Goal: Complete application form: Complete application form

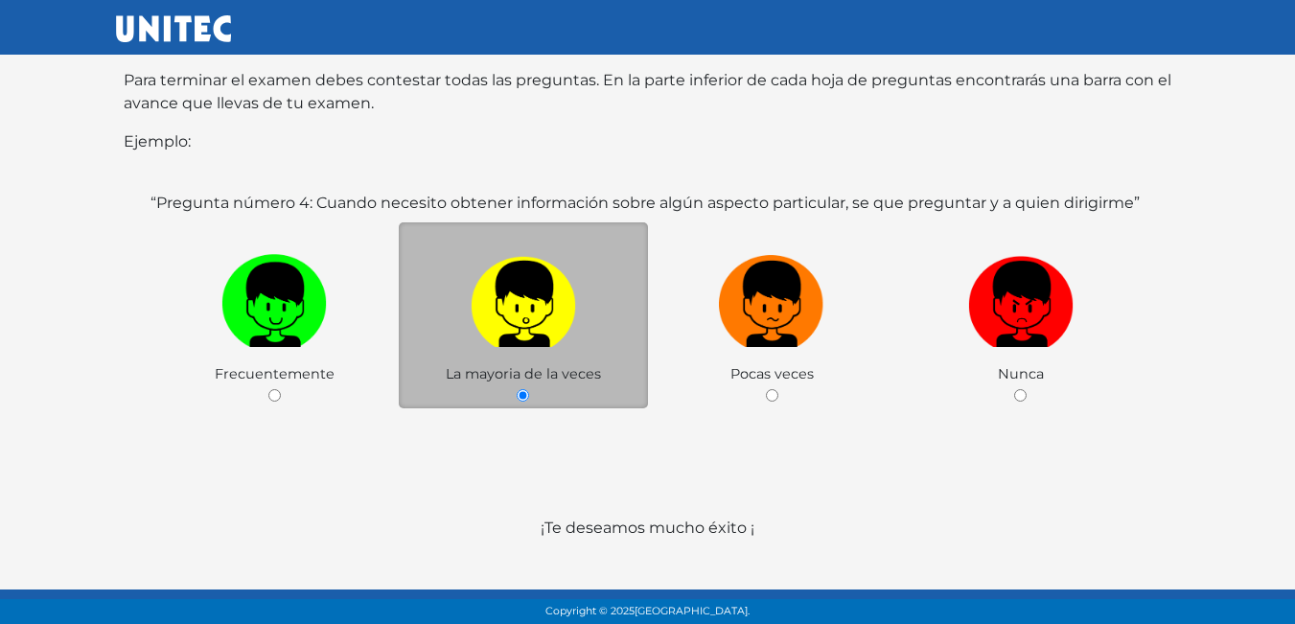
scroll to position [372, 0]
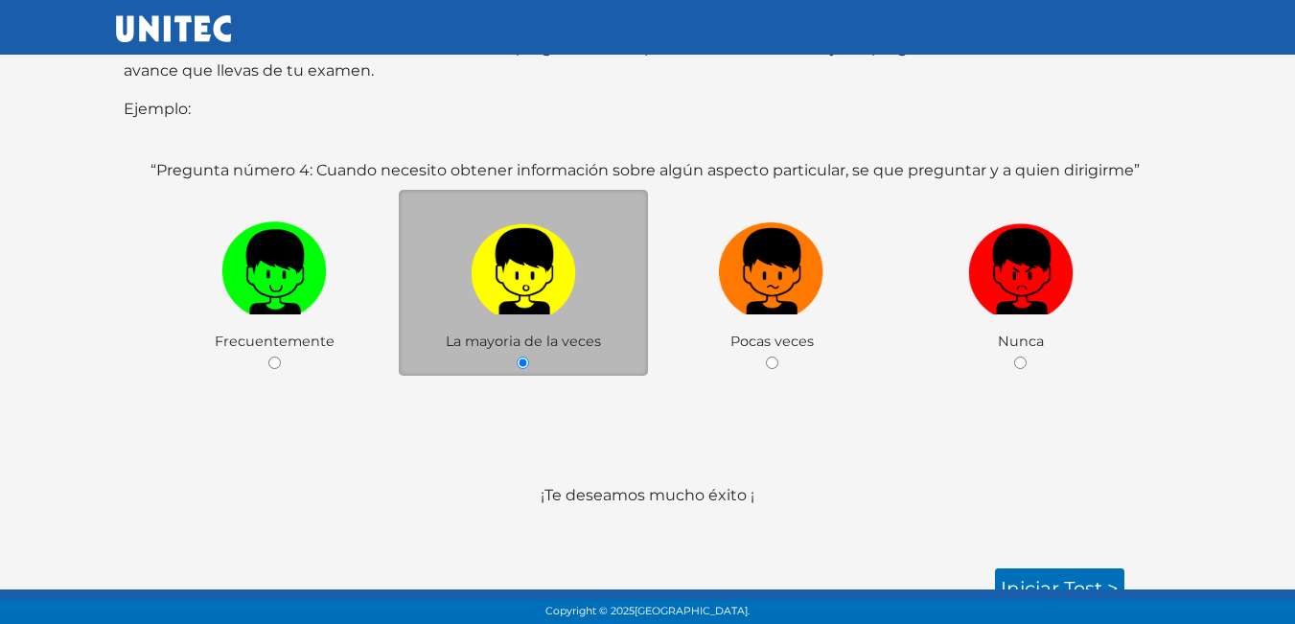
click at [568, 299] on label at bounding box center [523, 272] width 249 height 117
click at [529, 357] on input "radio" at bounding box center [523, 363] width 12 height 12
click at [557, 306] on label at bounding box center [523, 272] width 249 height 117
click at [529, 357] on input "radio" at bounding box center [523, 363] width 12 height 12
click at [1047, 569] on link "Iniciar test >" at bounding box center [1059, 589] width 129 height 40
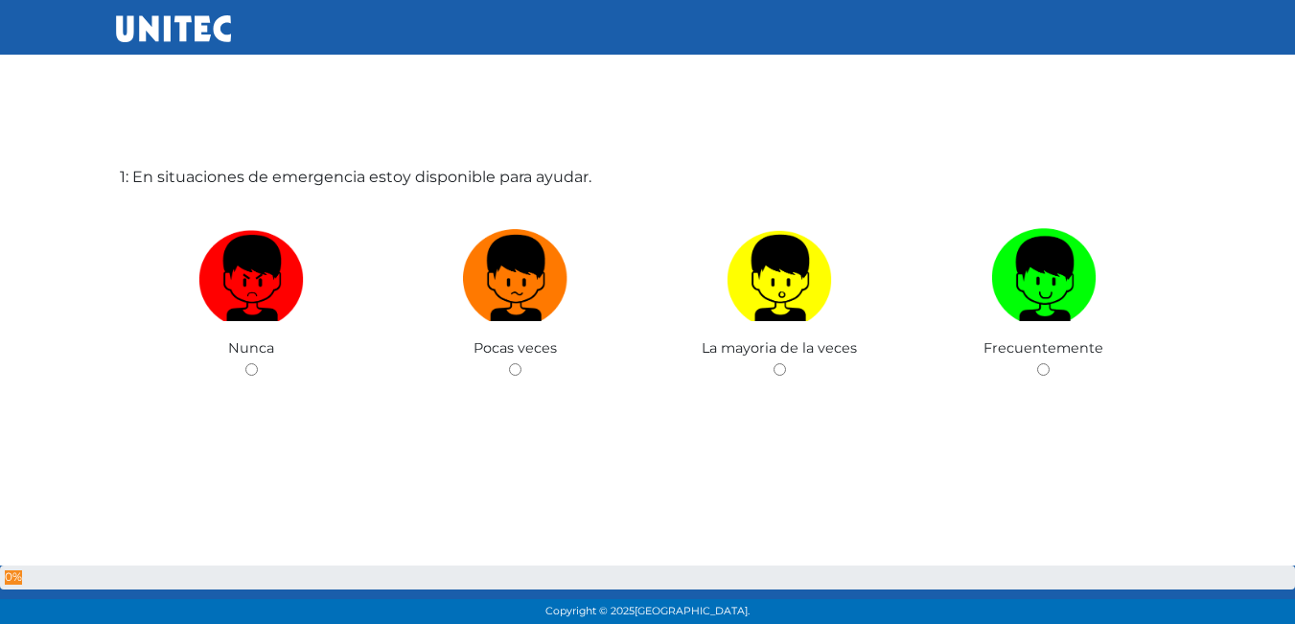
scroll to position [96, 0]
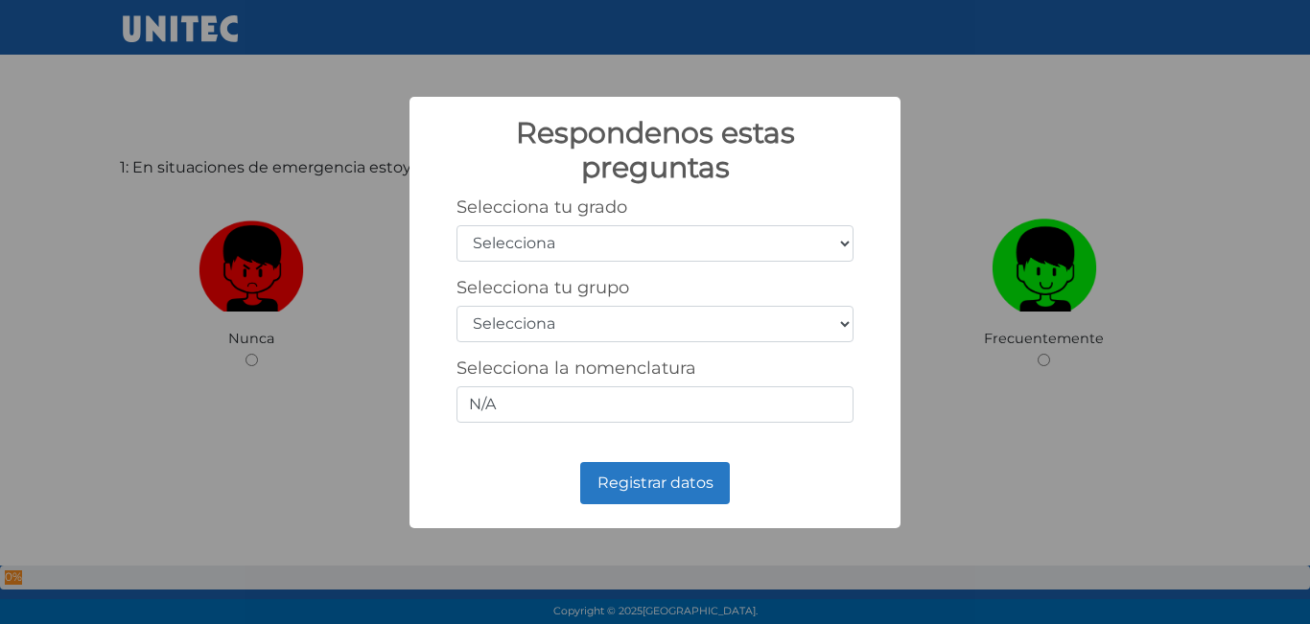
click at [828, 245] on select "Selecciona 1er grado 2do grado 3er grado 4to grado 5to grado 6to grado" at bounding box center [654, 243] width 397 height 36
select select "5"
click at [456, 225] on select "Selecciona 1er grado 2do grado 3er grado 4to grado 5to grado 6to grado" at bounding box center [654, 243] width 397 height 36
click at [663, 325] on select "Selecciona A B C D E F G H I J K L M N O P Q R S T U V W X Y Z" at bounding box center [654, 324] width 397 height 36
select select "c"
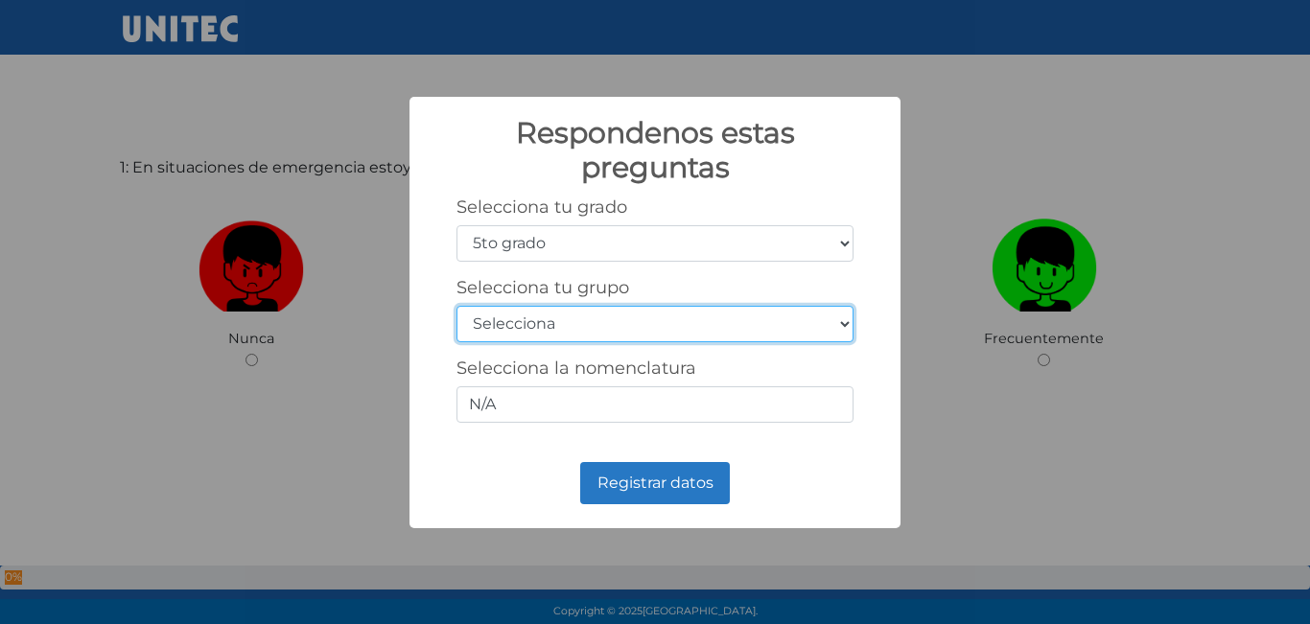
click at [456, 306] on select "Selecciona A B C D E F G H I J K L M N O P Q R S T U V W X Y Z" at bounding box center [654, 324] width 397 height 36
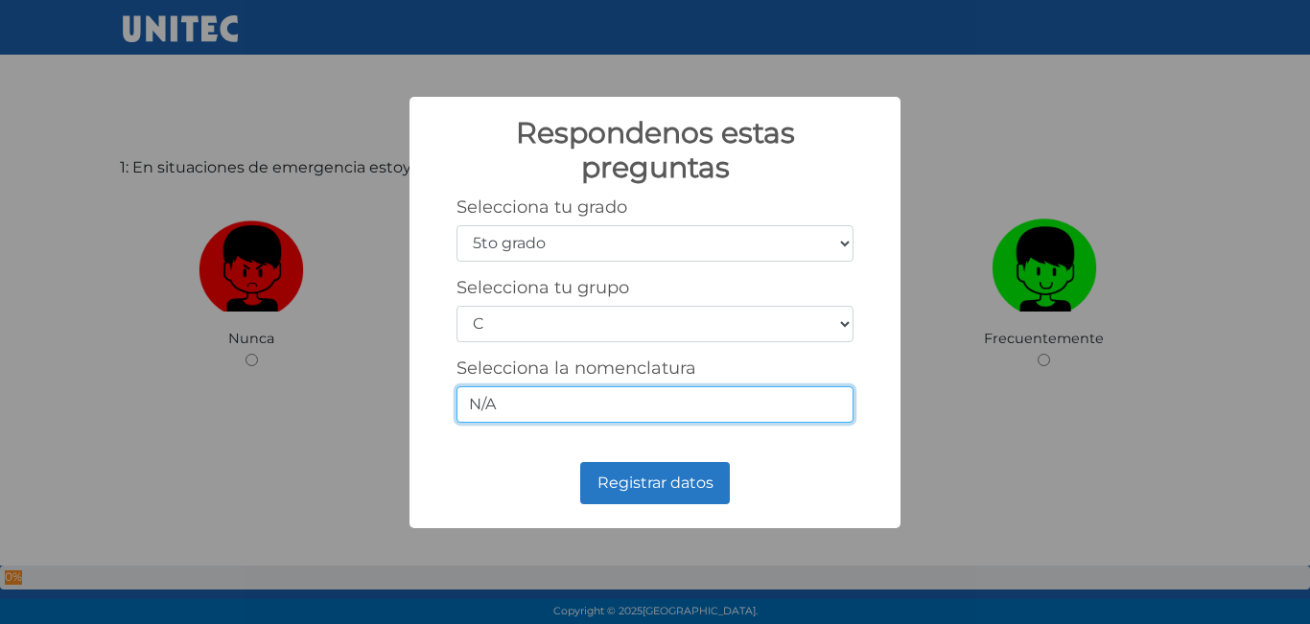
click at [738, 402] on input "N/A" at bounding box center [654, 404] width 397 height 36
type input "N"
type input "3.3"
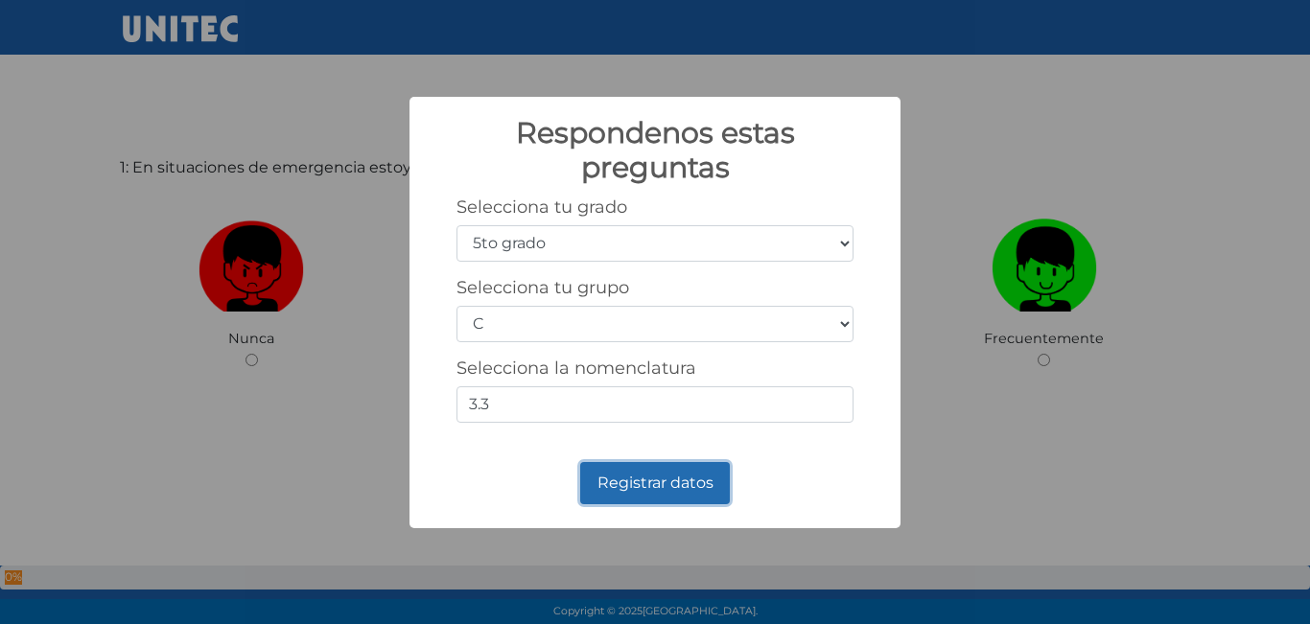
click at [686, 484] on button "Registrar datos" at bounding box center [655, 483] width 150 height 42
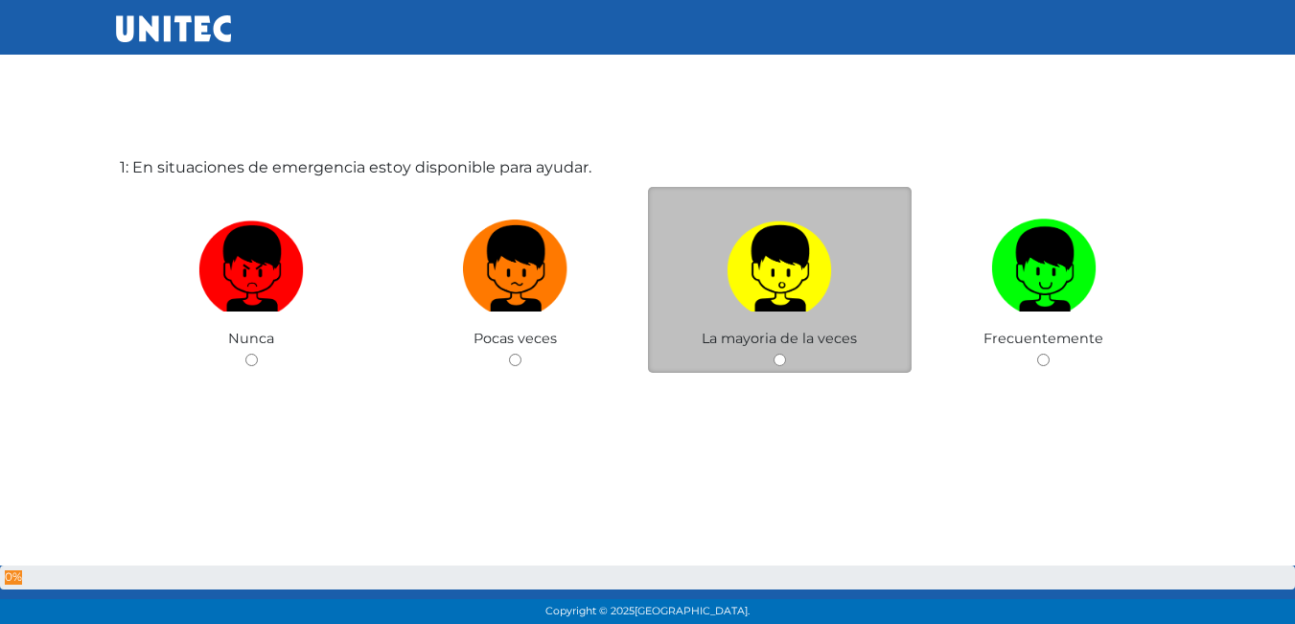
click at [779, 367] on div "La mayoria de la veces" at bounding box center [780, 280] width 265 height 187
click at [814, 317] on label at bounding box center [780, 269] width 265 height 117
click at [786, 354] on input "radio" at bounding box center [780, 360] width 12 height 12
radio input "true"
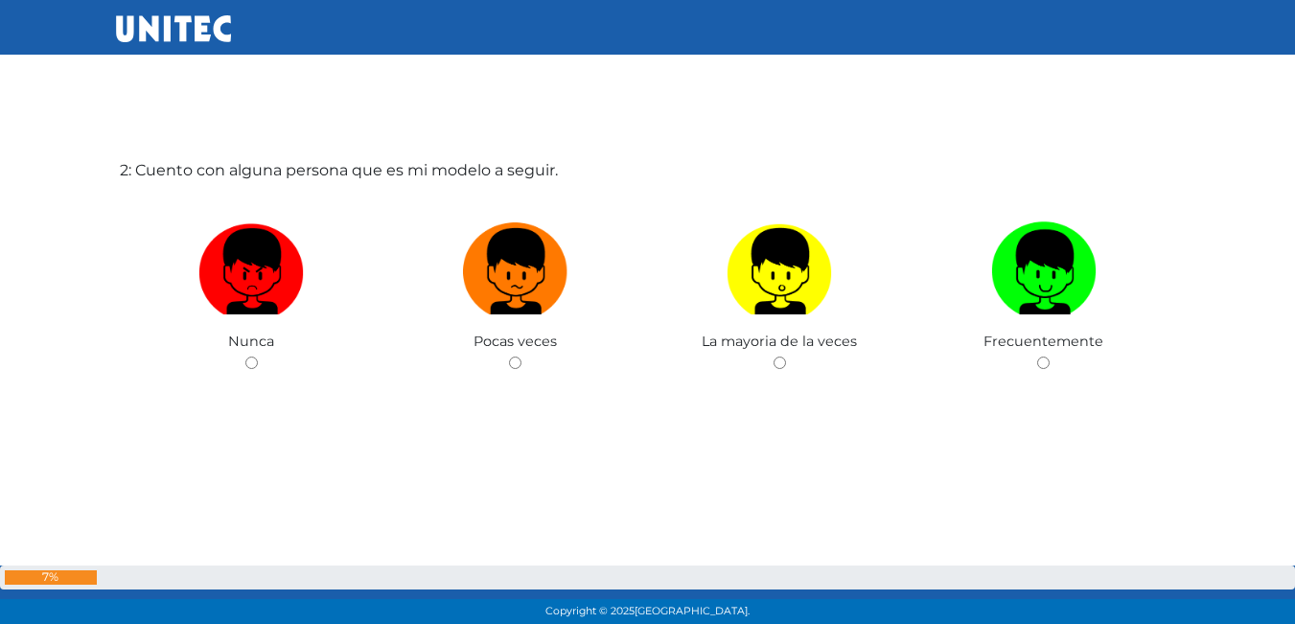
scroll to position [720, 0]
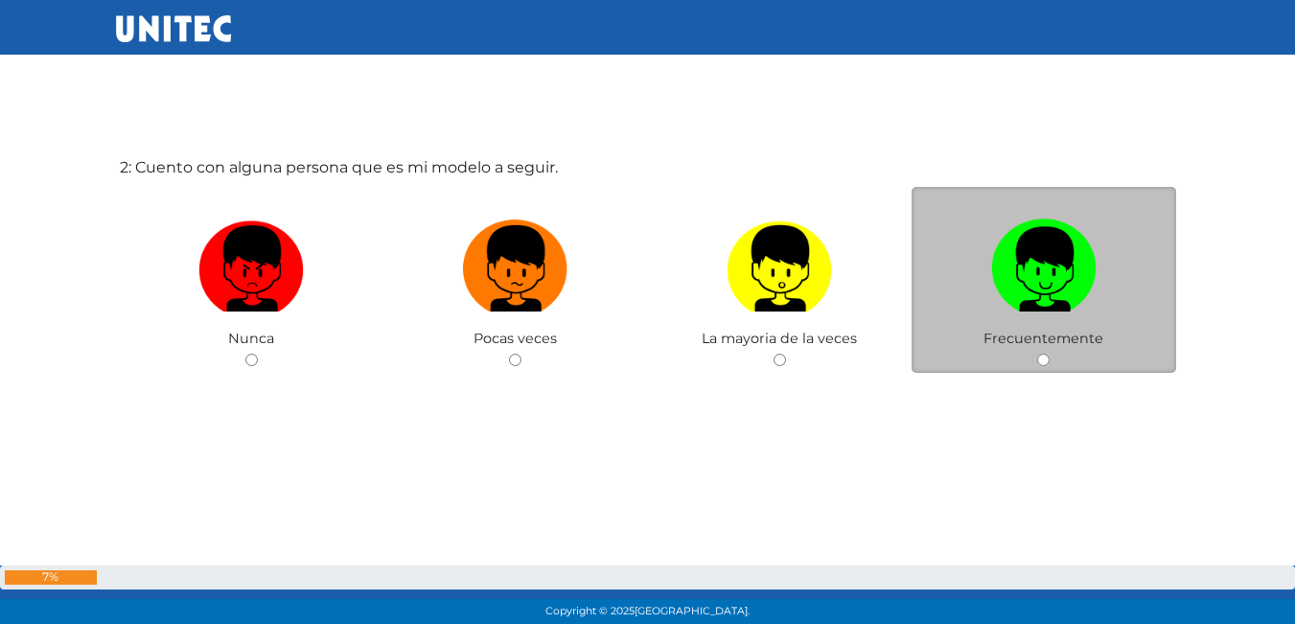
click at [1071, 318] on label at bounding box center [1044, 269] width 265 height 117
click at [1050, 354] on input "radio" at bounding box center [1043, 360] width 12 height 12
radio input "true"
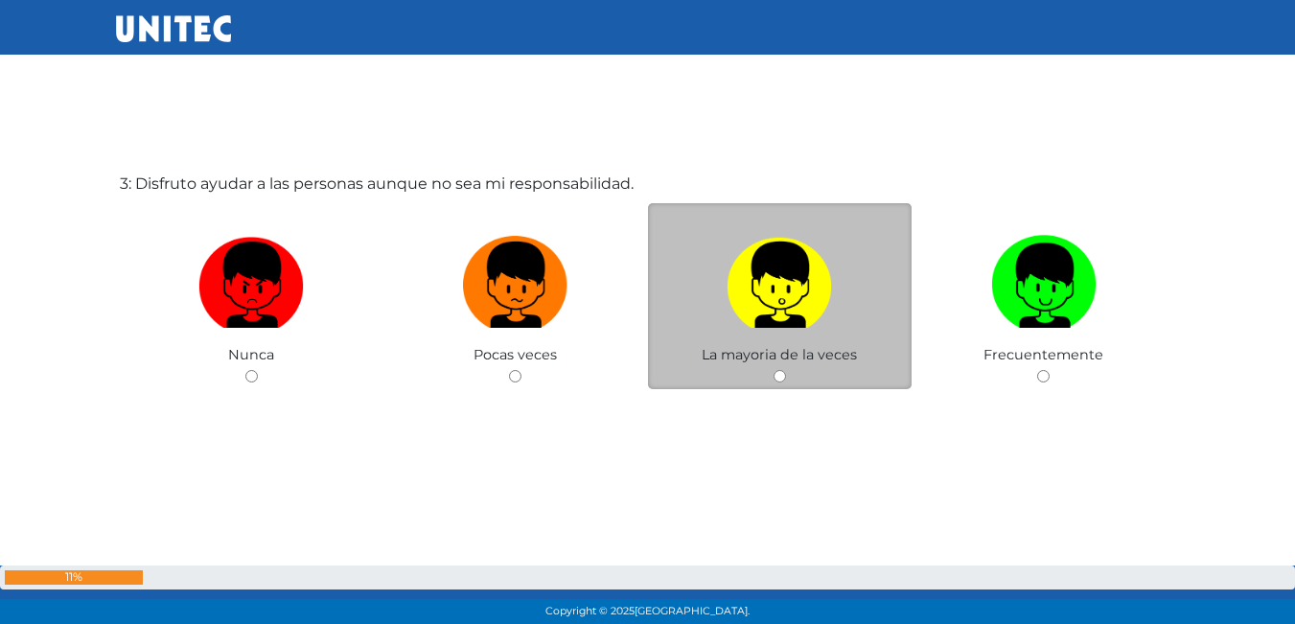
scroll to position [1393, 0]
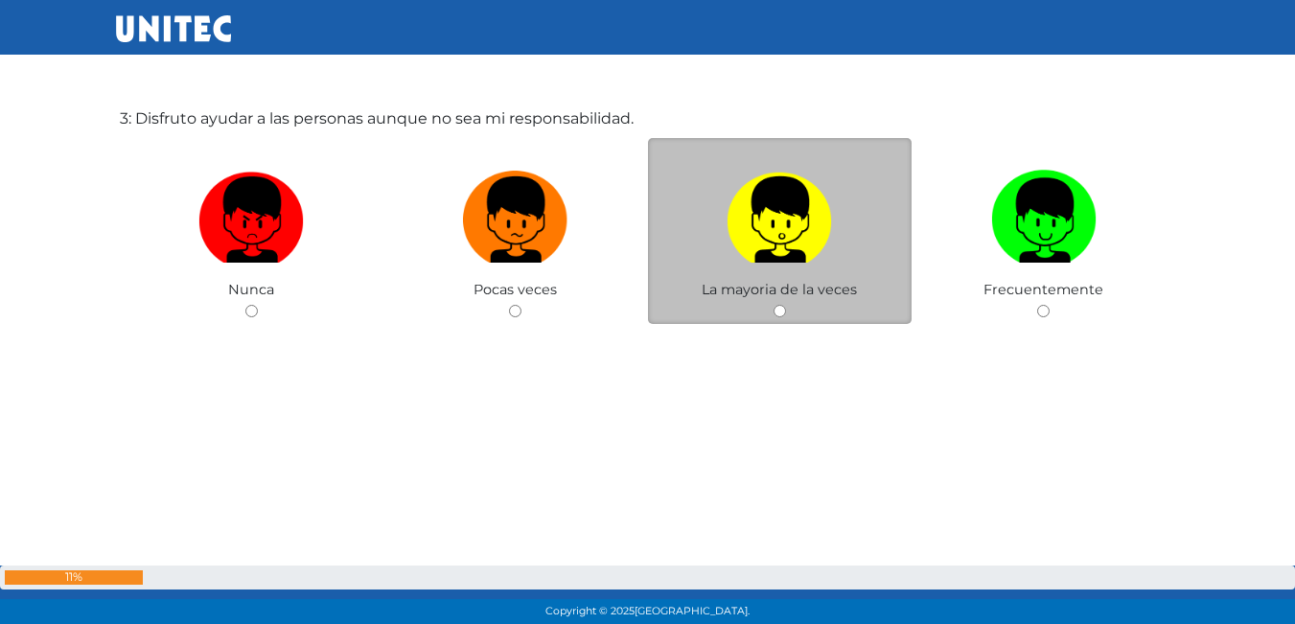
click at [805, 296] on span "La mayoria de la veces" at bounding box center [779, 289] width 155 height 17
click at [774, 287] on span "La mayoria de la veces" at bounding box center [779, 289] width 155 height 17
click at [774, 314] on input "radio" at bounding box center [780, 311] width 12 height 12
radio input "true"
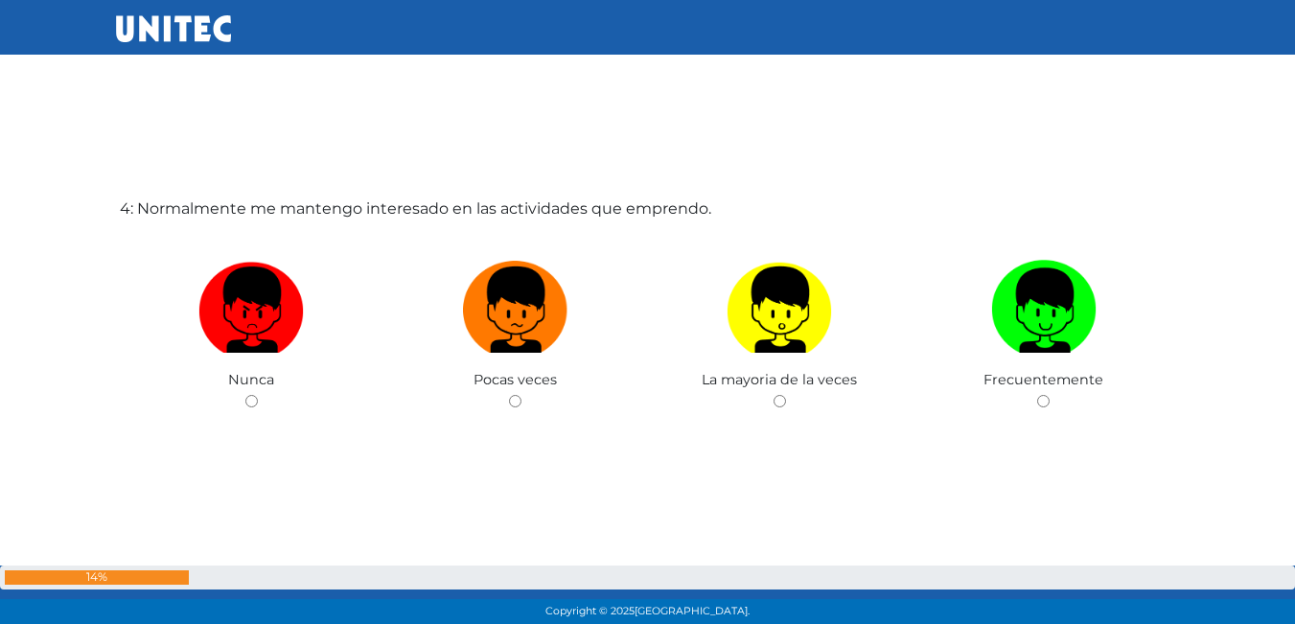
scroll to position [1961, 0]
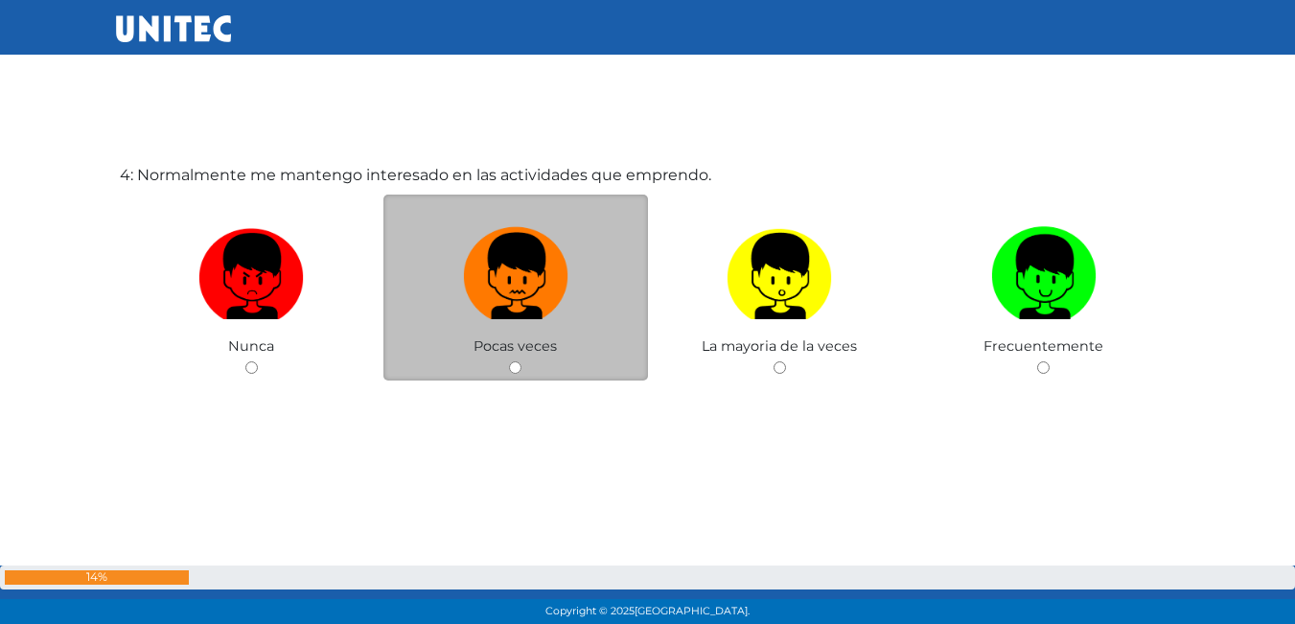
click at [502, 308] on img at bounding box center [515, 270] width 105 height 101
click at [509, 361] on input "radio" at bounding box center [515, 367] width 12 height 12
radio input "true"
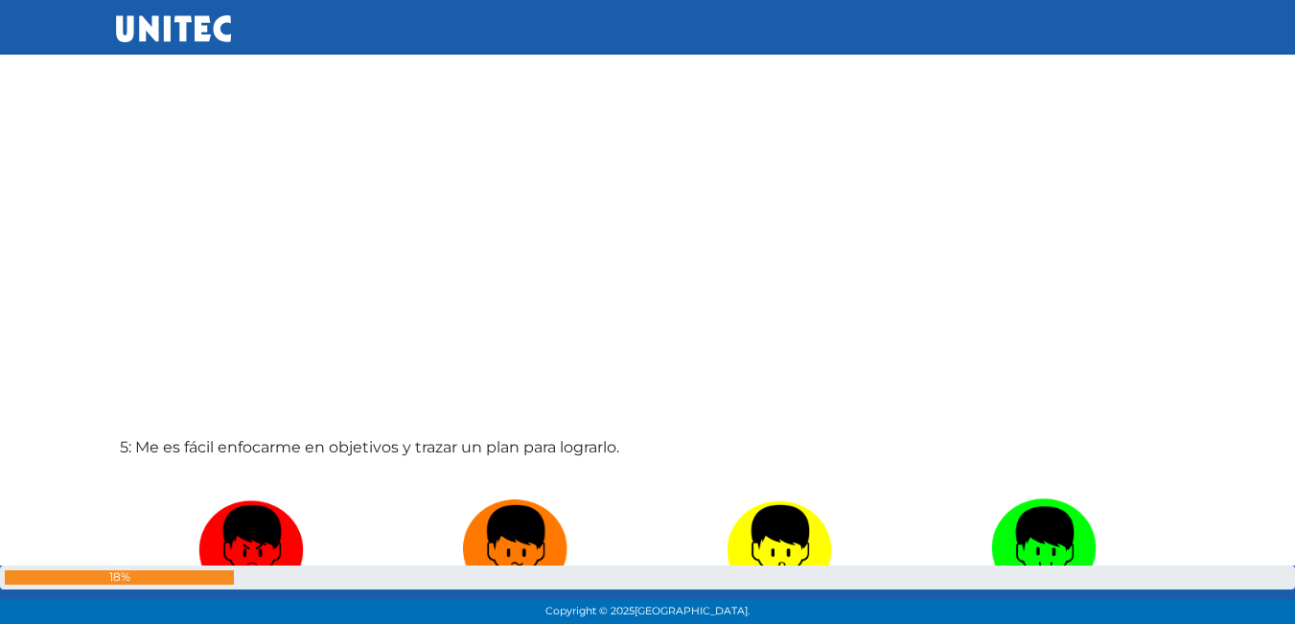
scroll to position [2504, 0]
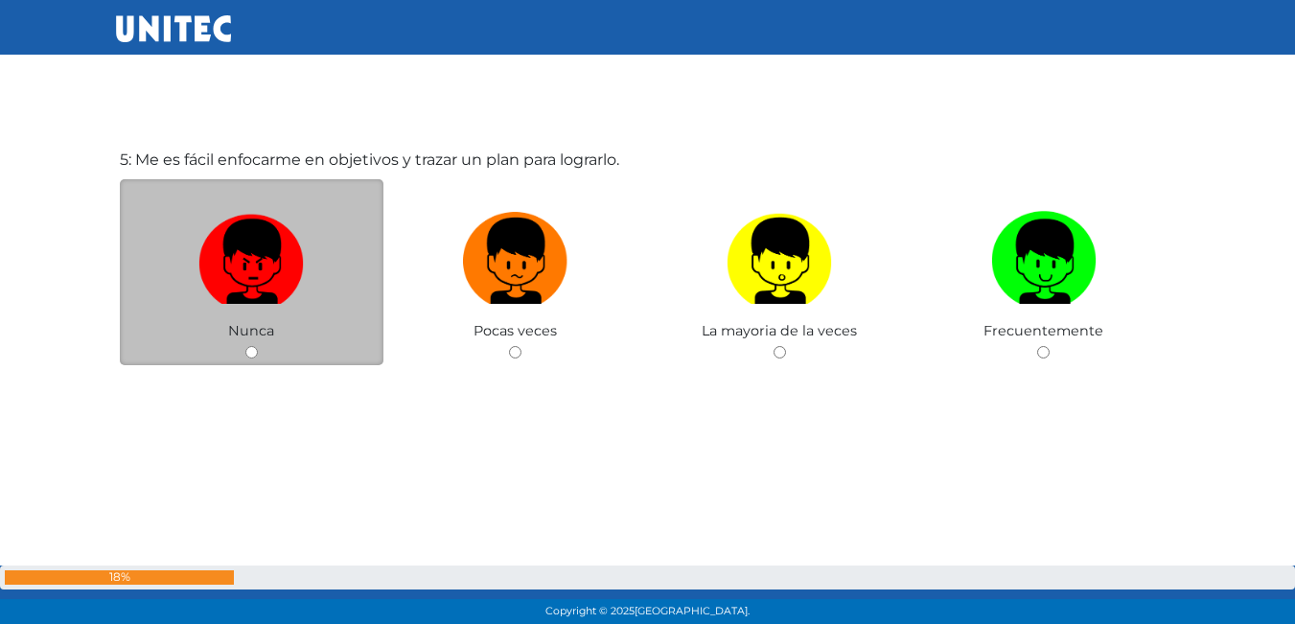
click at [274, 254] on img at bounding box center [250, 254] width 105 height 101
click at [258, 346] on input "radio" at bounding box center [251, 352] width 12 height 12
radio input "true"
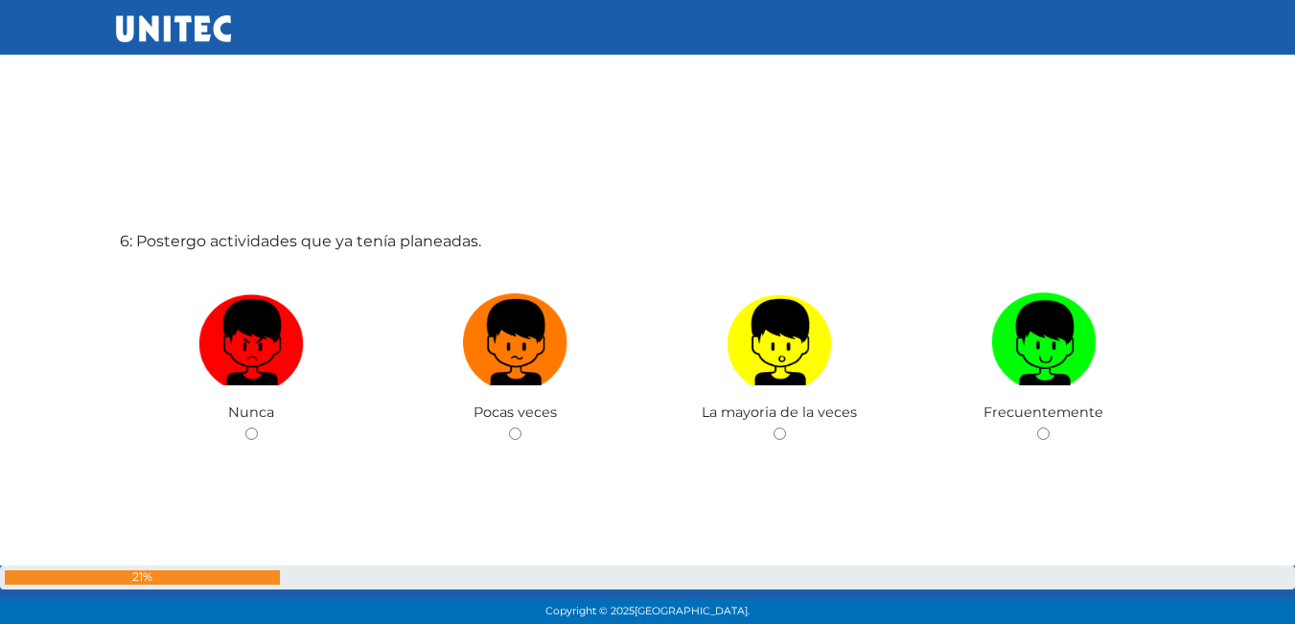
scroll to position [3175, 0]
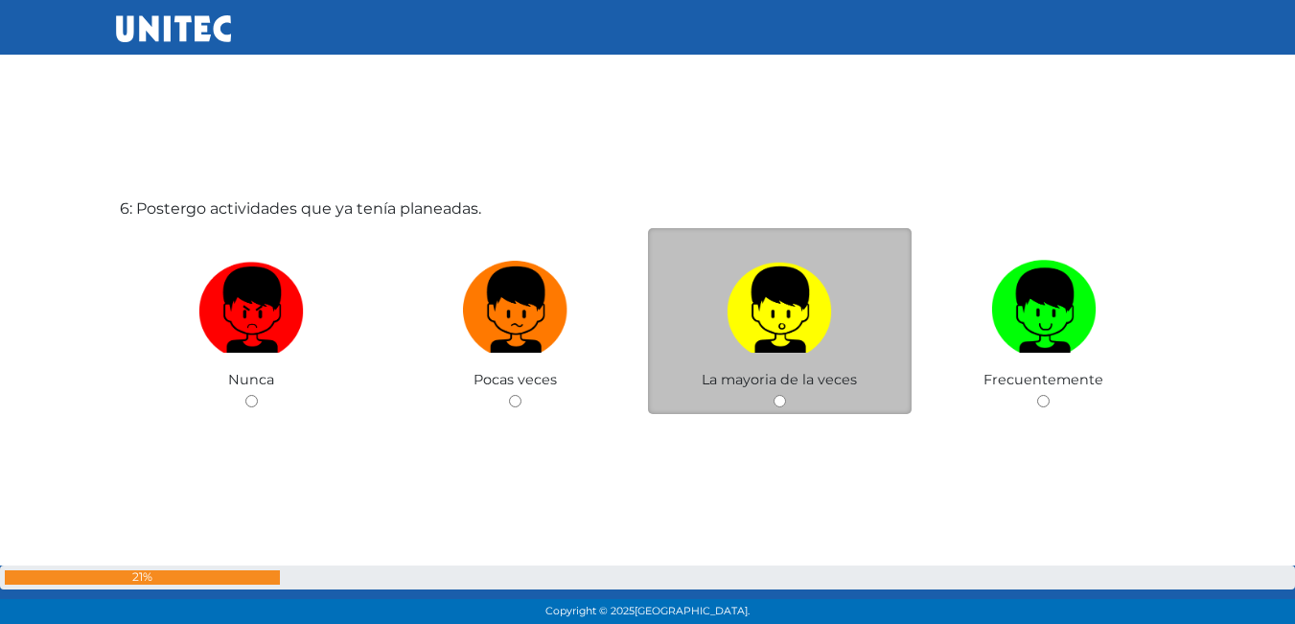
click at [838, 338] on label at bounding box center [780, 310] width 265 height 117
click at [786, 395] on input "radio" at bounding box center [780, 401] width 12 height 12
radio input "true"
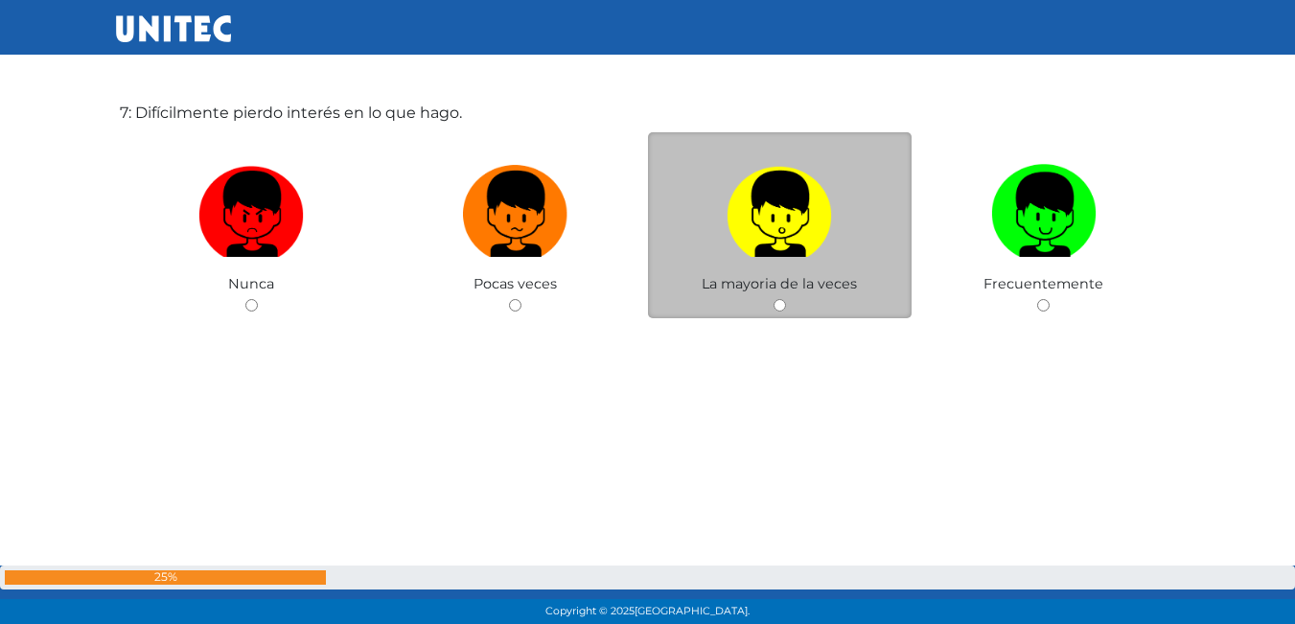
scroll to position [3851, 0]
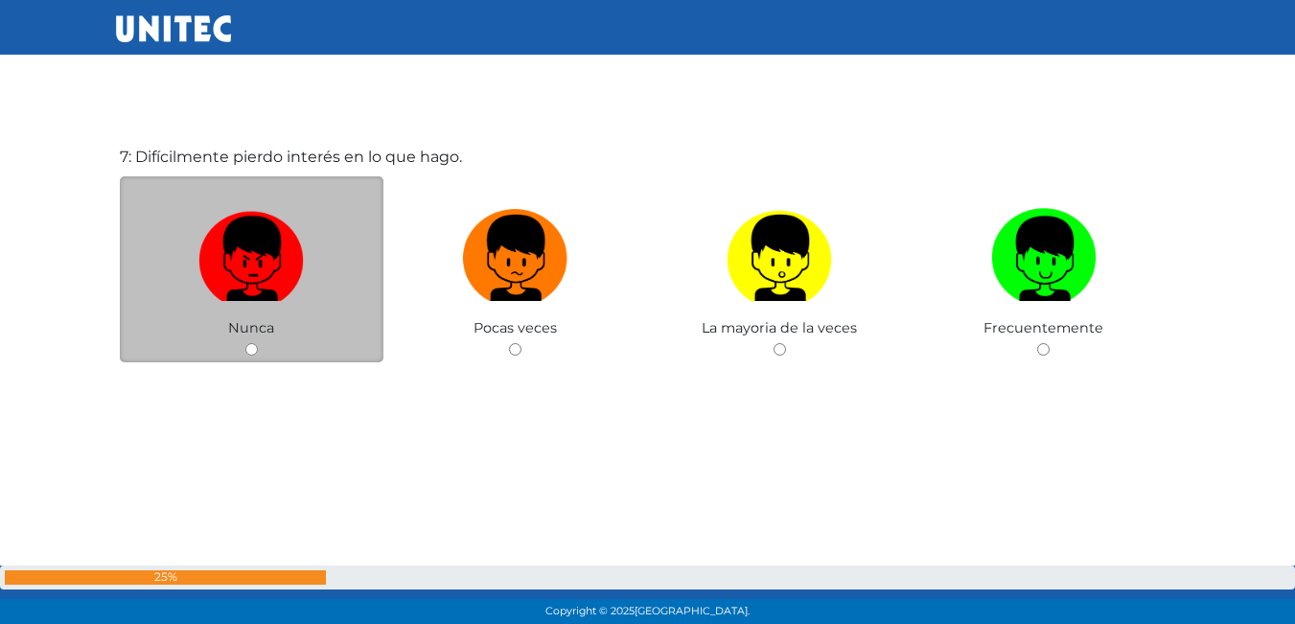
click at [251, 276] on img at bounding box center [250, 251] width 105 height 101
click at [251, 343] on input "radio" at bounding box center [251, 349] width 12 height 12
radio input "true"
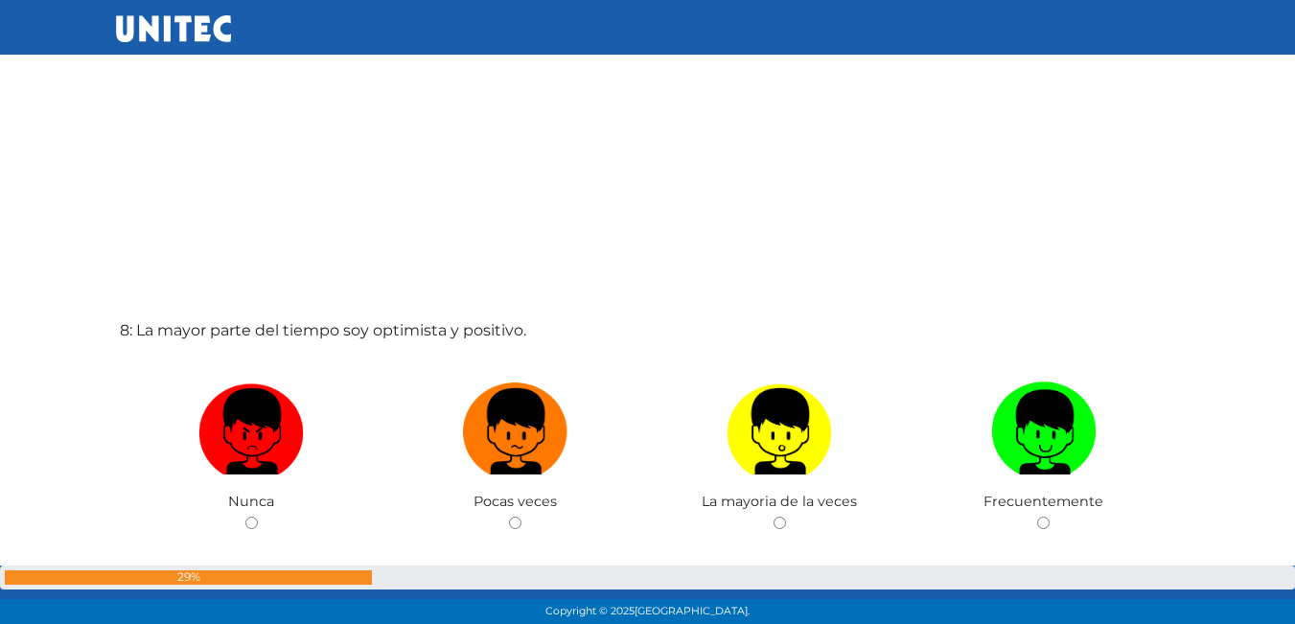
scroll to position [4398, 0]
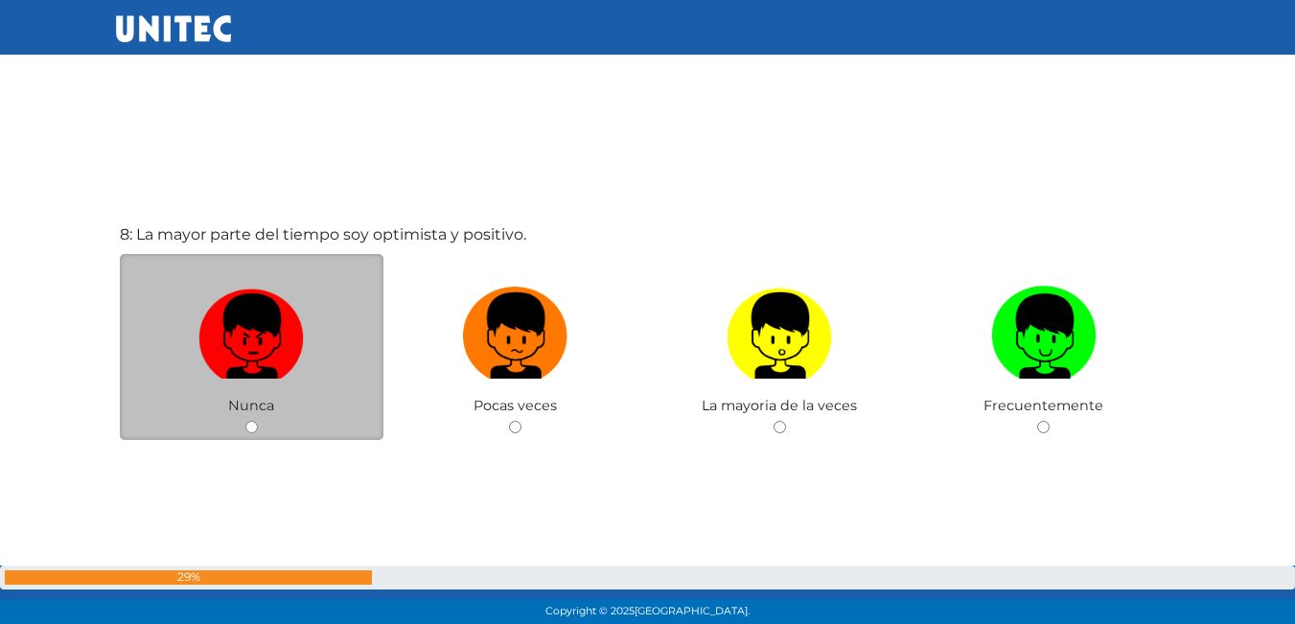
click at [267, 331] on img at bounding box center [250, 329] width 105 height 101
click at [258, 421] on input "radio" at bounding box center [251, 427] width 12 height 12
radio input "true"
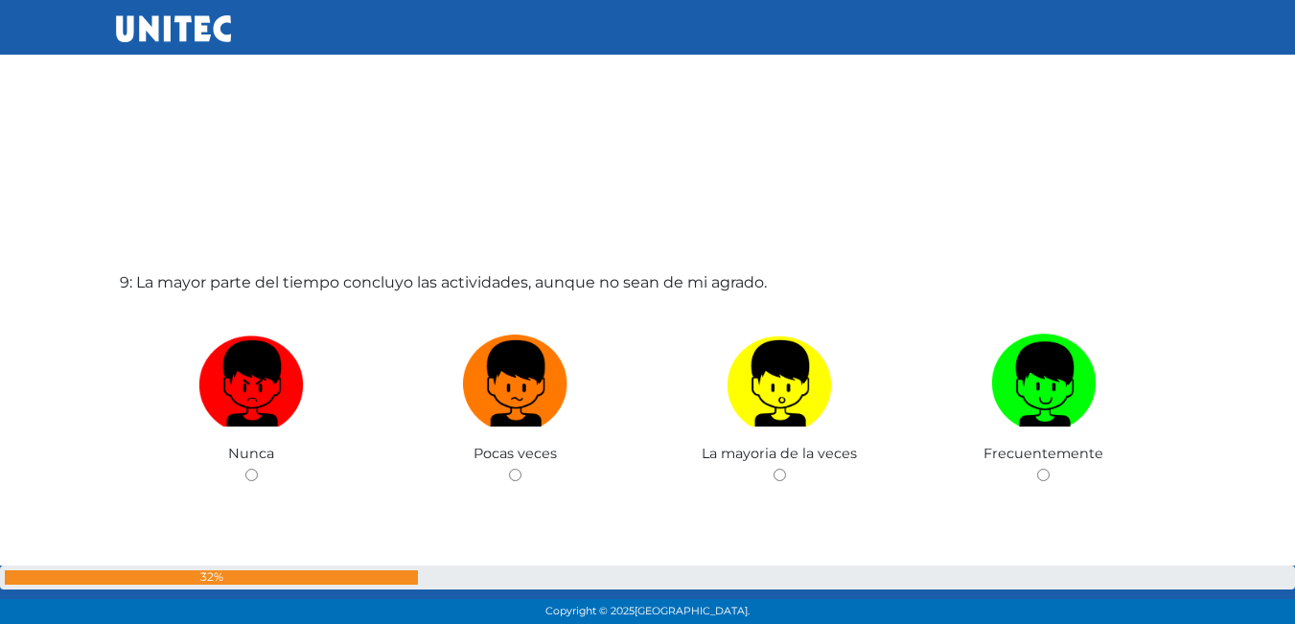
scroll to position [5070, 0]
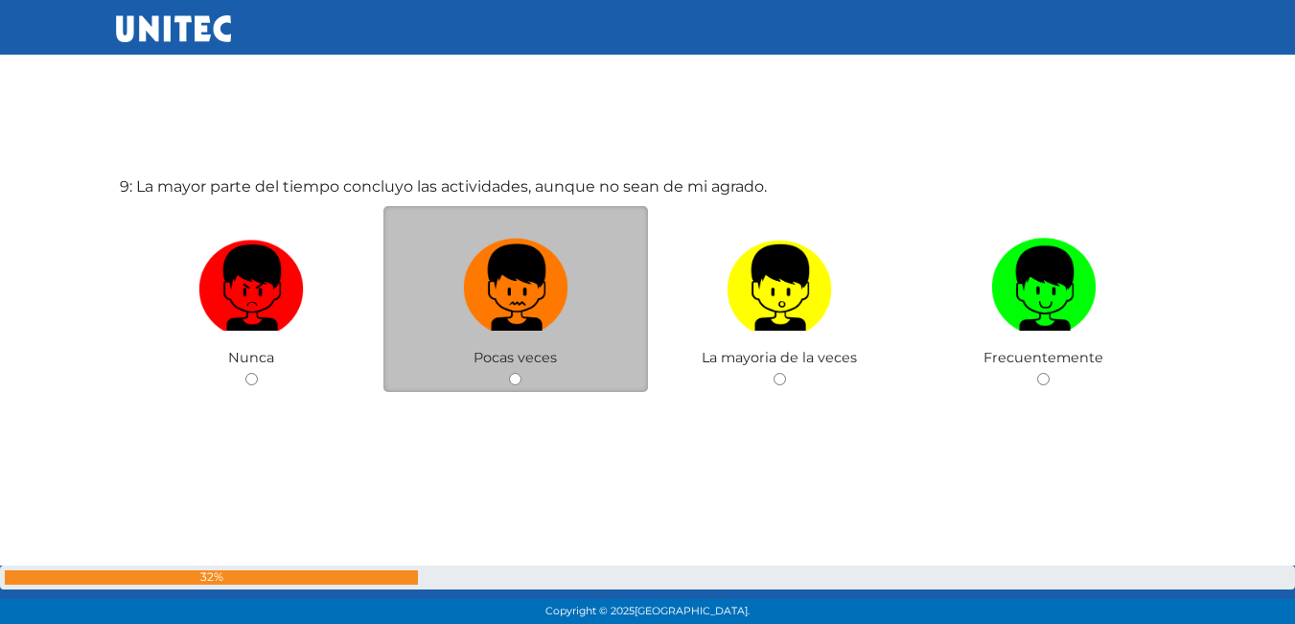
click at [564, 324] on img at bounding box center [515, 281] width 105 height 101
click at [522, 373] on input "radio" at bounding box center [515, 379] width 12 height 12
radio input "true"
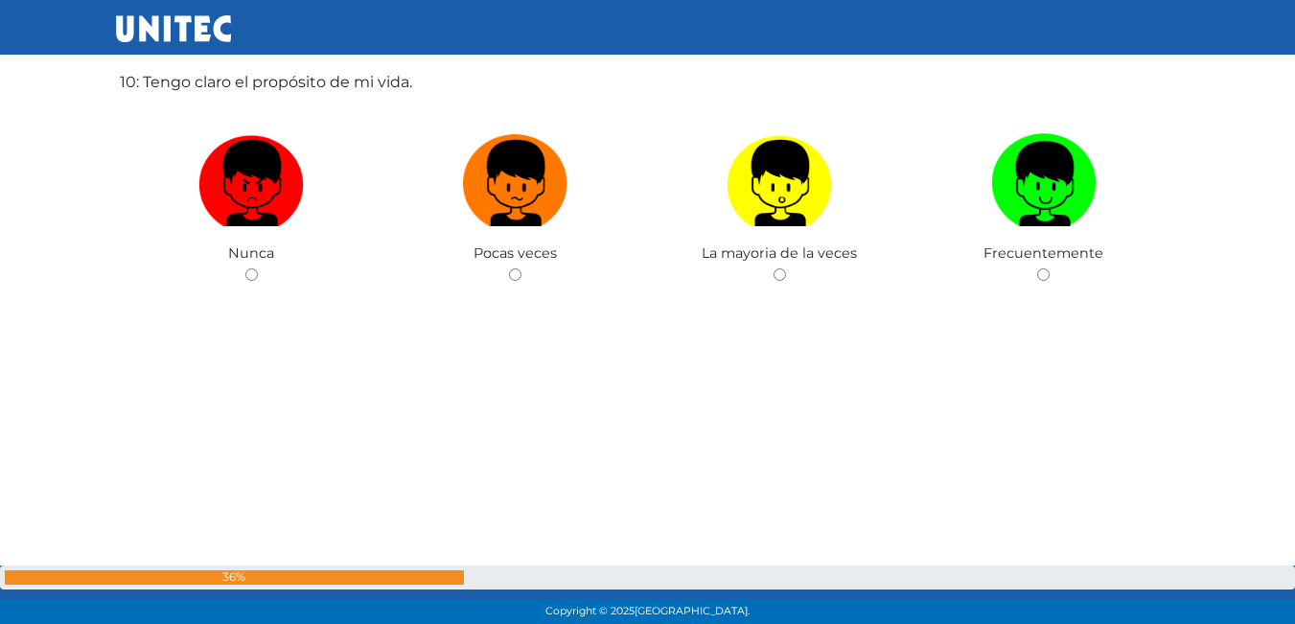
scroll to position [5800, 0]
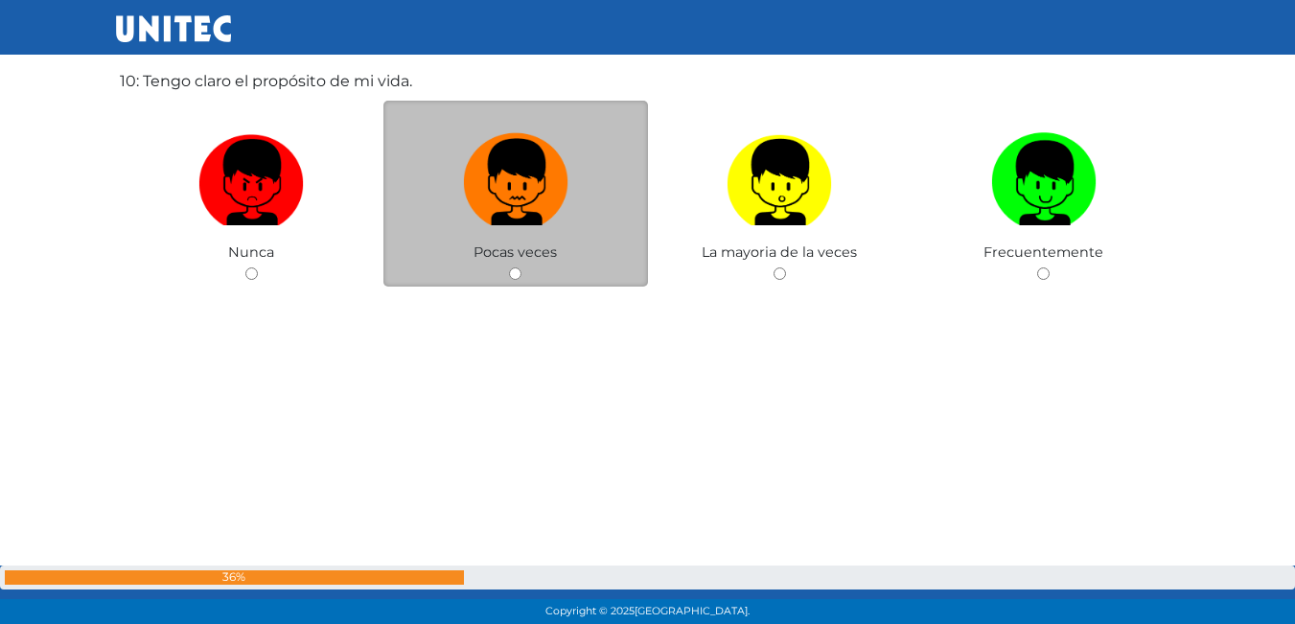
click at [525, 199] on img at bounding box center [515, 176] width 105 height 101
click at [522, 267] on input "radio" at bounding box center [515, 273] width 12 height 12
radio input "true"
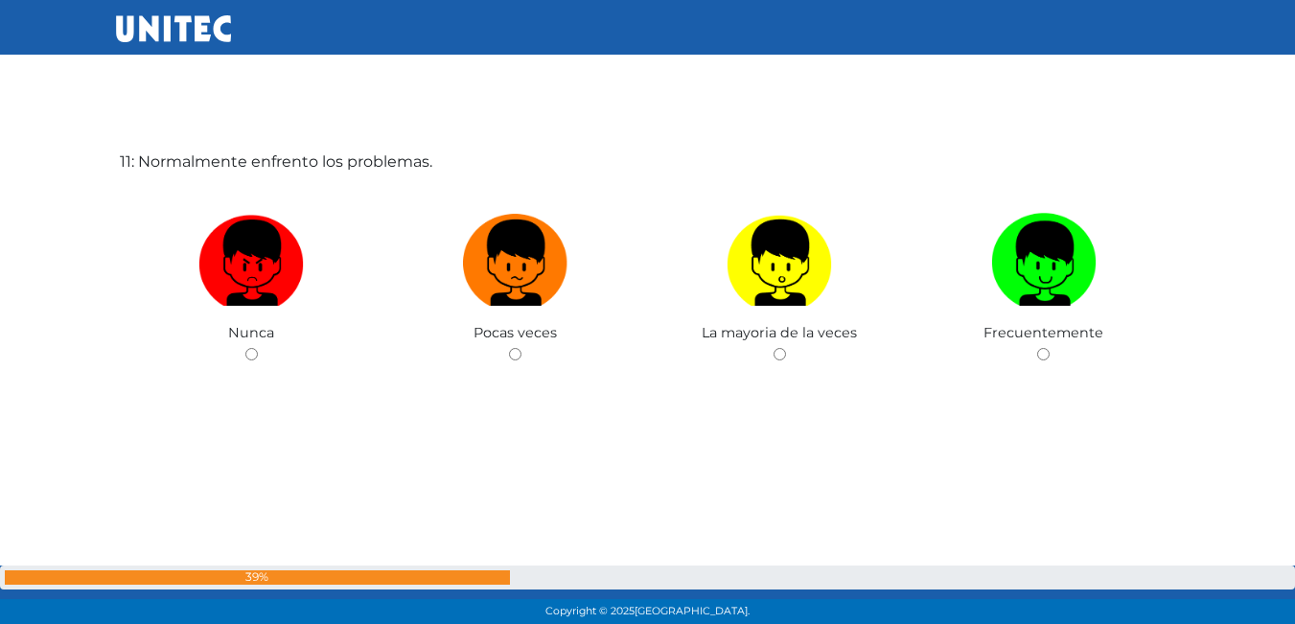
scroll to position [6381, 0]
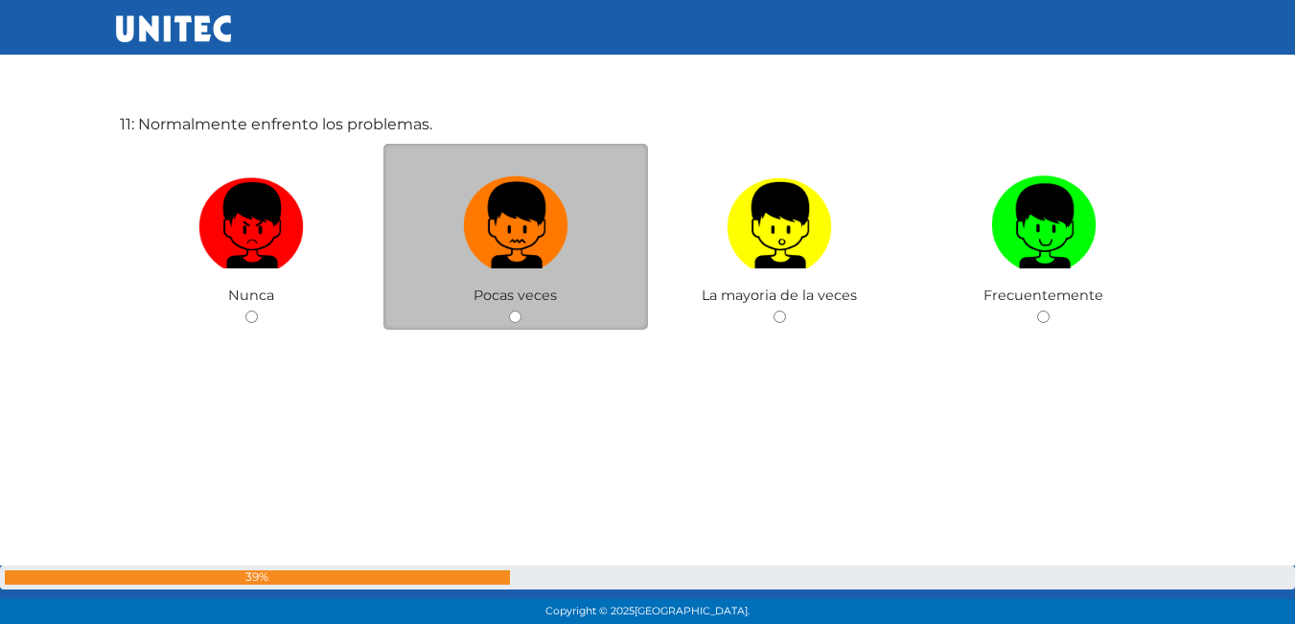
click at [566, 225] on img at bounding box center [515, 219] width 105 height 101
click at [522, 311] on input "radio" at bounding box center [515, 317] width 12 height 12
radio input "true"
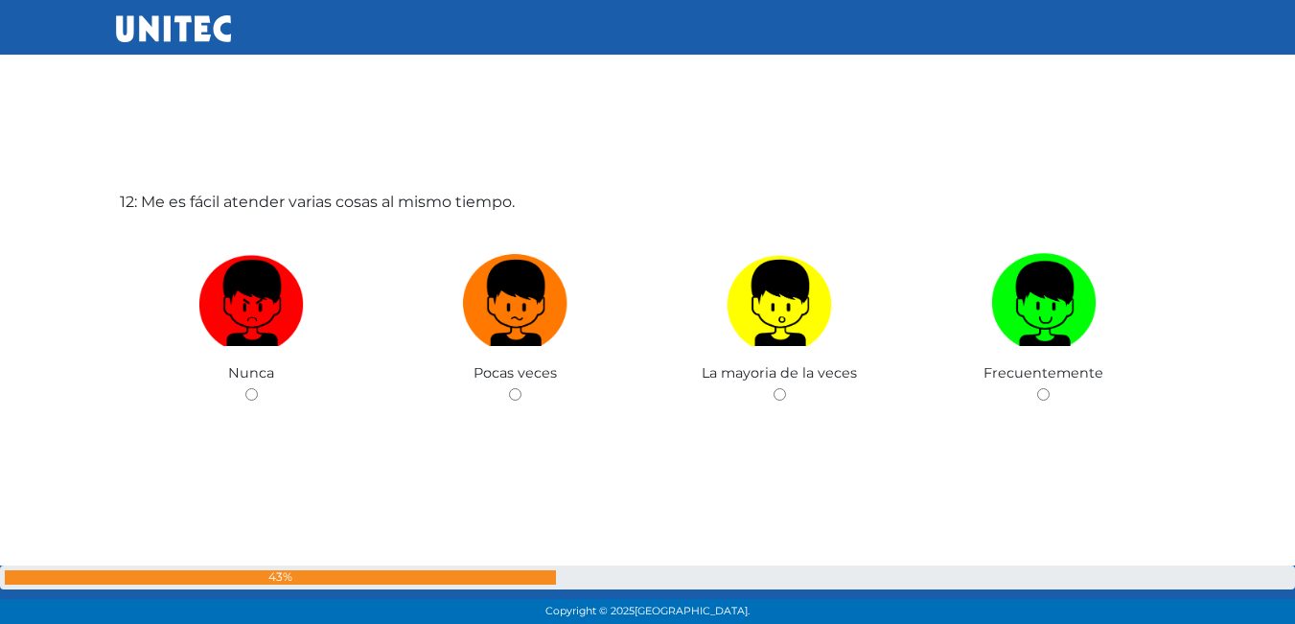
scroll to position [6961, 0]
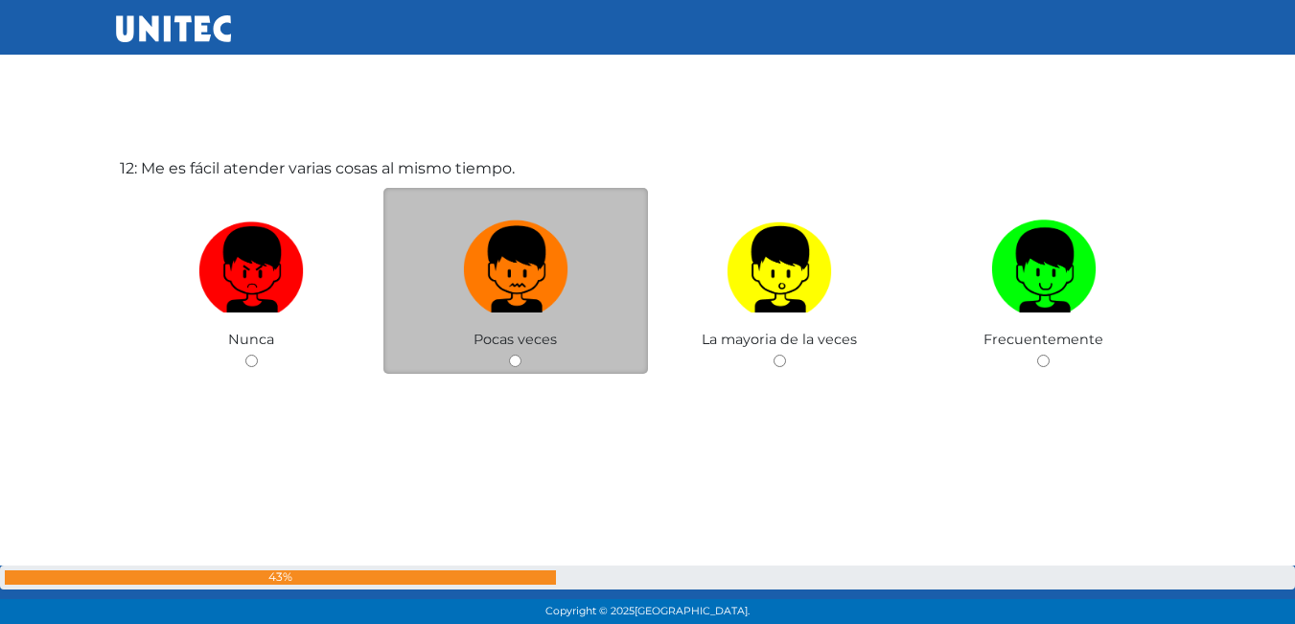
click at [526, 257] on img at bounding box center [515, 263] width 105 height 101
click at [522, 355] on input "radio" at bounding box center [515, 361] width 12 height 12
radio input "true"
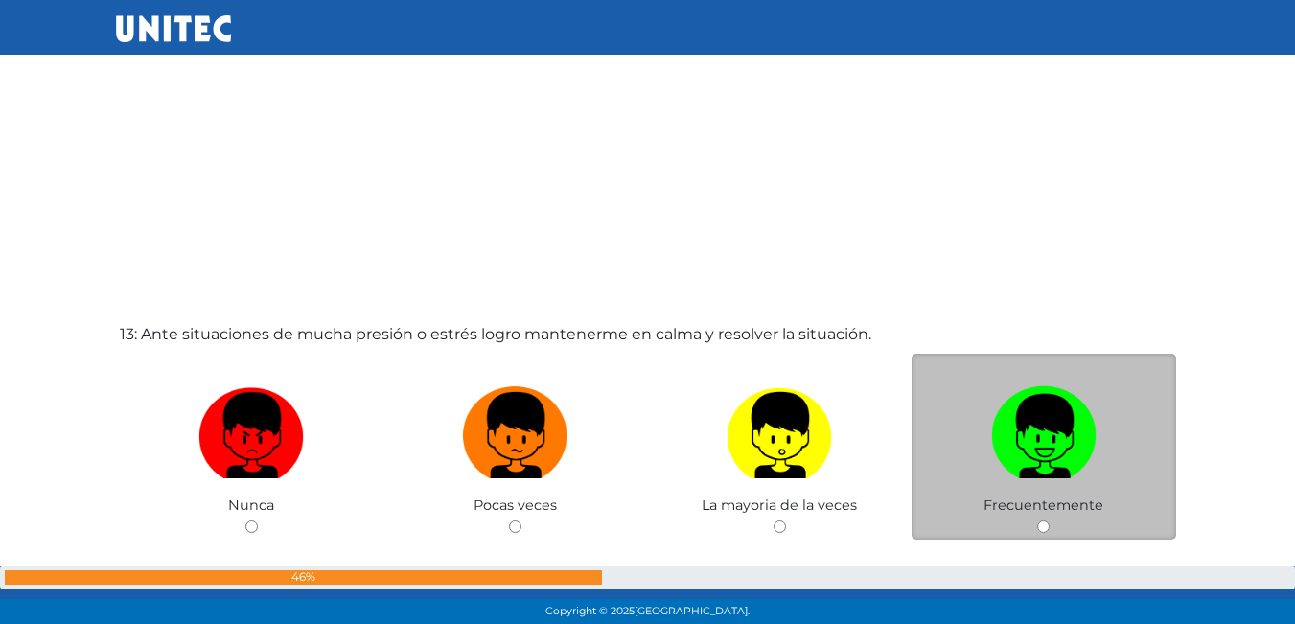
scroll to position [7515, 0]
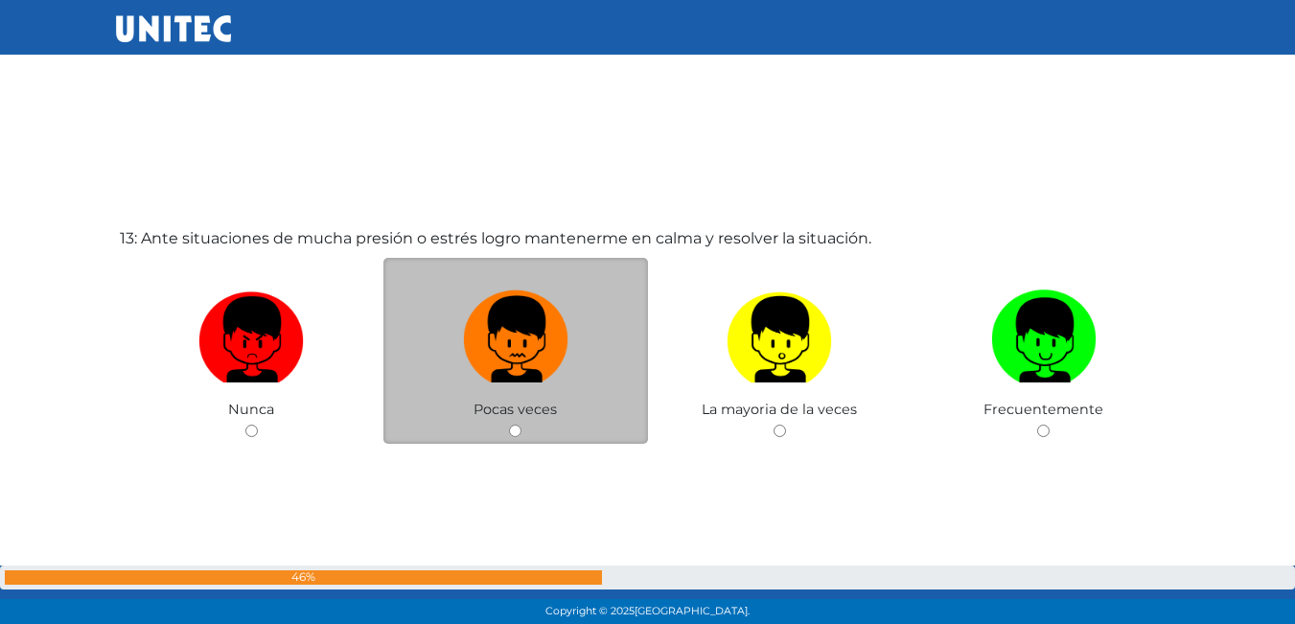
click at [550, 333] on img at bounding box center [515, 333] width 105 height 101
click at [522, 425] on input "radio" at bounding box center [515, 431] width 12 height 12
radio input "true"
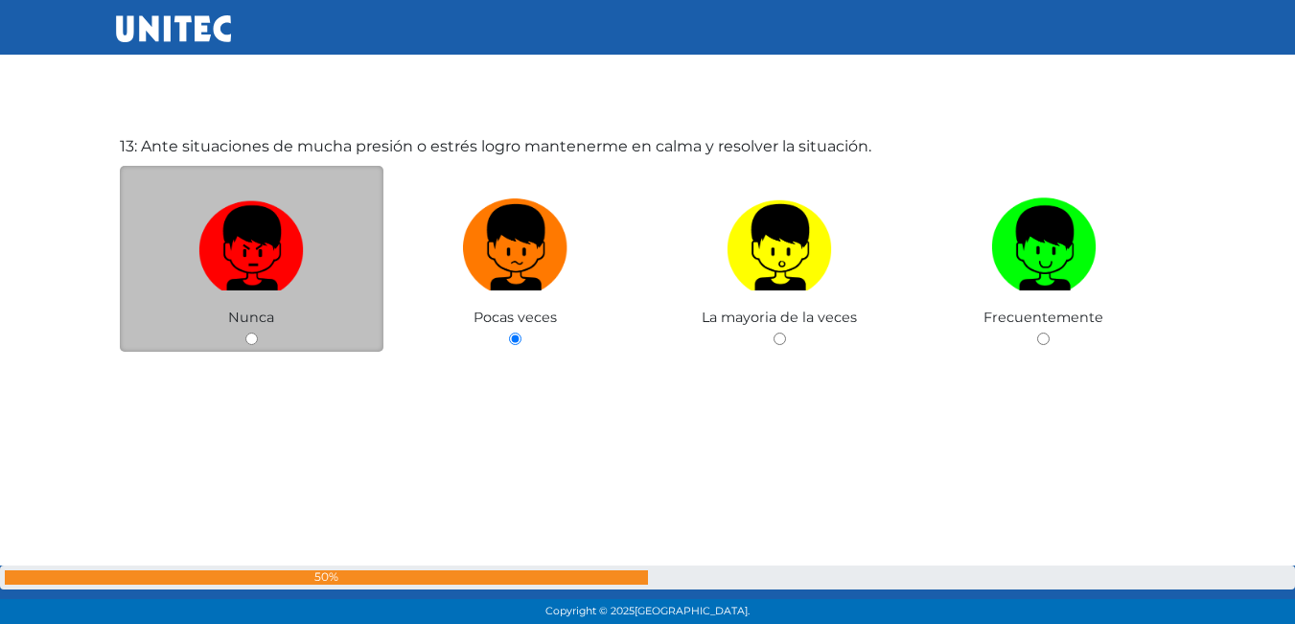
click at [255, 267] on img at bounding box center [250, 241] width 105 height 101
click at [255, 333] on input "radio" at bounding box center [251, 339] width 12 height 12
radio input "true"
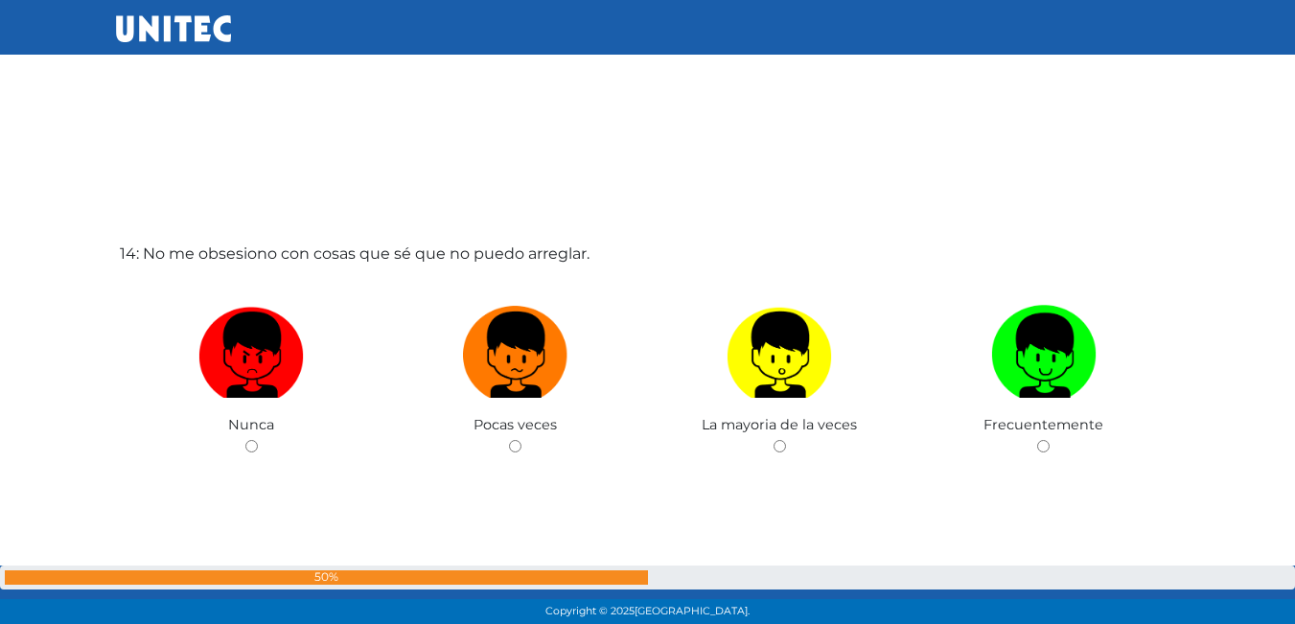
scroll to position [8125, 0]
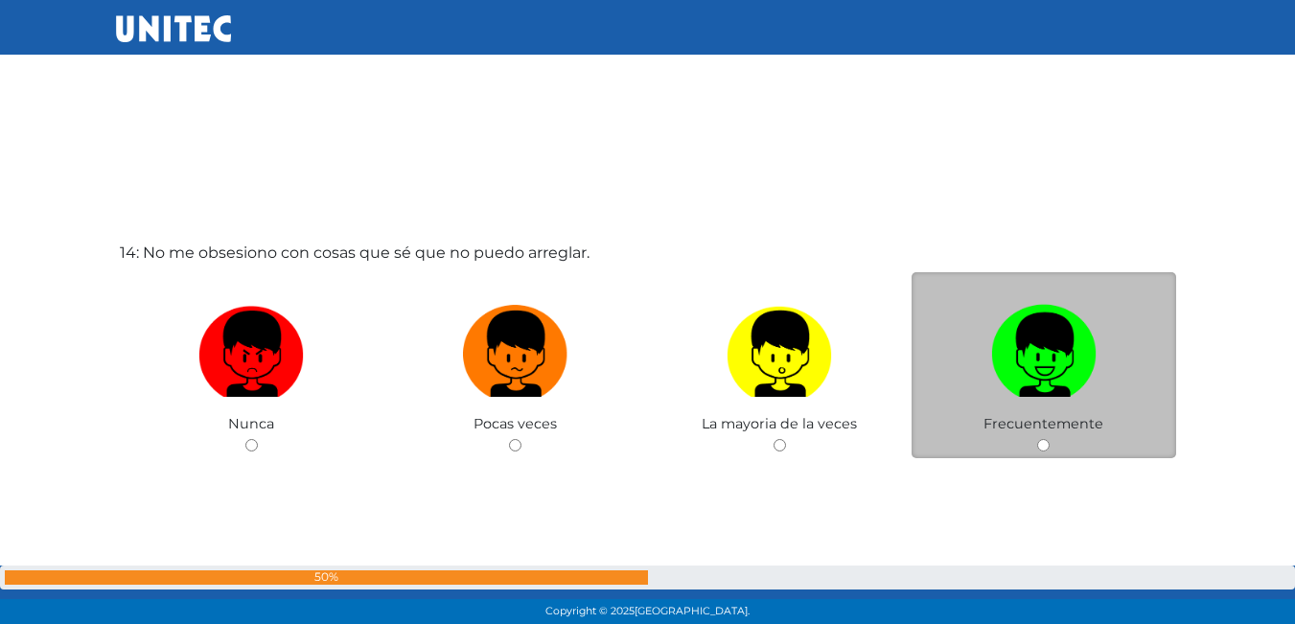
click at [1033, 381] on img at bounding box center [1043, 347] width 105 height 101
click at [1037, 439] on input "radio" at bounding box center [1043, 445] width 12 height 12
radio input "true"
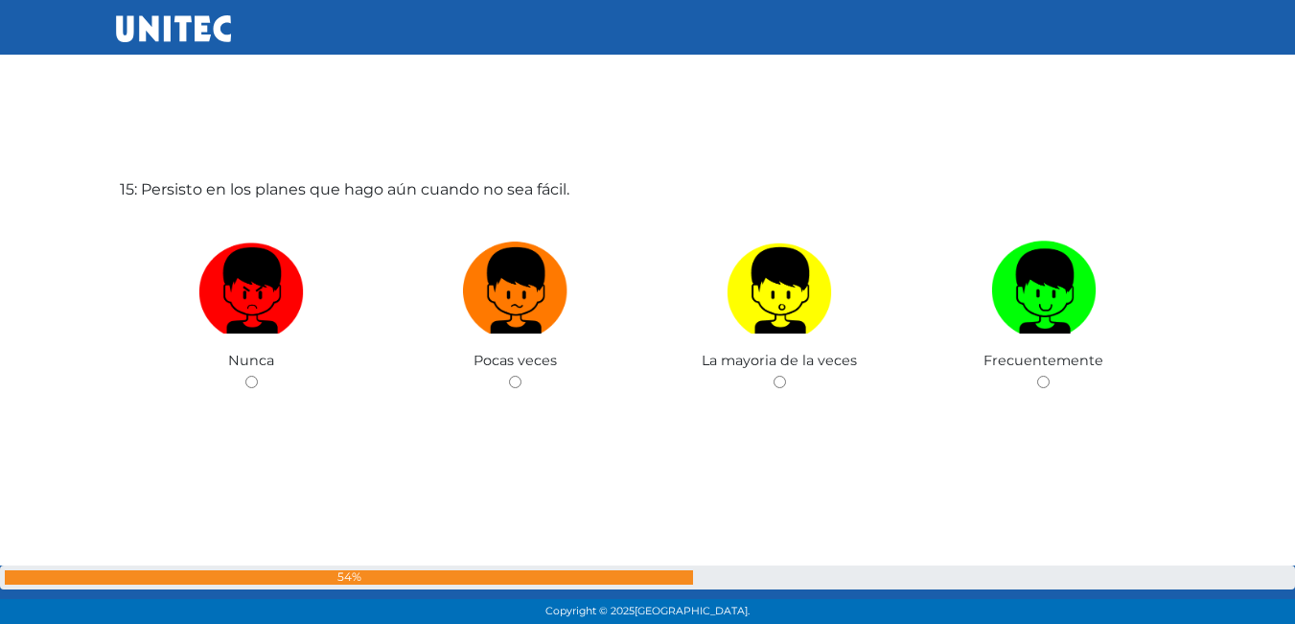
scroll to position [8834, 0]
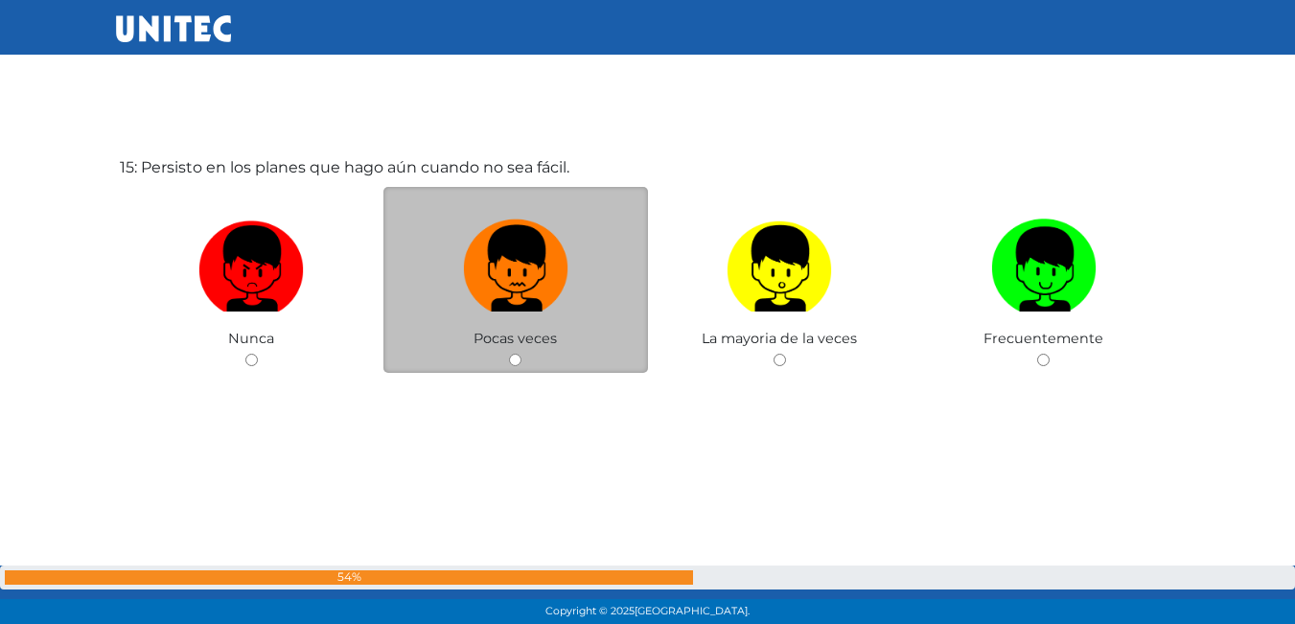
click at [546, 287] on img at bounding box center [515, 262] width 105 height 101
click at [522, 354] on input "radio" at bounding box center [515, 360] width 12 height 12
radio input "true"
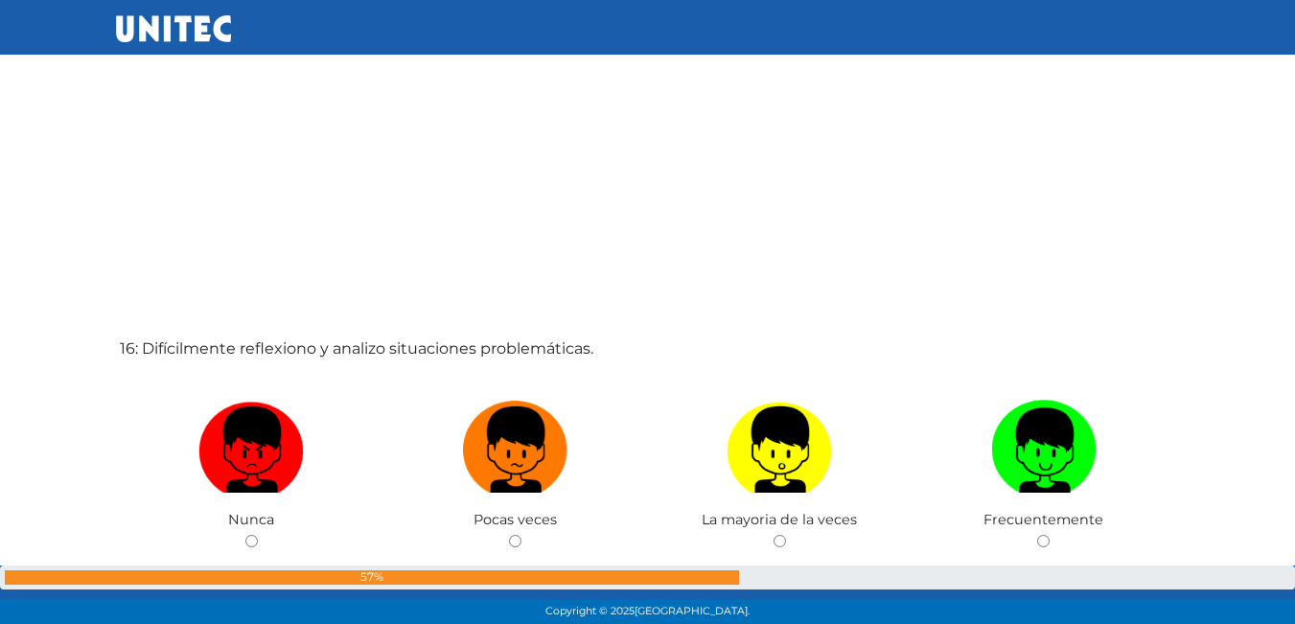
scroll to position [9311, 0]
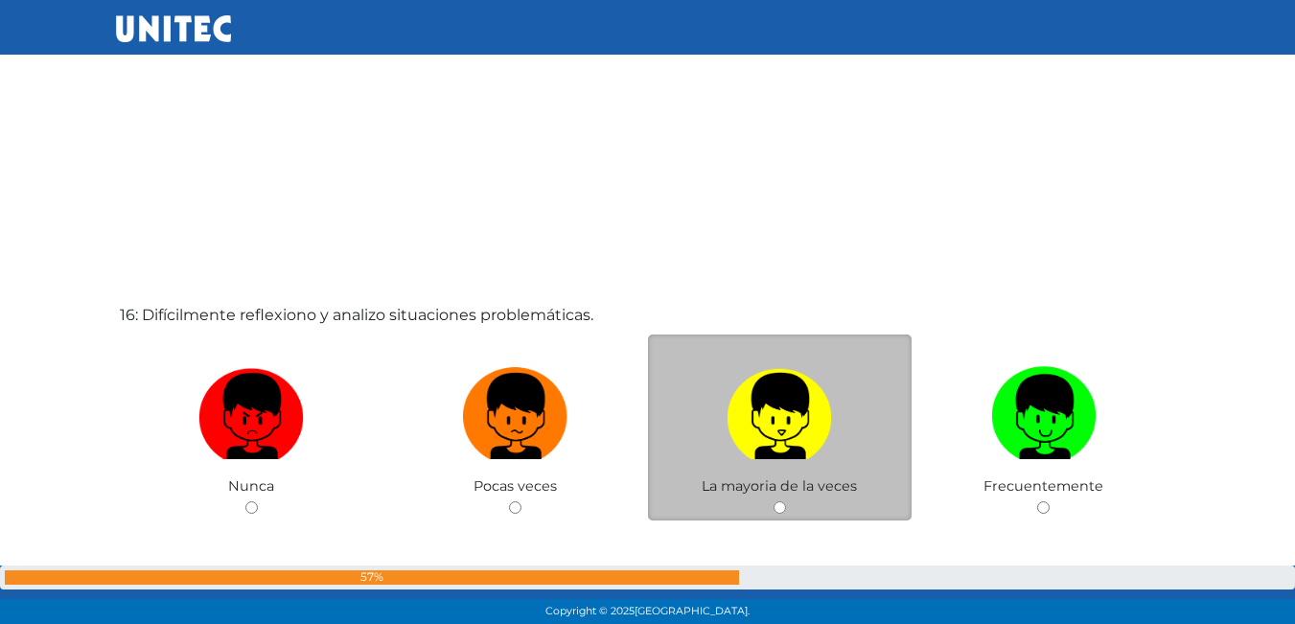
click at [817, 395] on img at bounding box center [779, 410] width 105 height 101
click at [786, 501] on input "radio" at bounding box center [780, 507] width 12 height 12
radio input "true"
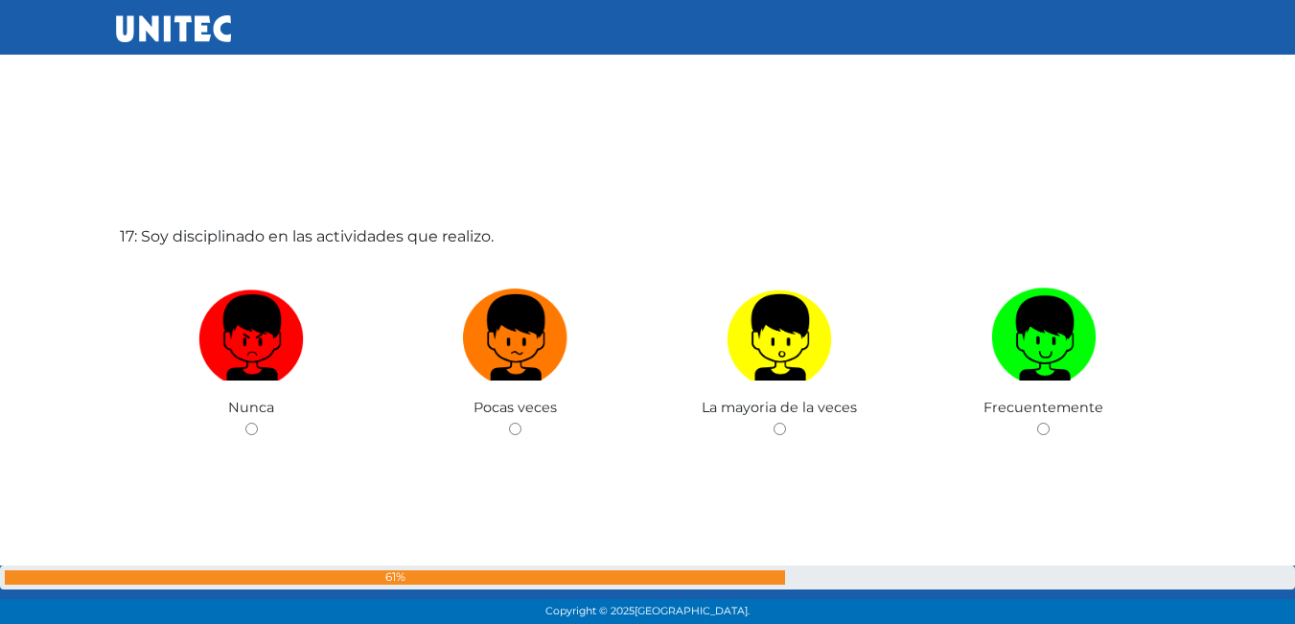
scroll to position [10047, 0]
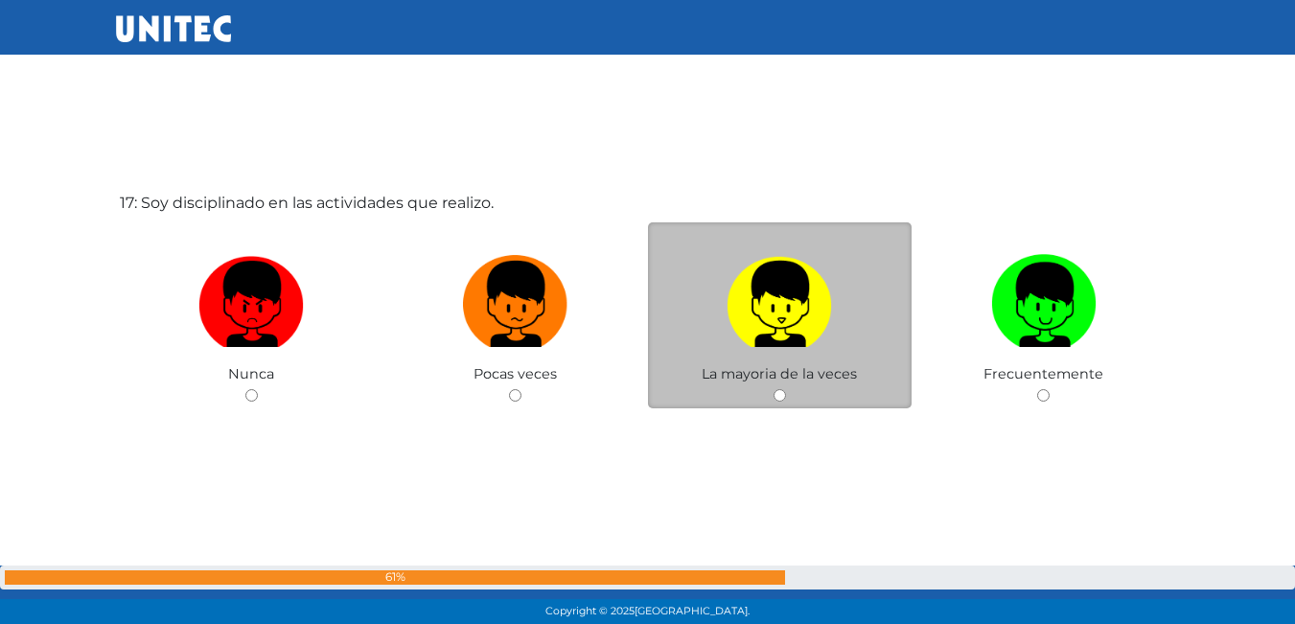
click at [756, 337] on img at bounding box center [779, 297] width 105 height 101
click at [774, 389] on input "radio" at bounding box center [780, 395] width 12 height 12
radio input "true"
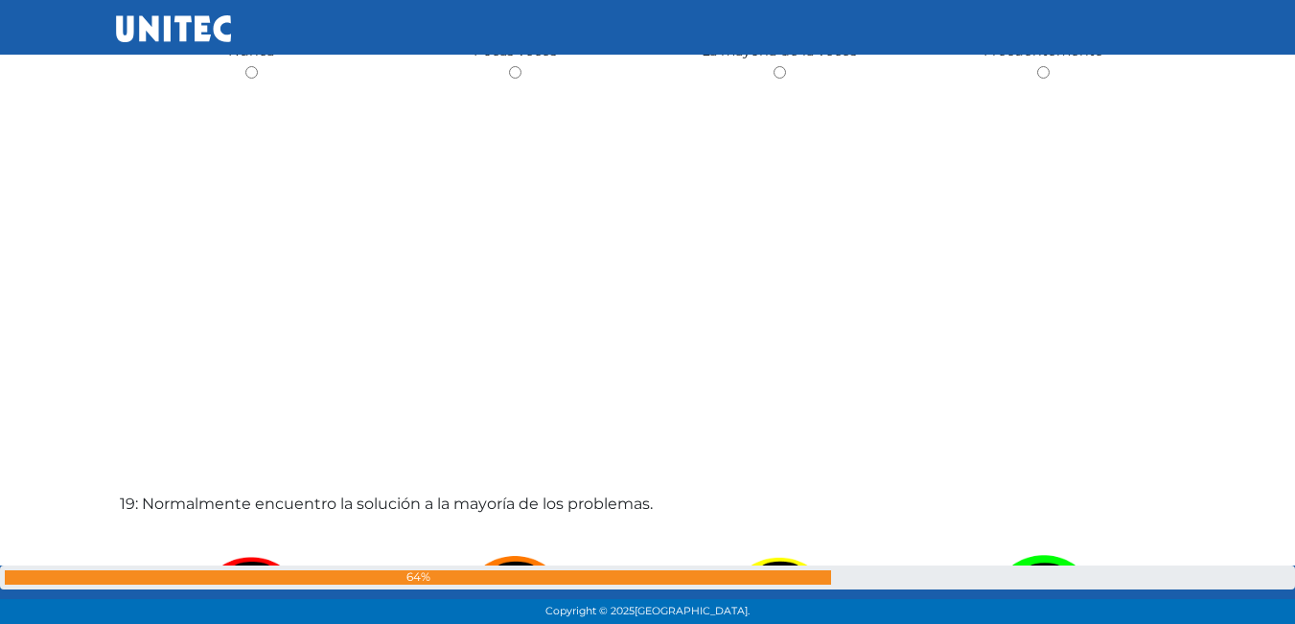
scroll to position [10707, 0]
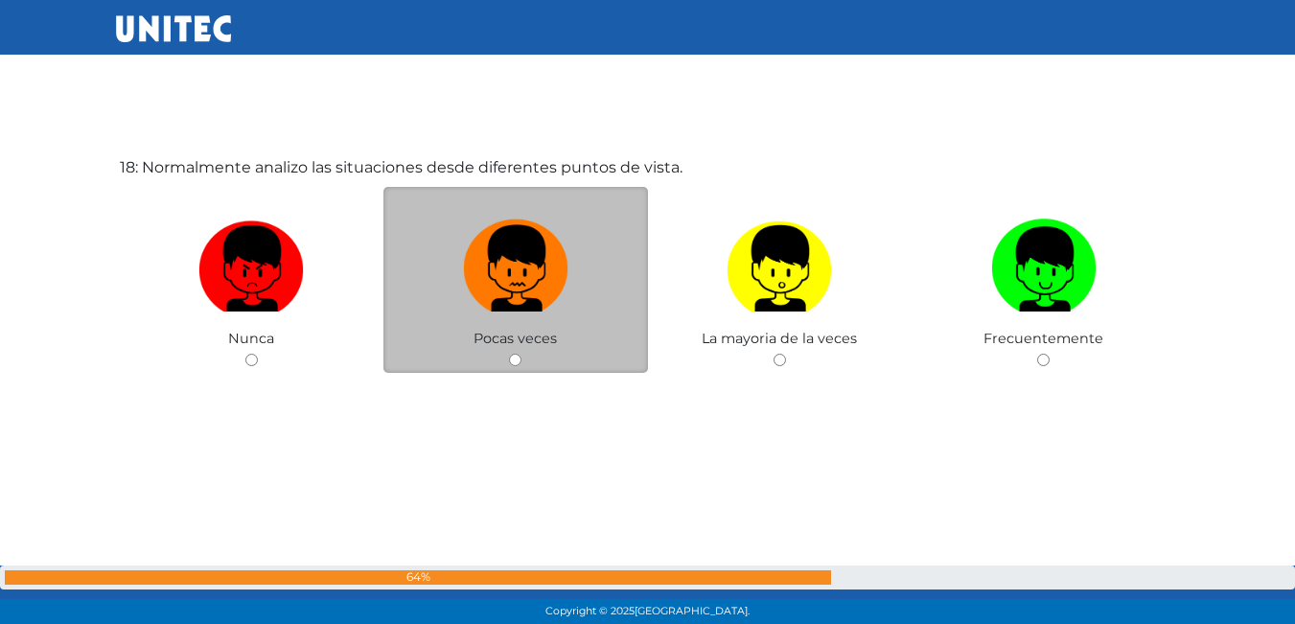
click at [486, 274] on img at bounding box center [515, 262] width 105 height 101
click at [509, 354] on input "radio" at bounding box center [515, 360] width 12 height 12
radio input "true"
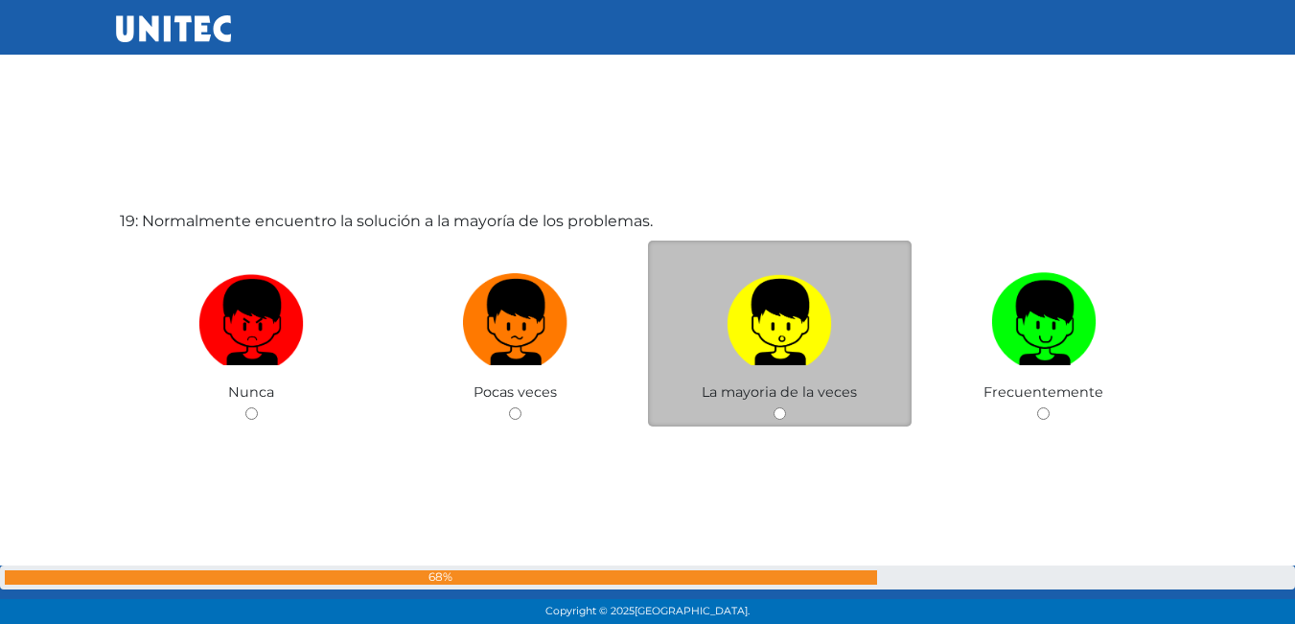
scroll to position [11282, 0]
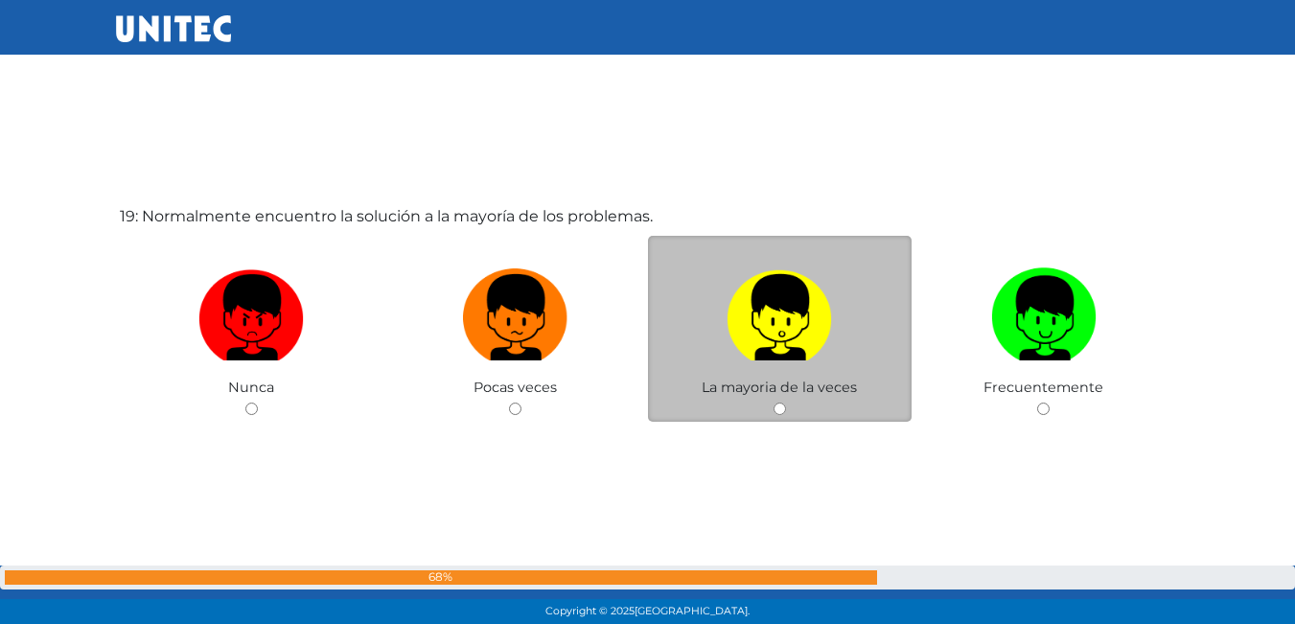
click at [779, 372] on label at bounding box center [780, 318] width 265 height 117
click at [779, 403] on input "radio" at bounding box center [780, 409] width 12 height 12
radio input "true"
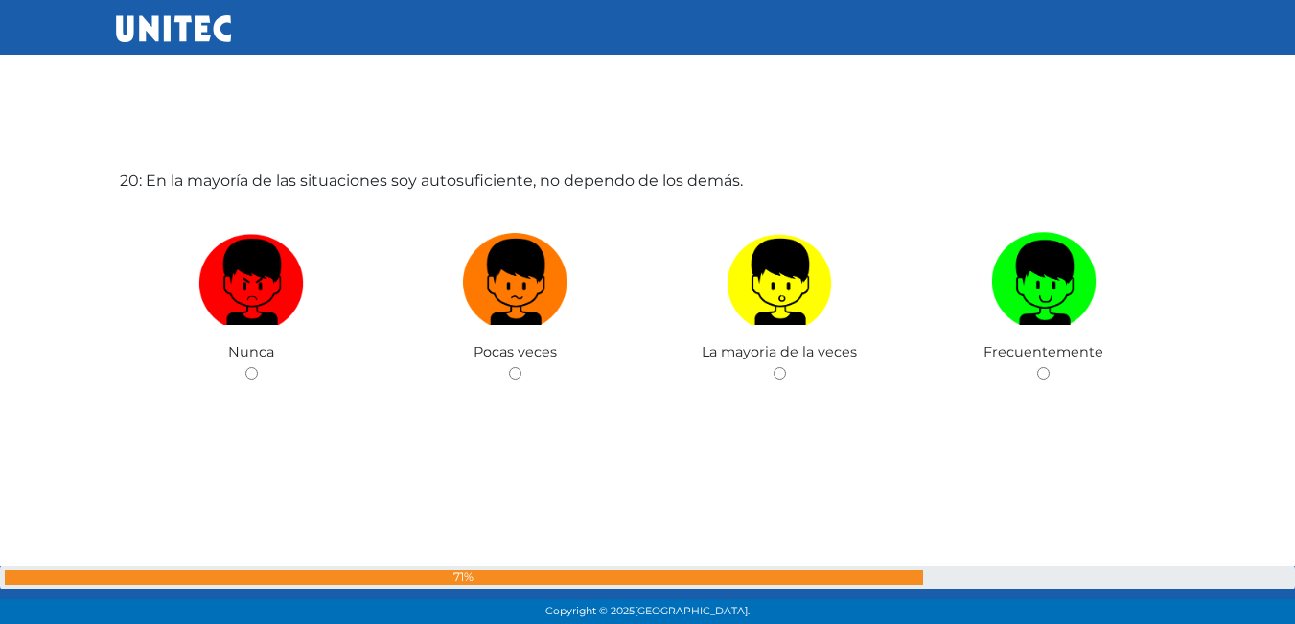
scroll to position [11988, 0]
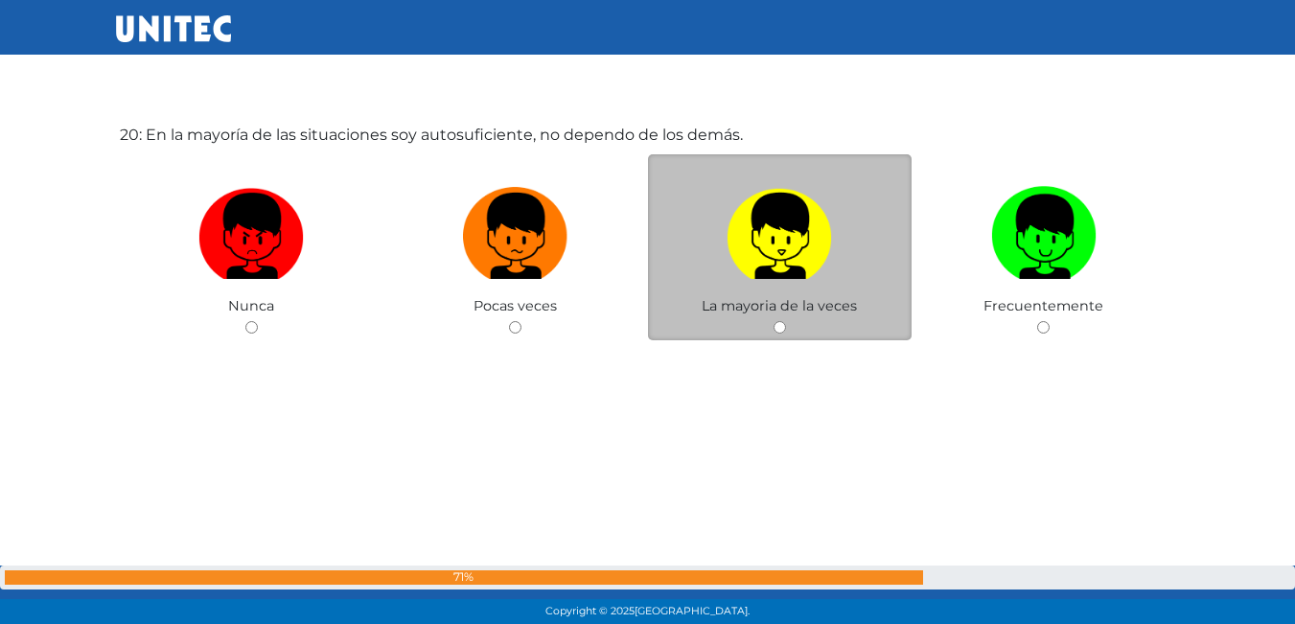
click at [777, 225] on img at bounding box center [779, 229] width 105 height 101
click at [777, 321] on input "radio" at bounding box center [780, 327] width 12 height 12
radio input "true"
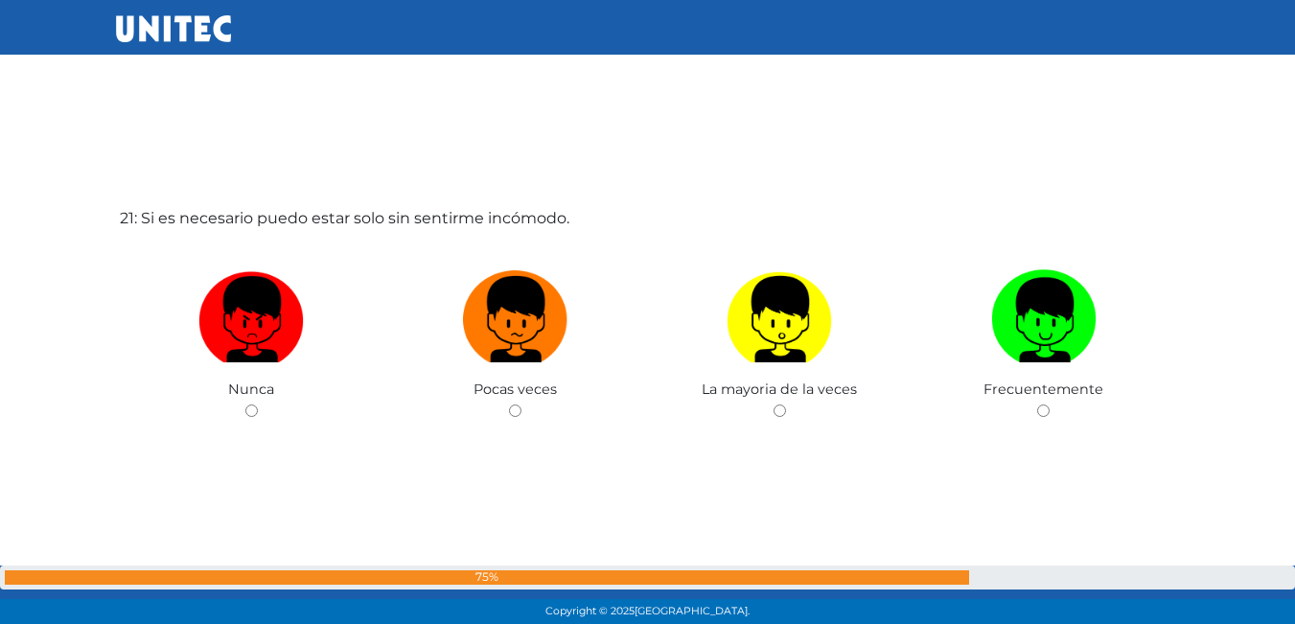
scroll to position [12482, 0]
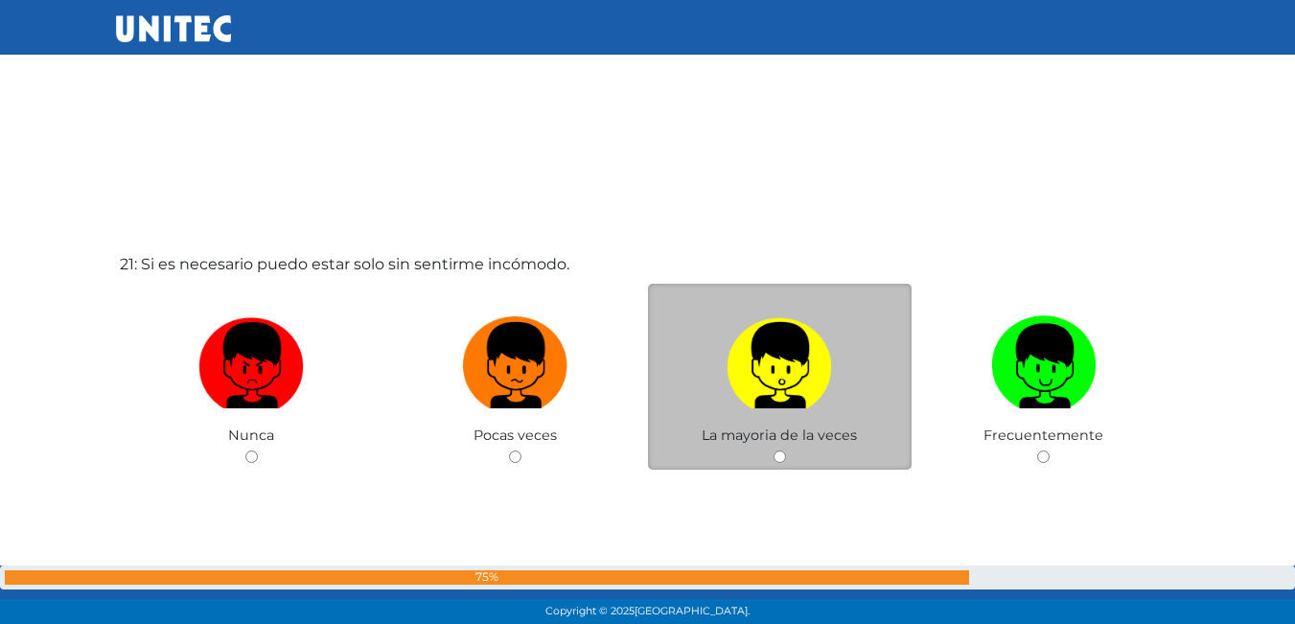
click at [754, 436] on span "La mayoria de la veces" at bounding box center [779, 435] width 155 height 17
click at [780, 381] on img at bounding box center [779, 359] width 105 height 101
click at [780, 451] on input "radio" at bounding box center [780, 457] width 12 height 12
radio input "true"
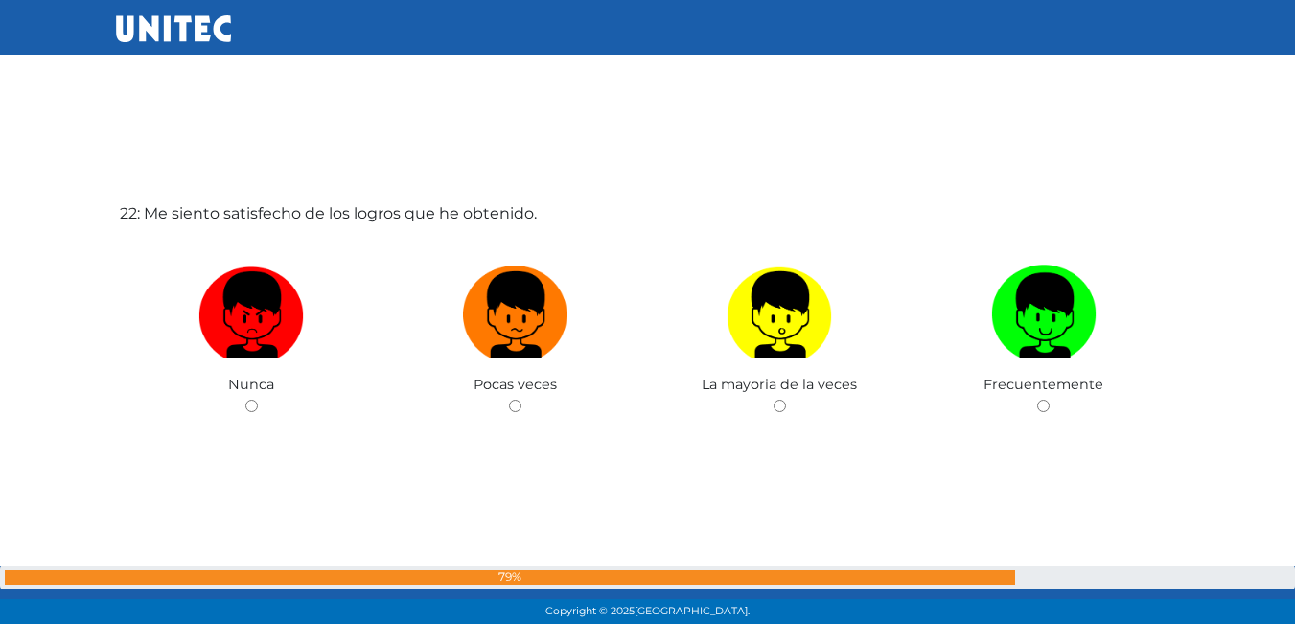
click at [497, 309] on div "22: Me siento satisfecho de los logros que he obtenido. Nunca Pocas veces La ma…" at bounding box center [648, 358] width 1064 height 624
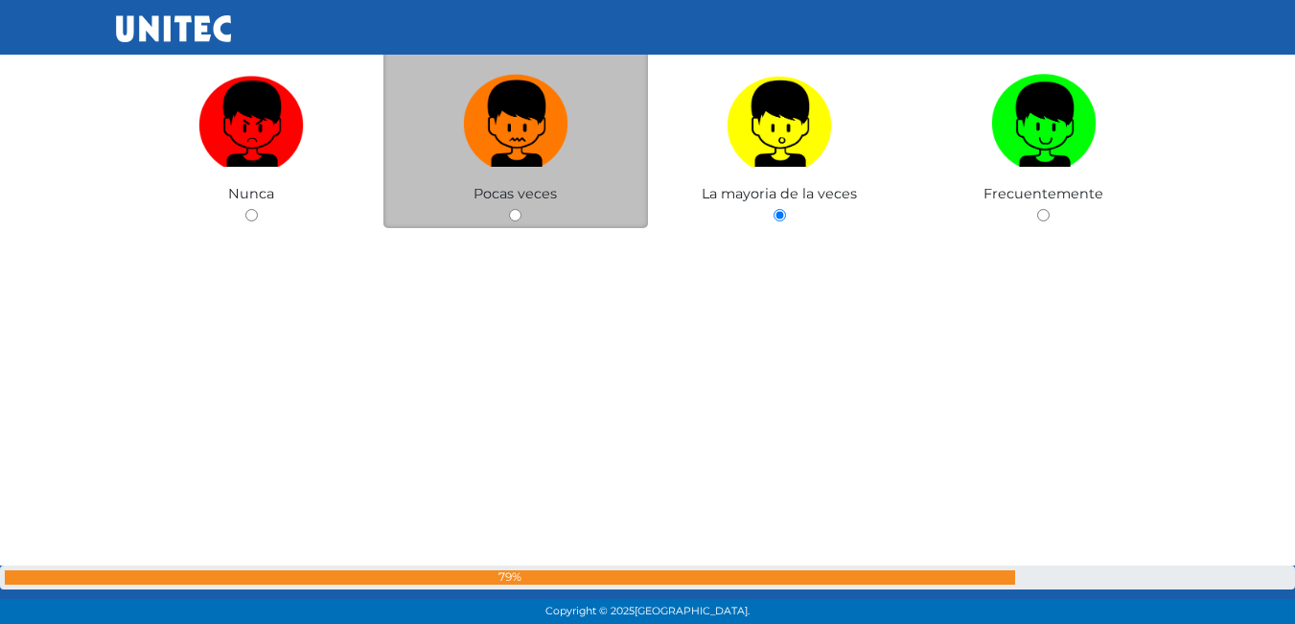
click at [516, 138] on img at bounding box center [515, 117] width 105 height 101
click at [516, 209] on input "radio" at bounding box center [515, 215] width 12 height 12
radio input "true"
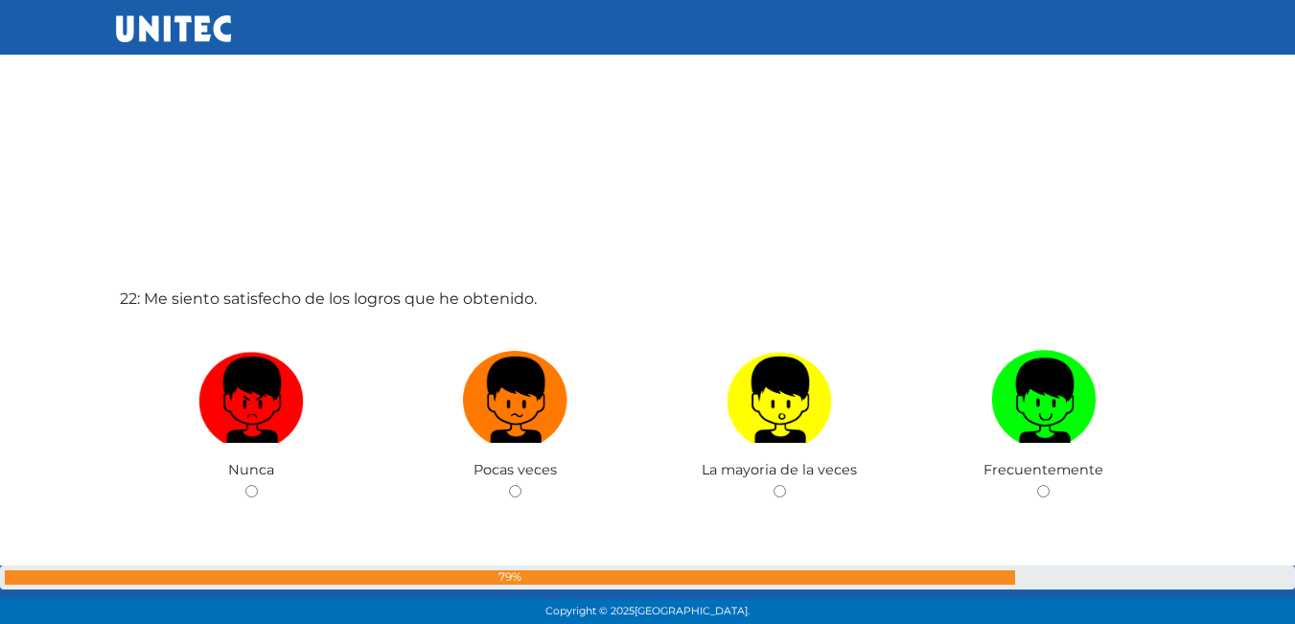
scroll to position [13191, 0]
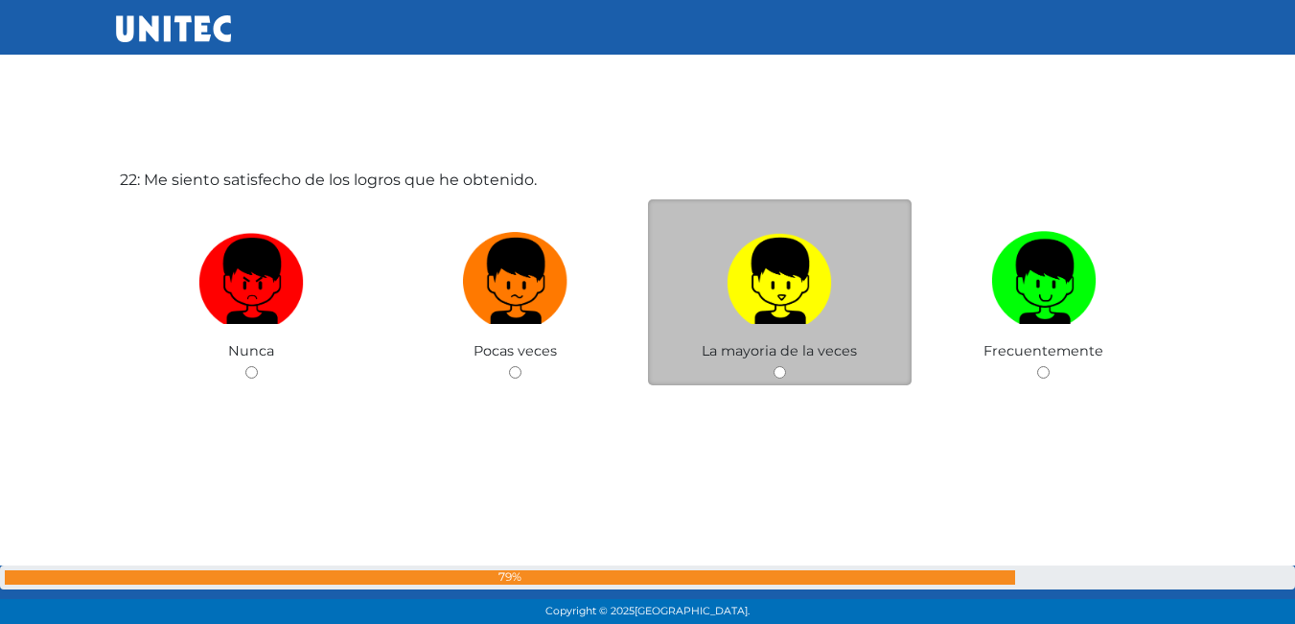
click at [733, 300] on img at bounding box center [779, 274] width 105 height 101
click at [774, 366] on input "radio" at bounding box center [780, 372] width 12 height 12
radio input "true"
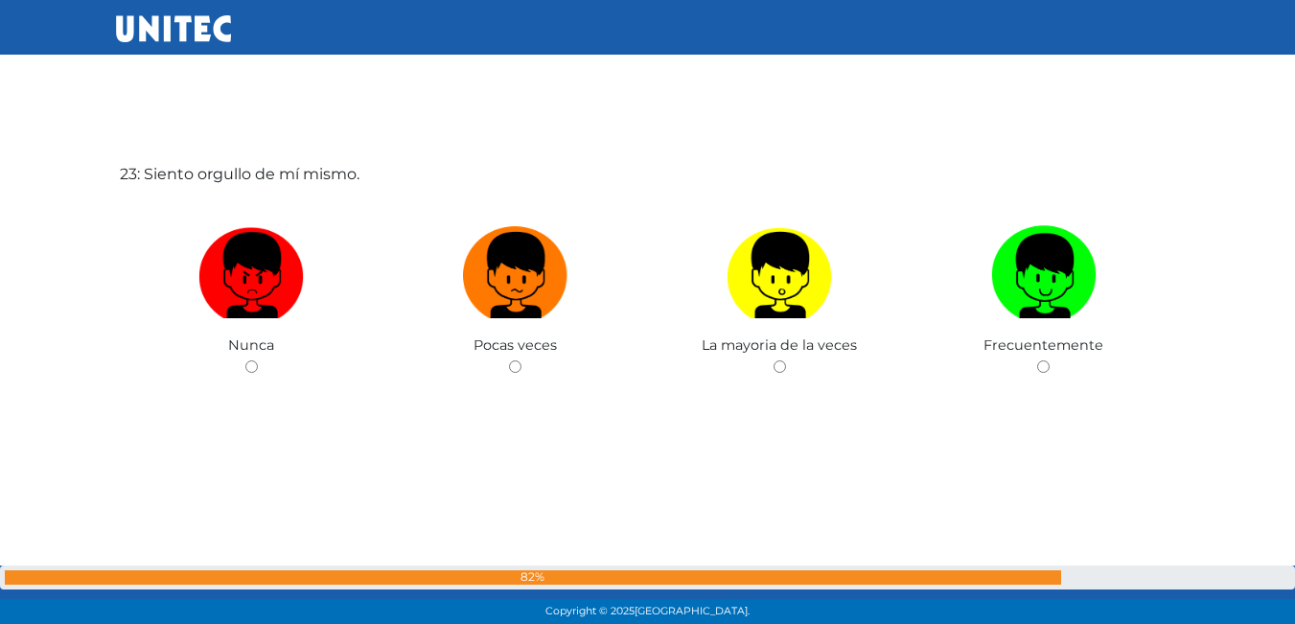
scroll to position [13819, 0]
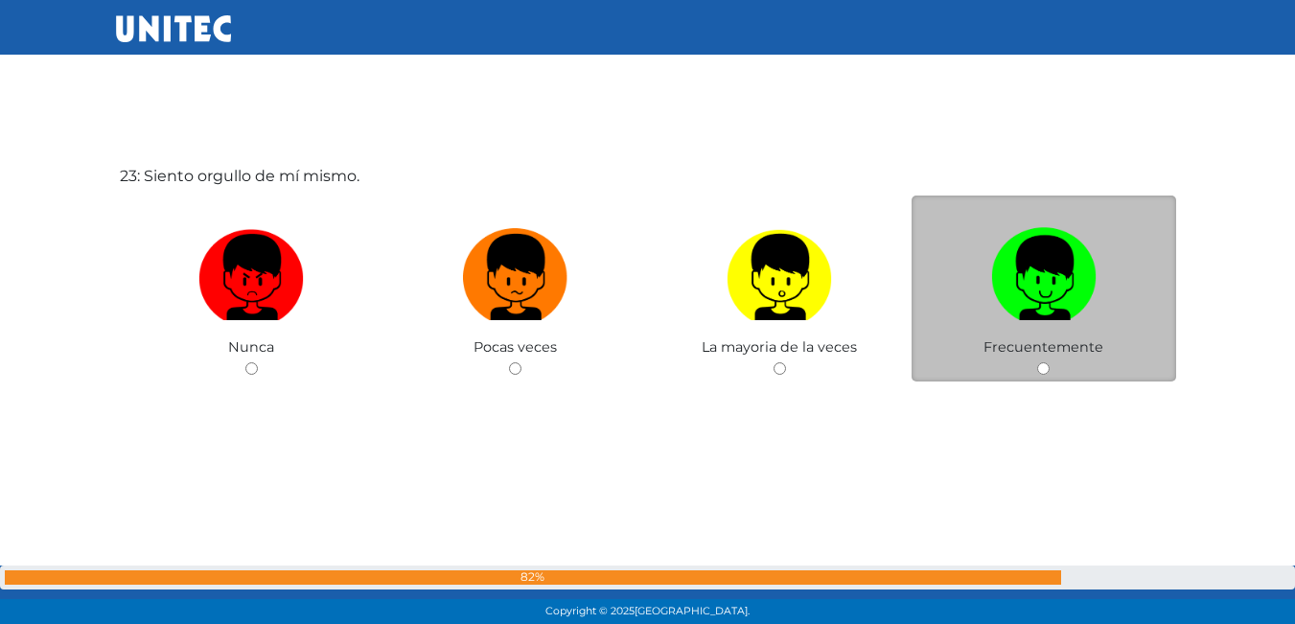
click at [1127, 298] on label at bounding box center [1044, 278] width 265 height 117
click at [1050, 362] on input "radio" at bounding box center [1043, 368] width 12 height 12
radio input "true"
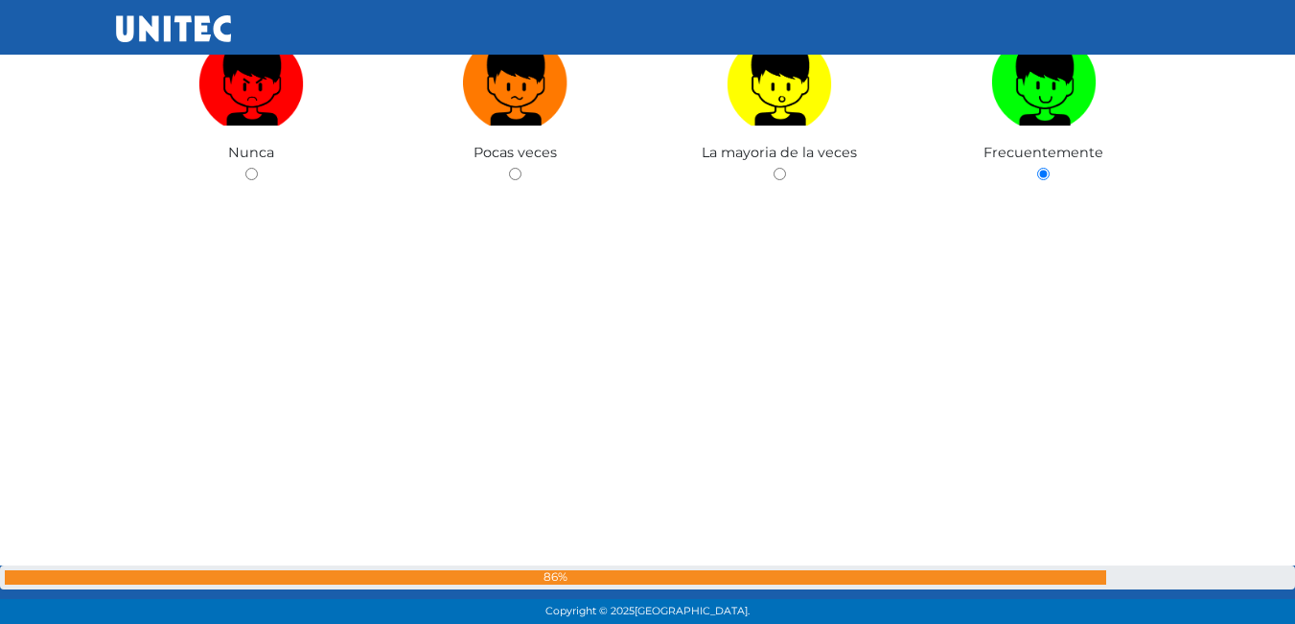
scroll to position [14397, 0]
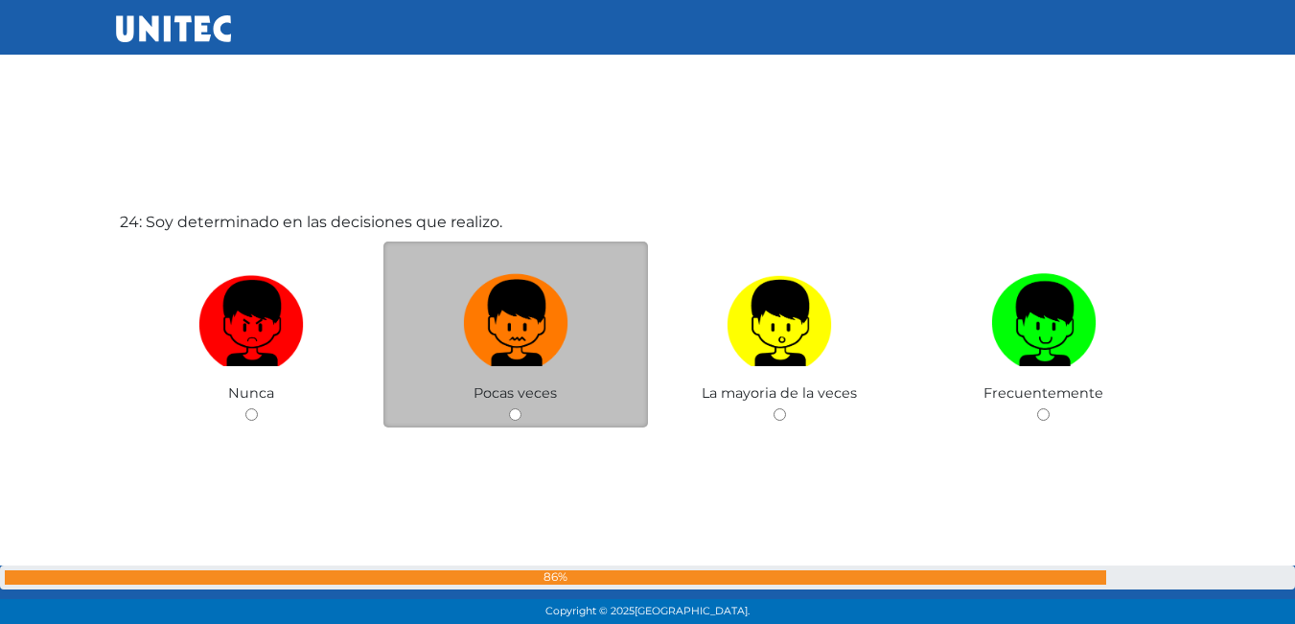
click at [523, 348] on img at bounding box center [515, 317] width 105 height 101
click at [522, 408] on input "radio" at bounding box center [515, 414] width 12 height 12
radio input "true"
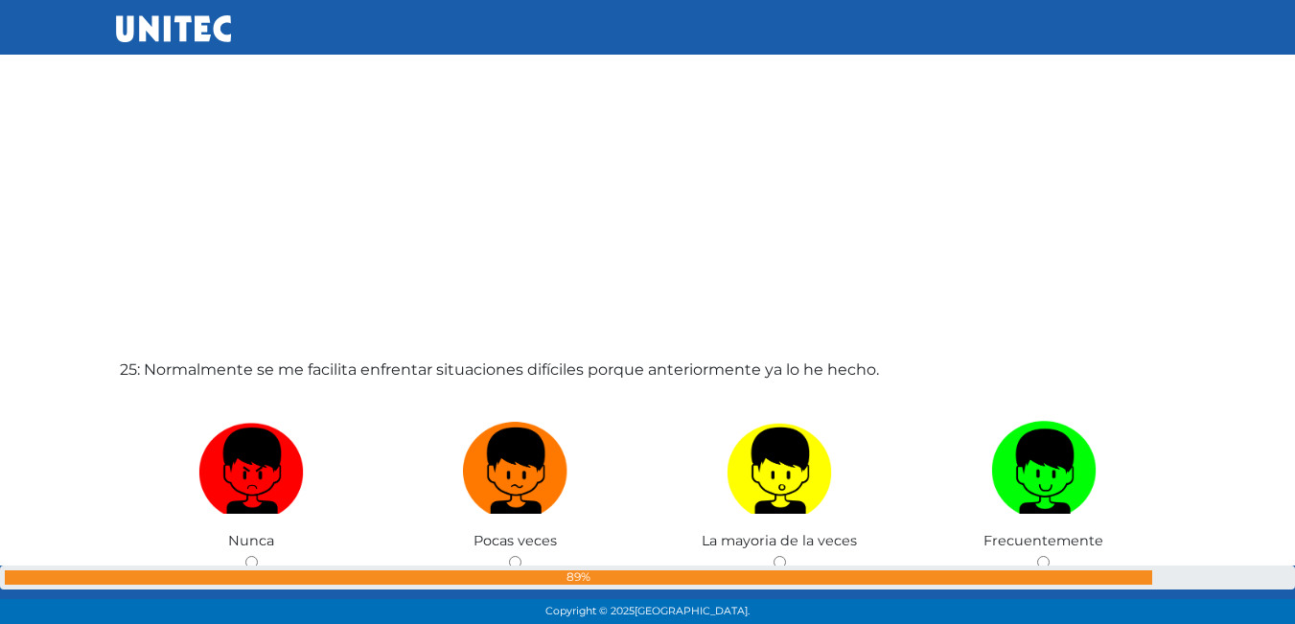
scroll to position [14877, 0]
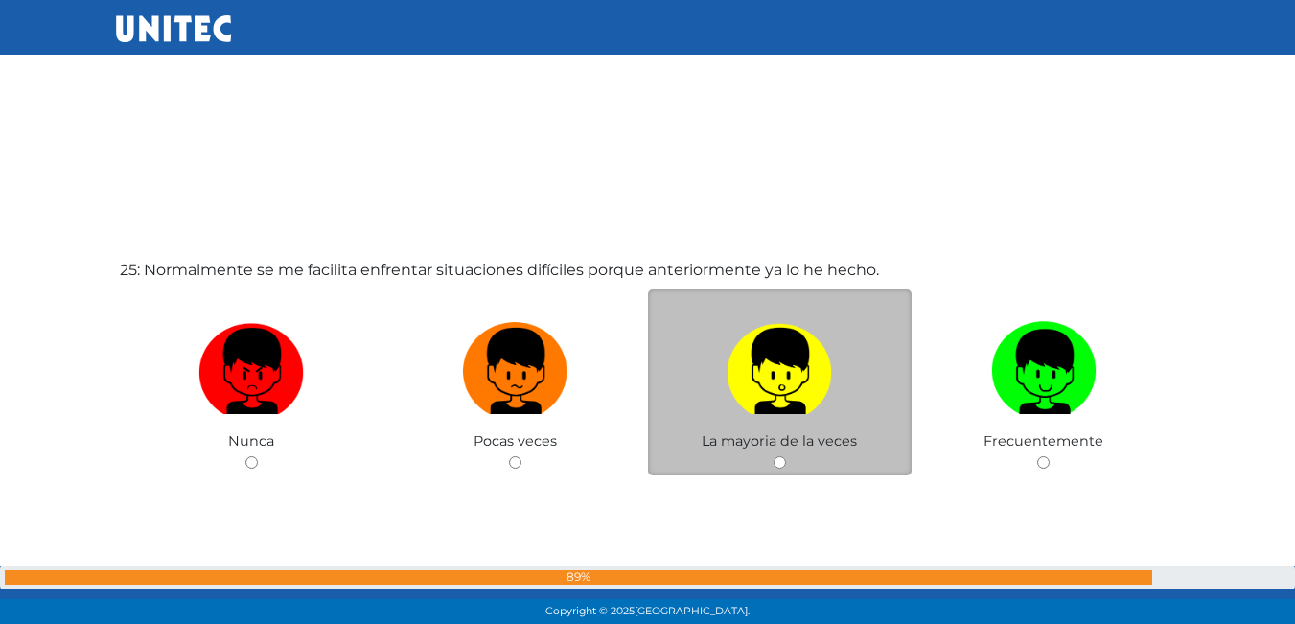
click at [717, 362] on label at bounding box center [780, 372] width 265 height 117
click at [774, 456] on input "radio" at bounding box center [780, 462] width 12 height 12
radio input "true"
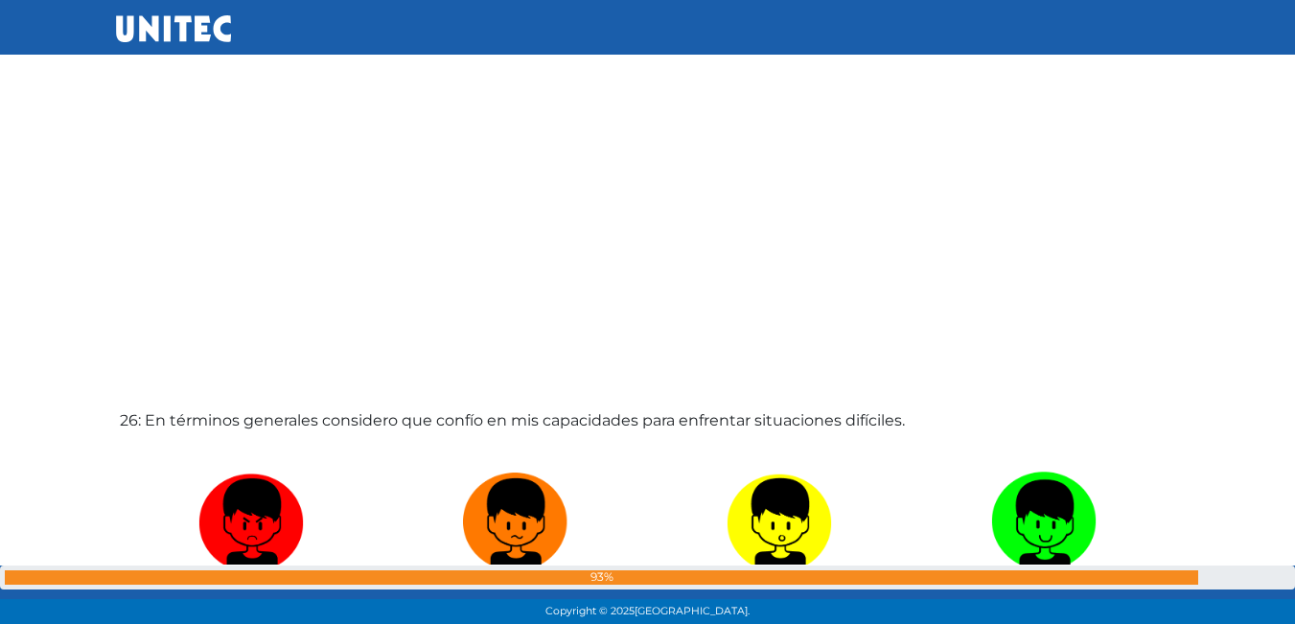
scroll to position [15642, 0]
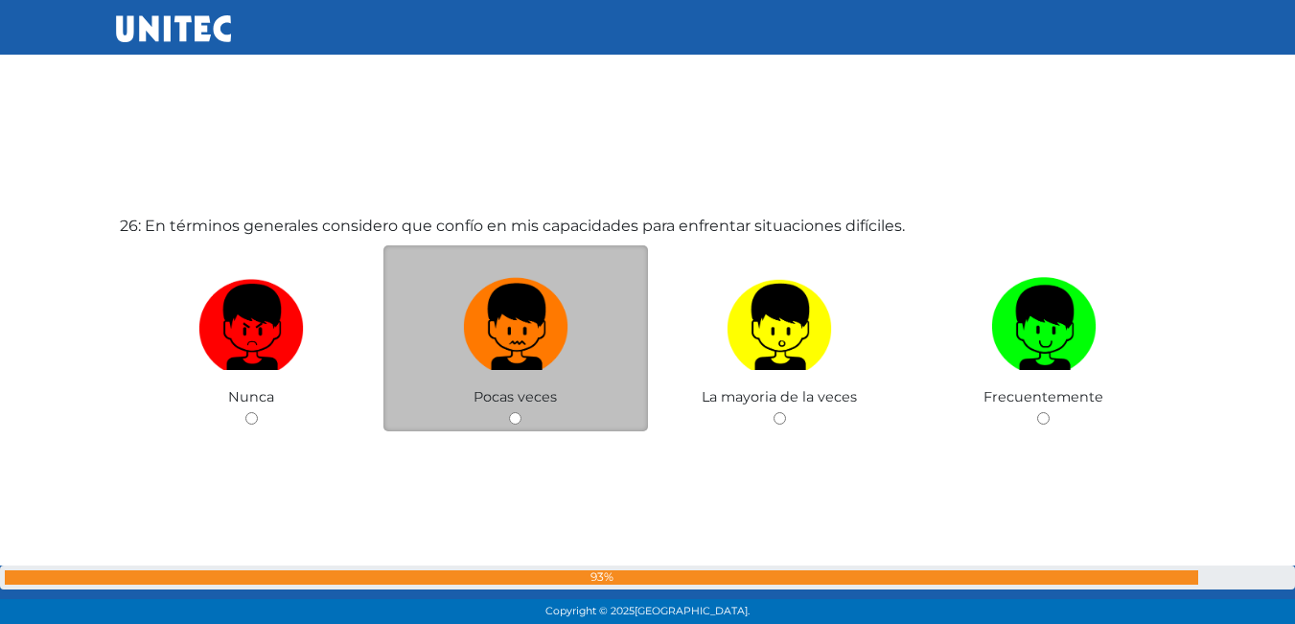
click at [526, 331] on img at bounding box center [515, 320] width 105 height 101
click at [522, 412] on input "radio" at bounding box center [515, 418] width 12 height 12
radio input "true"
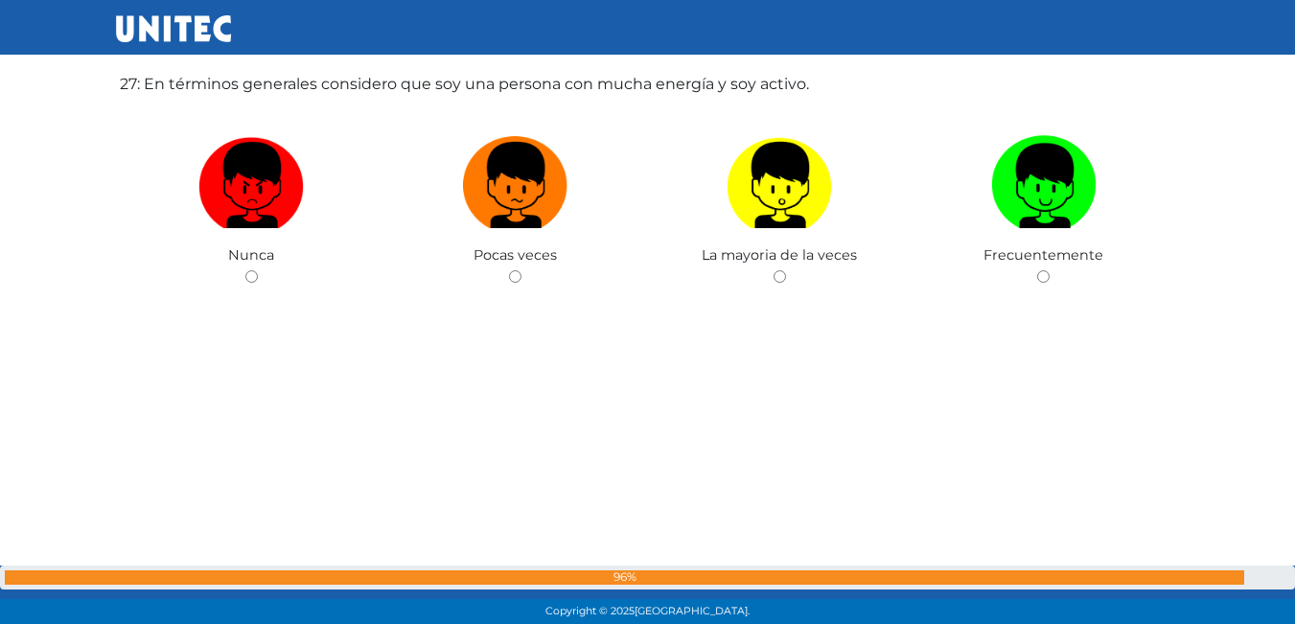
scroll to position [16288, 0]
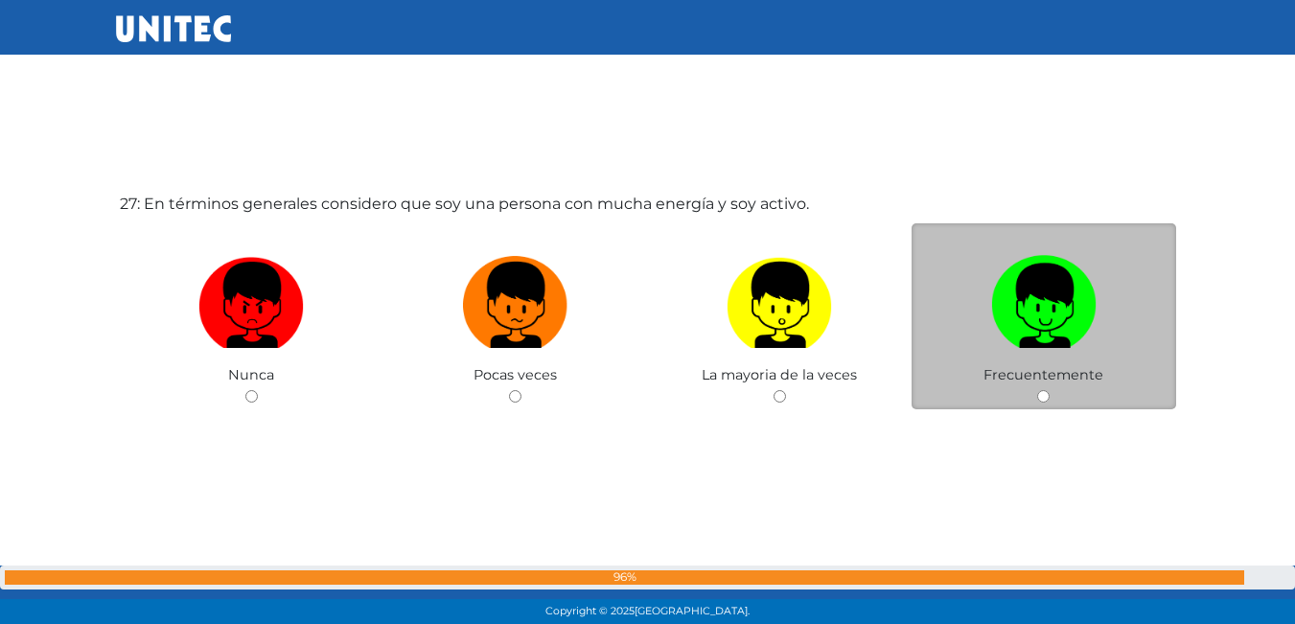
click at [1012, 278] on img at bounding box center [1043, 298] width 105 height 101
click at [1037, 390] on input "radio" at bounding box center [1043, 396] width 12 height 12
radio input "true"
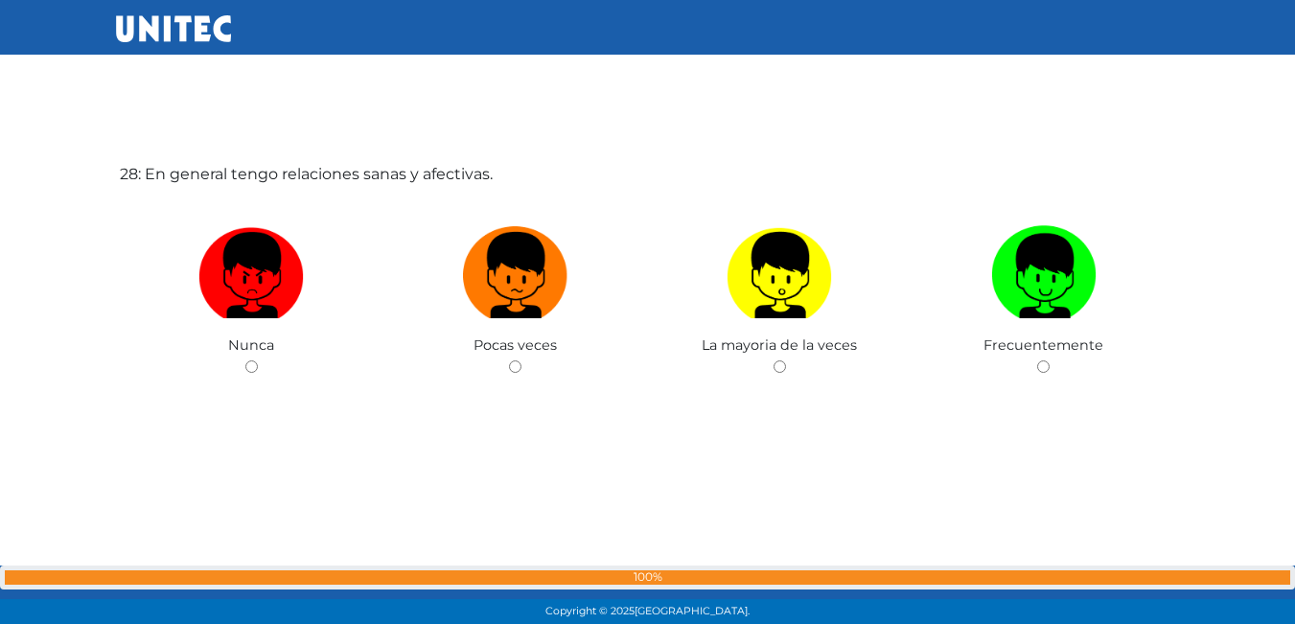
scroll to position [16948, 0]
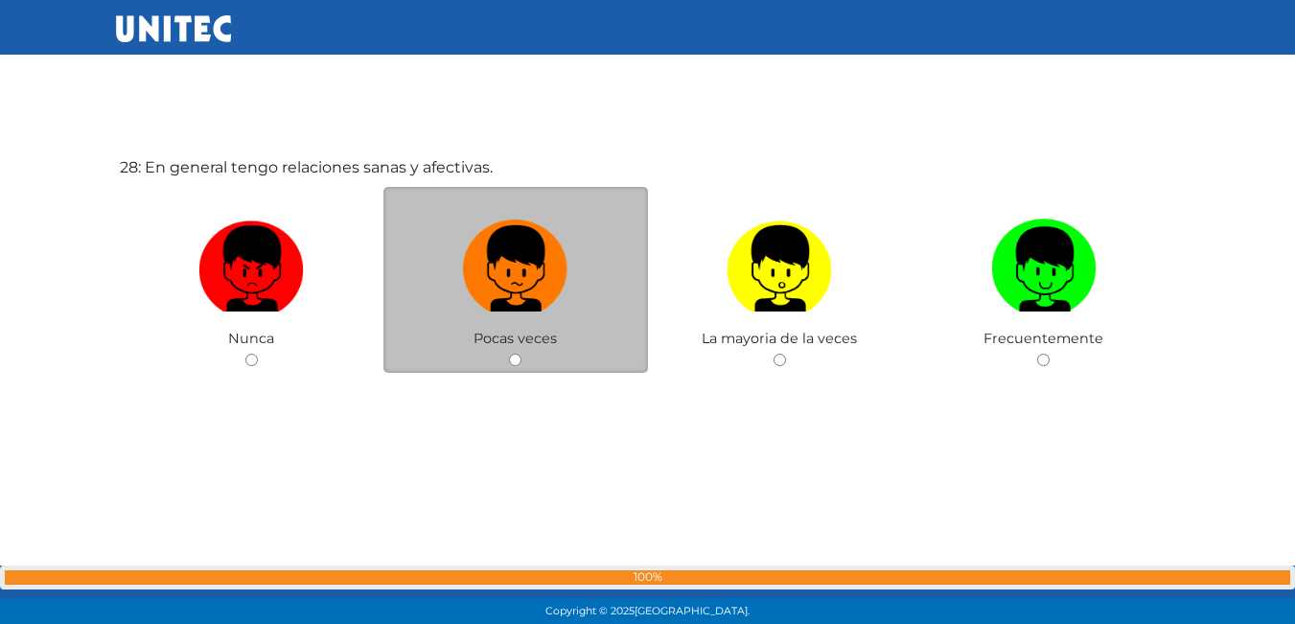
click at [583, 291] on label at bounding box center [516, 269] width 265 height 117
click at [522, 354] on input "radio" at bounding box center [515, 360] width 12 height 12
radio input "true"
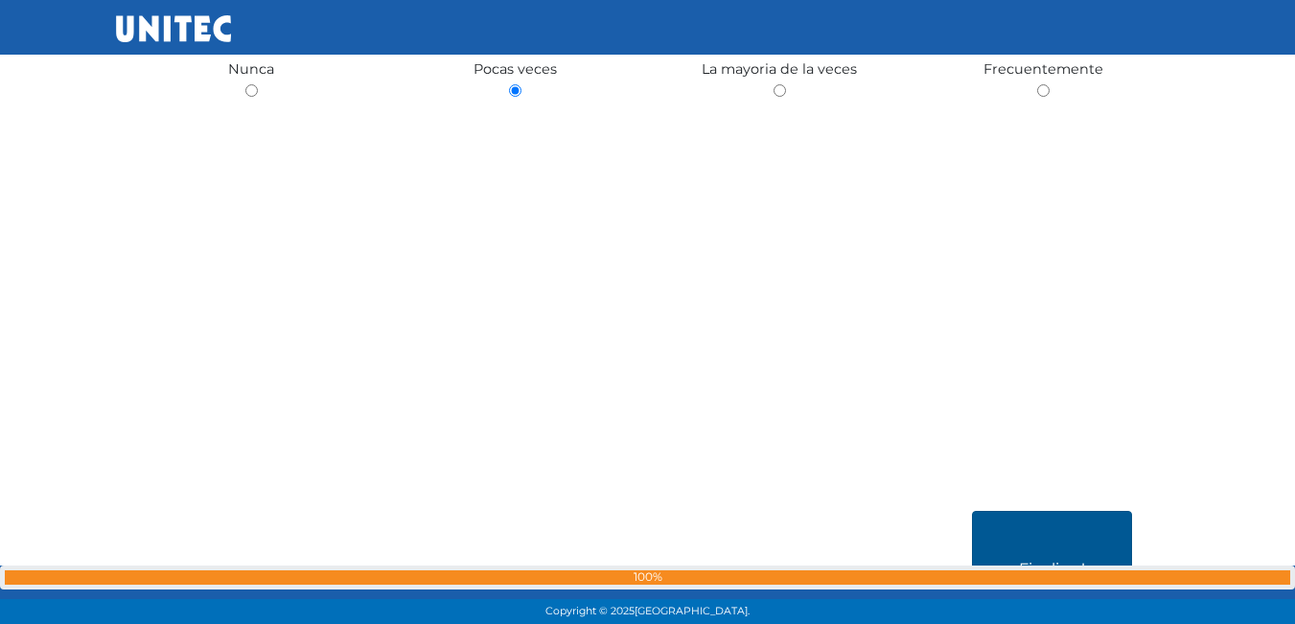
scroll to position [17410, 0]
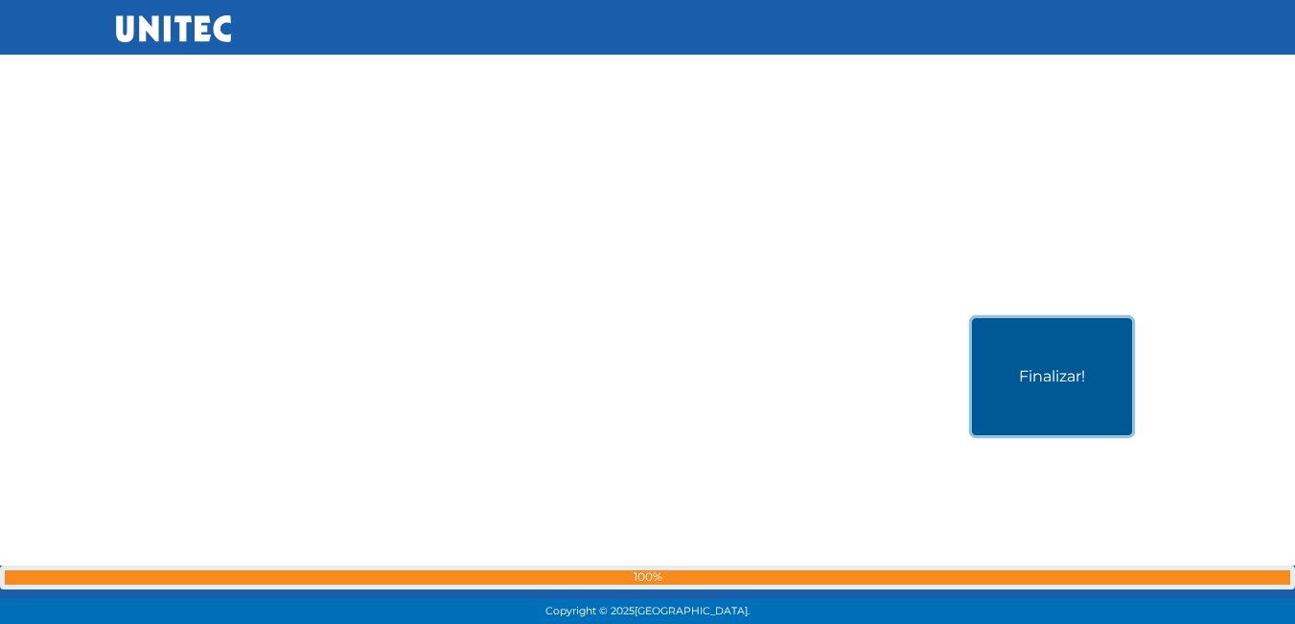
click at [1059, 385] on button "Finalizar!" at bounding box center [1052, 376] width 160 height 117
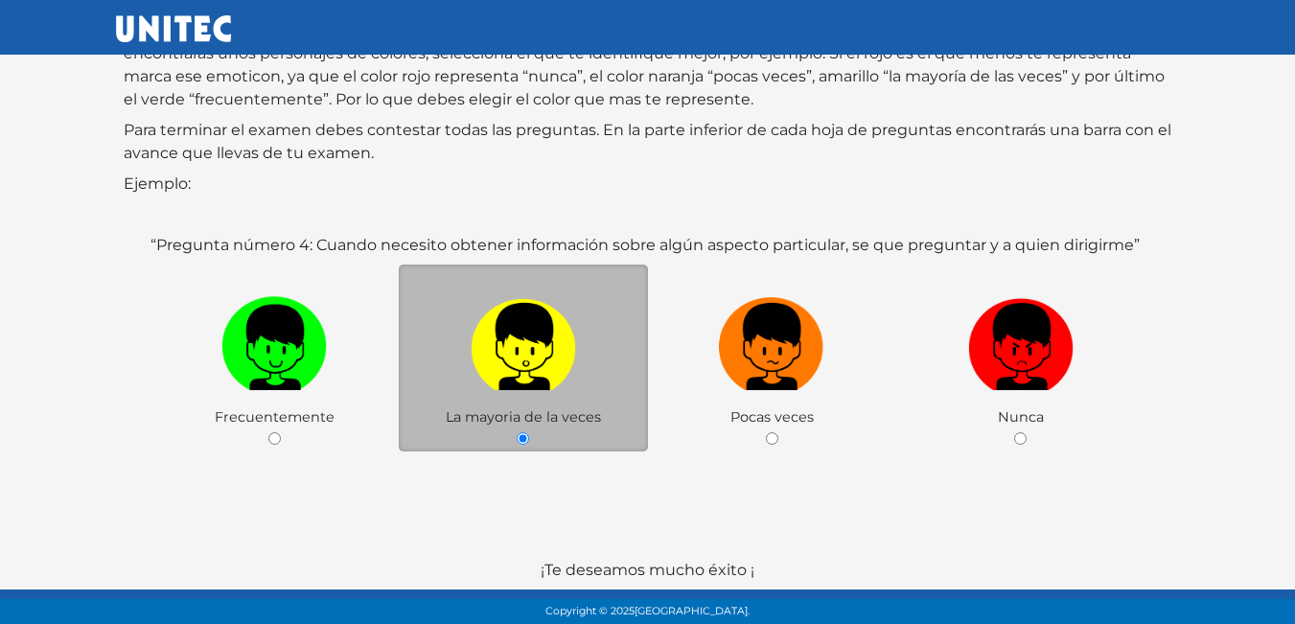
scroll to position [286, 0]
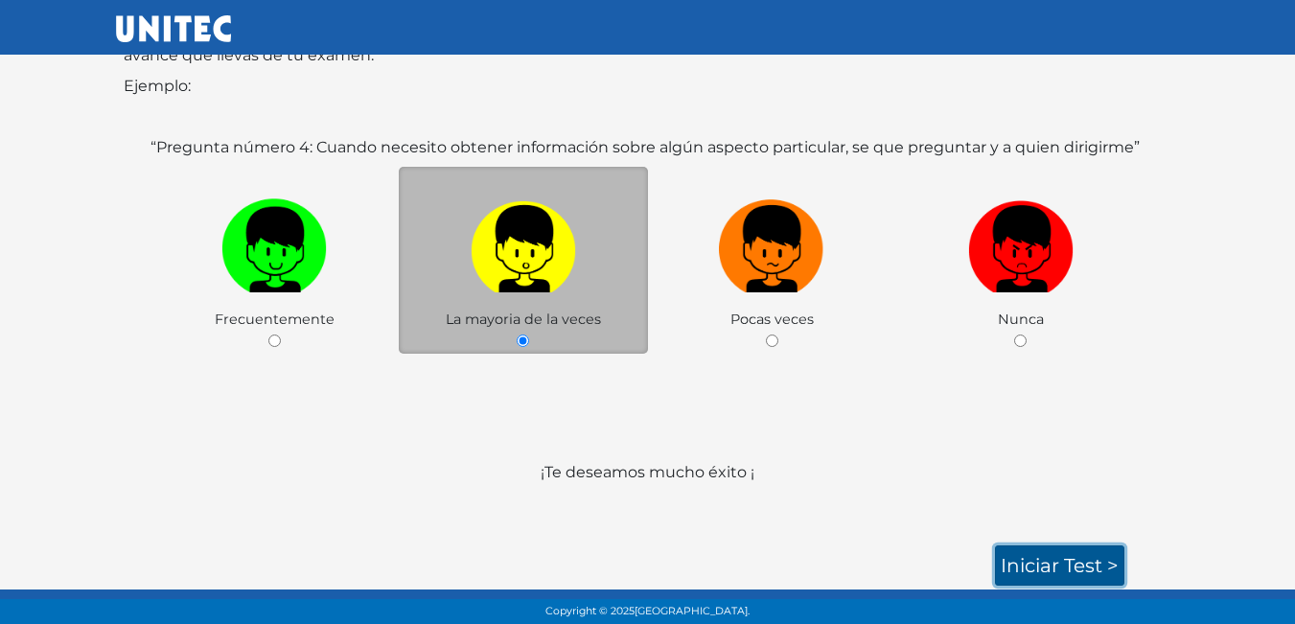
click at [1089, 560] on link "Iniciar test >" at bounding box center [1059, 566] width 129 height 40
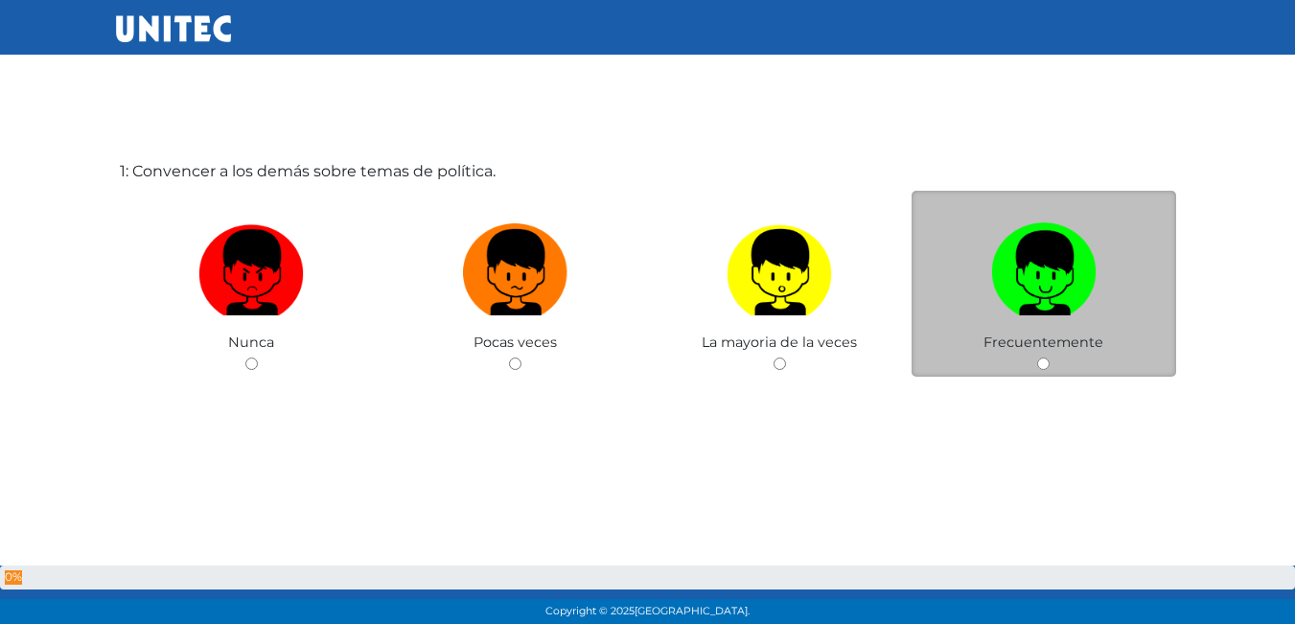
scroll to position [96, 0]
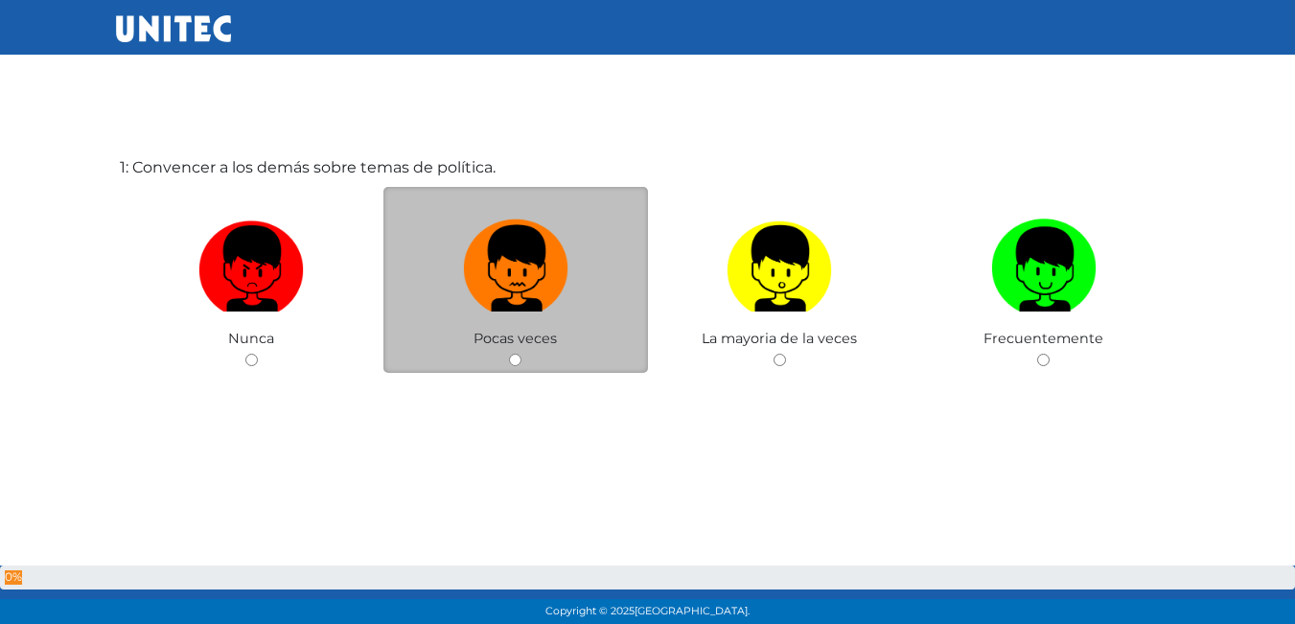
click at [548, 249] on img at bounding box center [515, 262] width 105 height 101
click at [522, 354] on input "radio" at bounding box center [515, 360] width 12 height 12
radio input "true"
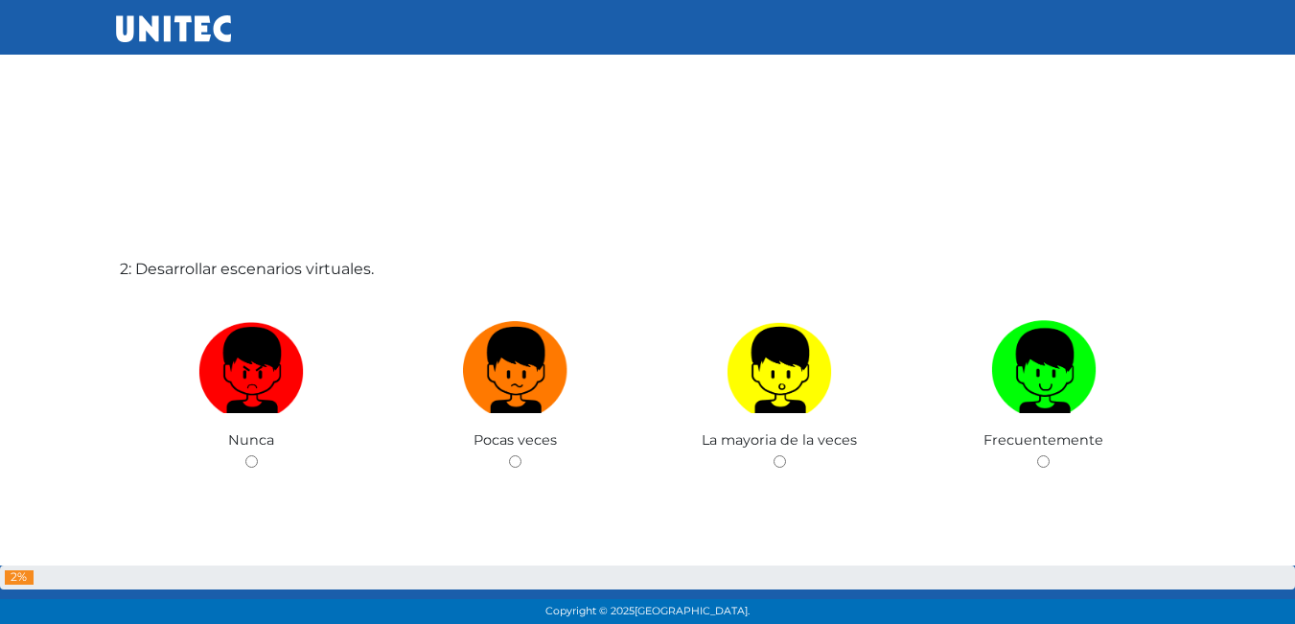
scroll to position [636, 0]
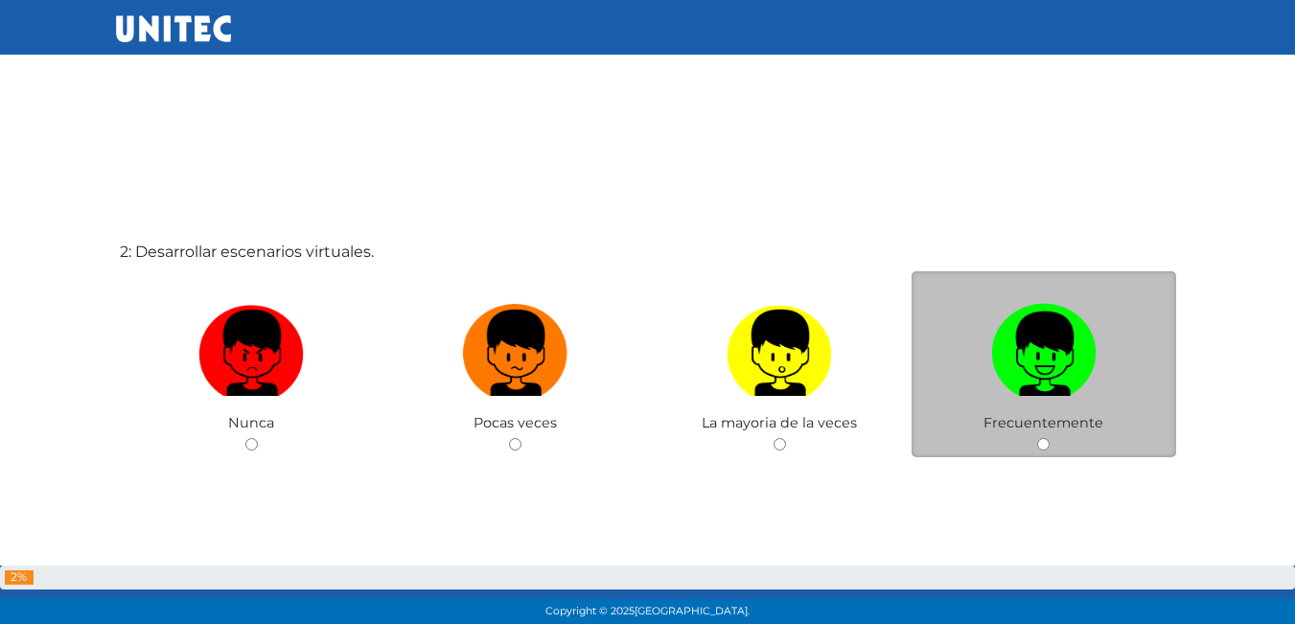
click at [1087, 374] on img at bounding box center [1043, 346] width 105 height 101
click at [1050, 438] on input "radio" at bounding box center [1043, 444] width 12 height 12
radio input "true"
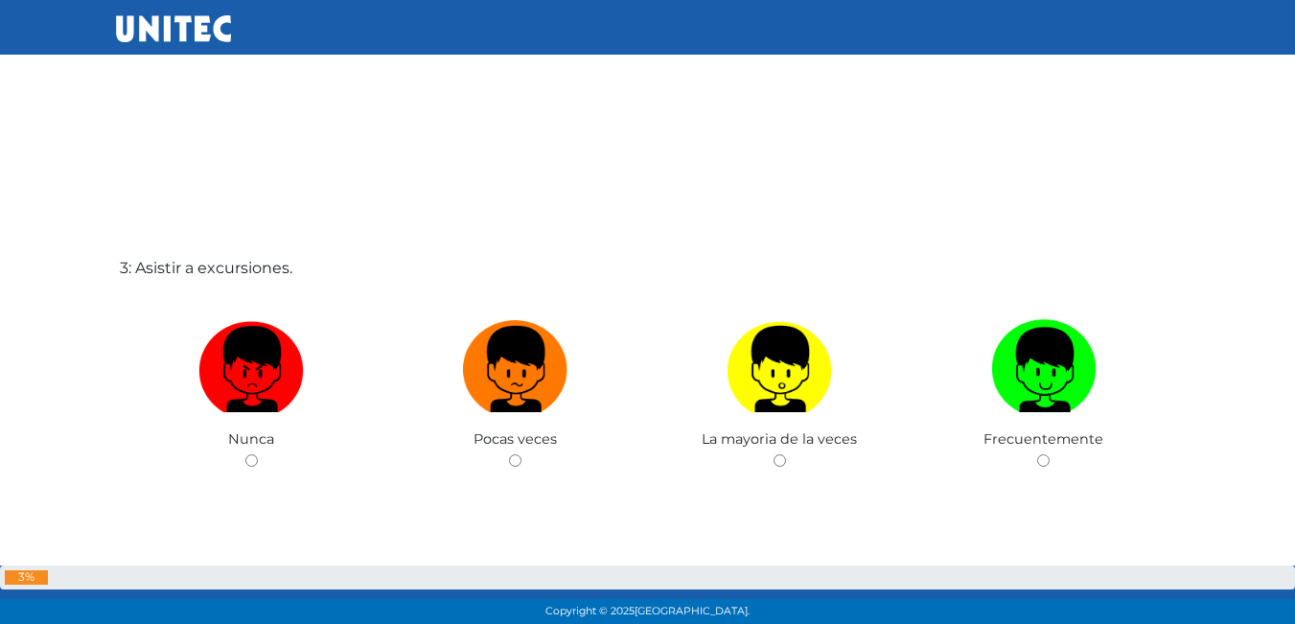
scroll to position [1266, 0]
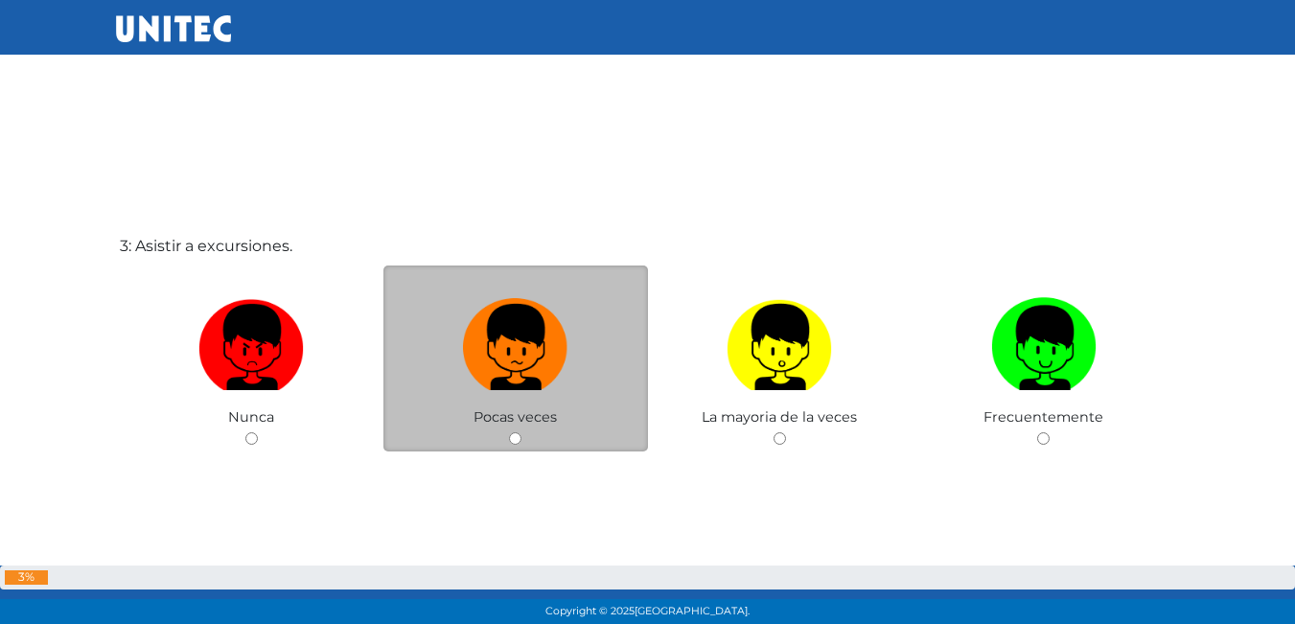
click at [547, 385] on img at bounding box center [515, 341] width 105 height 101
click at [522, 432] on input "radio" at bounding box center [515, 438] width 12 height 12
radio input "true"
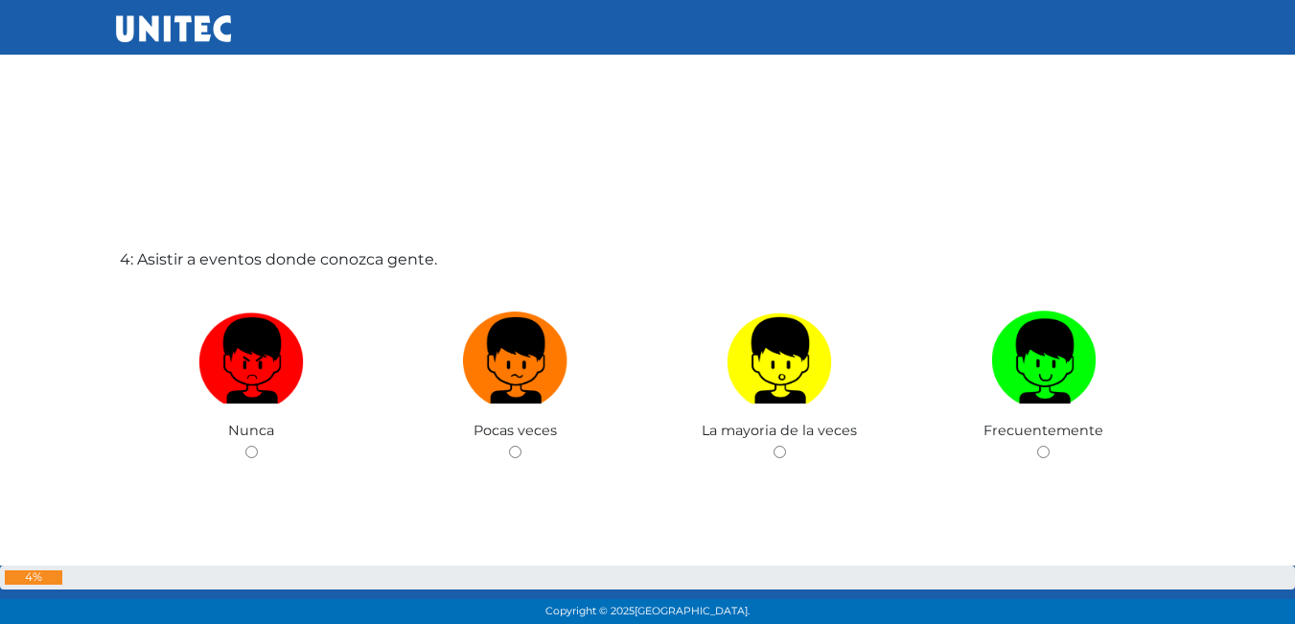
scroll to position [1895, 0]
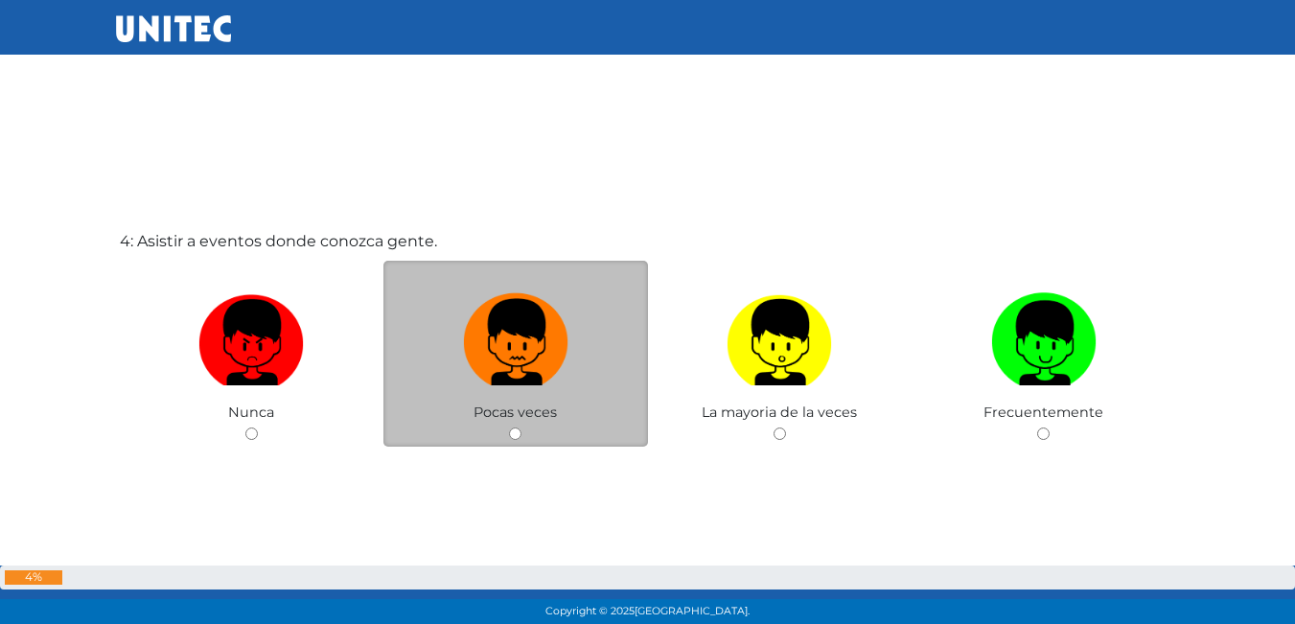
click at [558, 334] on img at bounding box center [515, 336] width 105 height 101
click at [522, 428] on input "radio" at bounding box center [515, 434] width 12 height 12
radio input "true"
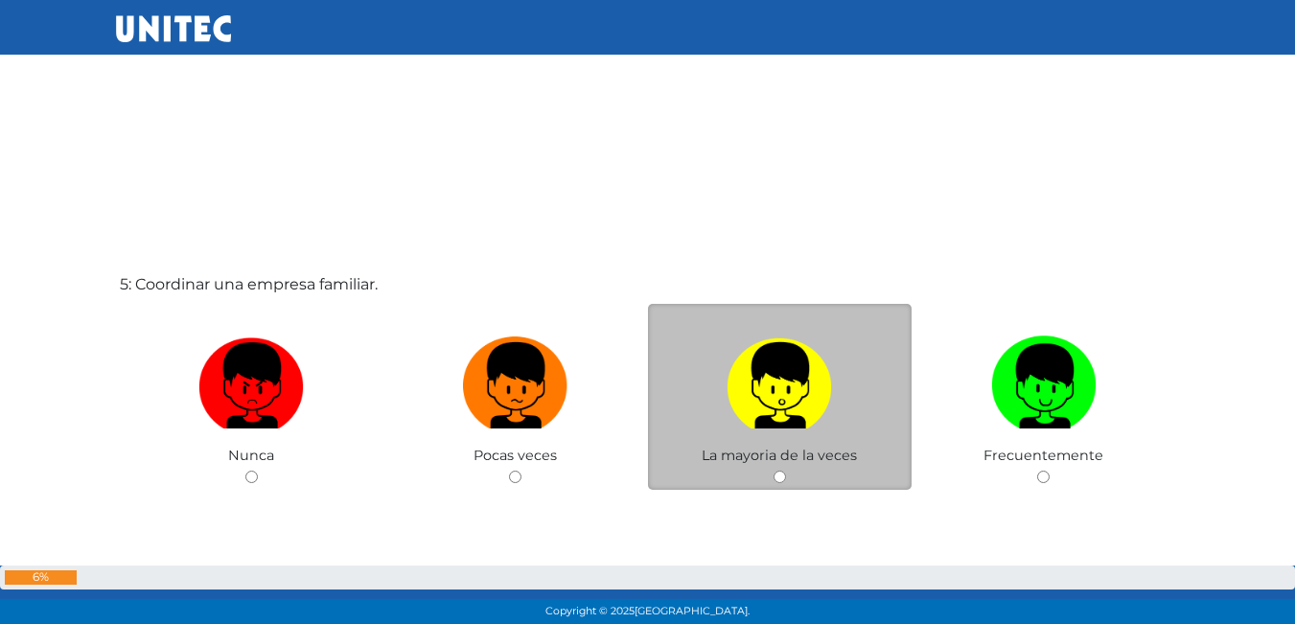
scroll to position [2526, 0]
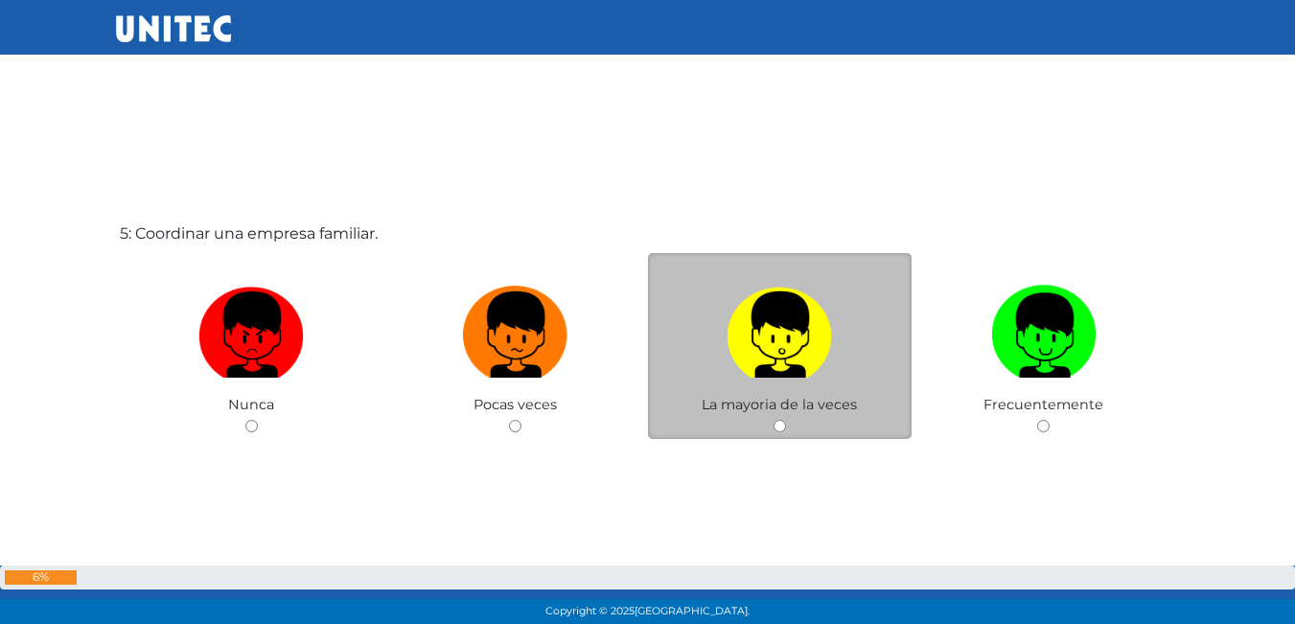
click at [723, 298] on label at bounding box center [780, 335] width 265 height 117
click at [774, 420] on input "radio" at bounding box center [780, 426] width 12 height 12
radio input "true"
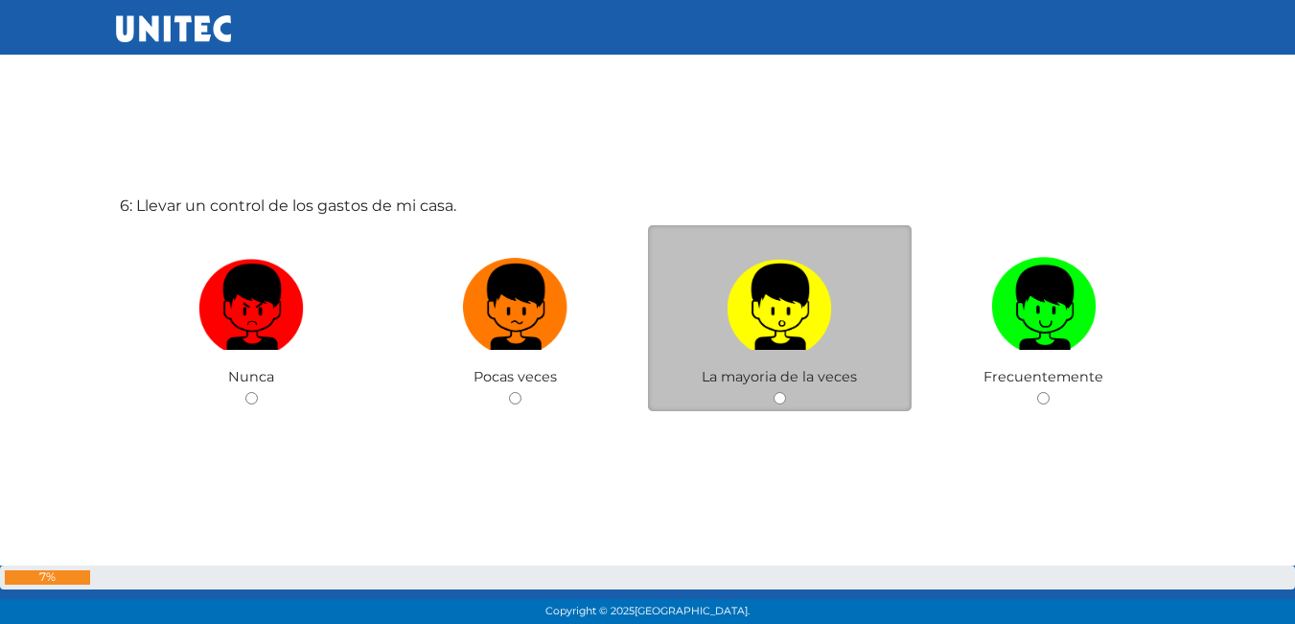
scroll to position [3068, 0]
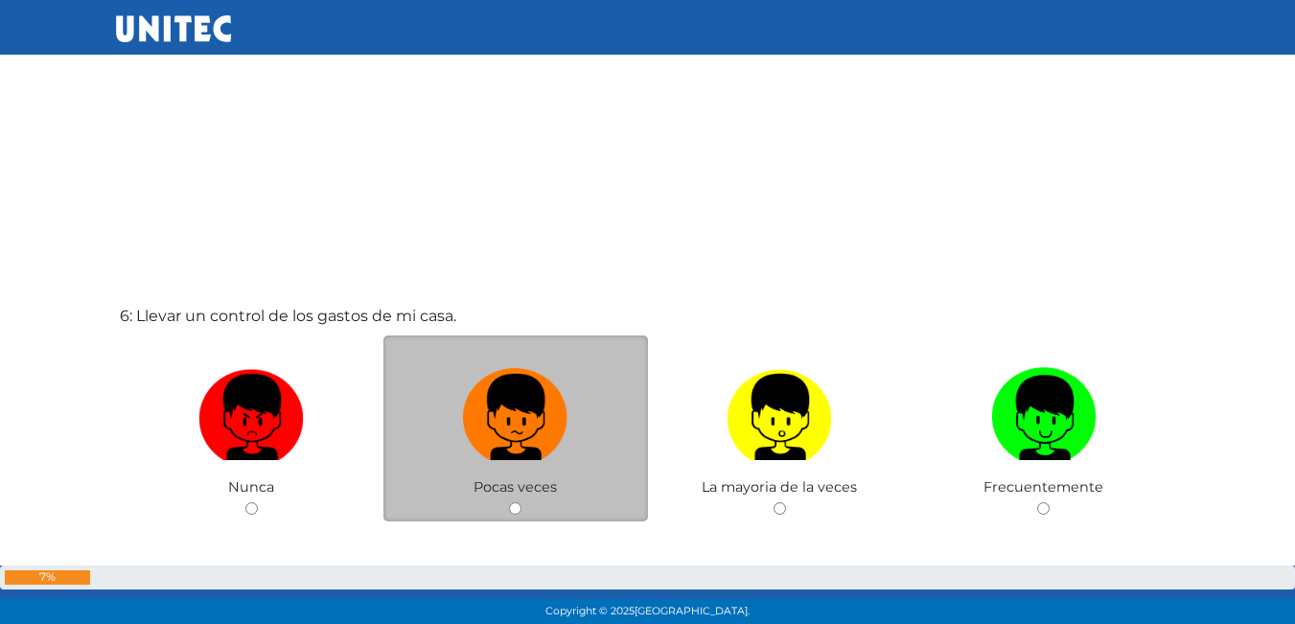
click at [589, 384] on label at bounding box center [516, 418] width 265 height 117
click at [522, 502] on input "radio" at bounding box center [515, 508] width 12 height 12
radio input "true"
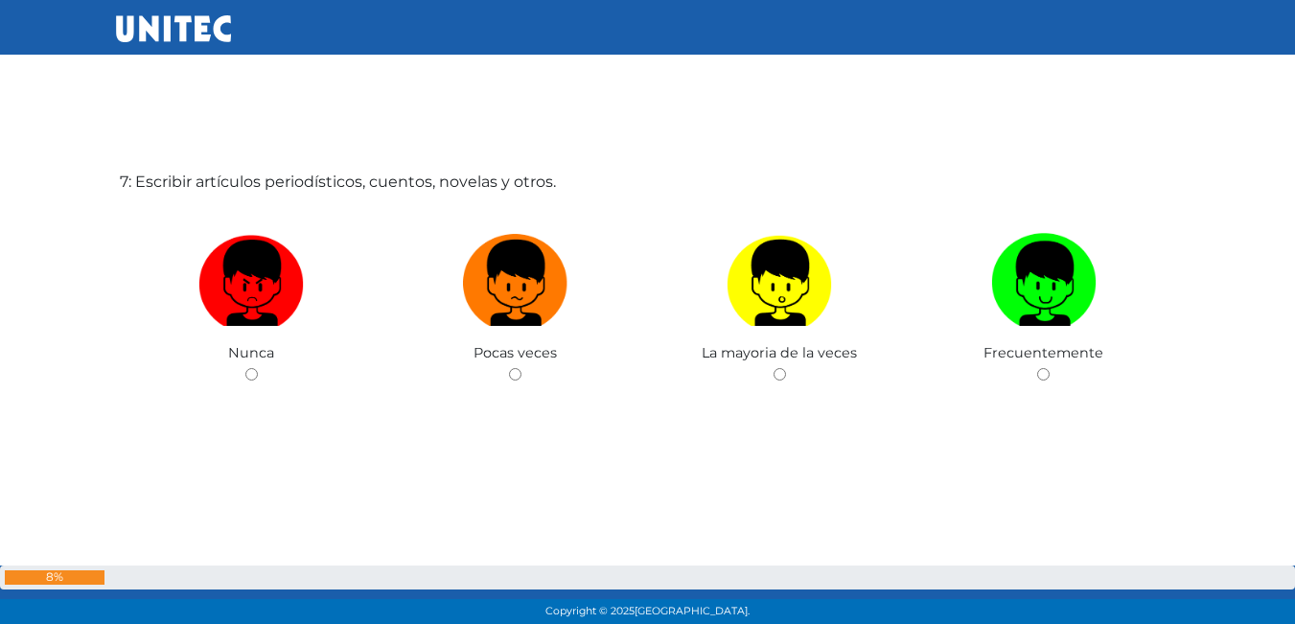
scroll to position [3841, 0]
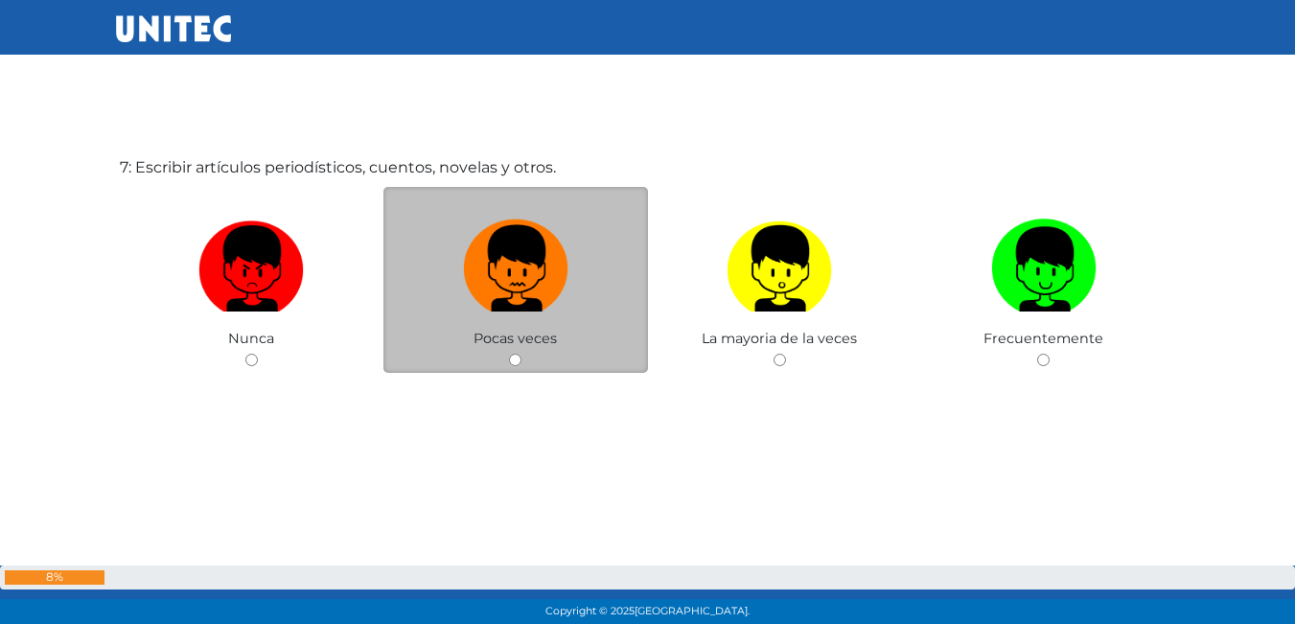
click at [554, 292] on img at bounding box center [515, 262] width 105 height 101
click at [522, 354] on input "radio" at bounding box center [515, 360] width 12 height 12
radio input "true"
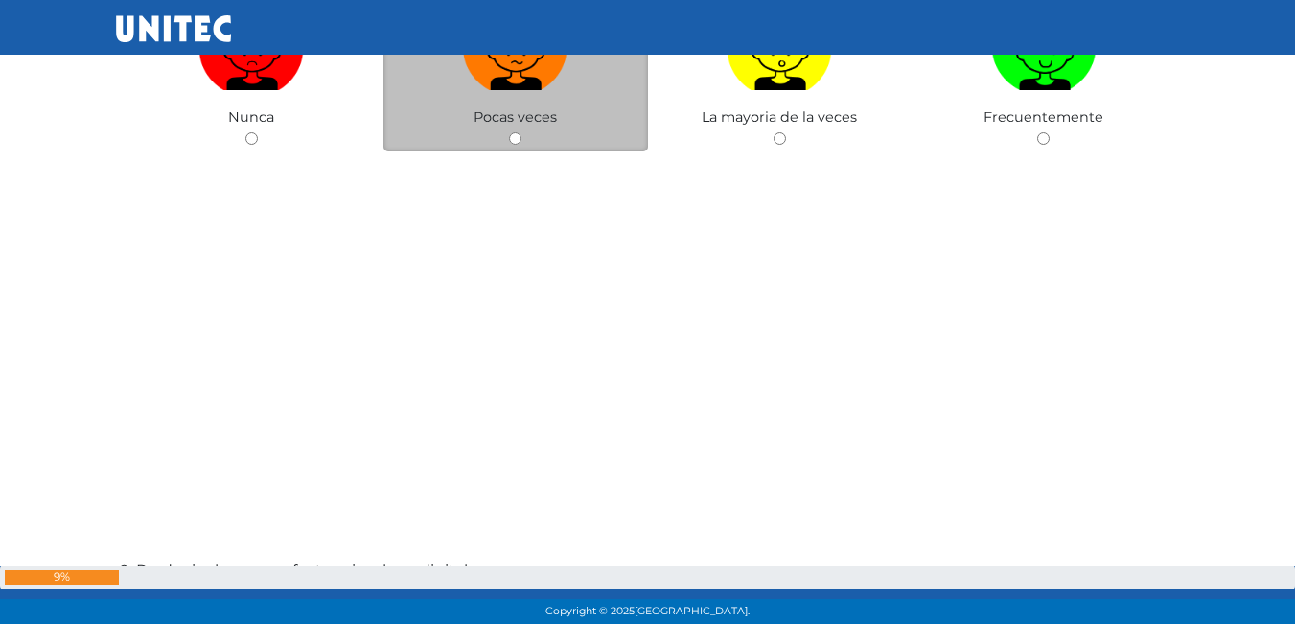
scroll to position [4481, 0]
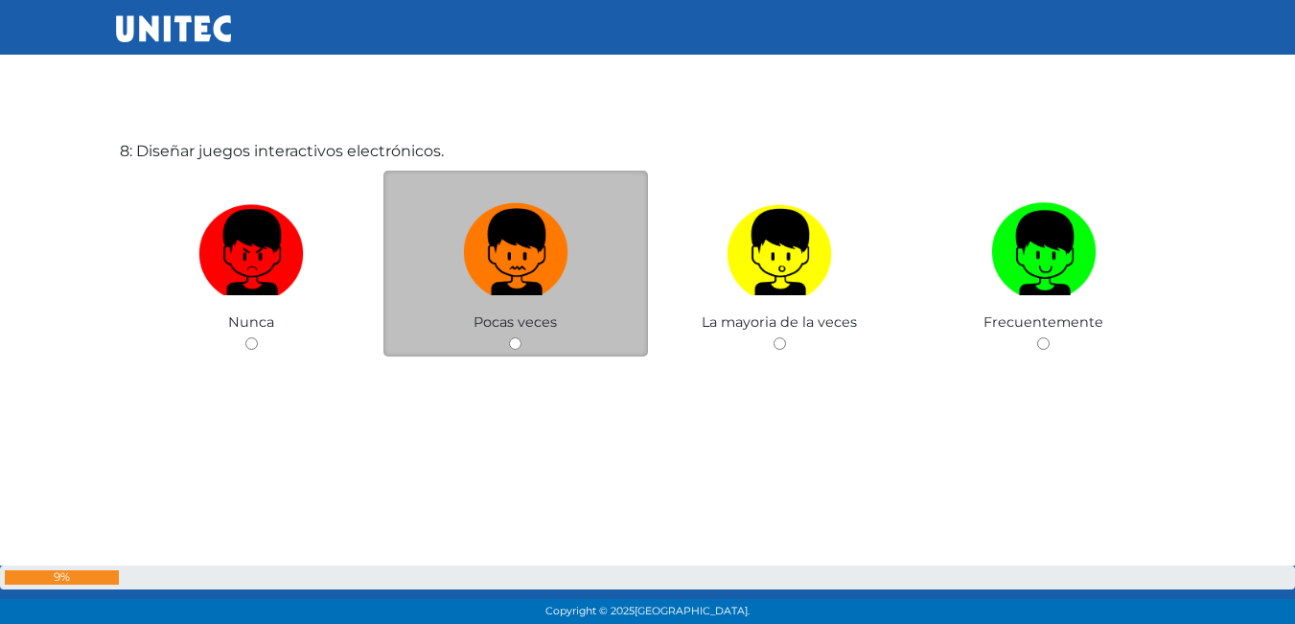
click at [547, 245] on img at bounding box center [515, 246] width 105 height 101
click at [522, 337] on input "radio" at bounding box center [515, 343] width 12 height 12
radio input "true"
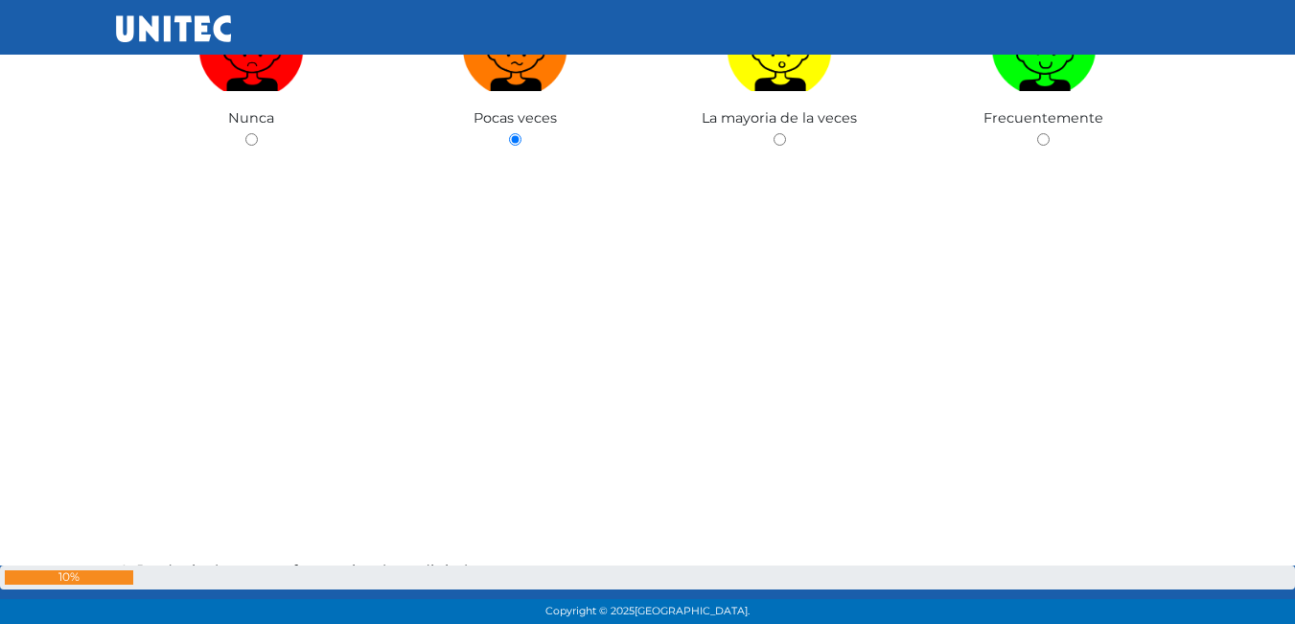
scroll to position [4961, 0]
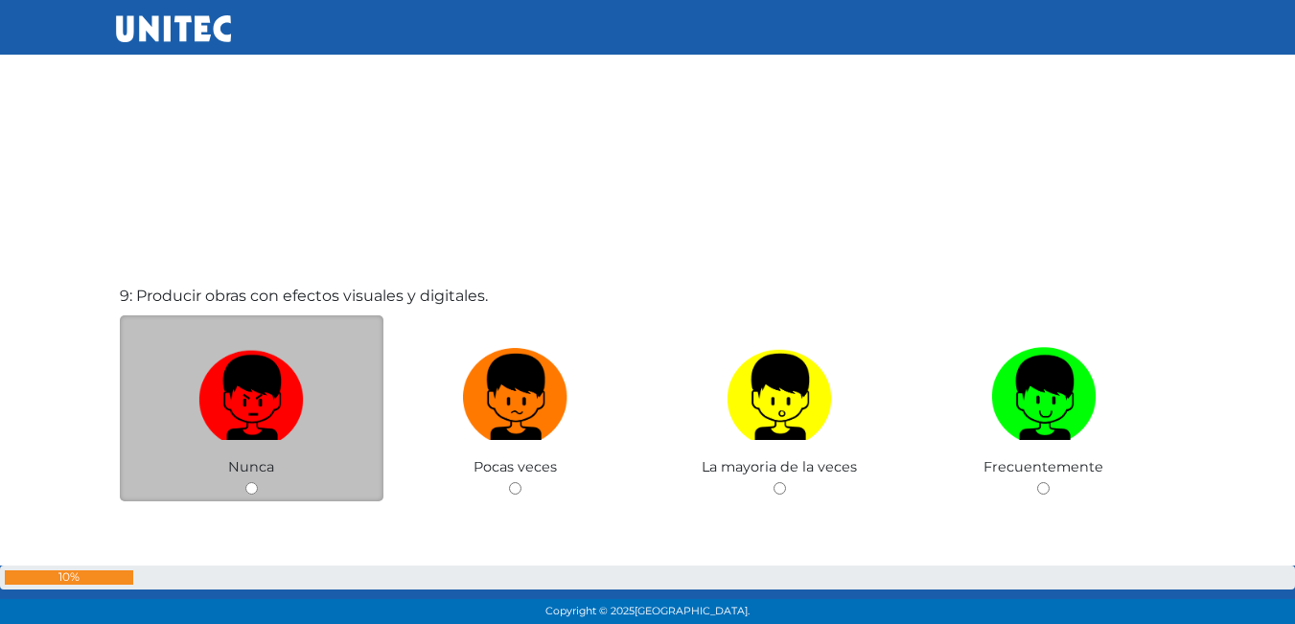
click at [301, 397] on img at bounding box center [250, 390] width 105 height 101
click at [258, 482] on input "radio" at bounding box center [251, 488] width 12 height 12
radio input "true"
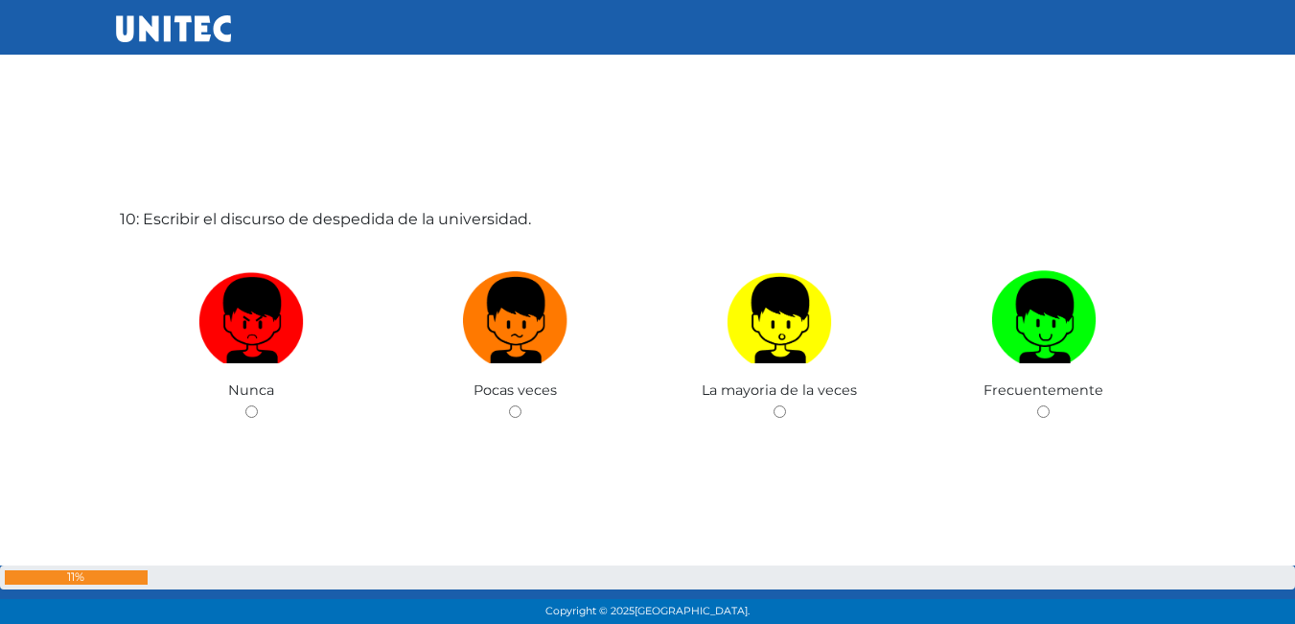
scroll to position [5690, 0]
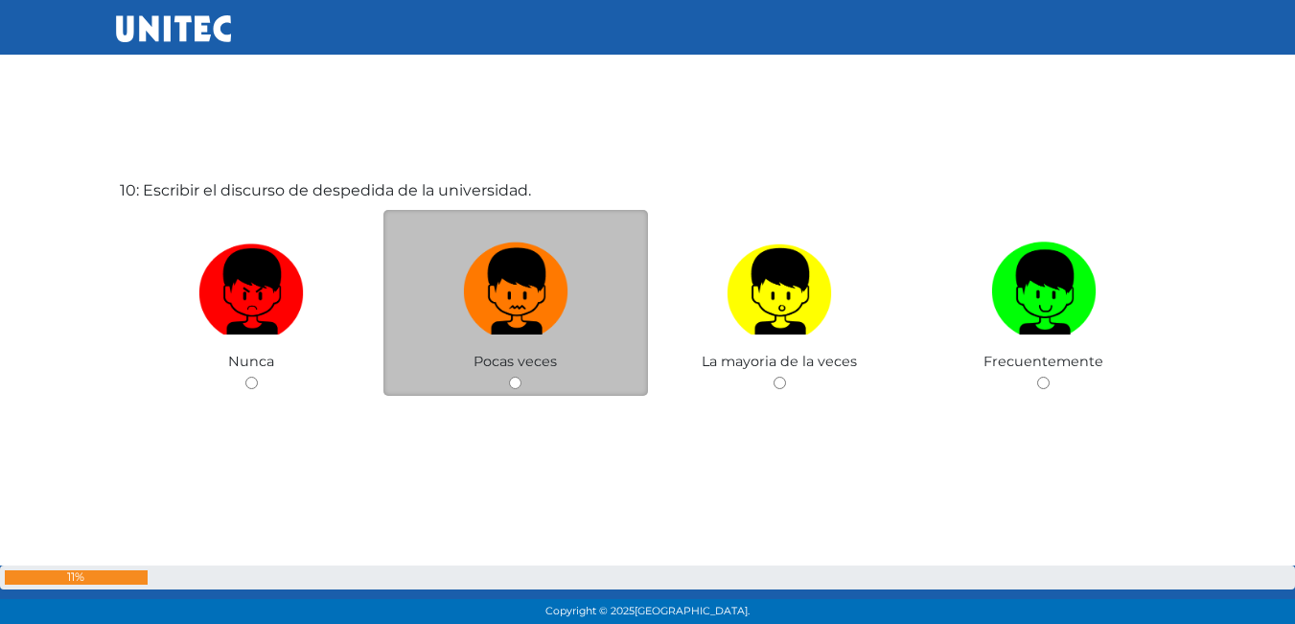
click at [559, 297] on img at bounding box center [515, 285] width 105 height 101
click at [522, 377] on input "radio" at bounding box center [515, 383] width 12 height 12
radio input "true"
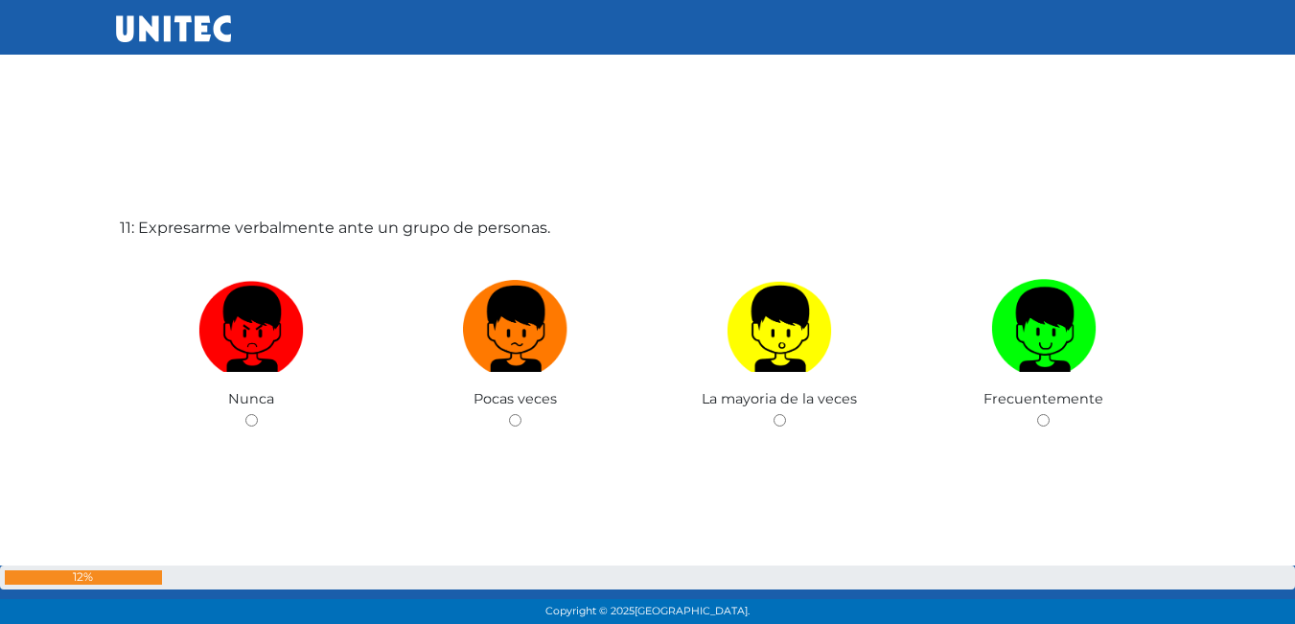
scroll to position [6338, 0]
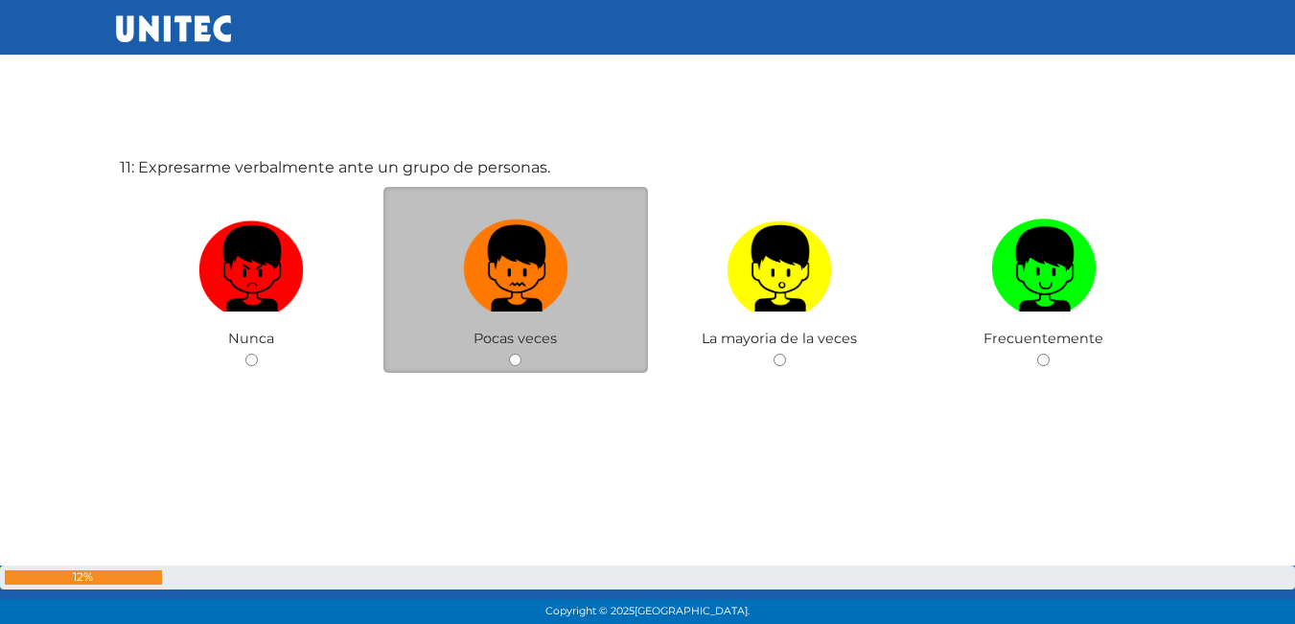
click at [523, 276] on img at bounding box center [515, 262] width 105 height 101
click at [522, 354] on input "radio" at bounding box center [515, 360] width 12 height 12
radio input "true"
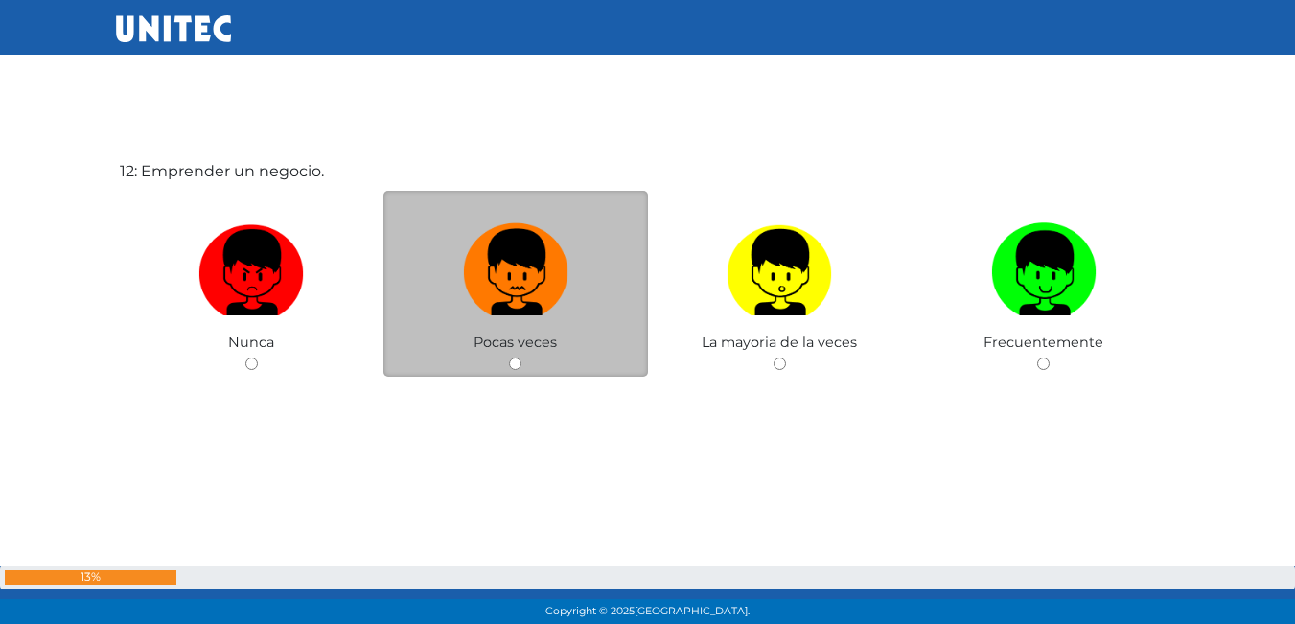
scroll to position [6962, 0]
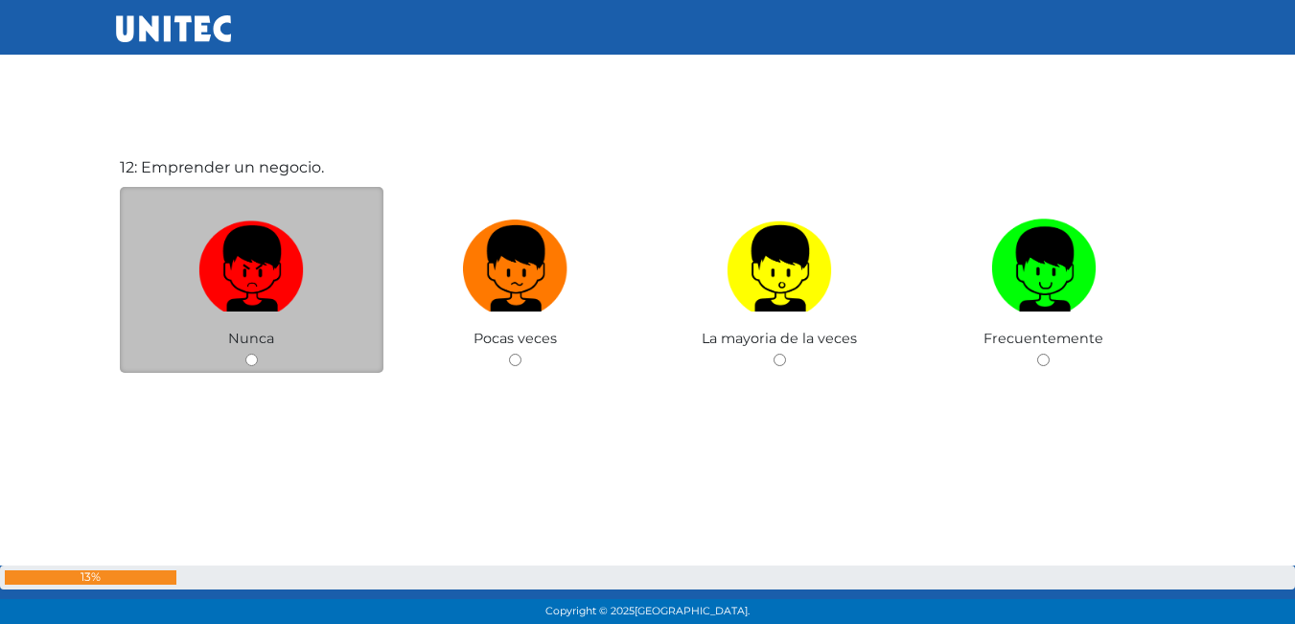
click at [266, 255] on img at bounding box center [250, 262] width 105 height 101
click at [258, 354] on input "radio" at bounding box center [251, 360] width 12 height 12
radio input "true"
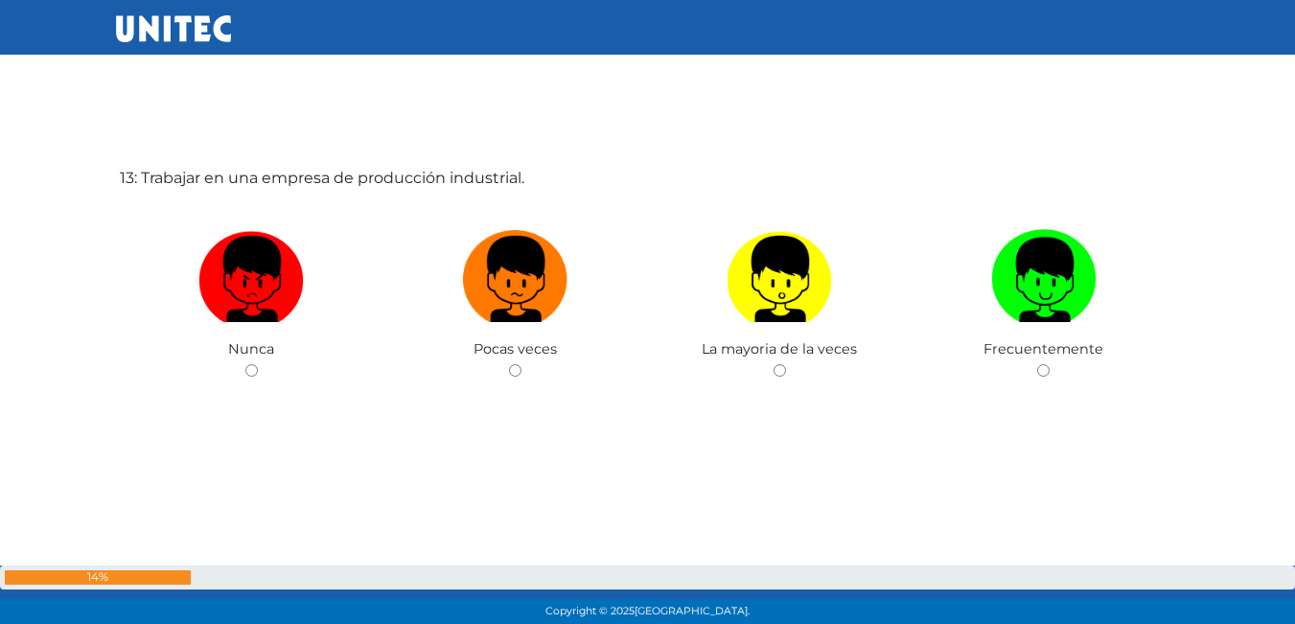
scroll to position [7586, 0]
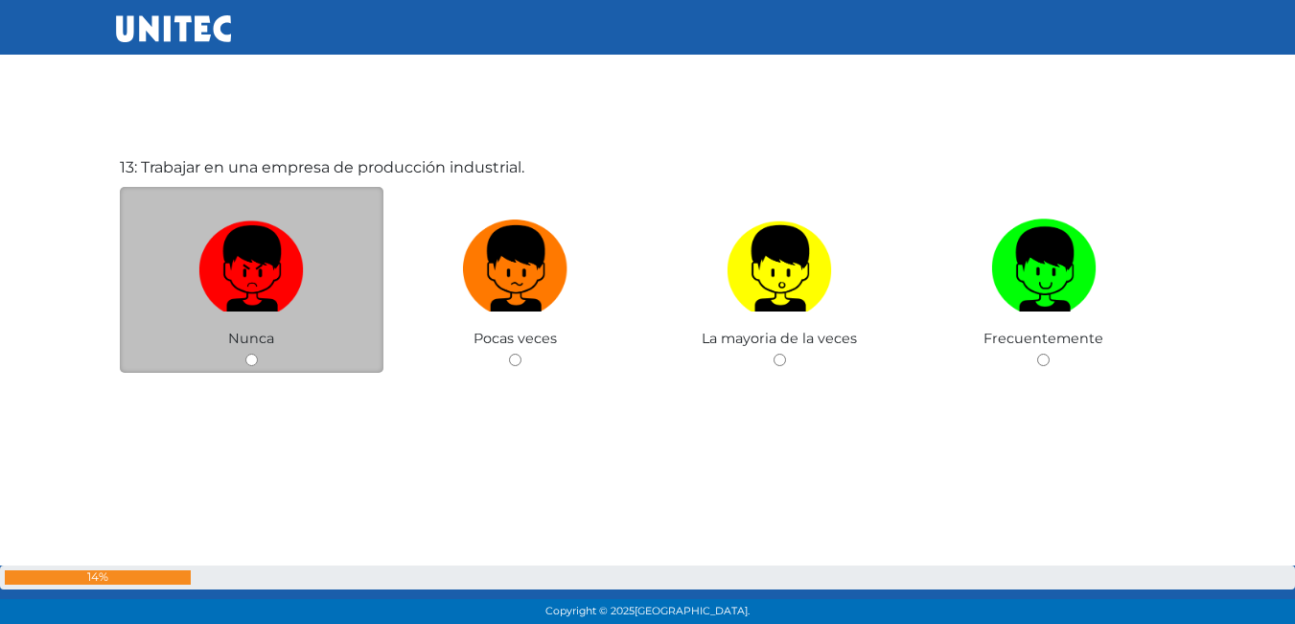
click at [284, 326] on label at bounding box center [252, 269] width 265 height 117
click at [258, 354] on input "radio" at bounding box center [251, 360] width 12 height 12
radio input "true"
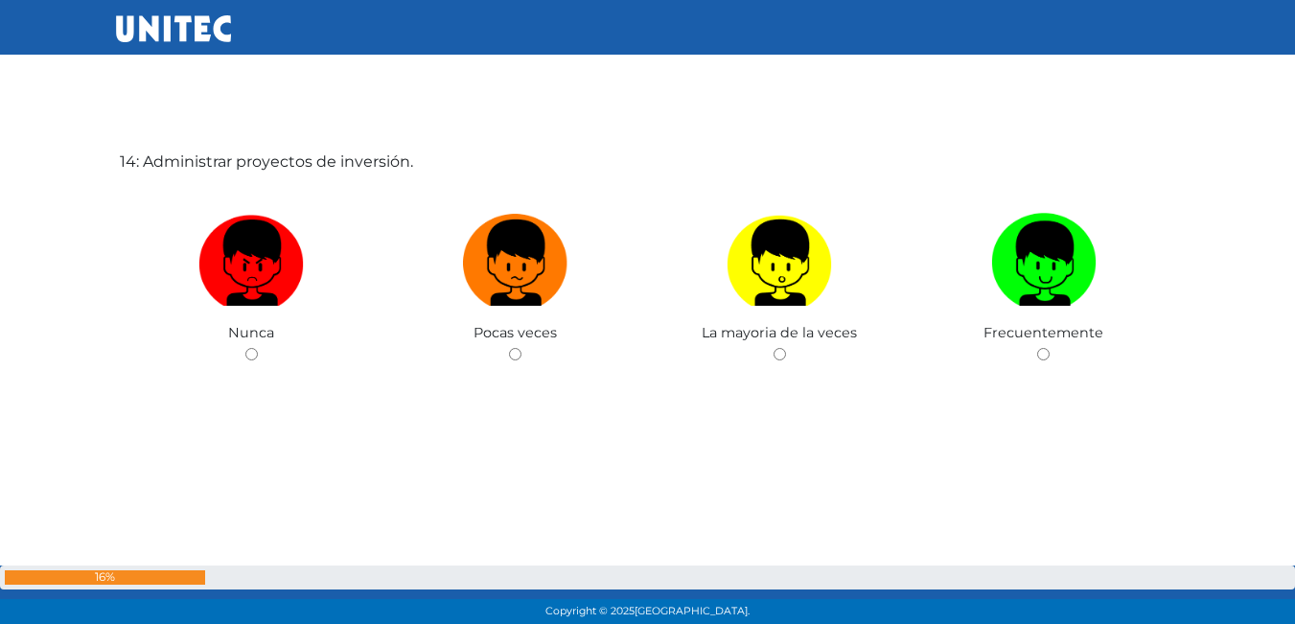
scroll to position [8227, 0]
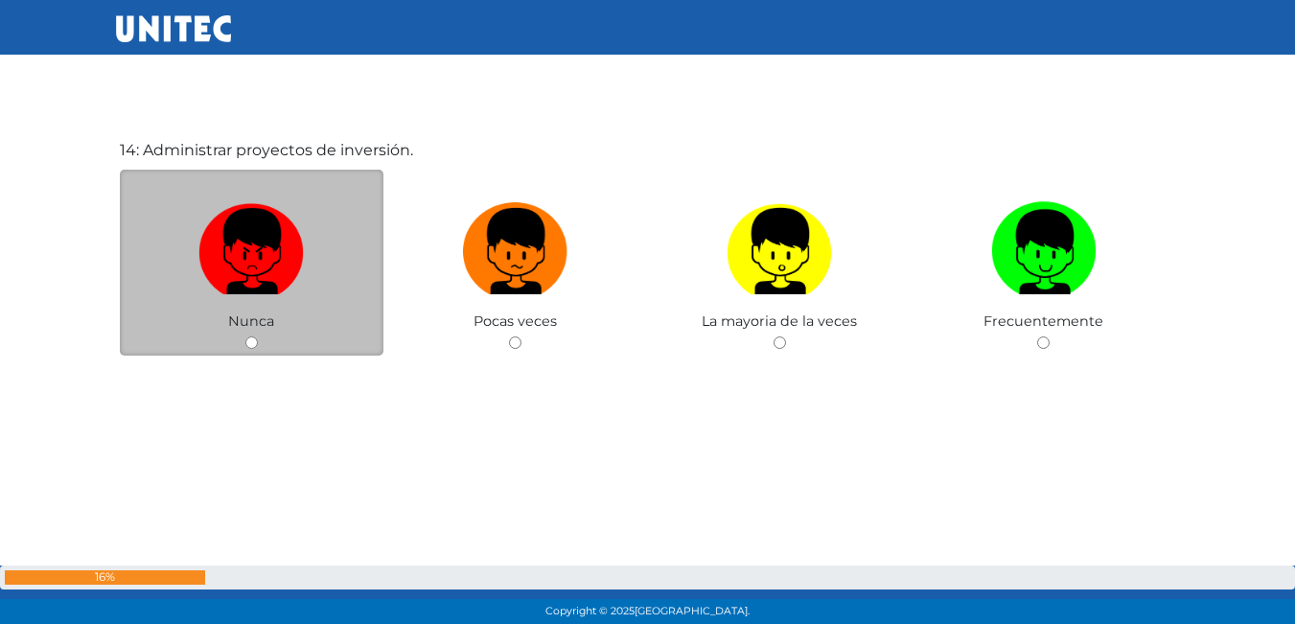
click at [320, 267] on label at bounding box center [252, 252] width 265 height 117
click at [258, 337] on input "radio" at bounding box center [251, 343] width 12 height 12
radio input "true"
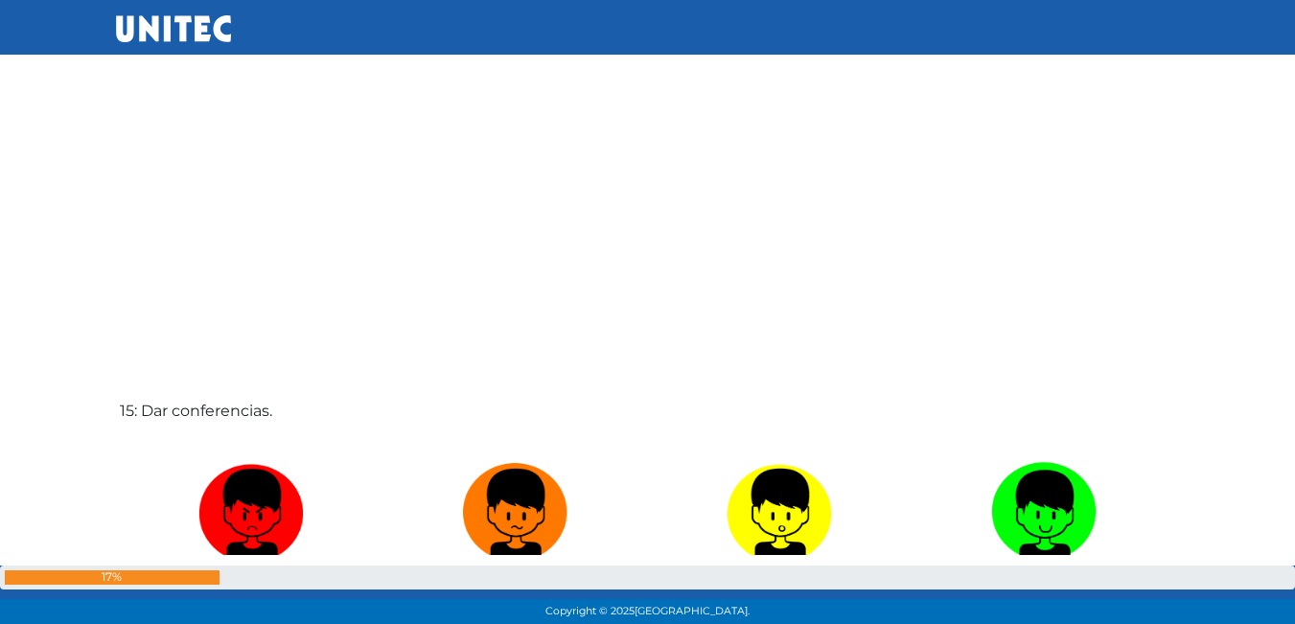
scroll to position [8707, 0]
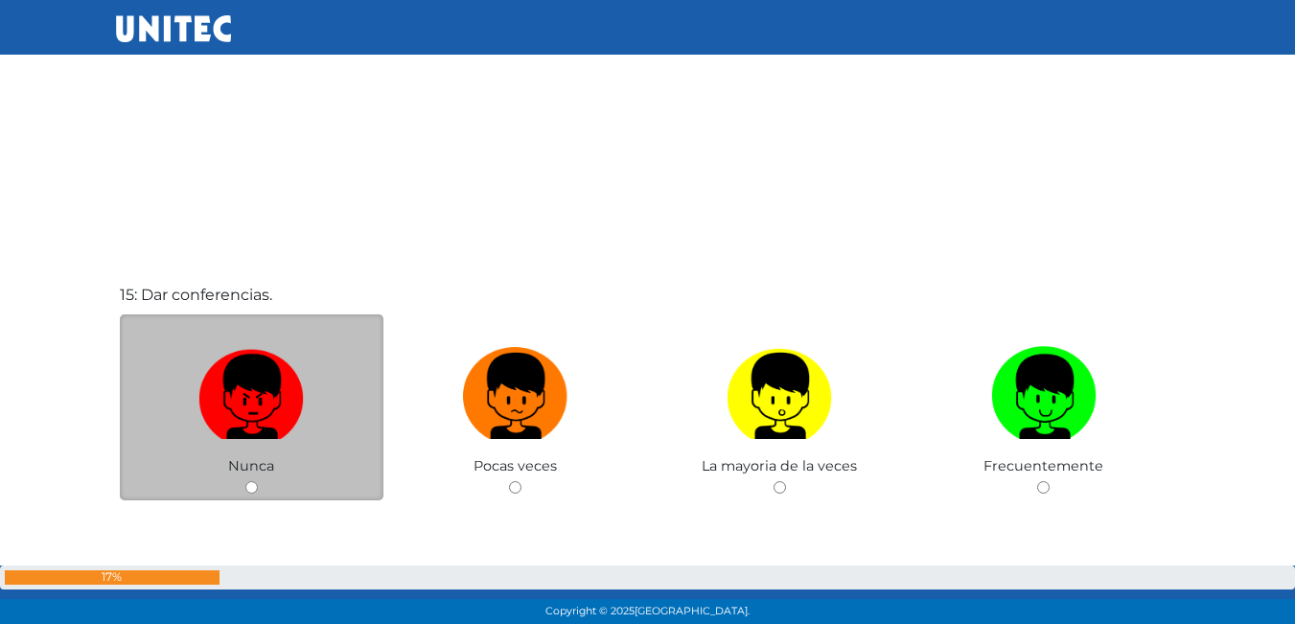
click at [267, 417] on img at bounding box center [250, 389] width 105 height 101
click at [258, 481] on input "radio" at bounding box center [251, 487] width 12 height 12
radio input "true"
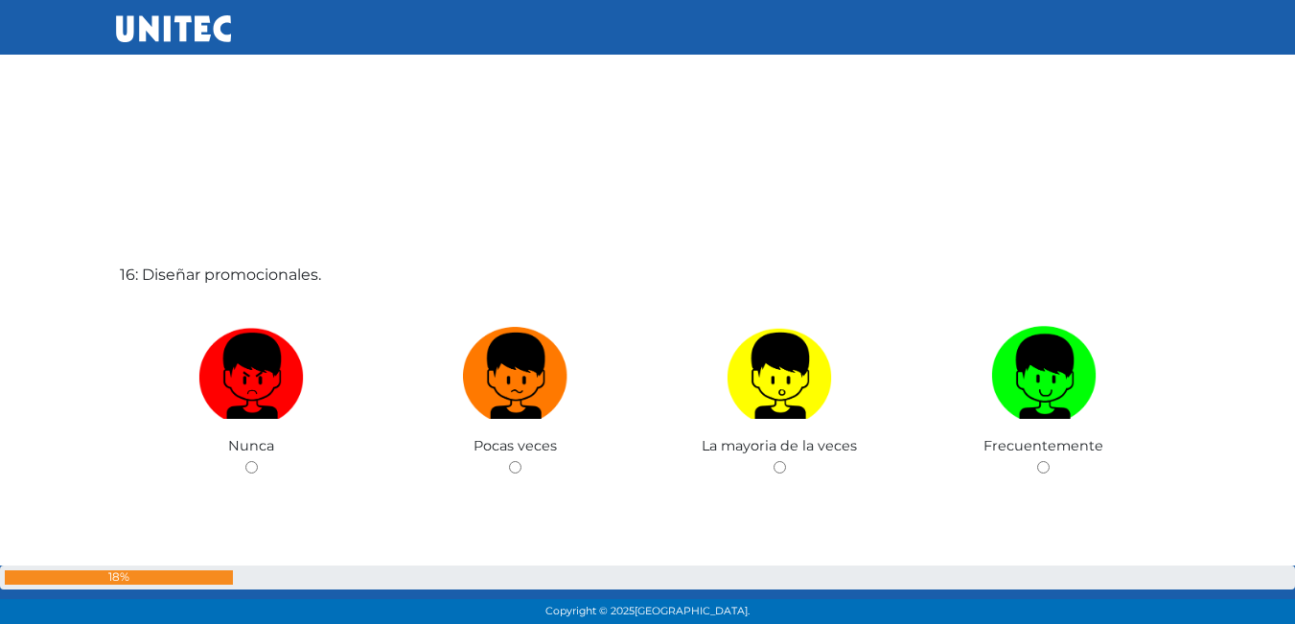
scroll to position [9458, 0]
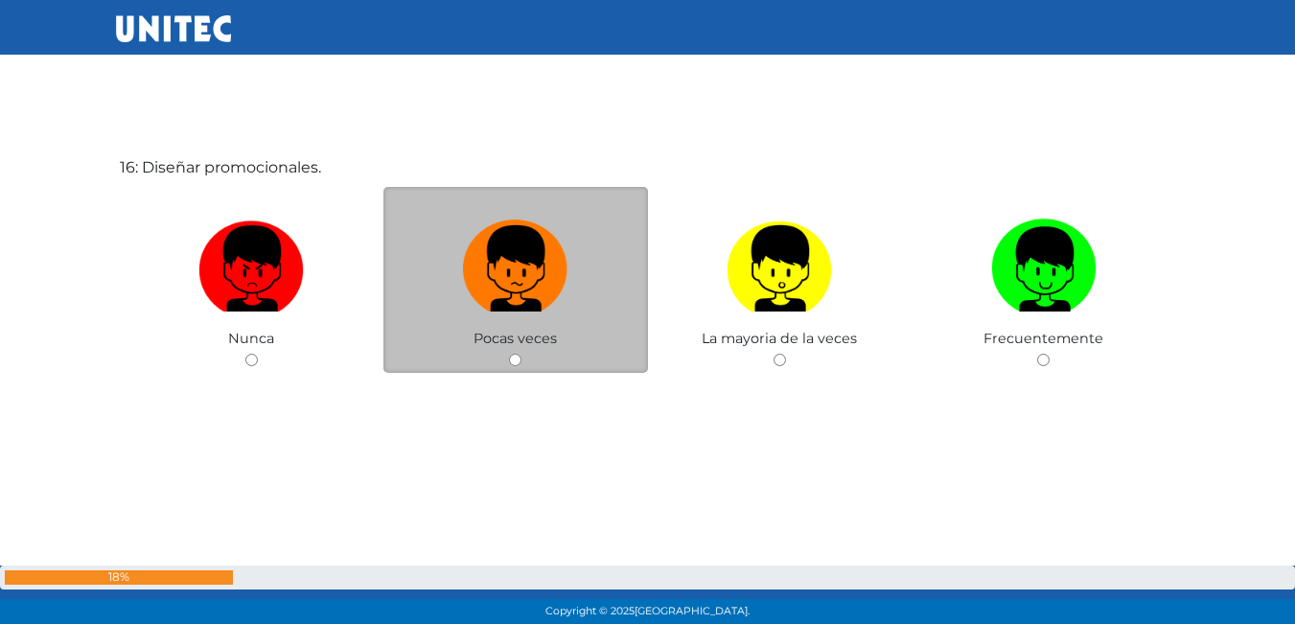
click at [542, 314] on label at bounding box center [516, 269] width 265 height 117
click at [522, 354] on input "radio" at bounding box center [515, 360] width 12 height 12
radio input "true"
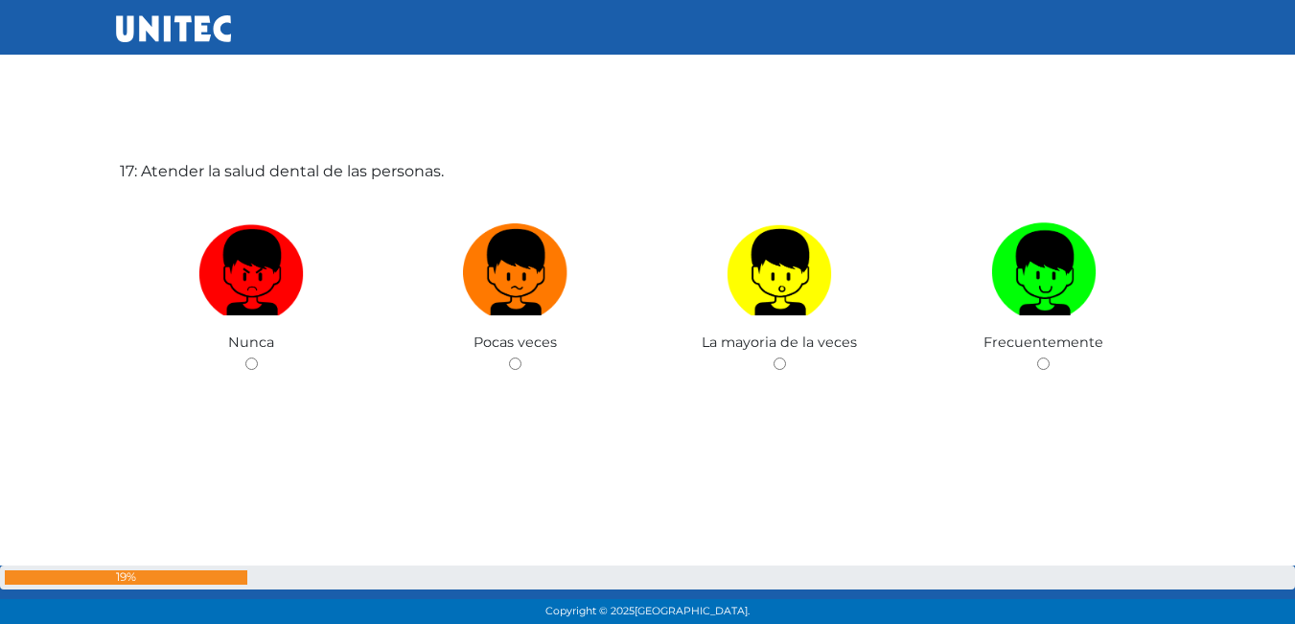
scroll to position [10083, 0]
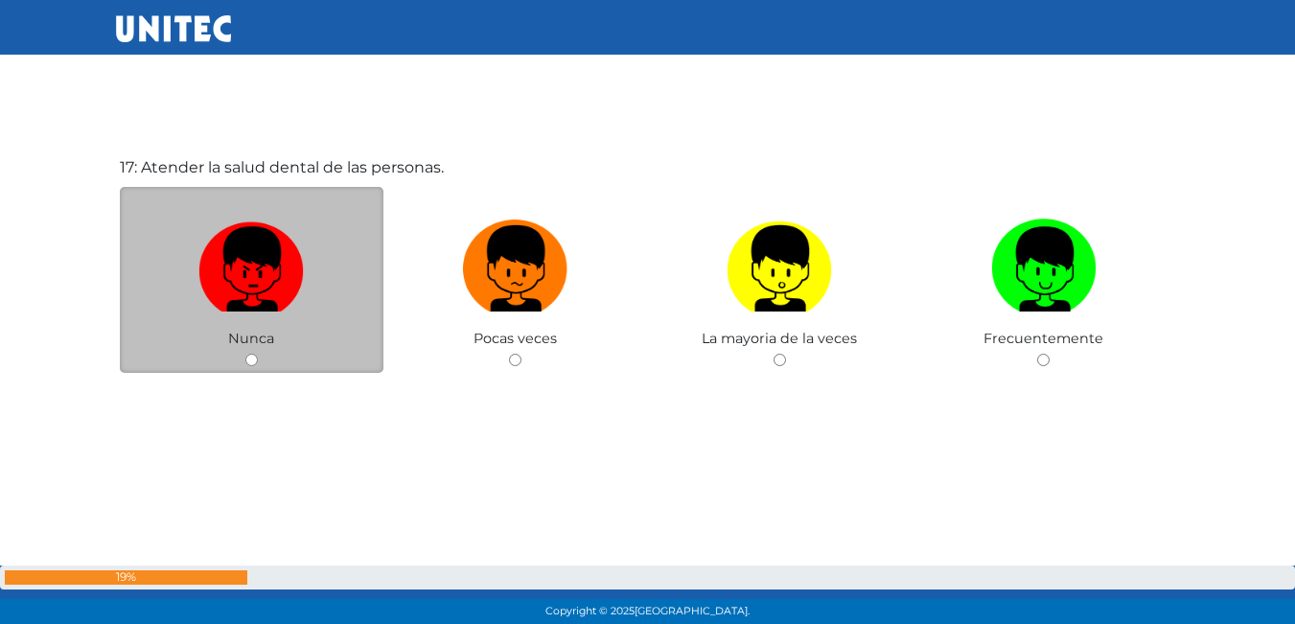
click at [255, 290] on img at bounding box center [250, 262] width 105 height 101
click at [255, 354] on input "radio" at bounding box center [251, 360] width 12 height 12
radio input "true"
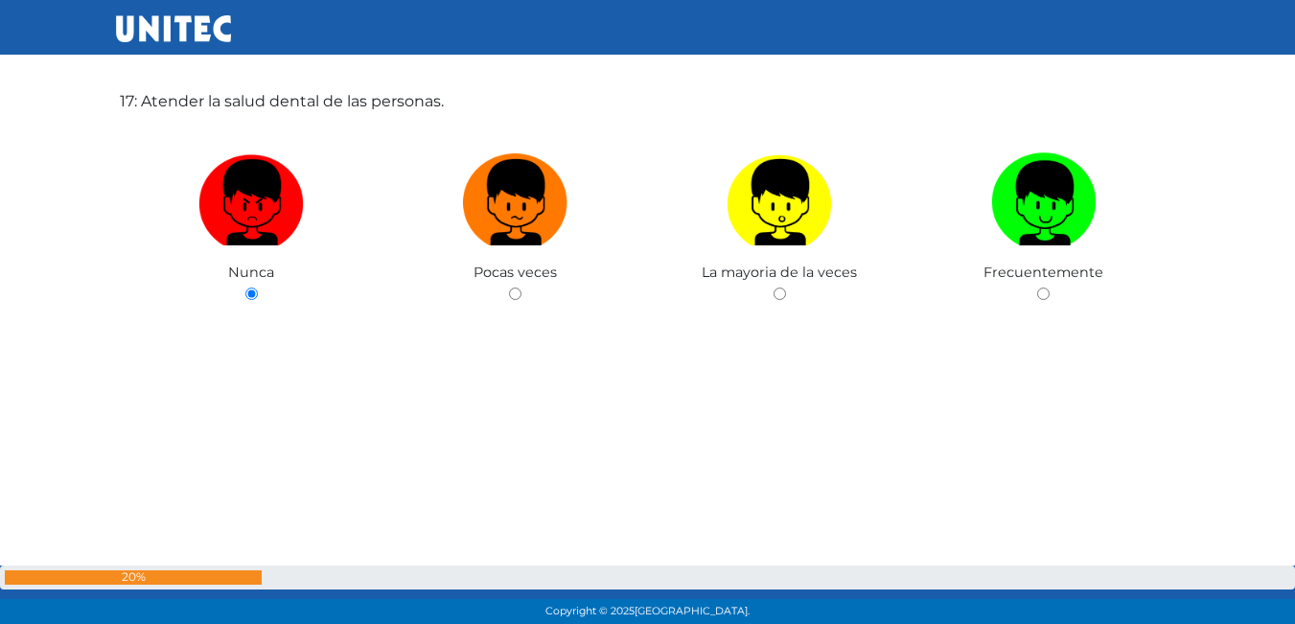
scroll to position [10532, 0]
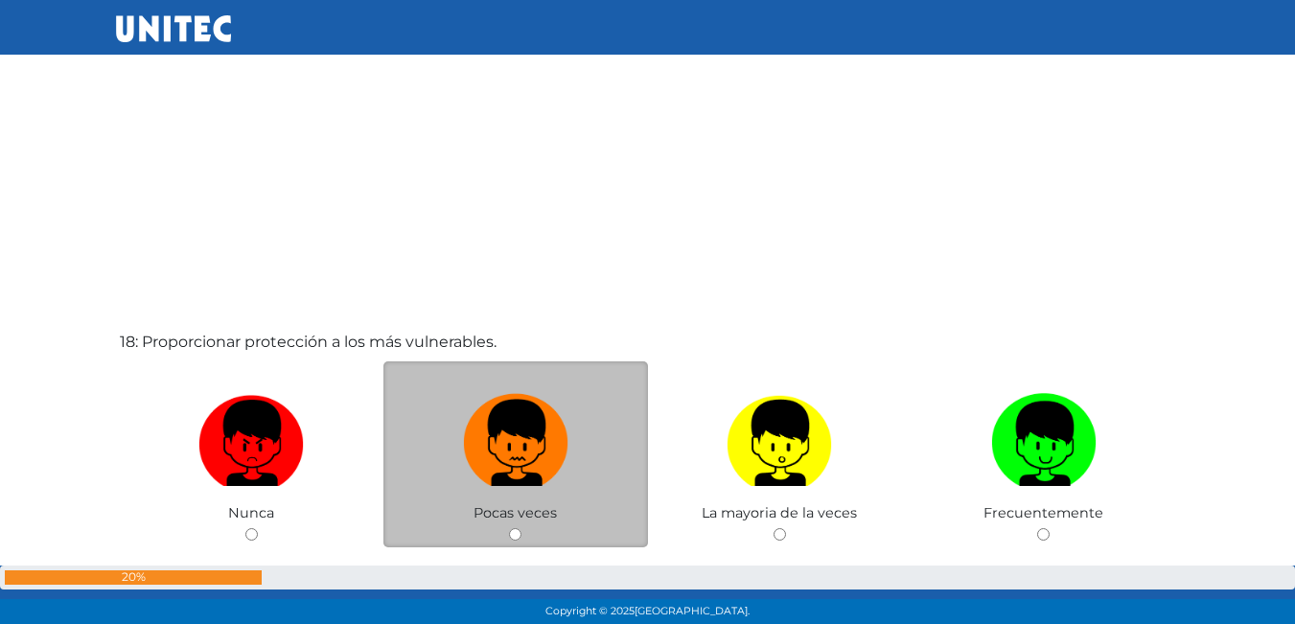
click at [522, 396] on img at bounding box center [515, 436] width 105 height 101
click at [522, 528] on input "radio" at bounding box center [515, 534] width 12 height 12
radio input "true"
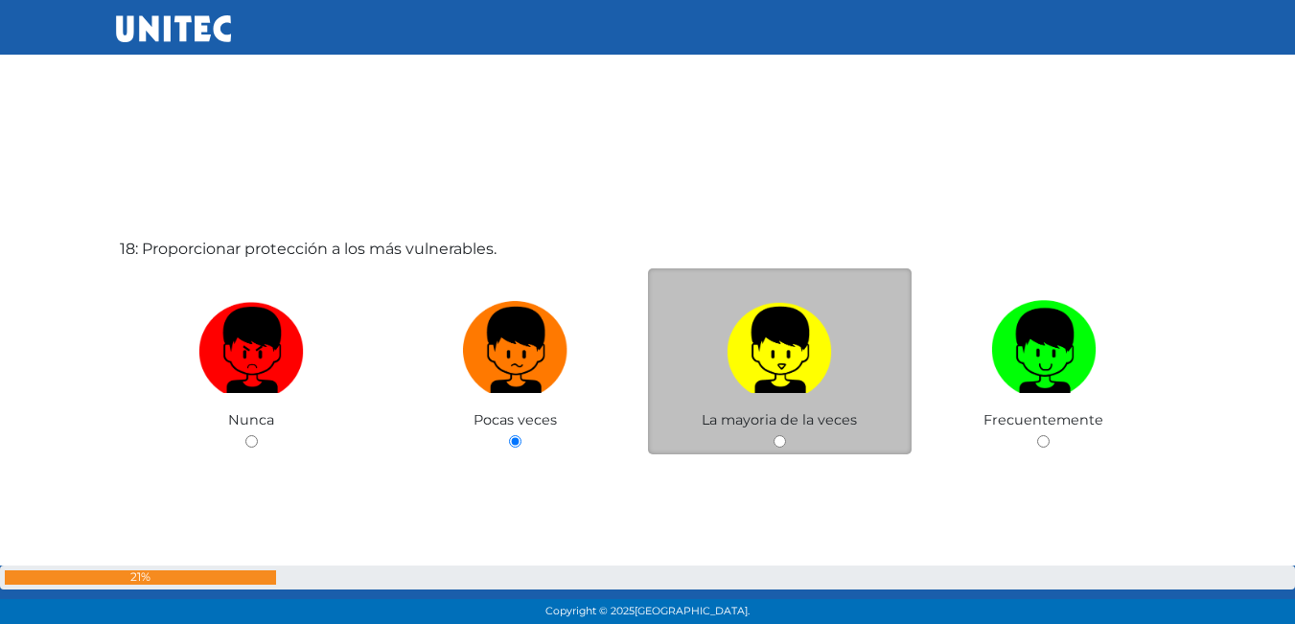
click at [831, 331] on img at bounding box center [779, 343] width 105 height 101
click at [786, 435] on input "radio" at bounding box center [780, 441] width 12 height 12
radio input "true"
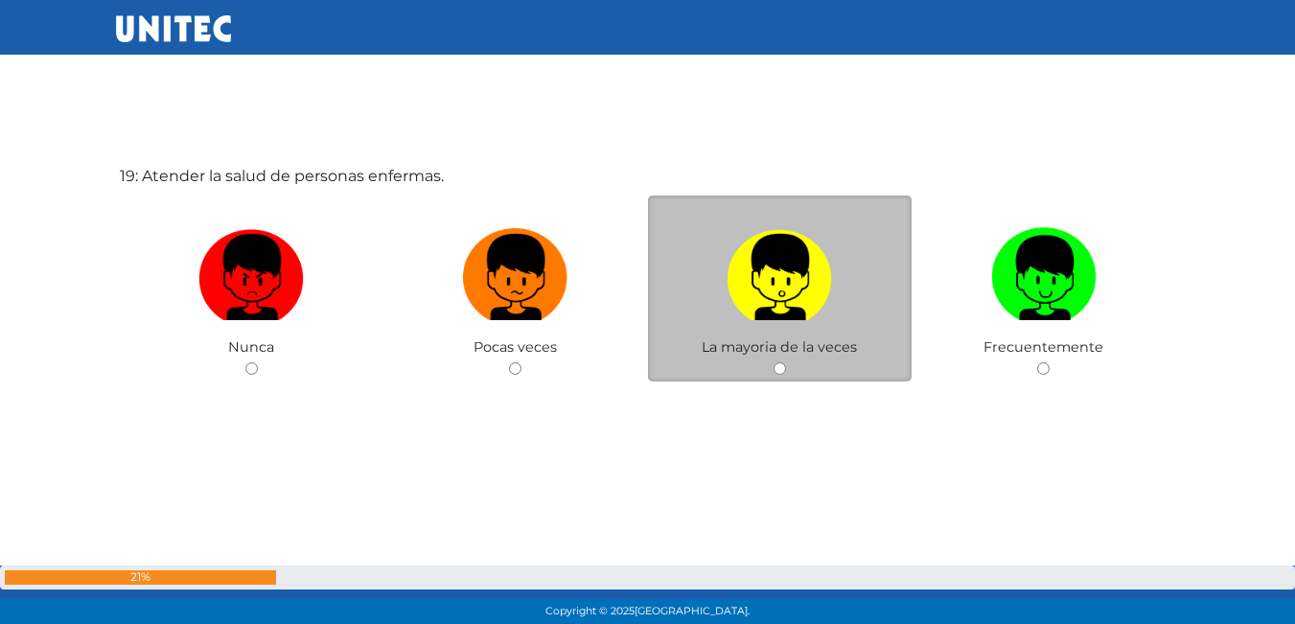
scroll to position [11331, 0]
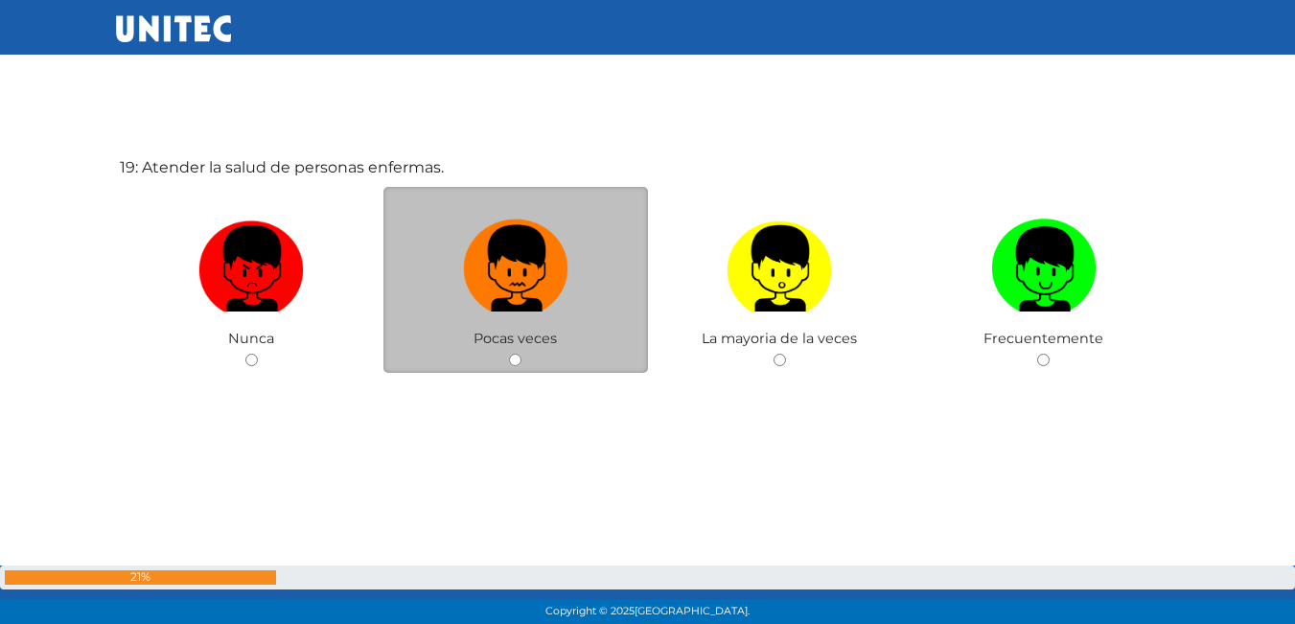
click at [496, 282] on img at bounding box center [515, 262] width 105 height 101
click at [509, 354] on input "radio" at bounding box center [515, 360] width 12 height 12
radio input "true"
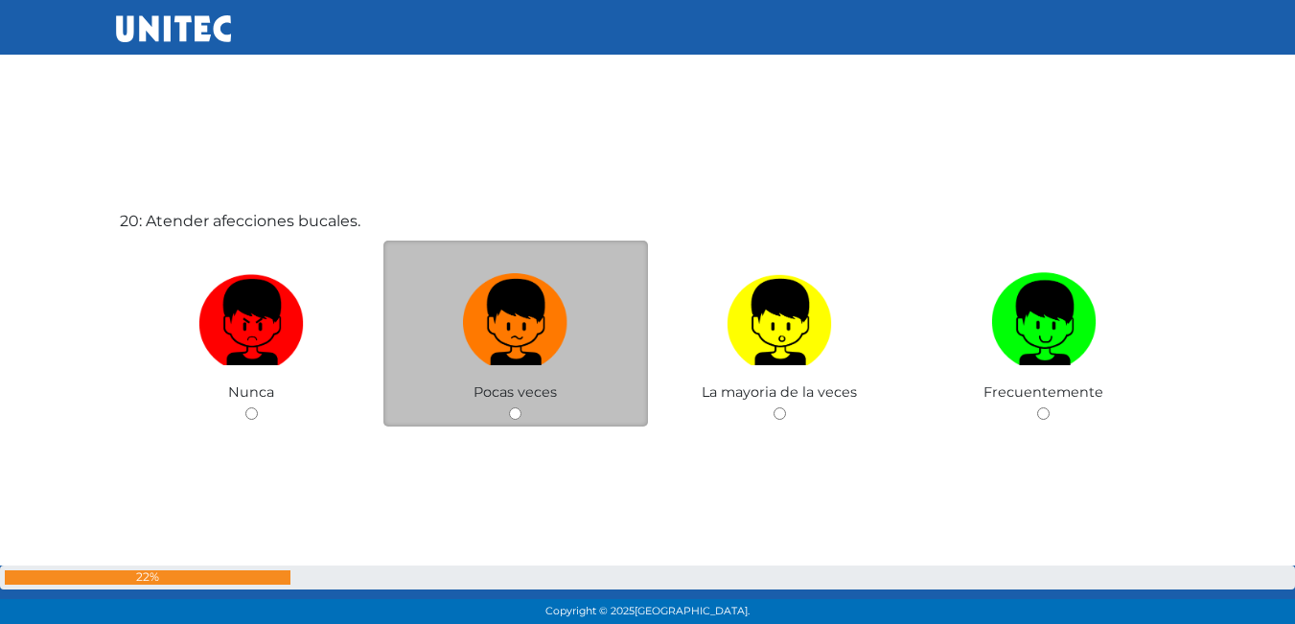
scroll to position [11872, 0]
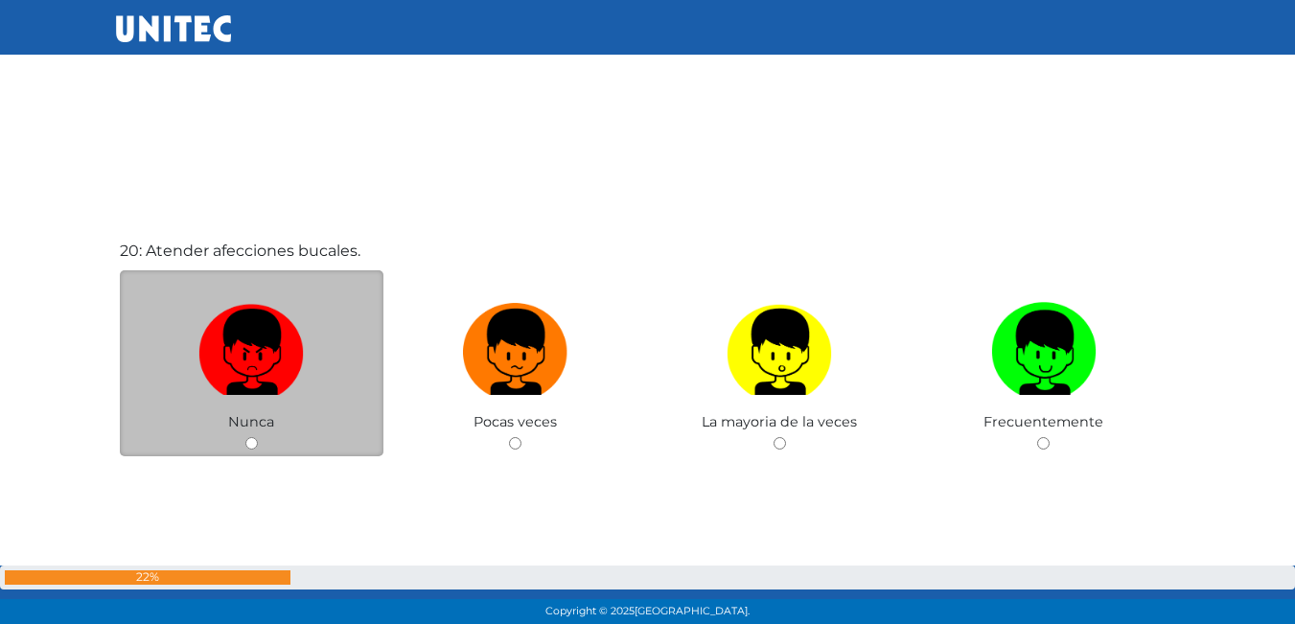
drag, startPoint x: 168, startPoint y: 358, endPoint x: 191, endPoint y: 346, distance: 25.7
click at [177, 352] on label at bounding box center [252, 352] width 265 height 117
click at [245, 437] on input "radio" at bounding box center [251, 443] width 12 height 12
radio input "true"
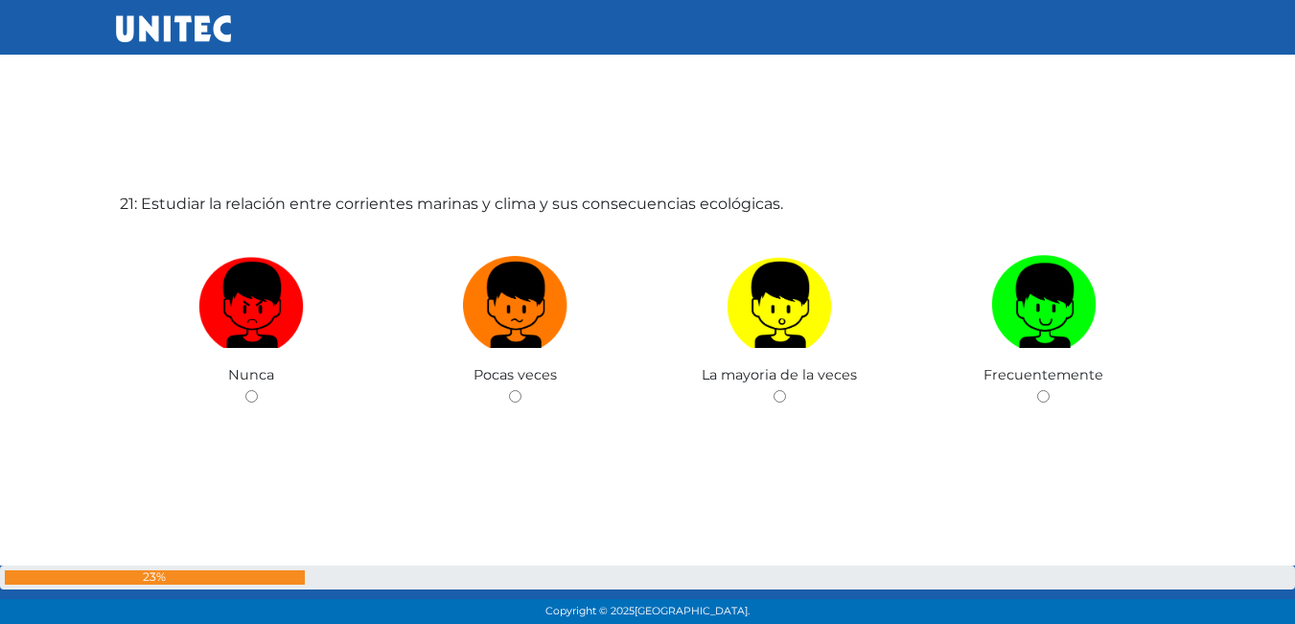
scroll to position [12554, 0]
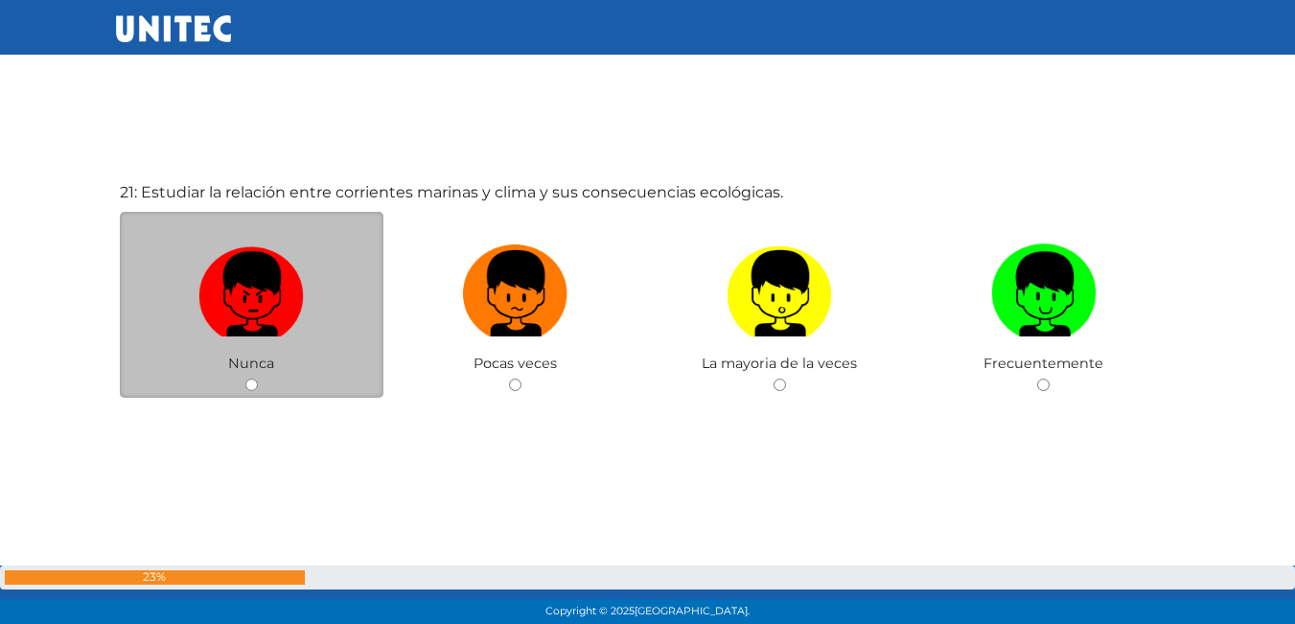
click at [279, 326] on img at bounding box center [250, 287] width 105 height 101
click at [258, 379] on input "radio" at bounding box center [251, 385] width 12 height 12
radio input "true"
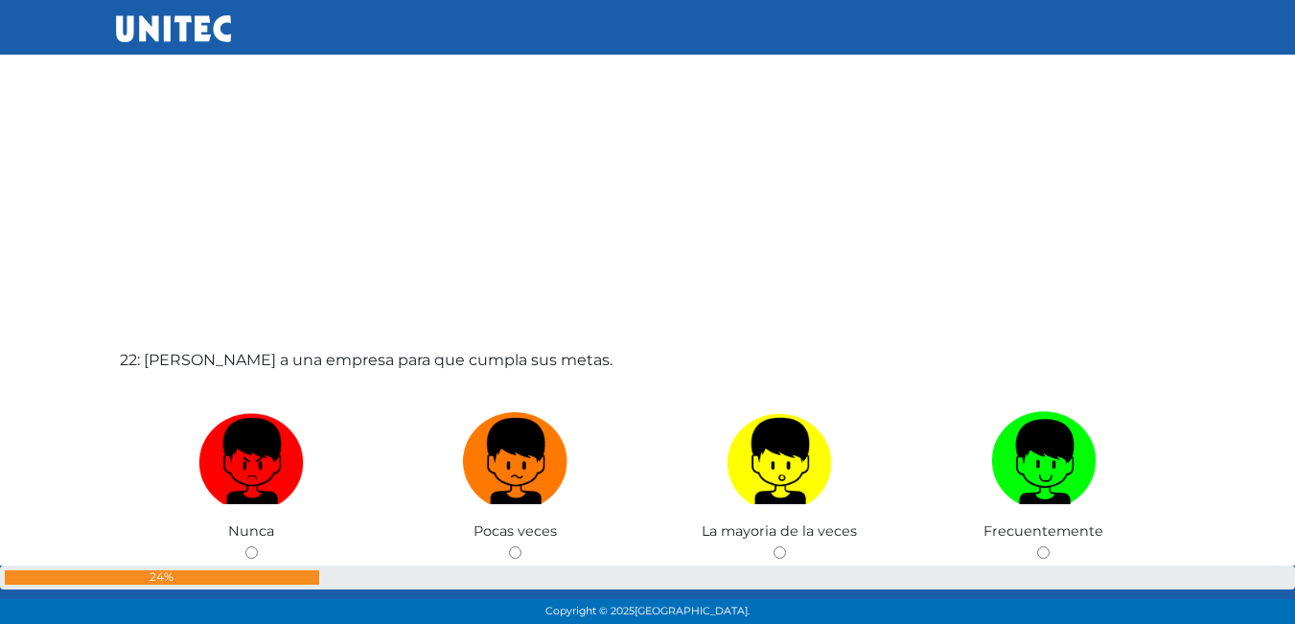
scroll to position [13107, 0]
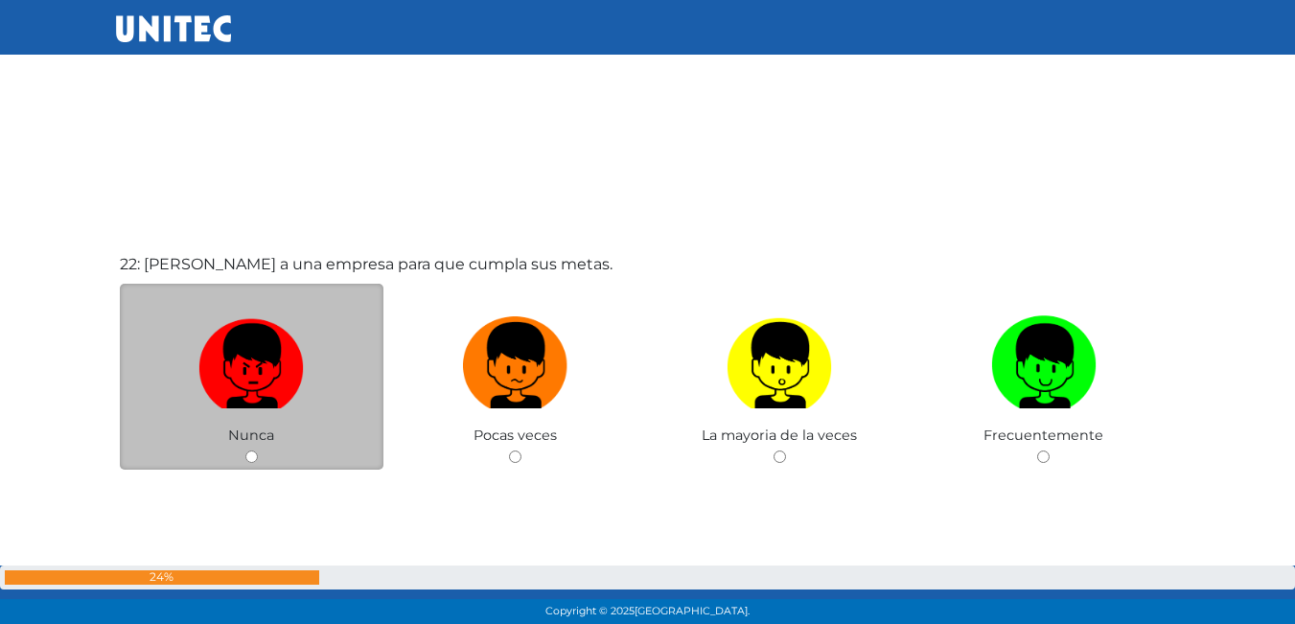
click at [291, 333] on img at bounding box center [250, 359] width 105 height 101
click at [258, 451] on input "radio" at bounding box center [251, 457] width 12 height 12
radio input "true"
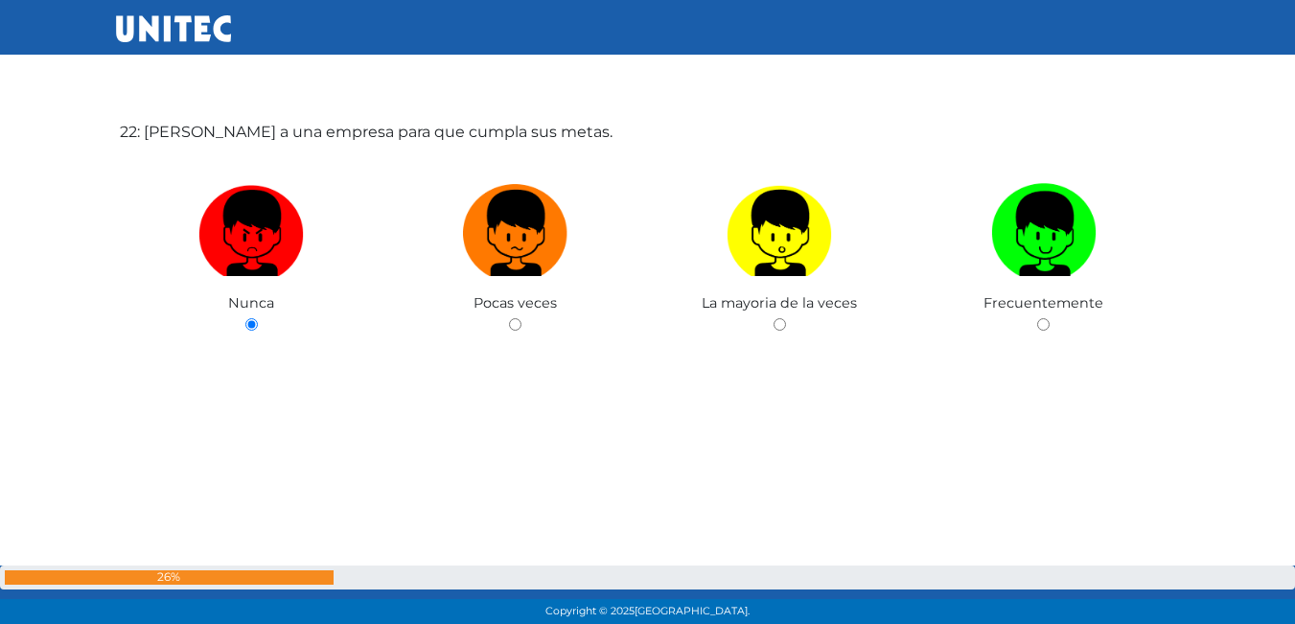
scroll to position [13164, 0]
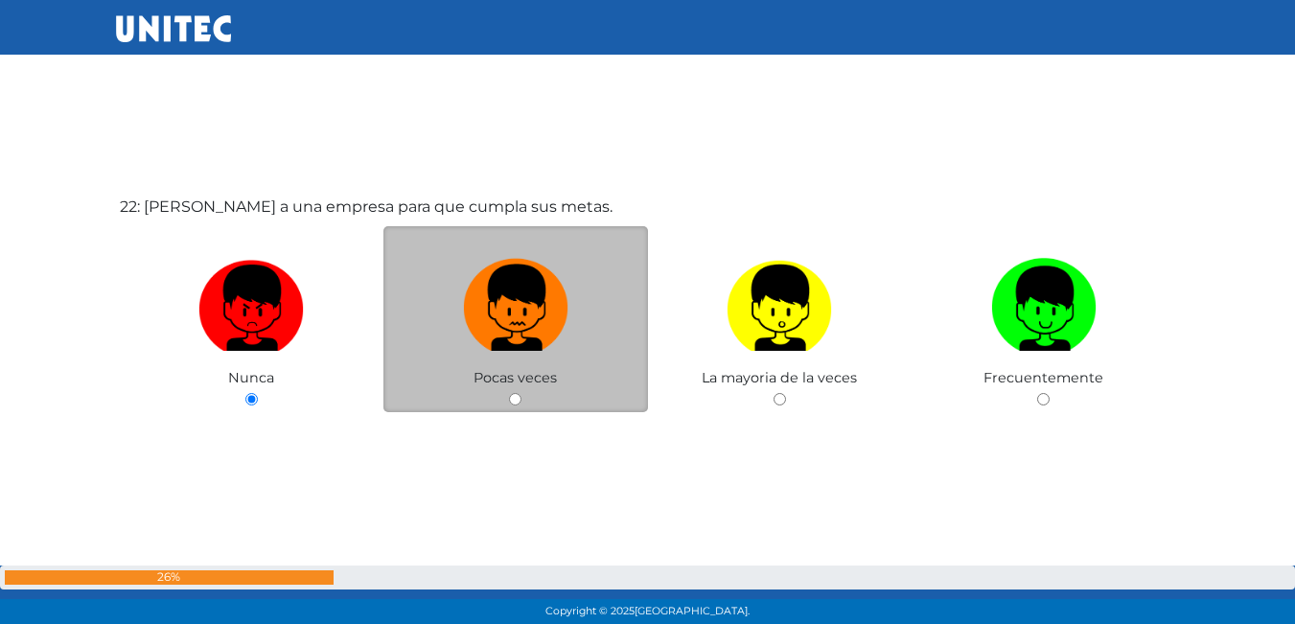
click at [509, 297] on img at bounding box center [515, 301] width 105 height 101
click at [509, 393] on input "radio" at bounding box center [515, 399] width 12 height 12
radio input "true"
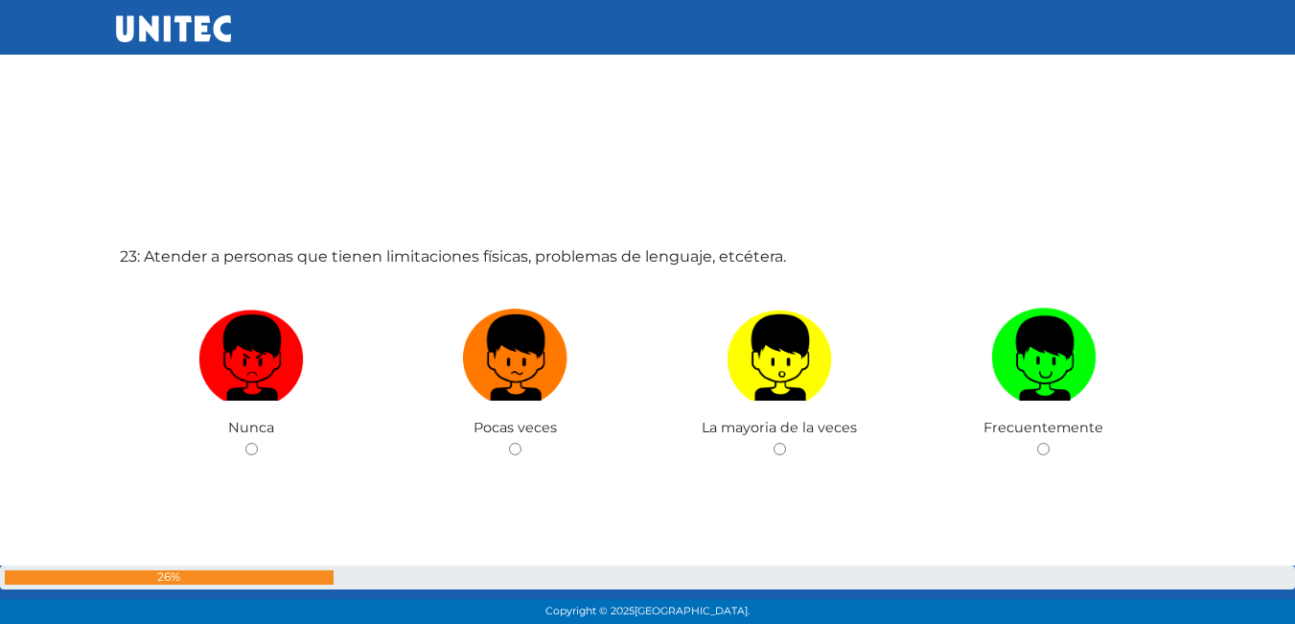
scroll to position [13739, 0]
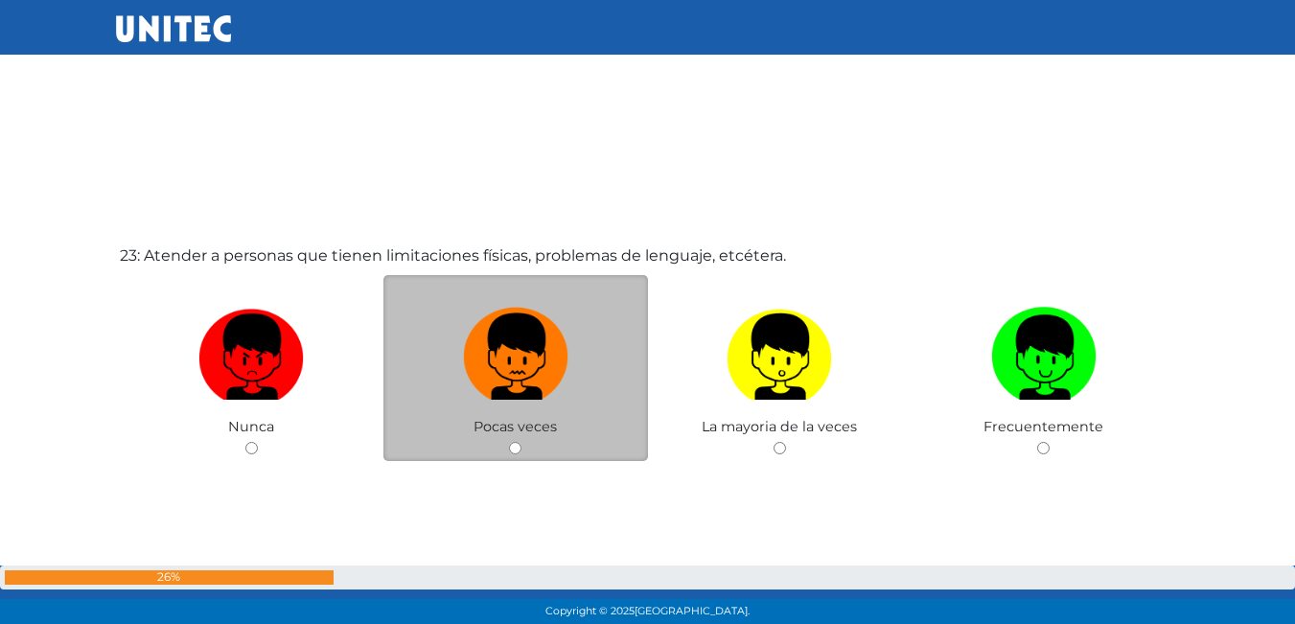
click at [485, 313] on img at bounding box center [515, 350] width 105 height 101
click at [509, 442] on input "radio" at bounding box center [515, 448] width 12 height 12
radio input "true"
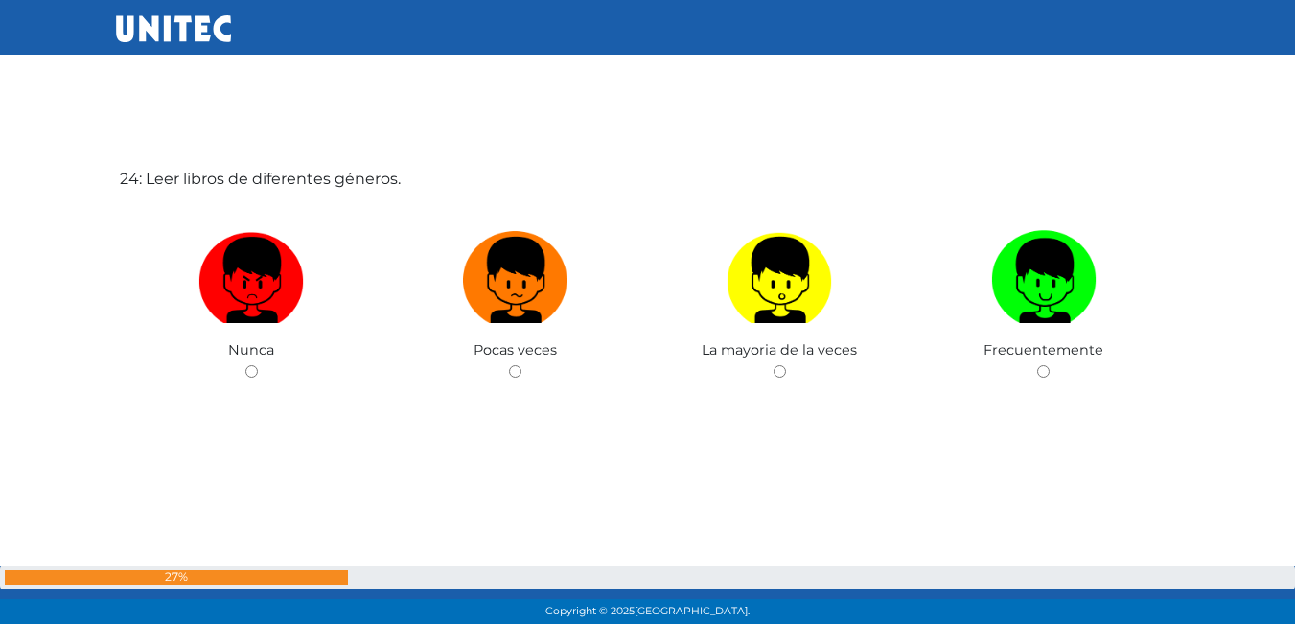
scroll to position [14452, 0]
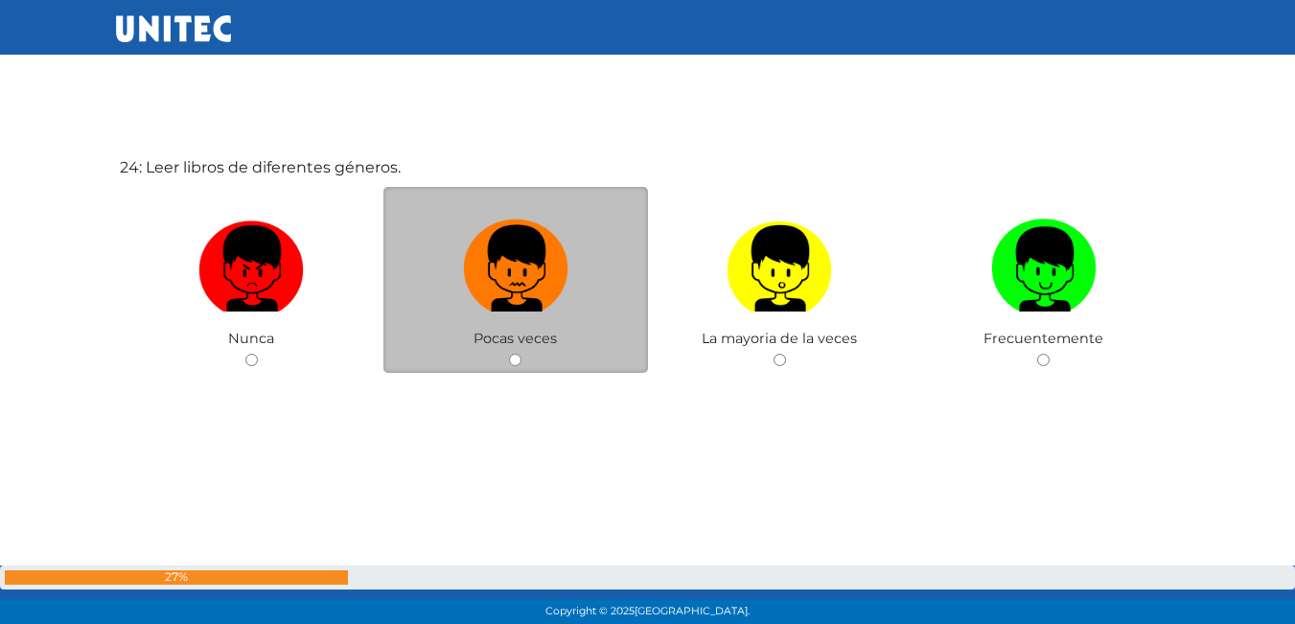
click at [545, 311] on img at bounding box center [515, 262] width 105 height 101
click at [522, 354] on input "radio" at bounding box center [515, 360] width 12 height 12
radio input "true"
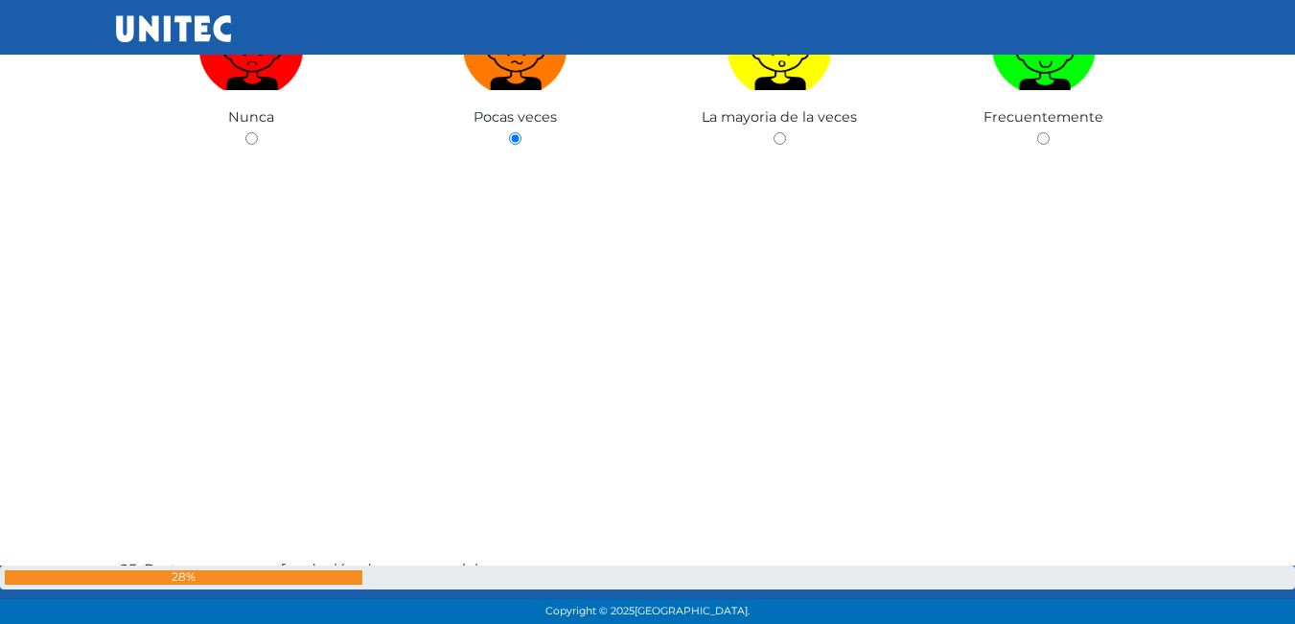
scroll to position [14899, 0]
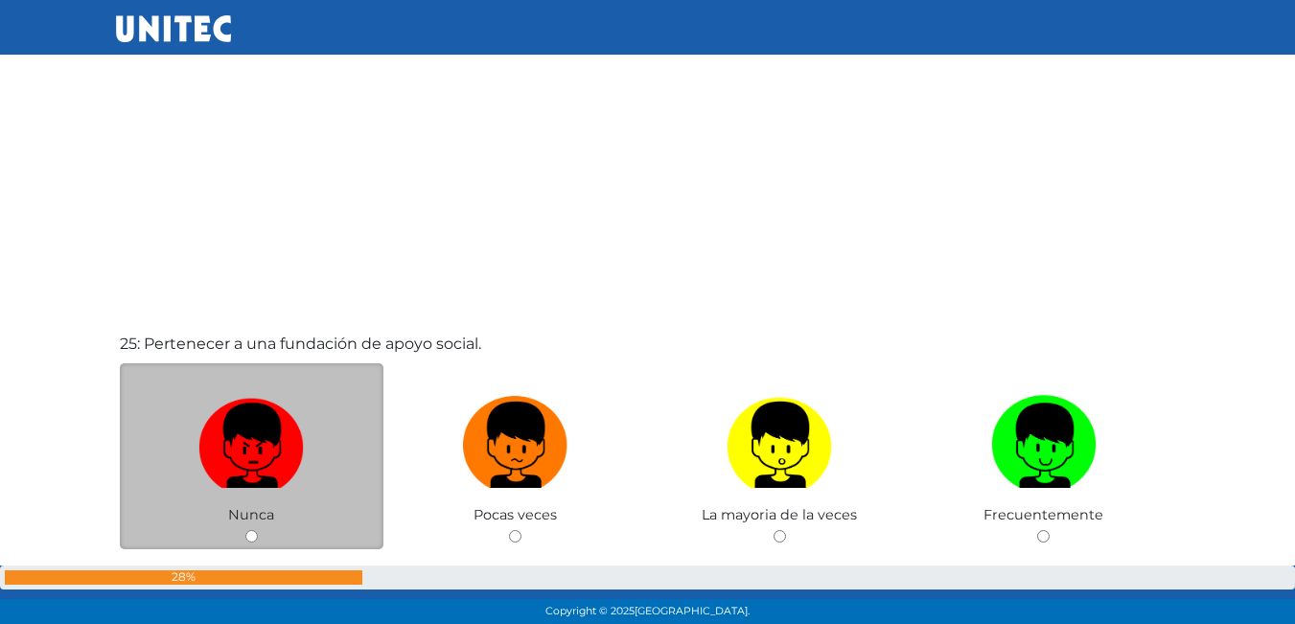
click at [271, 428] on img at bounding box center [250, 438] width 105 height 101
click at [258, 530] on input "radio" at bounding box center [251, 536] width 12 height 12
radio input "true"
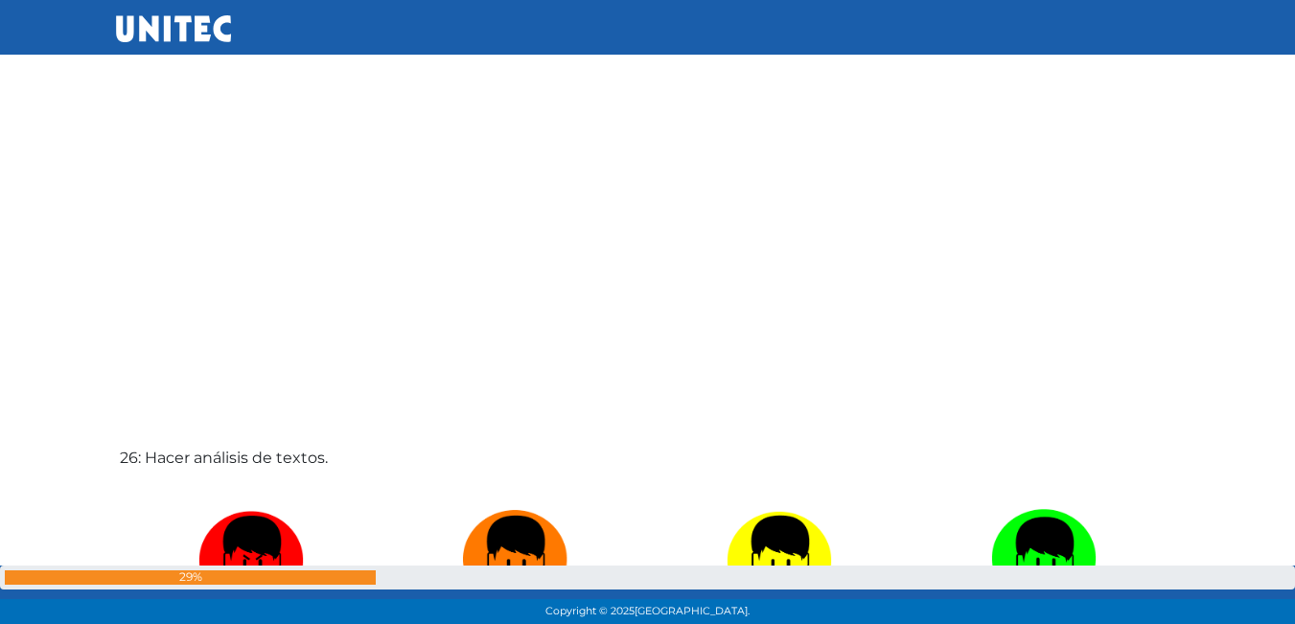
scroll to position [15628, 0]
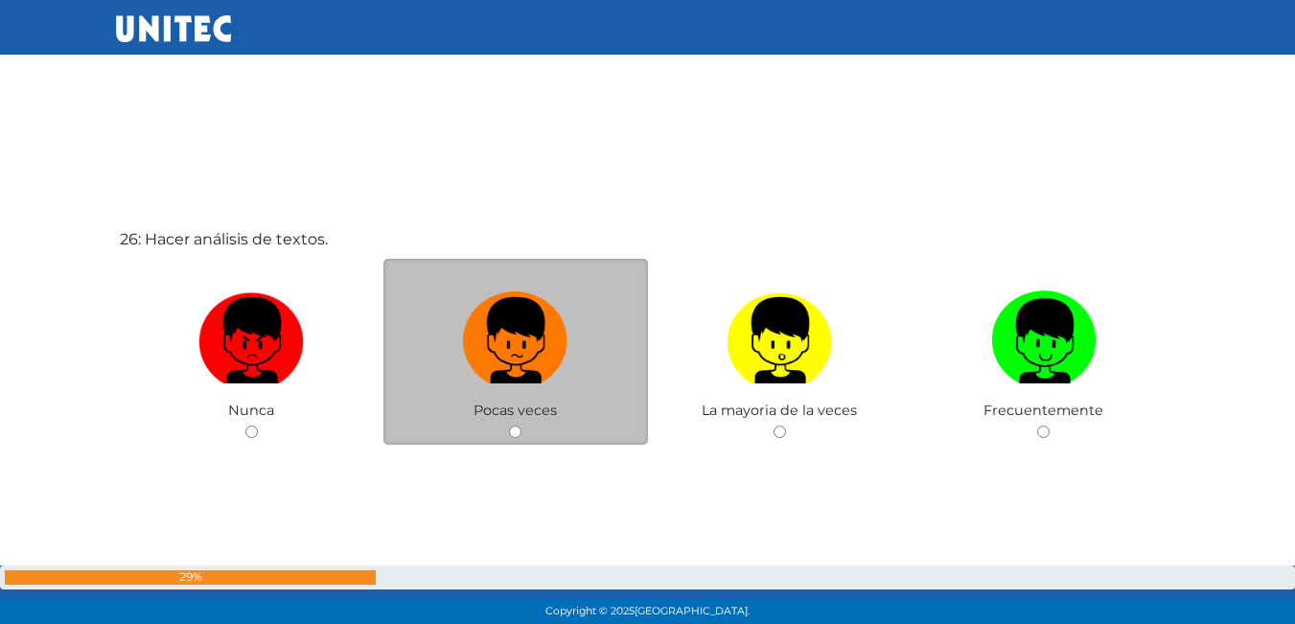
click at [484, 399] on label at bounding box center [516, 341] width 265 height 117
click at [509, 426] on input "radio" at bounding box center [515, 432] width 12 height 12
radio input "true"
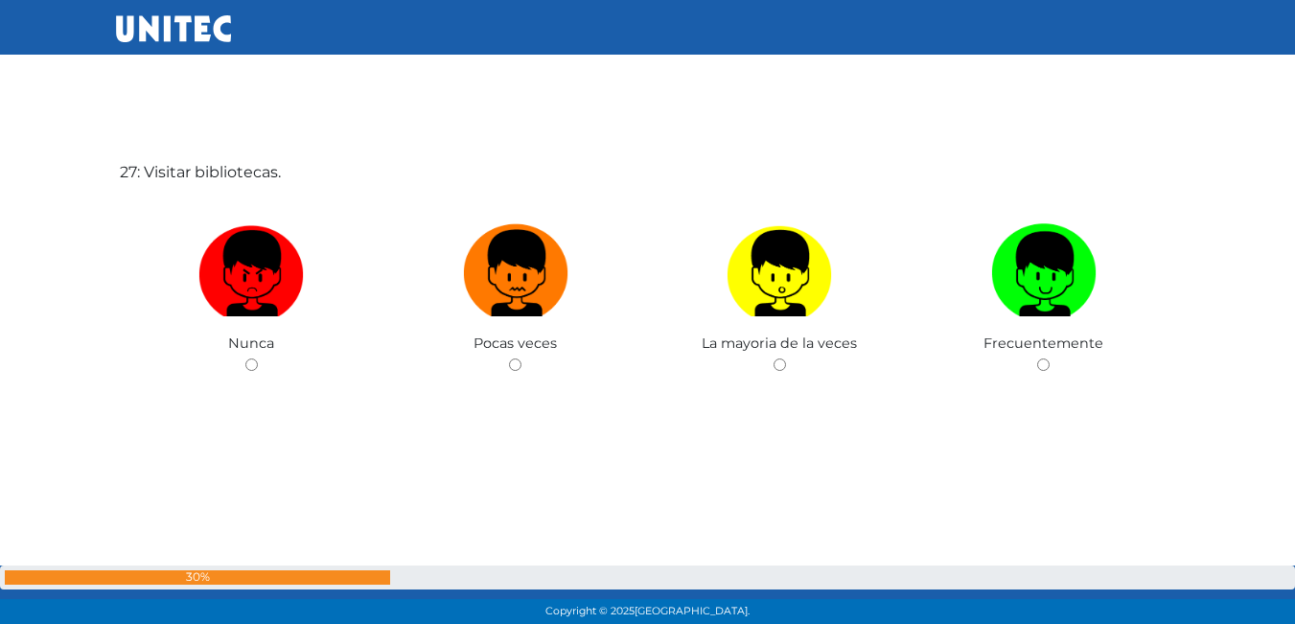
scroll to position [16324, 0]
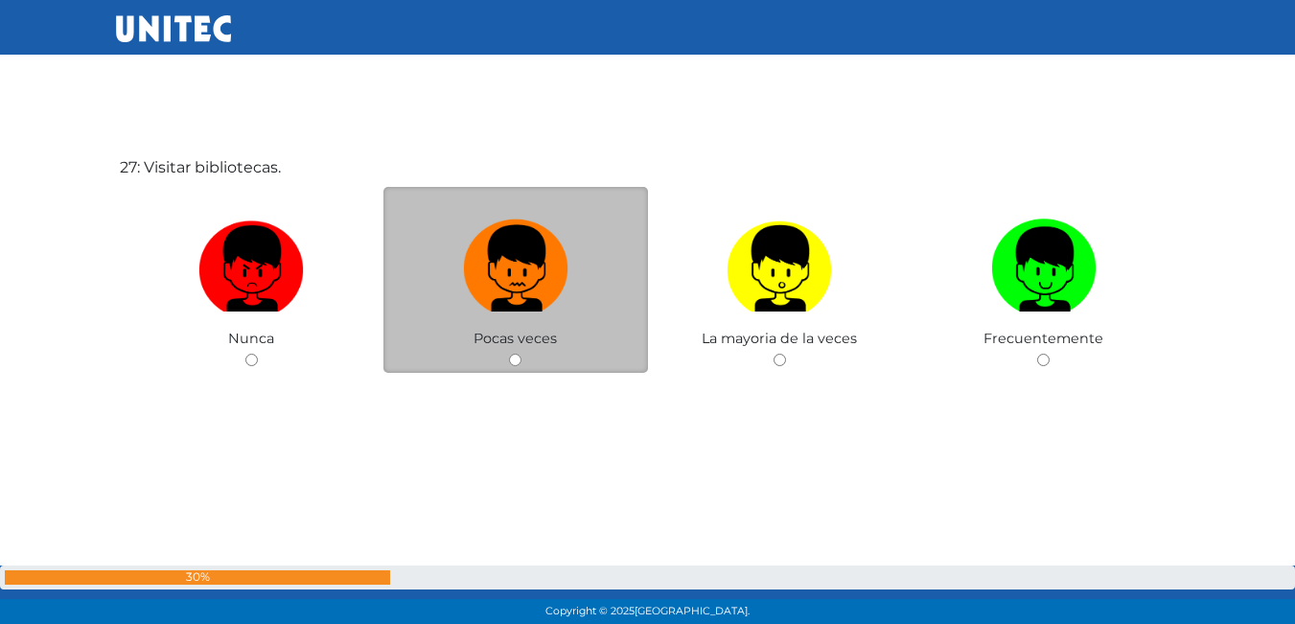
click at [530, 263] on img at bounding box center [515, 262] width 105 height 101
click at [522, 354] on input "radio" at bounding box center [515, 360] width 12 height 12
radio input "true"
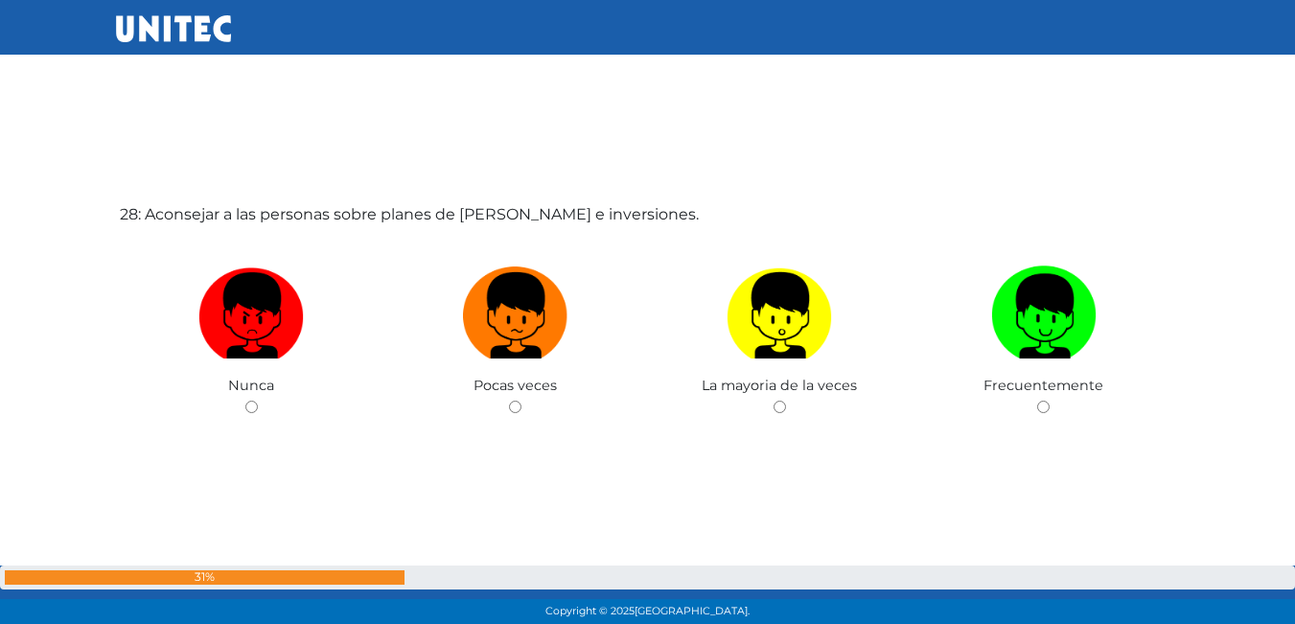
scroll to position [16948, 0]
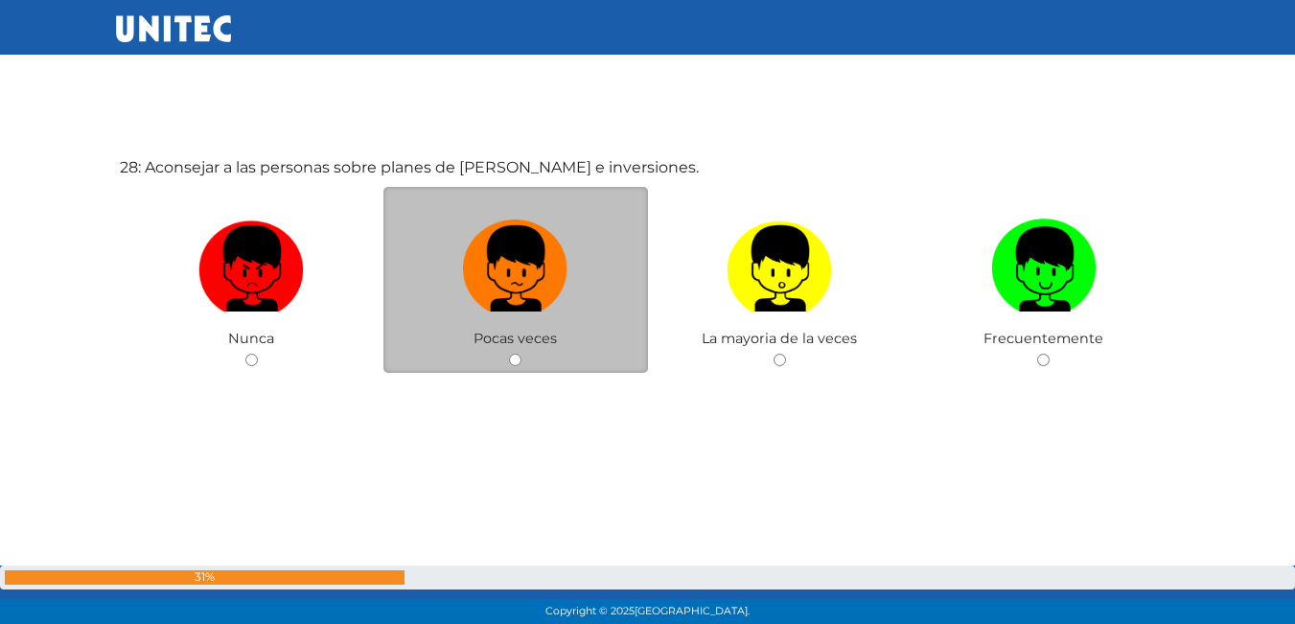
click at [496, 316] on label at bounding box center [516, 269] width 265 height 117
click at [509, 354] on input "radio" at bounding box center [515, 360] width 12 height 12
radio input "true"
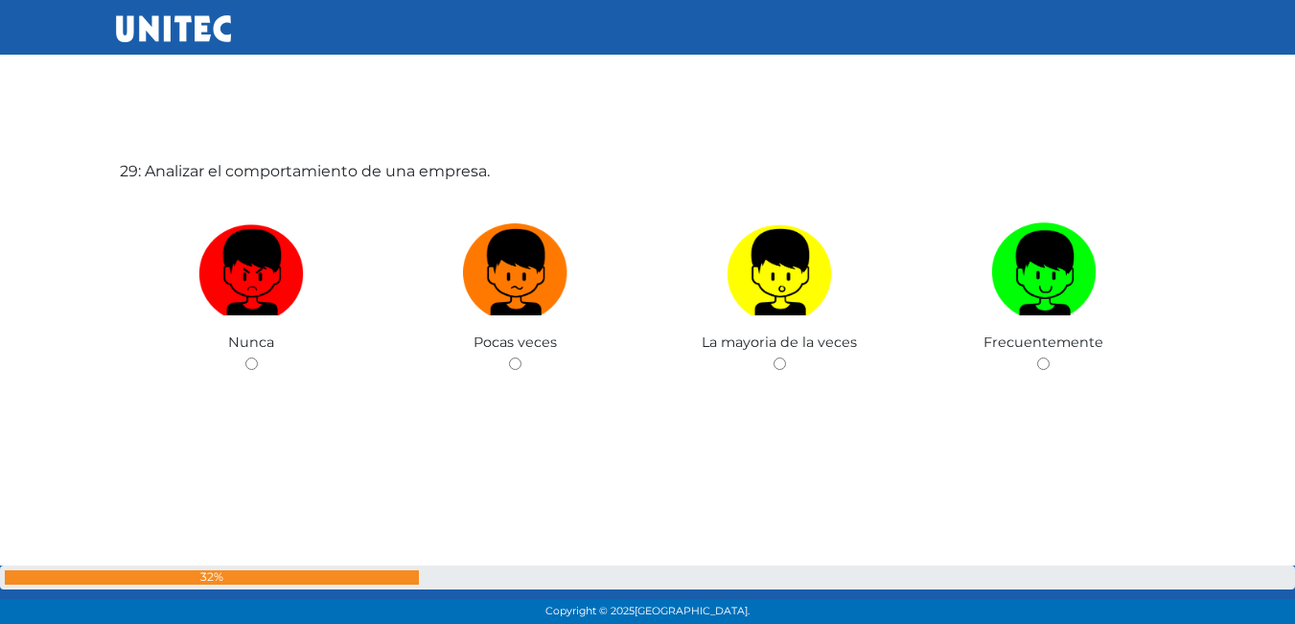
scroll to position [17573, 0]
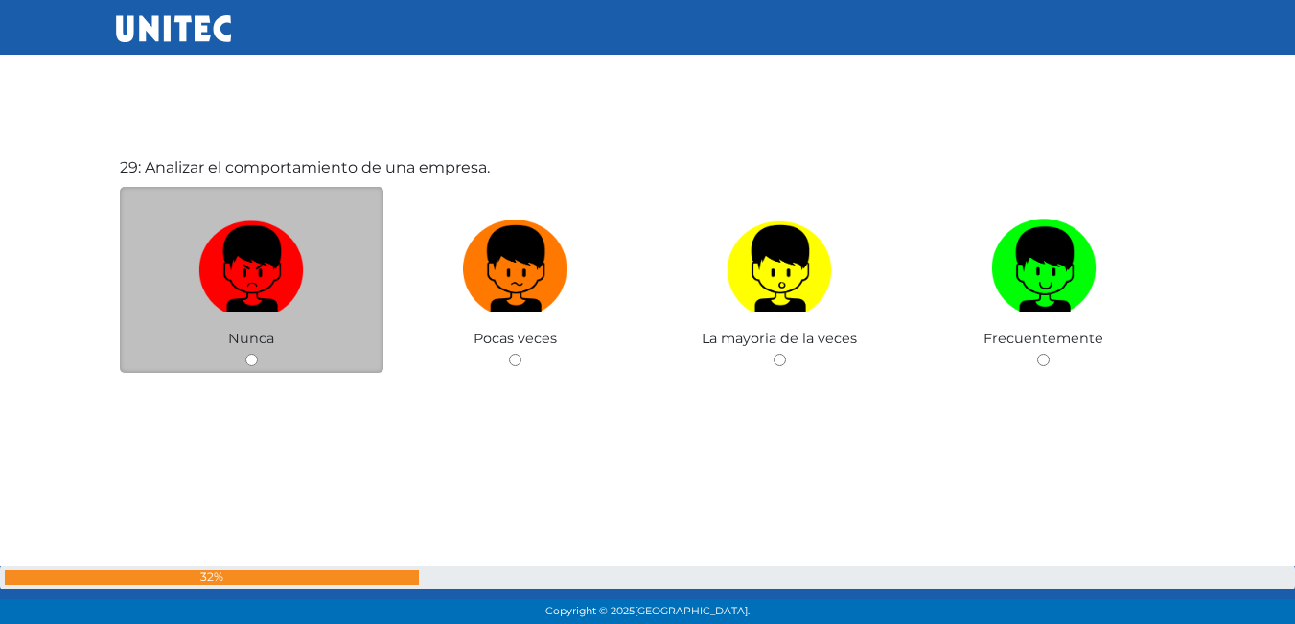
click at [328, 299] on label at bounding box center [252, 269] width 265 height 117
click at [258, 354] on input "radio" at bounding box center [251, 360] width 12 height 12
radio input "true"
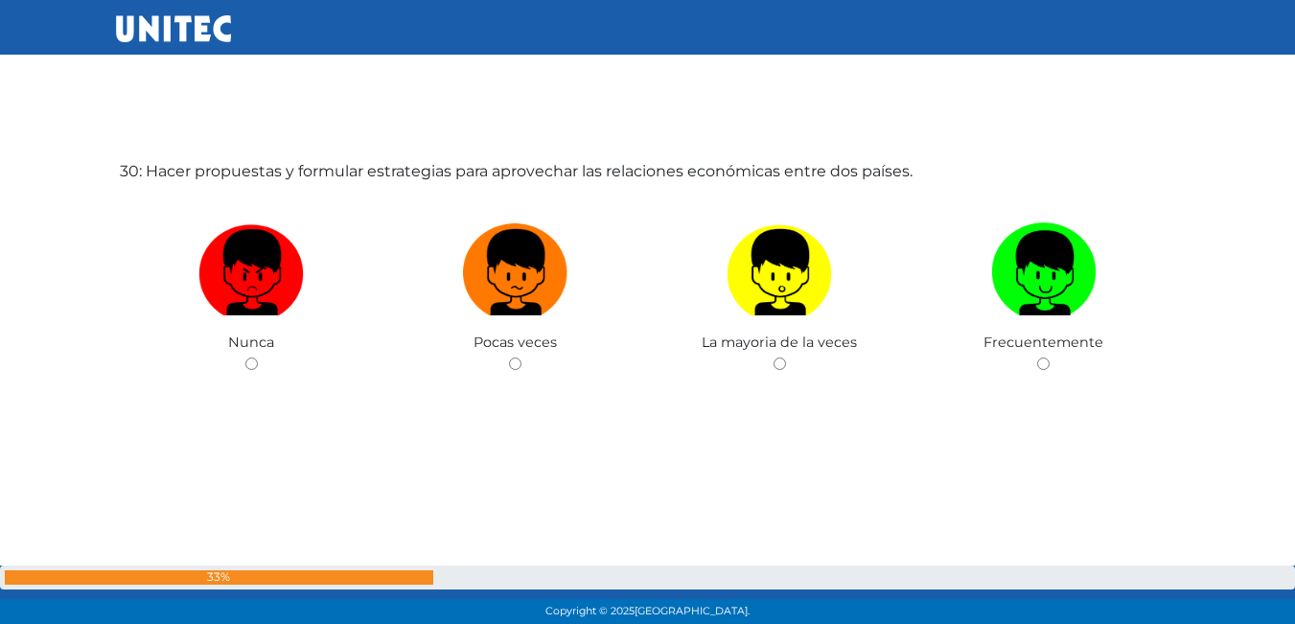
scroll to position [18197, 0]
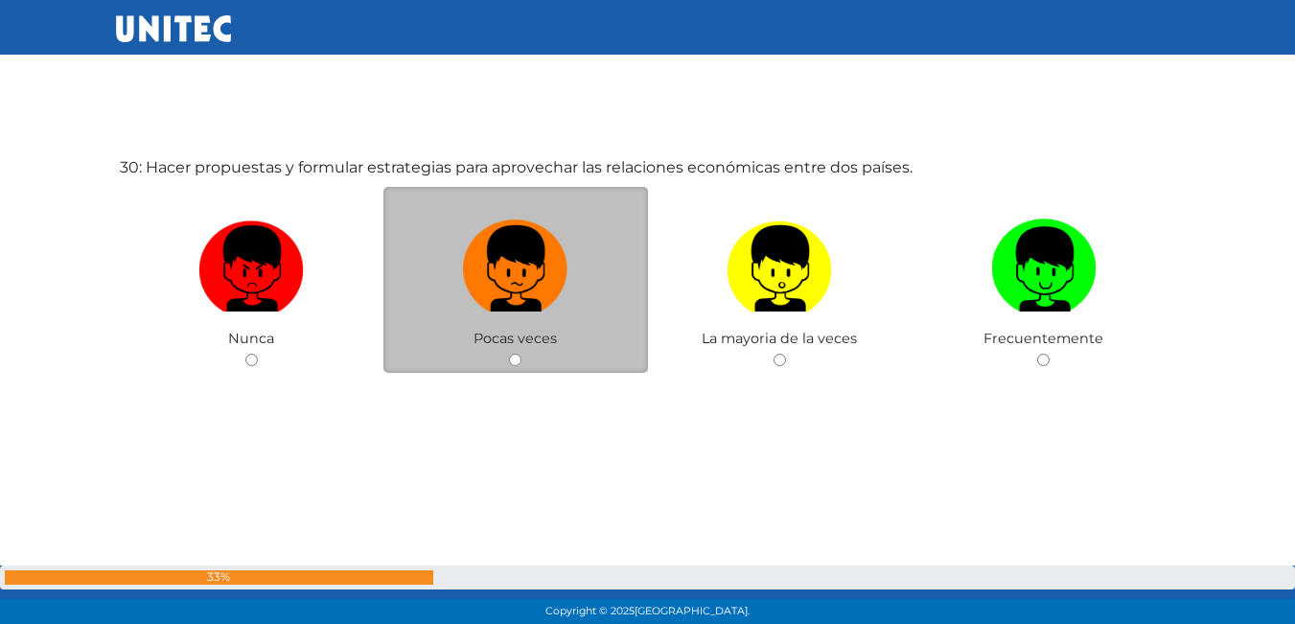
click at [549, 313] on label at bounding box center [516, 269] width 265 height 117
click at [522, 354] on input "radio" at bounding box center [515, 360] width 12 height 12
radio input "true"
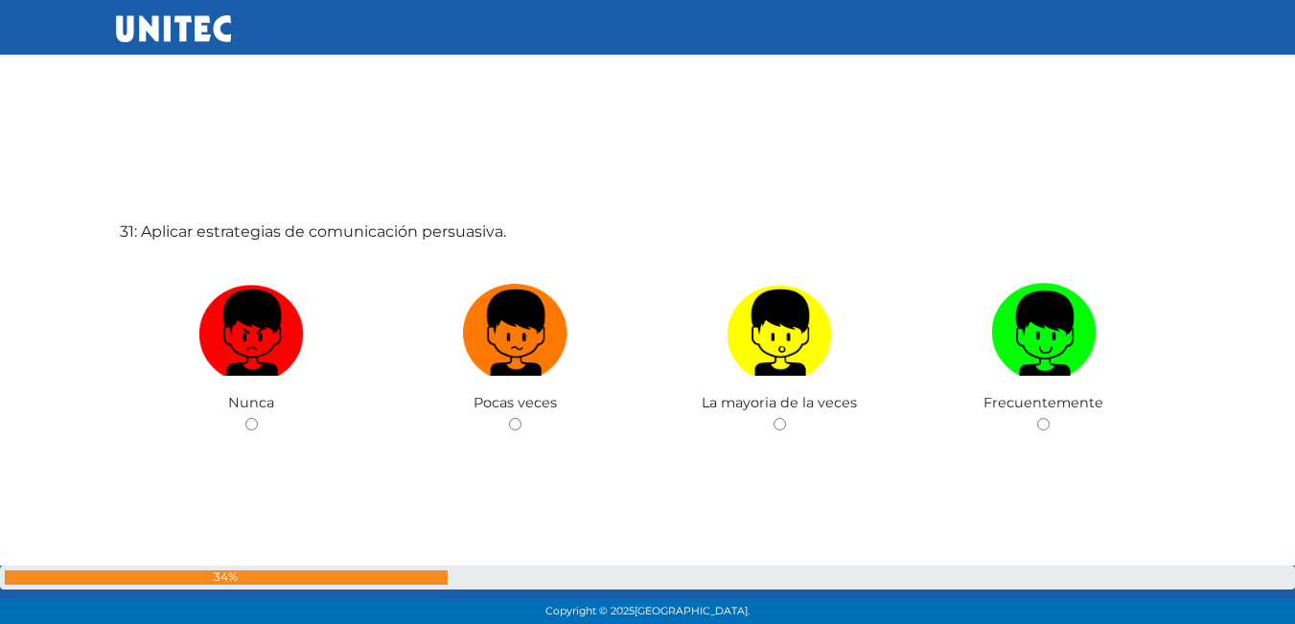
scroll to position [18821, 0]
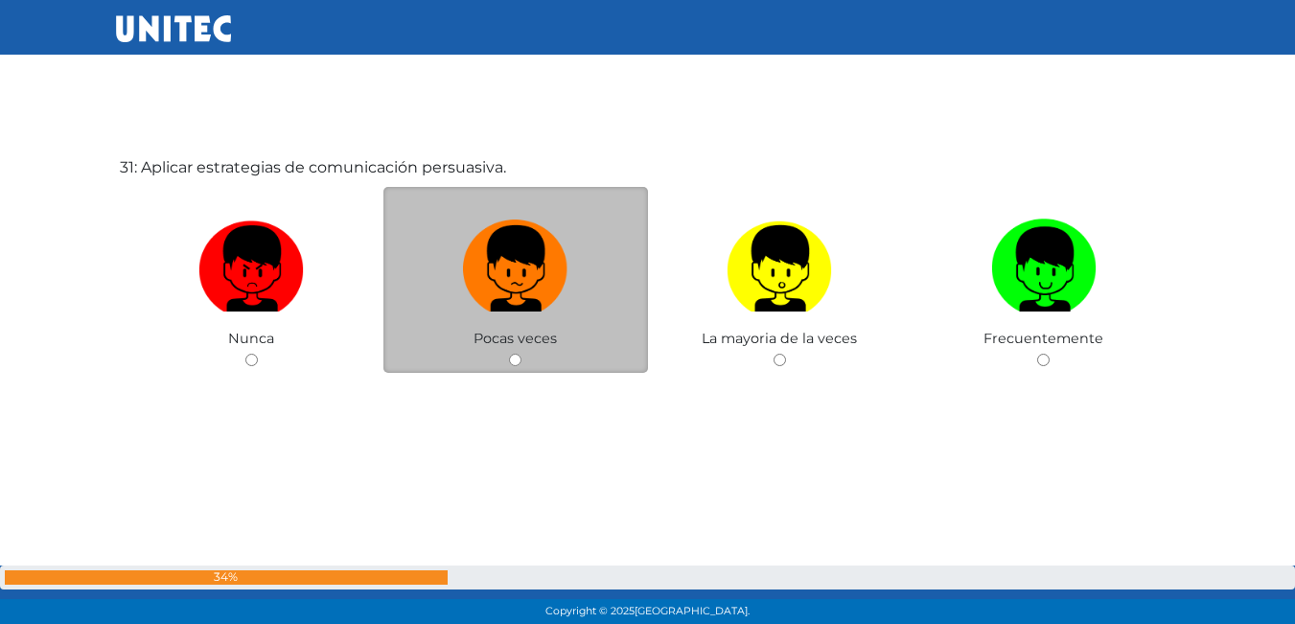
click at [490, 314] on label at bounding box center [516, 269] width 265 height 117
click at [509, 354] on input "radio" at bounding box center [515, 360] width 12 height 12
radio input "true"
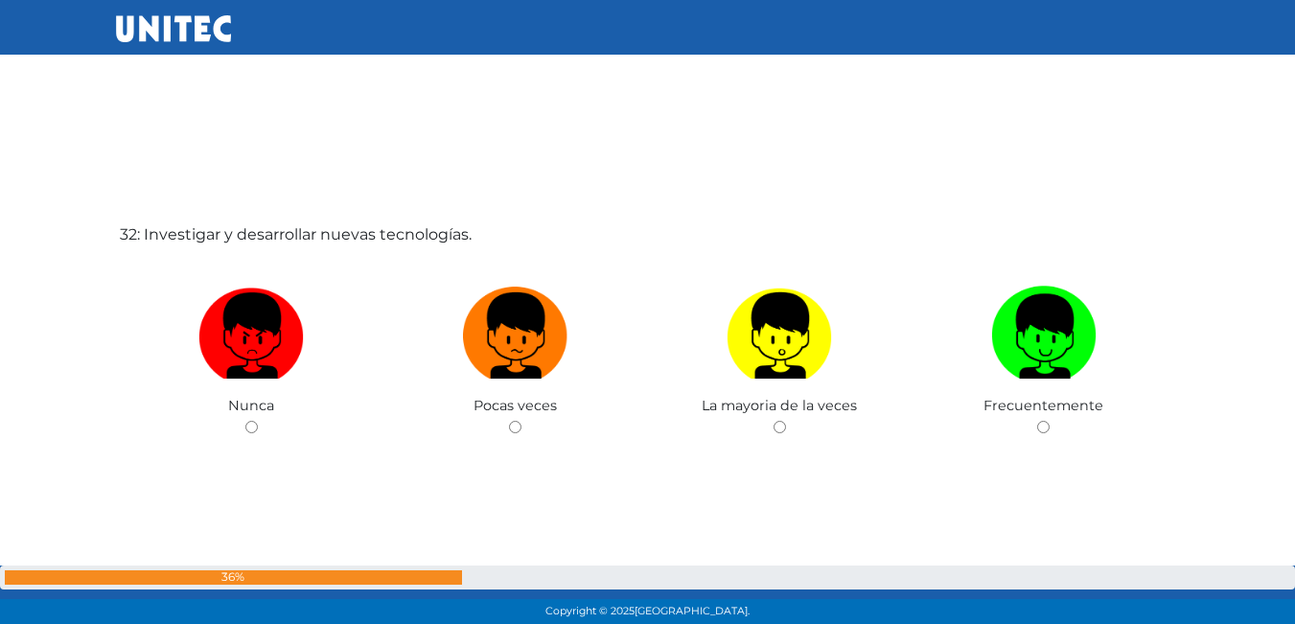
scroll to position [19445, 0]
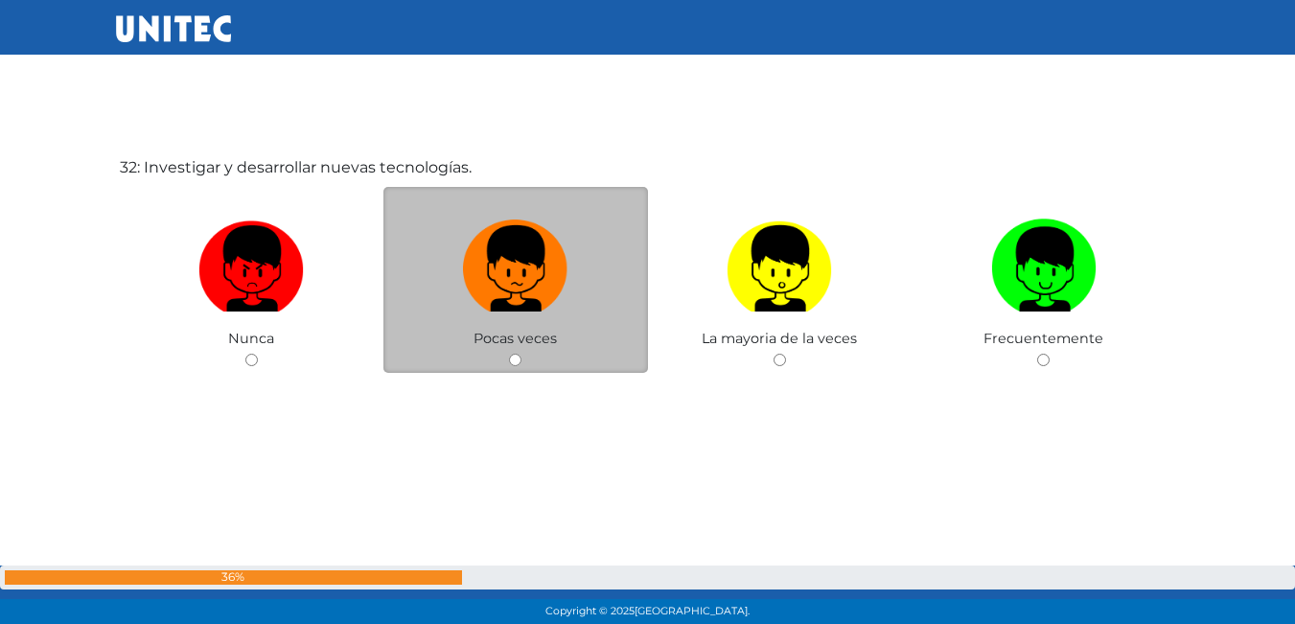
click at [444, 297] on label at bounding box center [516, 269] width 265 height 117
click at [509, 354] on input "radio" at bounding box center [515, 360] width 12 height 12
radio input "true"
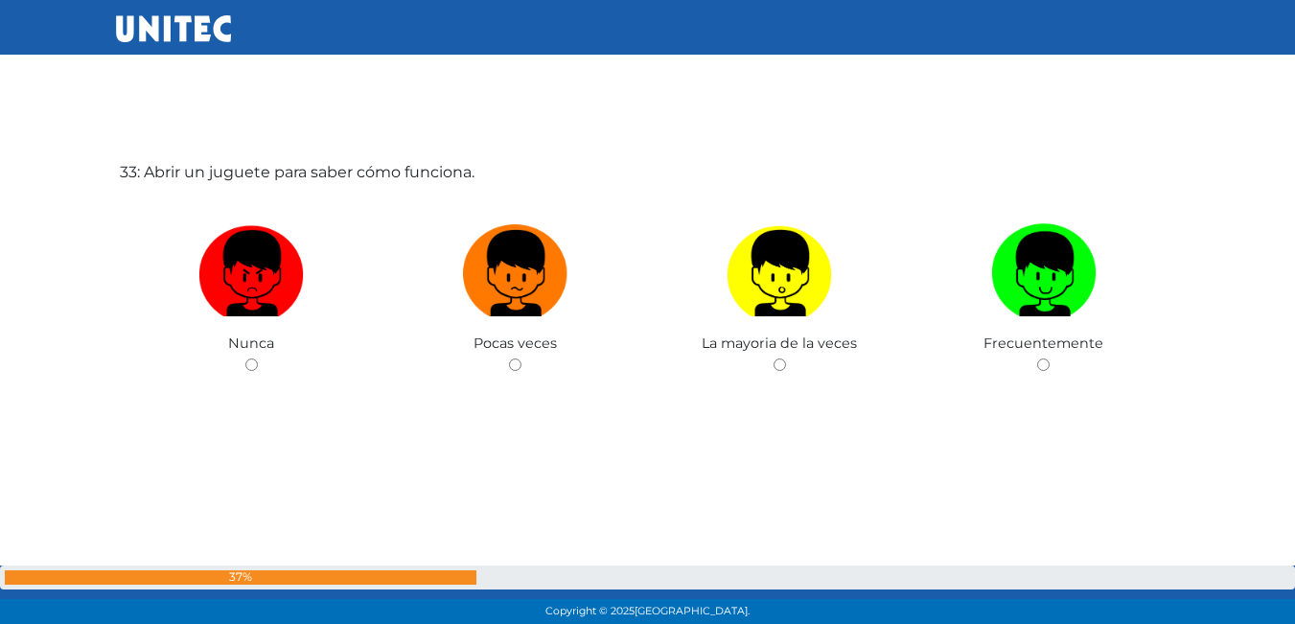
scroll to position [20069, 0]
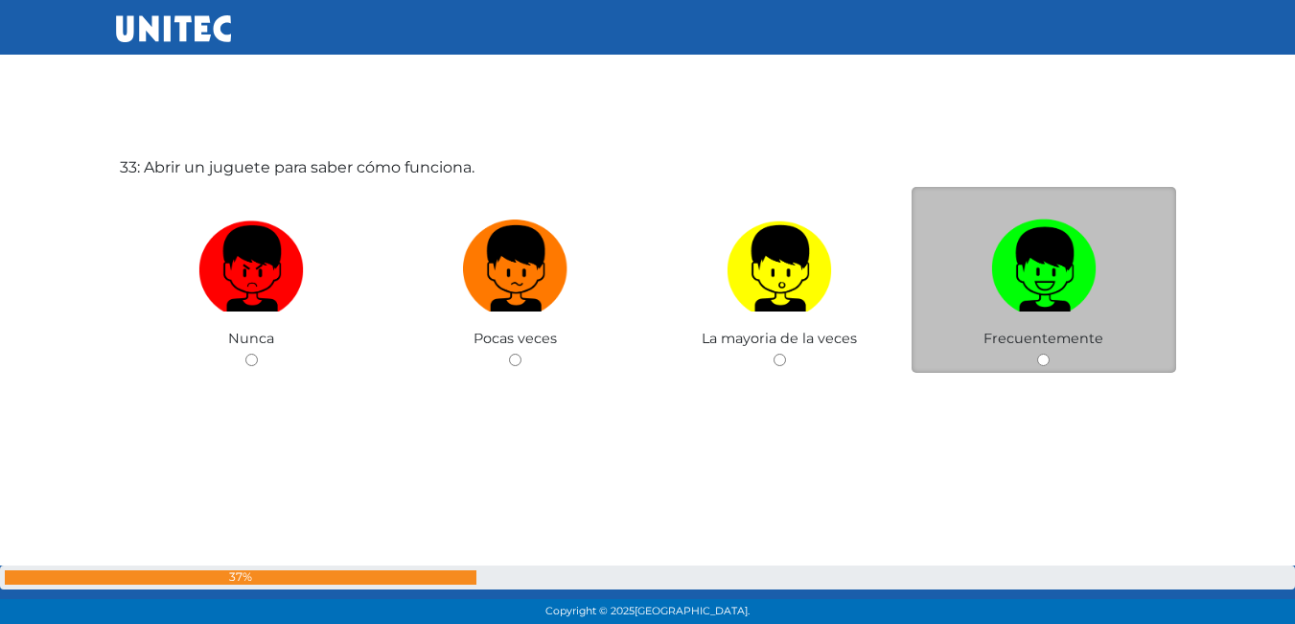
click at [1080, 291] on img at bounding box center [1043, 262] width 105 height 101
click at [1050, 354] on input "radio" at bounding box center [1043, 360] width 12 height 12
radio input "true"
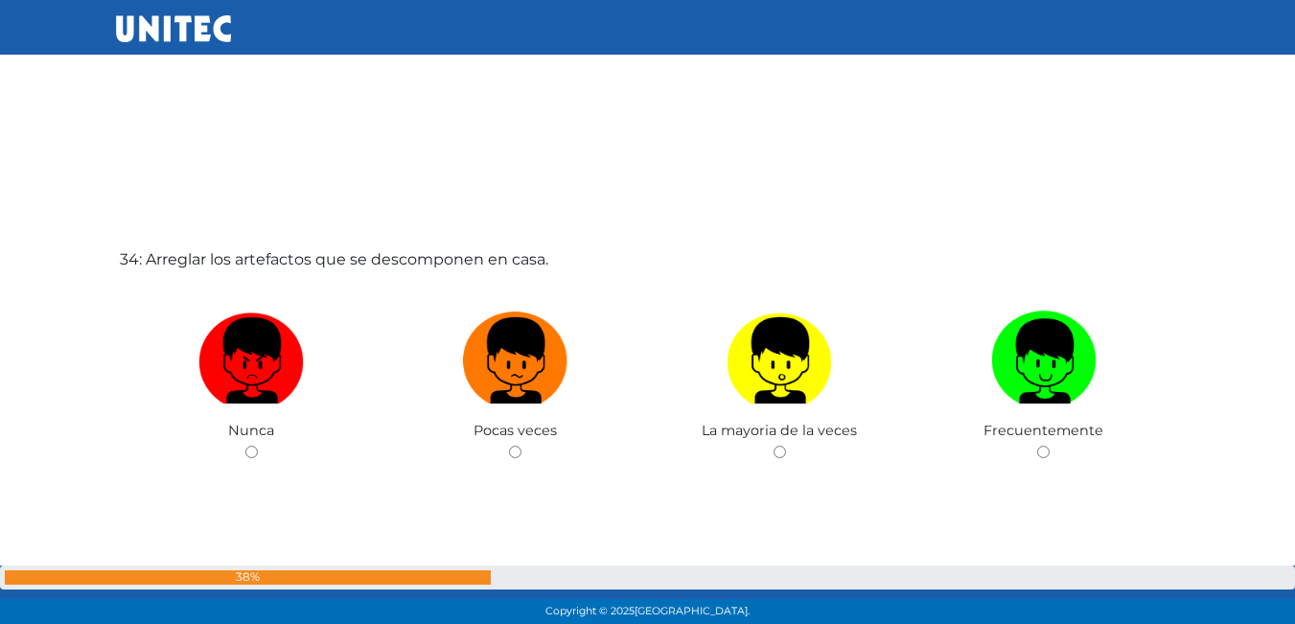
scroll to position [20761, 0]
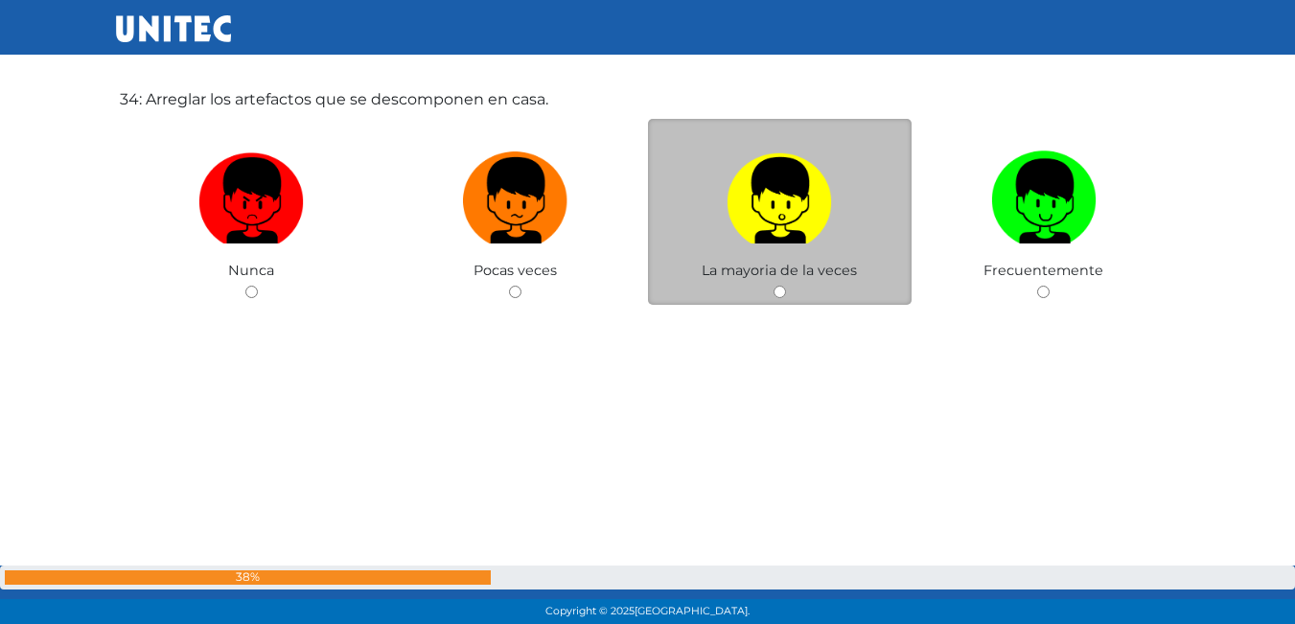
drag, startPoint x: 684, startPoint y: 195, endPoint x: 701, endPoint y: 192, distance: 17.5
click at [693, 195] on label at bounding box center [780, 201] width 265 height 117
click at [774, 286] on input "radio" at bounding box center [780, 292] width 12 height 12
radio input "true"
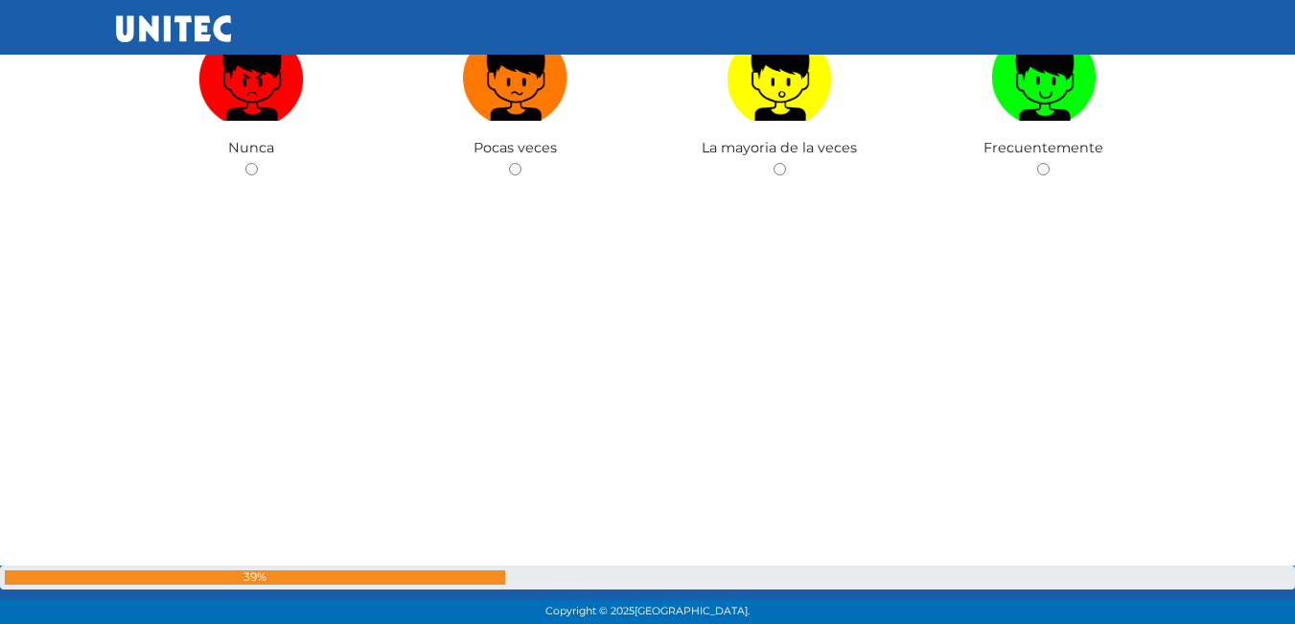
scroll to position [21423, 0]
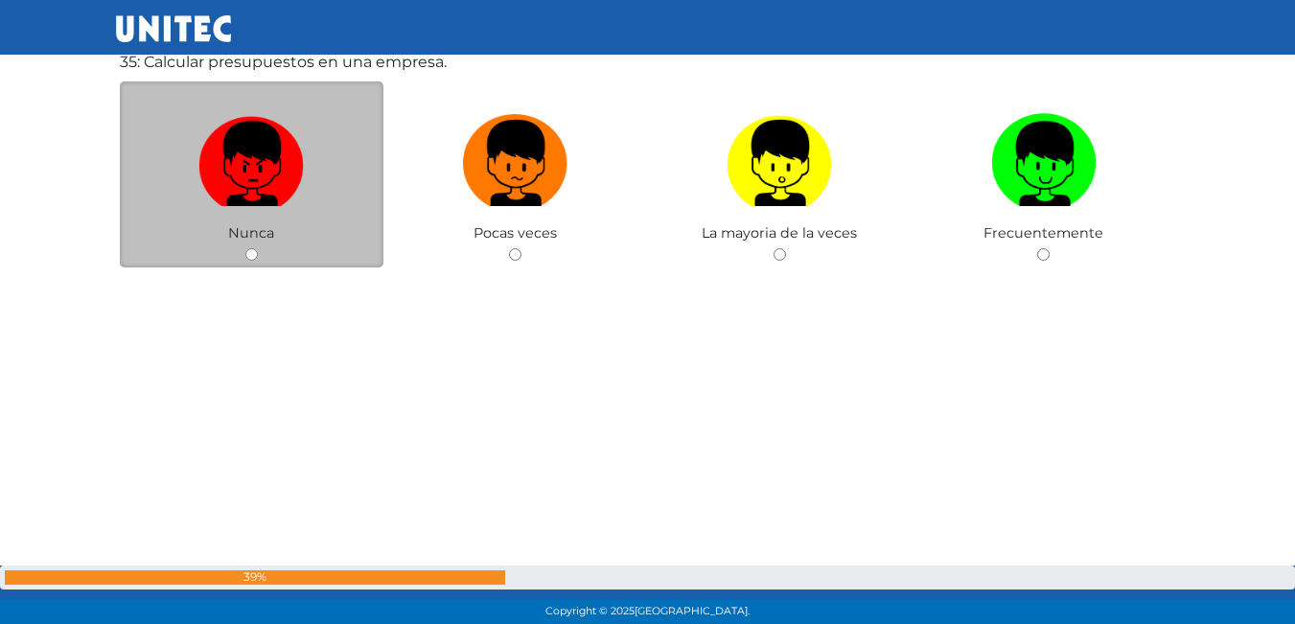
click at [281, 212] on label at bounding box center [252, 163] width 265 height 117
click at [258, 248] on input "radio" at bounding box center [251, 254] width 12 height 12
radio input "true"
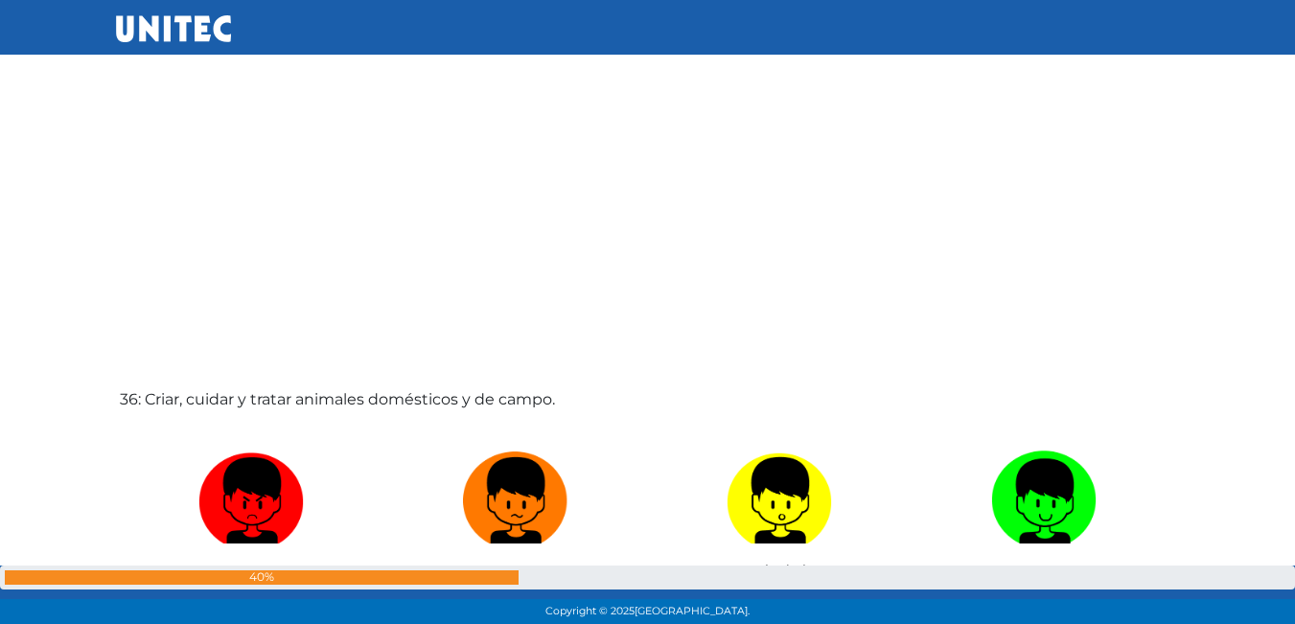
scroll to position [21807, 0]
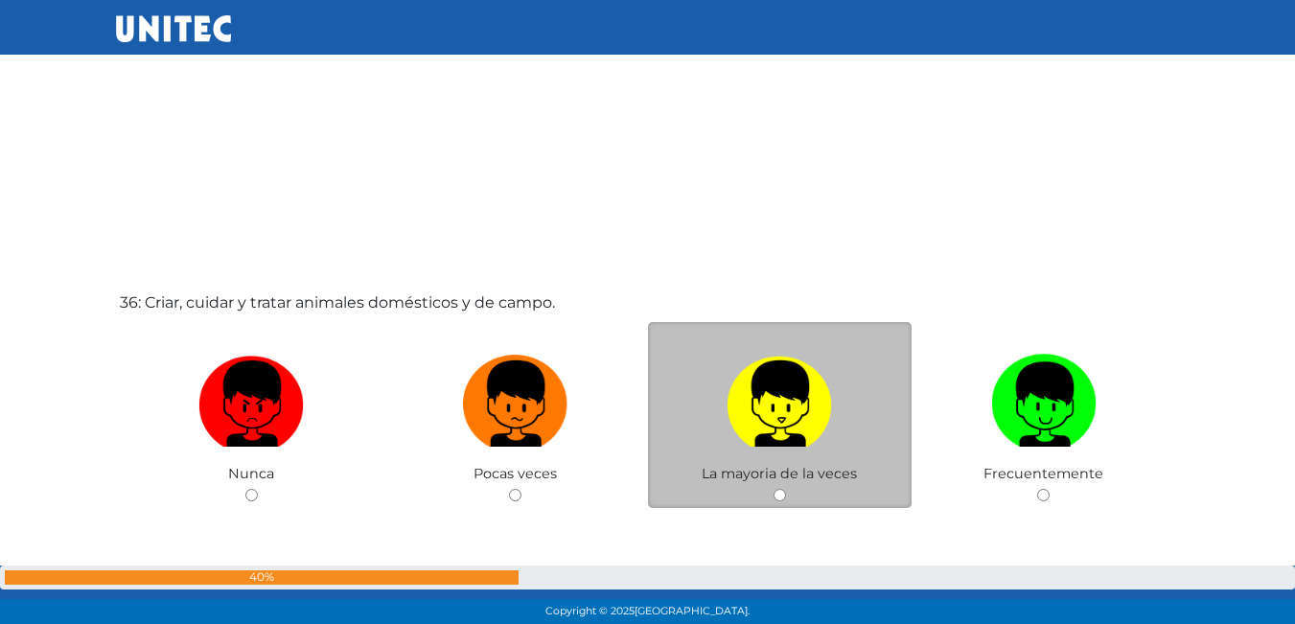
click at [774, 406] on img at bounding box center [779, 397] width 105 height 101
click at [774, 489] on input "radio" at bounding box center [780, 495] width 12 height 12
radio input "true"
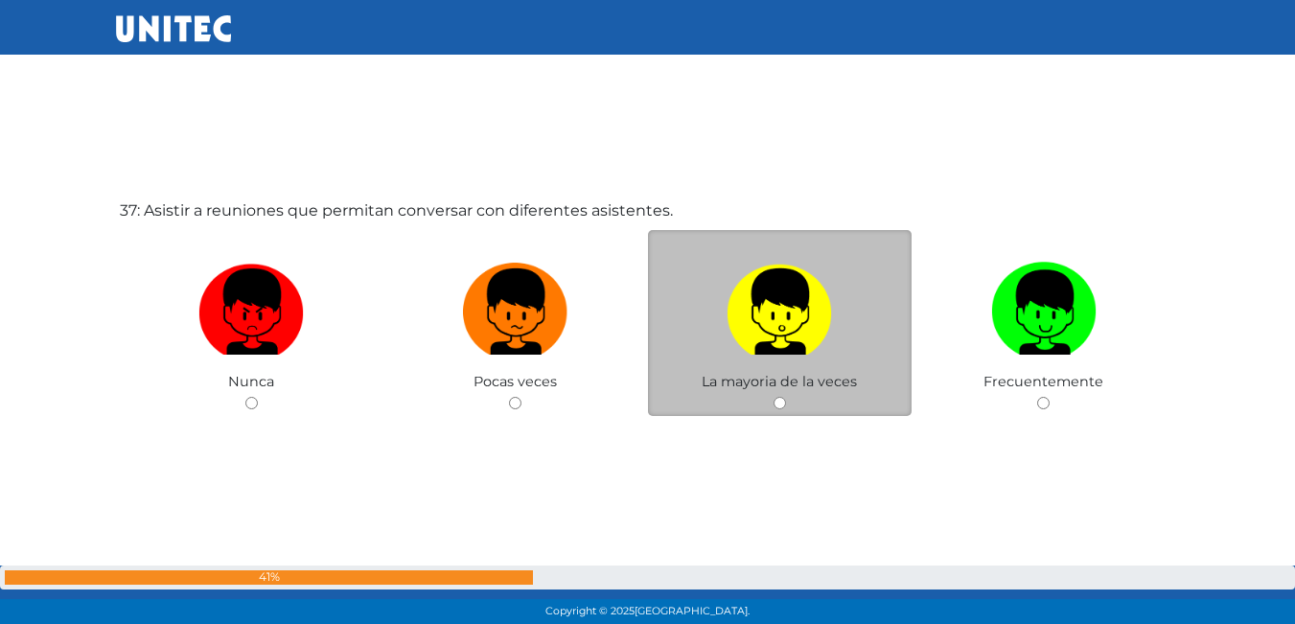
scroll to position [22636, 0]
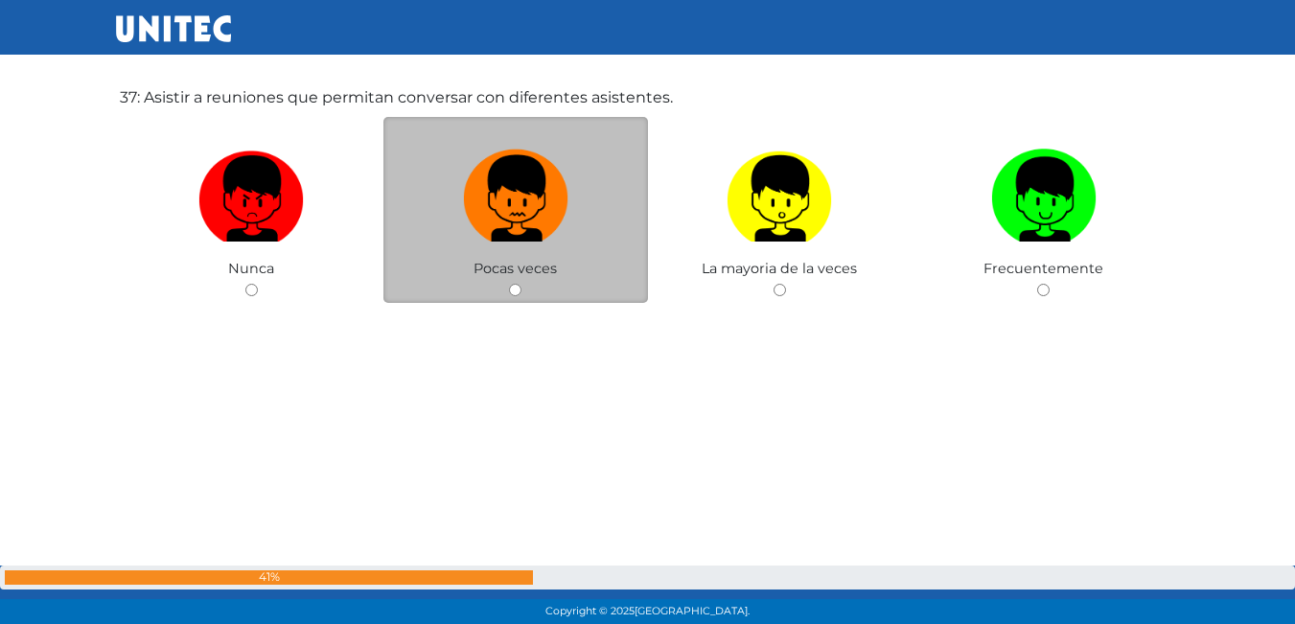
click at [556, 191] on img at bounding box center [515, 192] width 105 height 101
click at [522, 284] on input "radio" at bounding box center [515, 290] width 12 height 12
radio input "true"
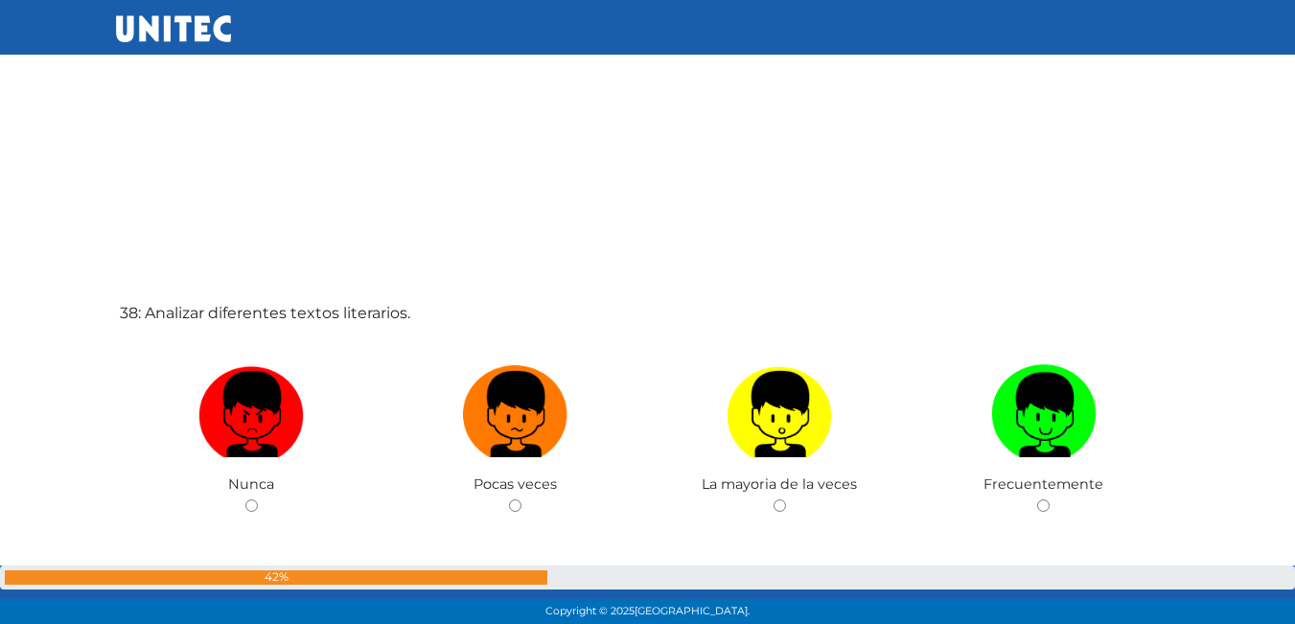
scroll to position [23123, 0]
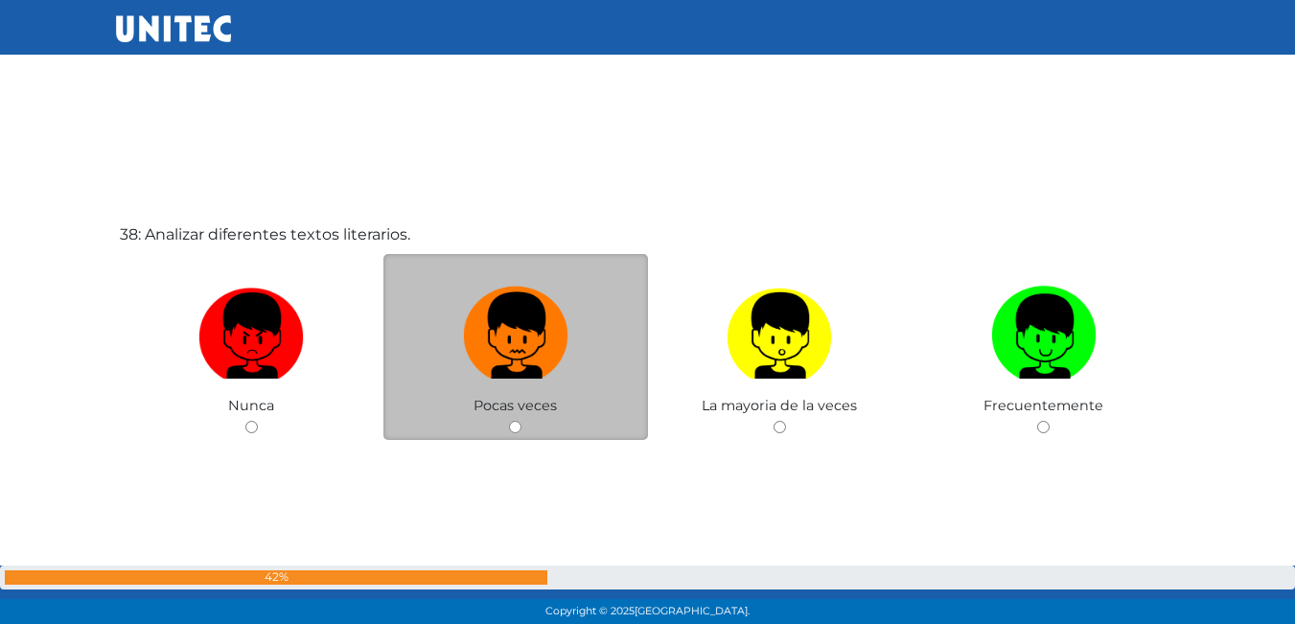
click at [543, 308] on img at bounding box center [515, 329] width 105 height 101
click at [522, 421] on input "radio" at bounding box center [515, 427] width 12 height 12
radio input "true"
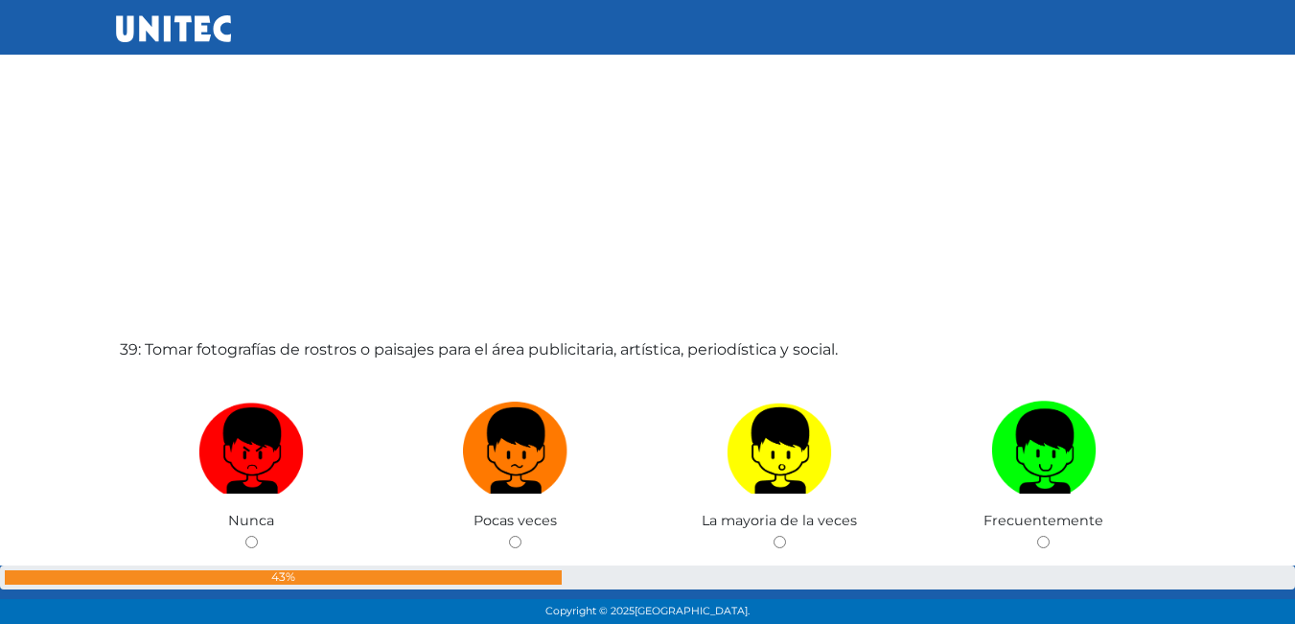
scroll to position [23657, 0]
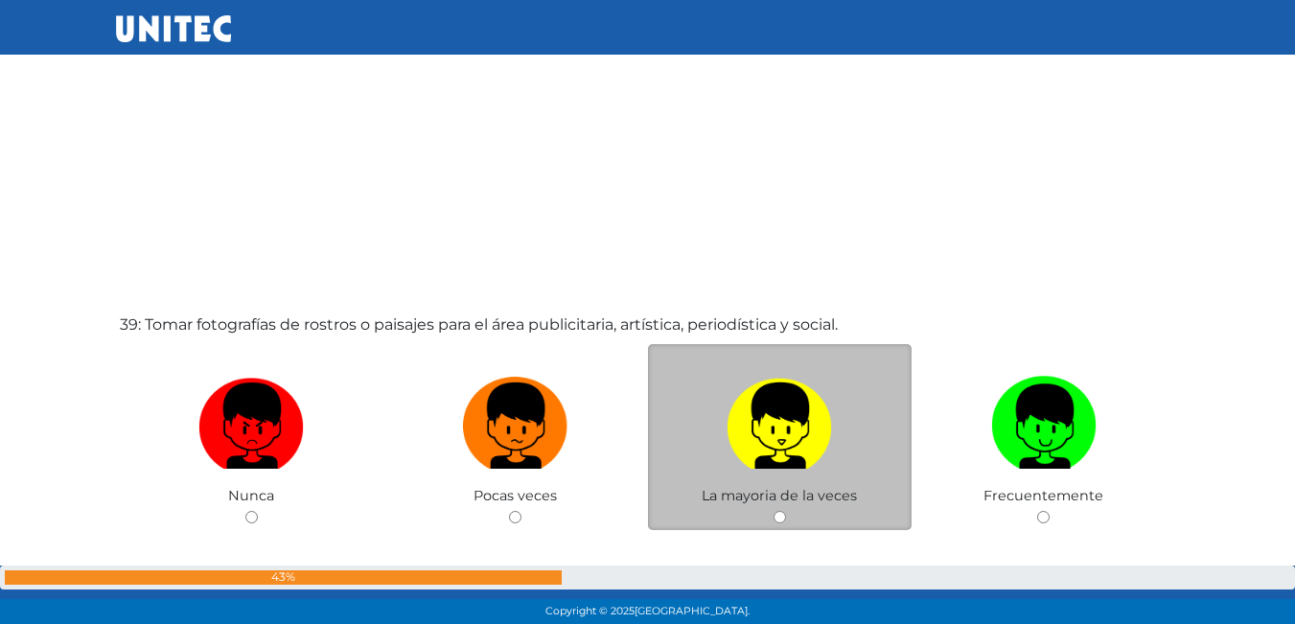
click at [827, 427] on img at bounding box center [779, 419] width 105 height 101
click at [786, 511] on input "radio" at bounding box center [780, 517] width 12 height 12
radio input "true"
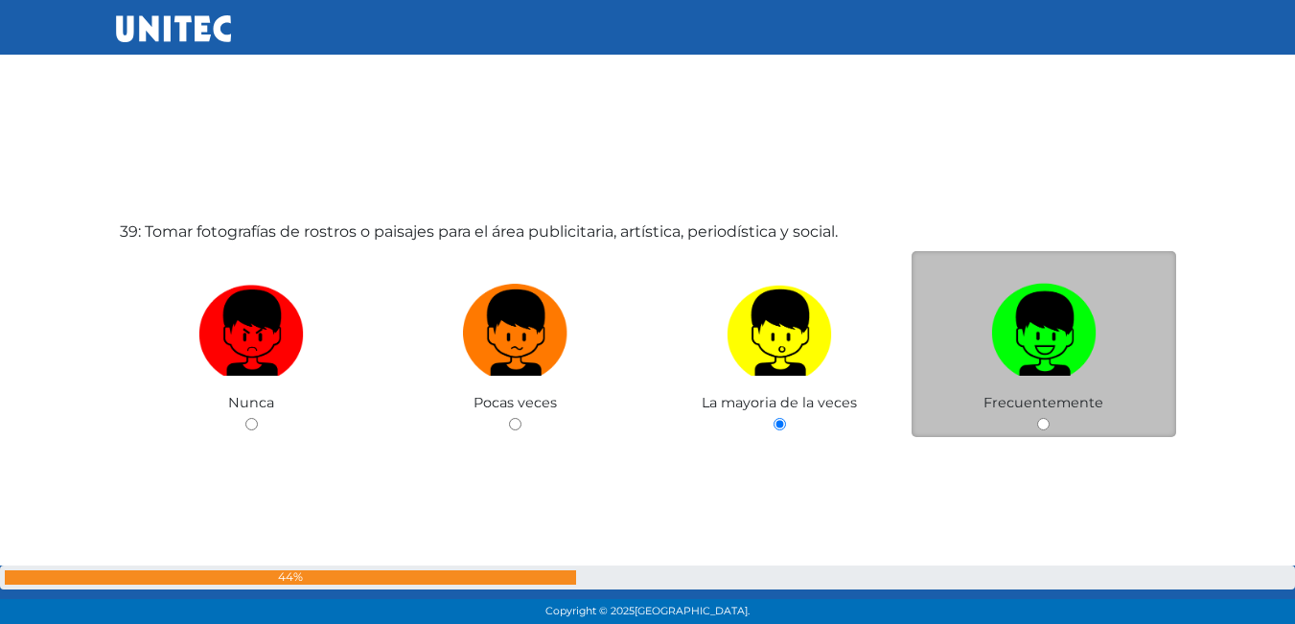
click at [1088, 361] on img at bounding box center [1043, 326] width 105 height 101
click at [1050, 418] on input "radio" at bounding box center [1043, 424] width 12 height 12
radio input "true"
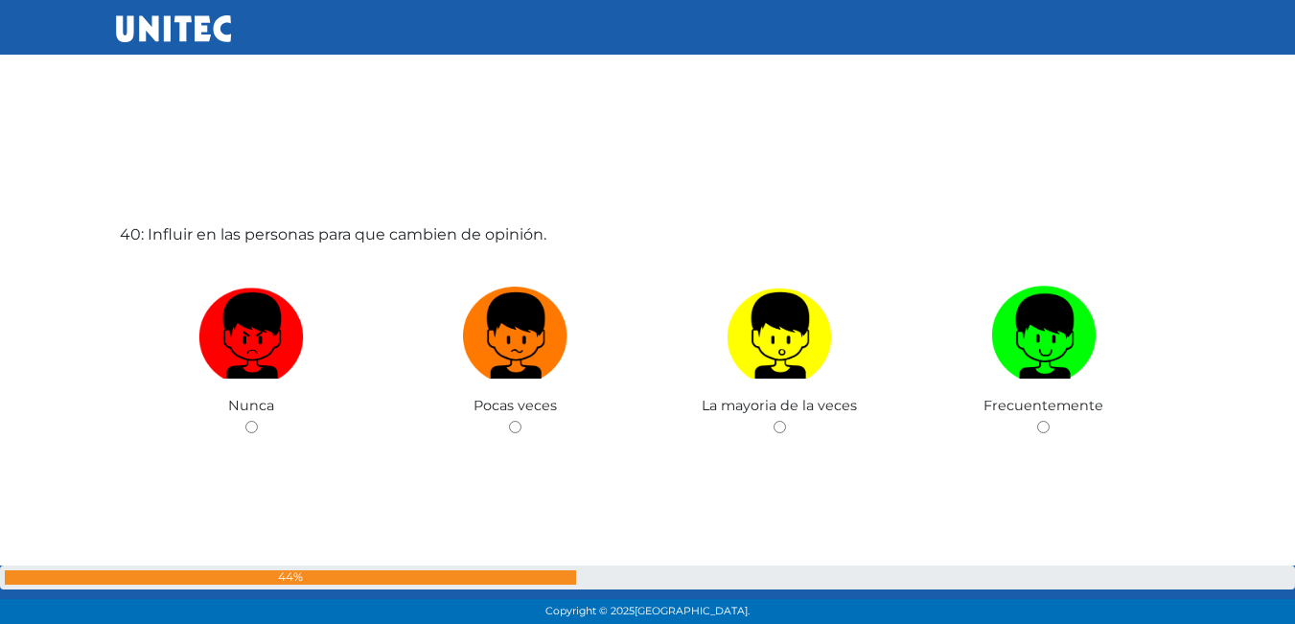
scroll to position [24405, 0]
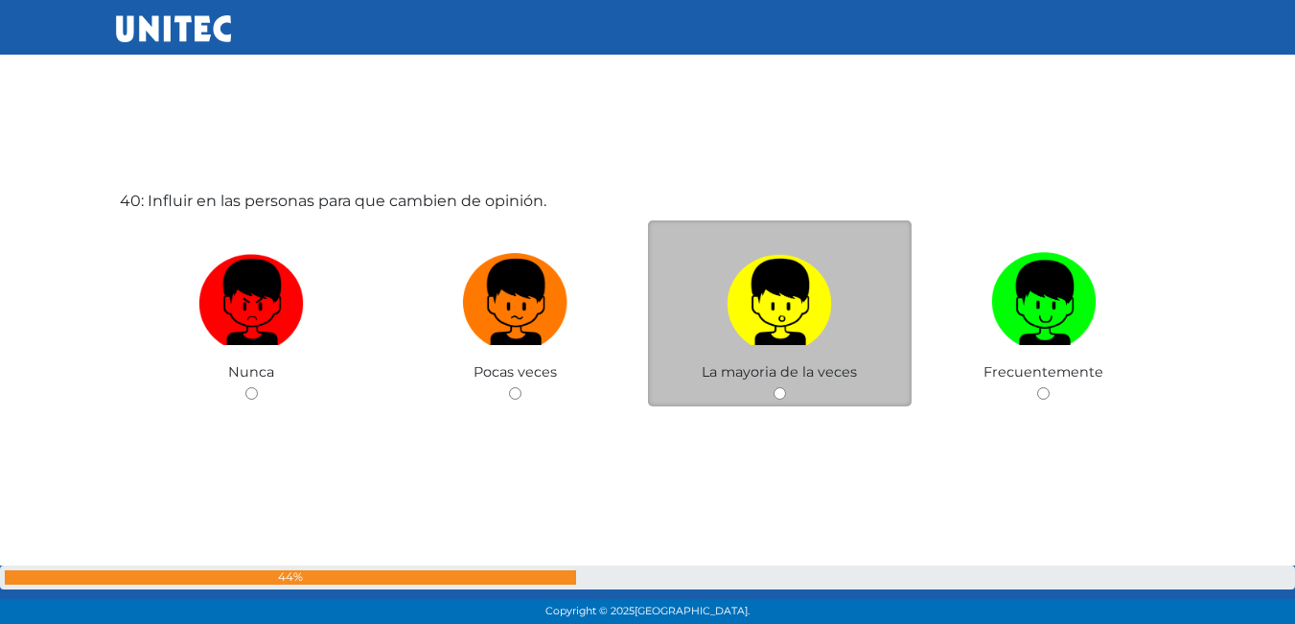
click at [759, 367] on span "La mayoria de la veces" at bounding box center [779, 371] width 155 height 17
click at [802, 304] on img at bounding box center [779, 295] width 105 height 101
click at [786, 387] on input "radio" at bounding box center [780, 393] width 12 height 12
radio input "true"
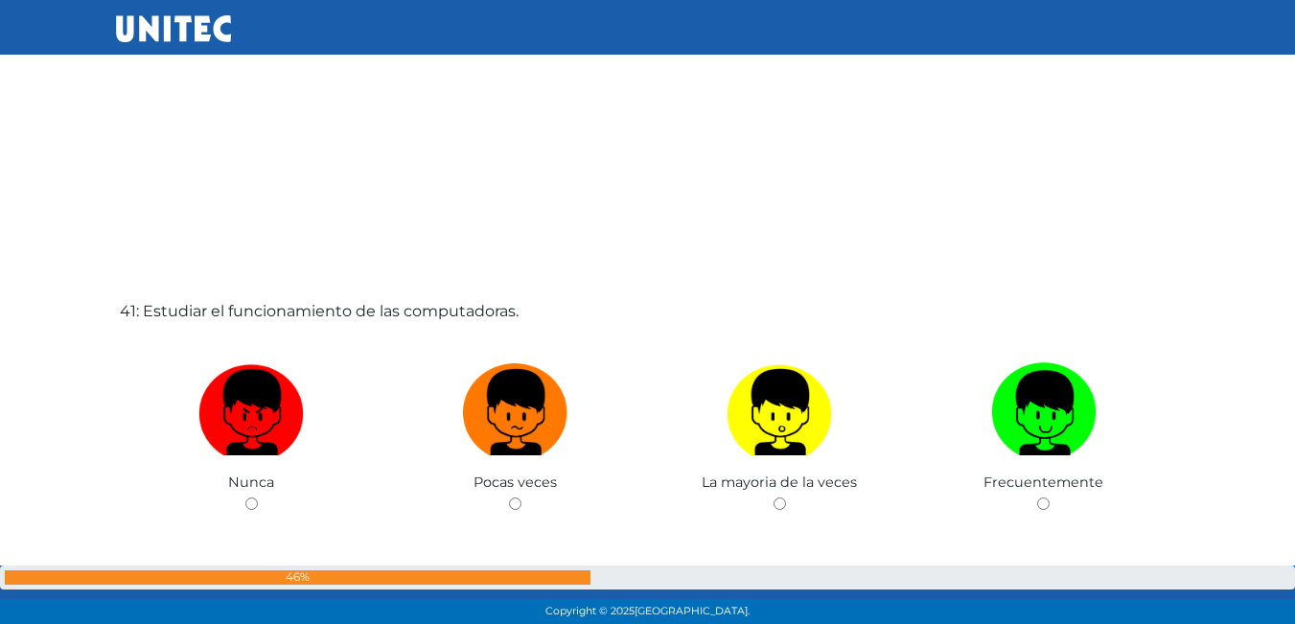
scroll to position [24947, 0]
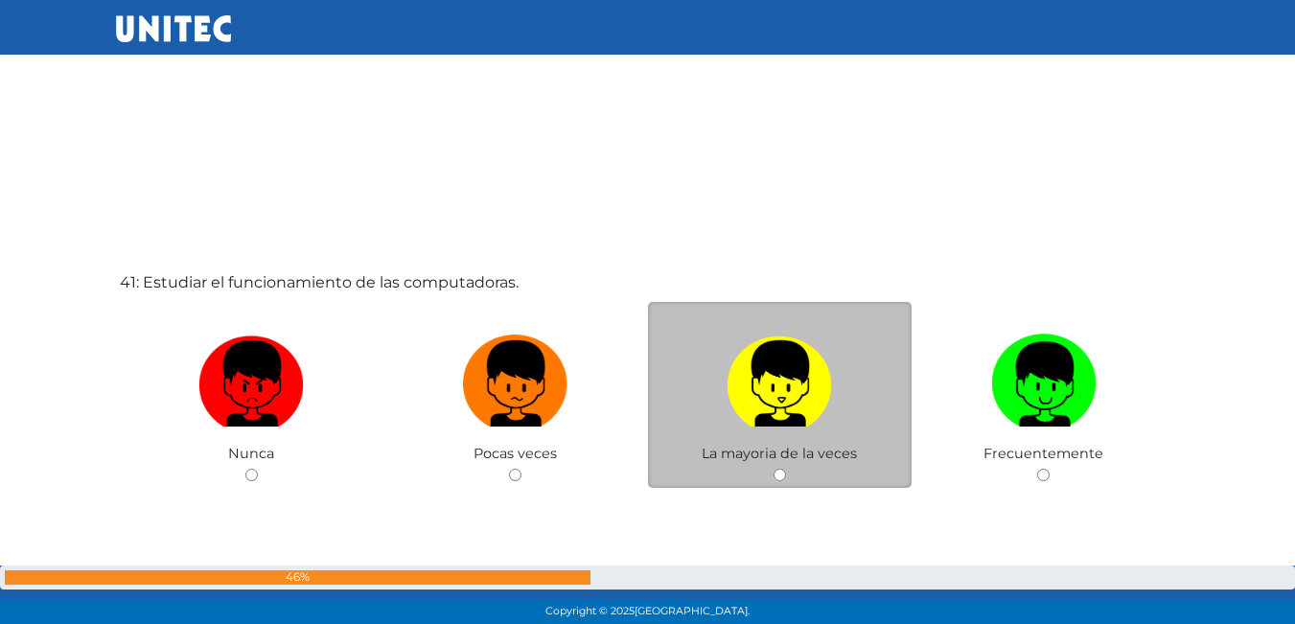
click at [793, 355] on img at bounding box center [779, 377] width 105 height 101
click at [786, 469] on input "radio" at bounding box center [780, 475] width 12 height 12
radio input "true"
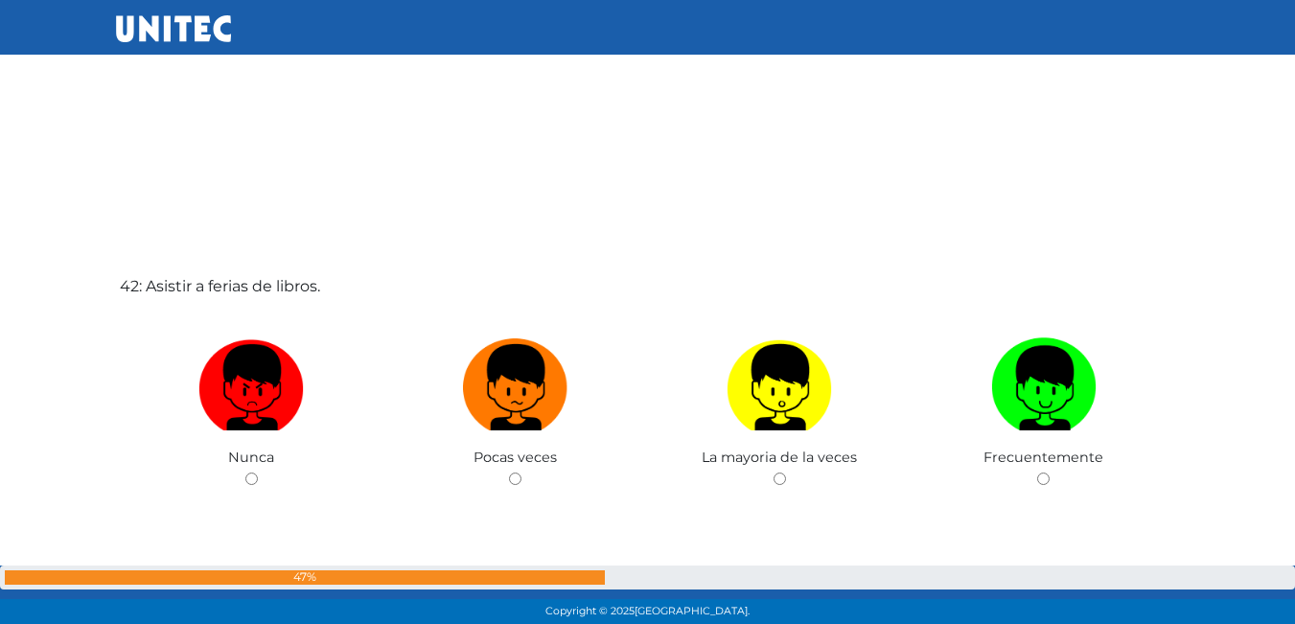
scroll to position [25681, 0]
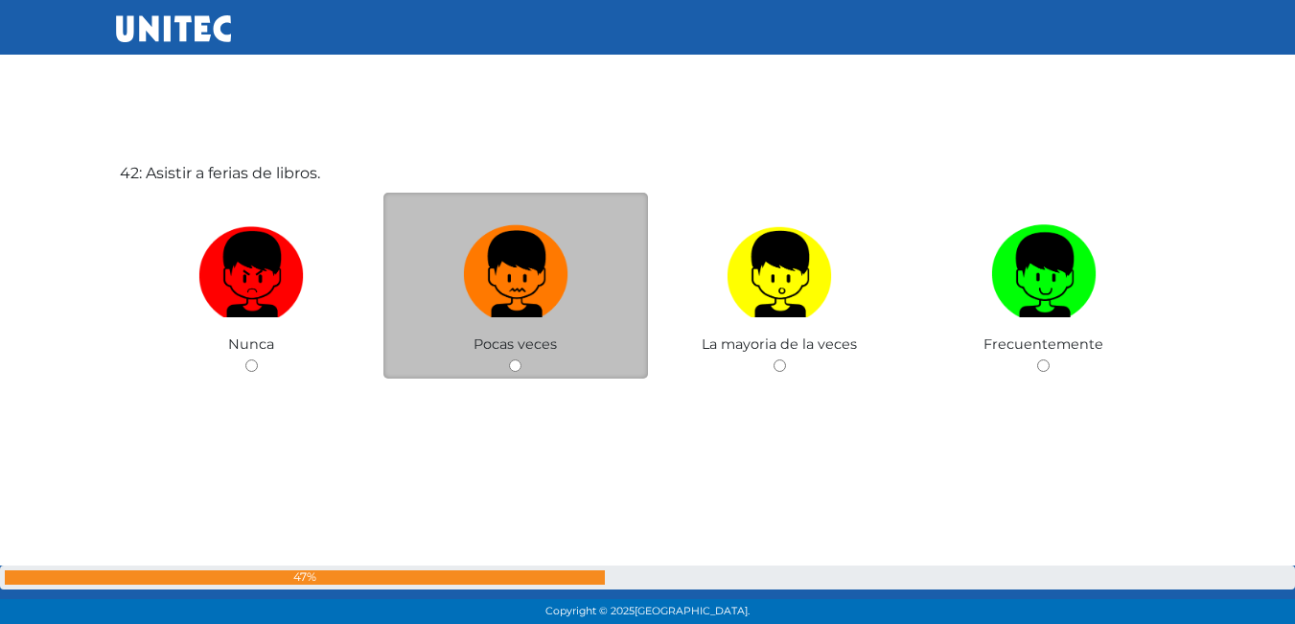
click at [525, 268] on img at bounding box center [515, 268] width 105 height 101
click at [522, 360] on input "radio" at bounding box center [515, 366] width 12 height 12
radio input "true"
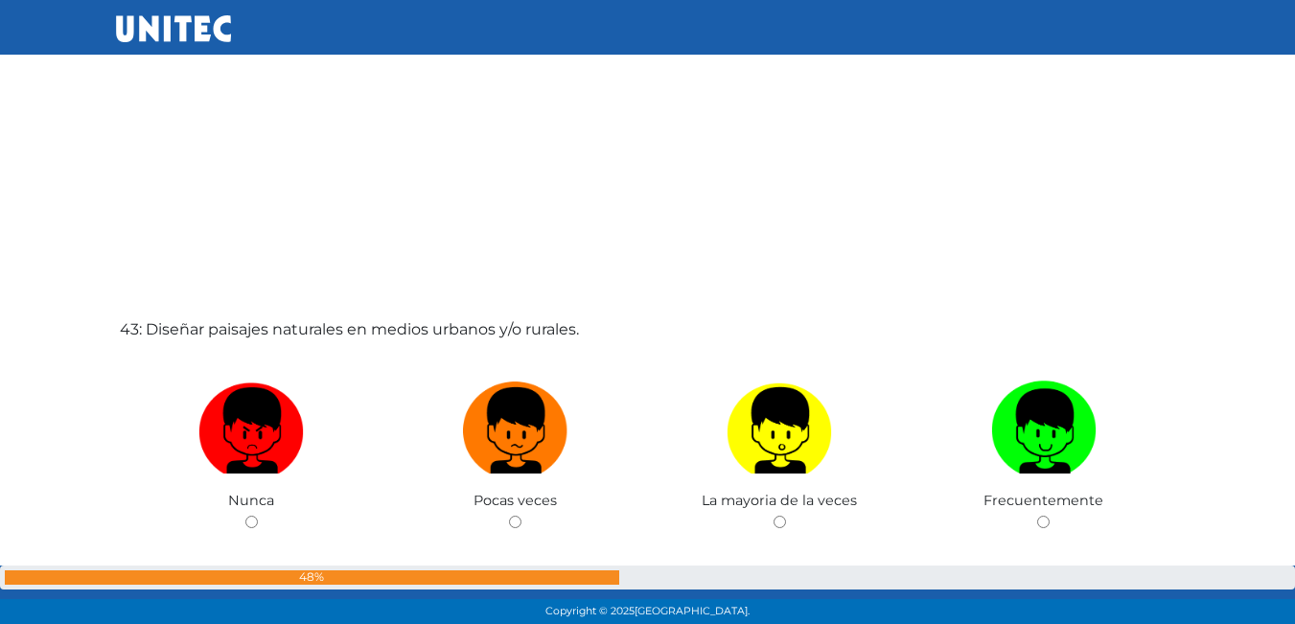
scroll to position [26148, 0]
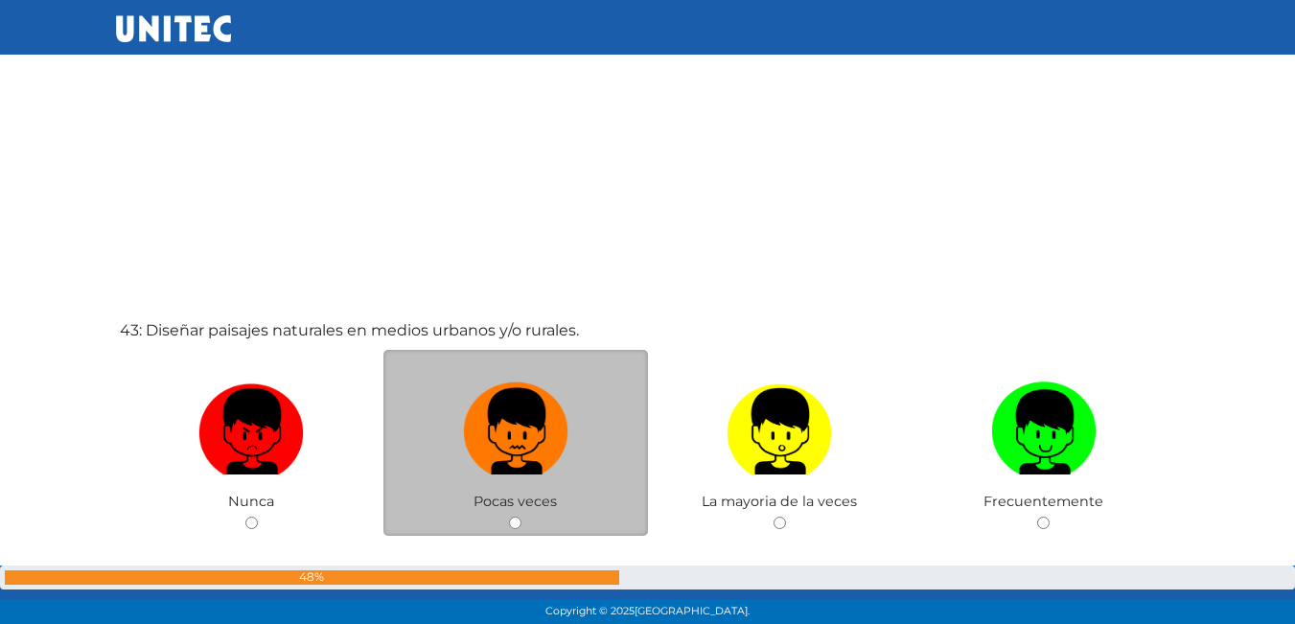
click at [499, 401] on img at bounding box center [515, 425] width 105 height 101
click at [509, 517] on input "radio" at bounding box center [515, 523] width 12 height 12
radio input "true"
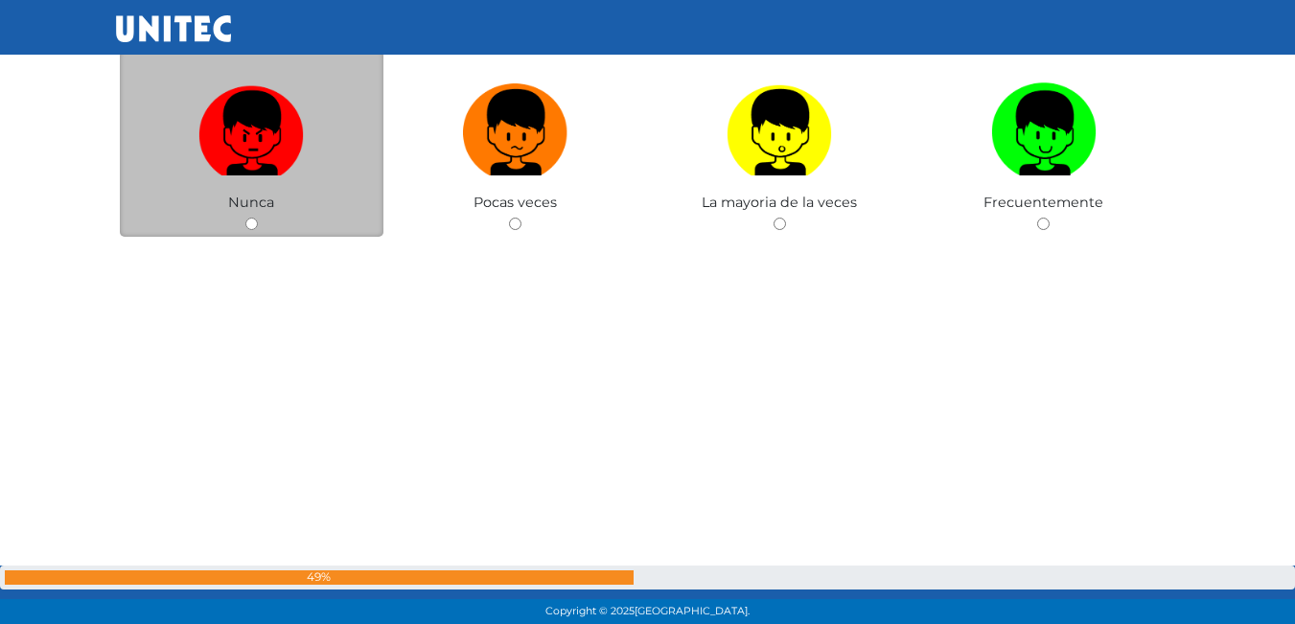
scroll to position [27073, 0]
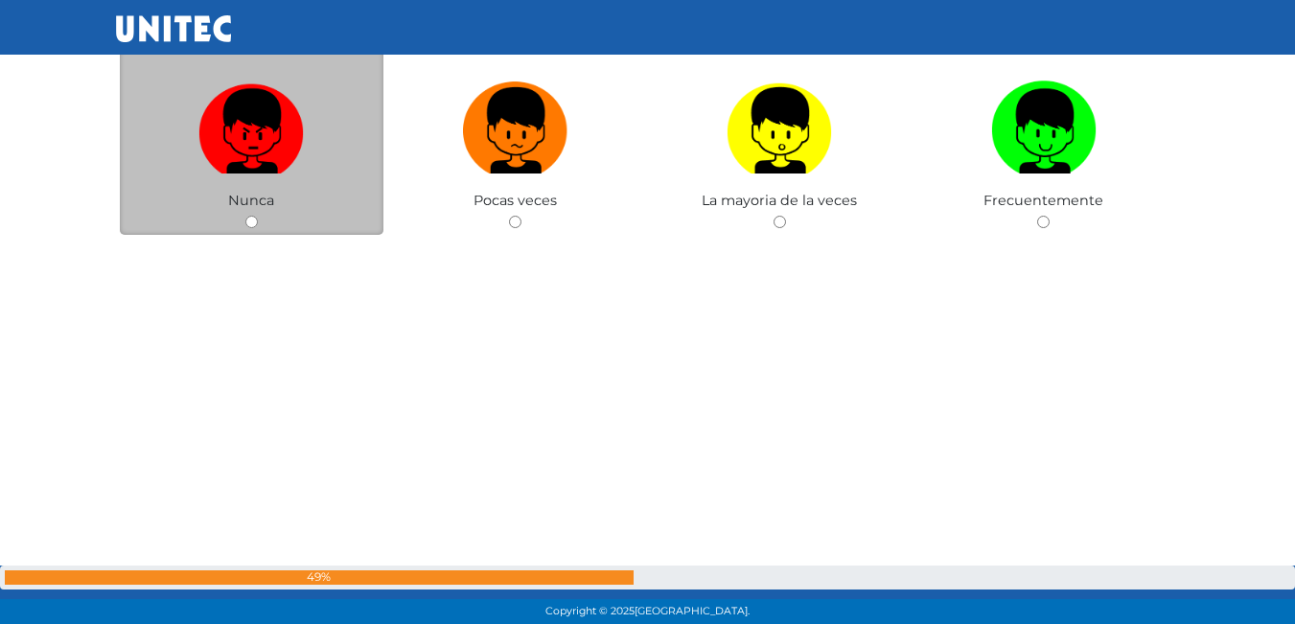
click at [263, 126] on img at bounding box center [250, 124] width 105 height 101
click at [258, 216] on input "radio" at bounding box center [251, 222] width 12 height 12
radio input "true"
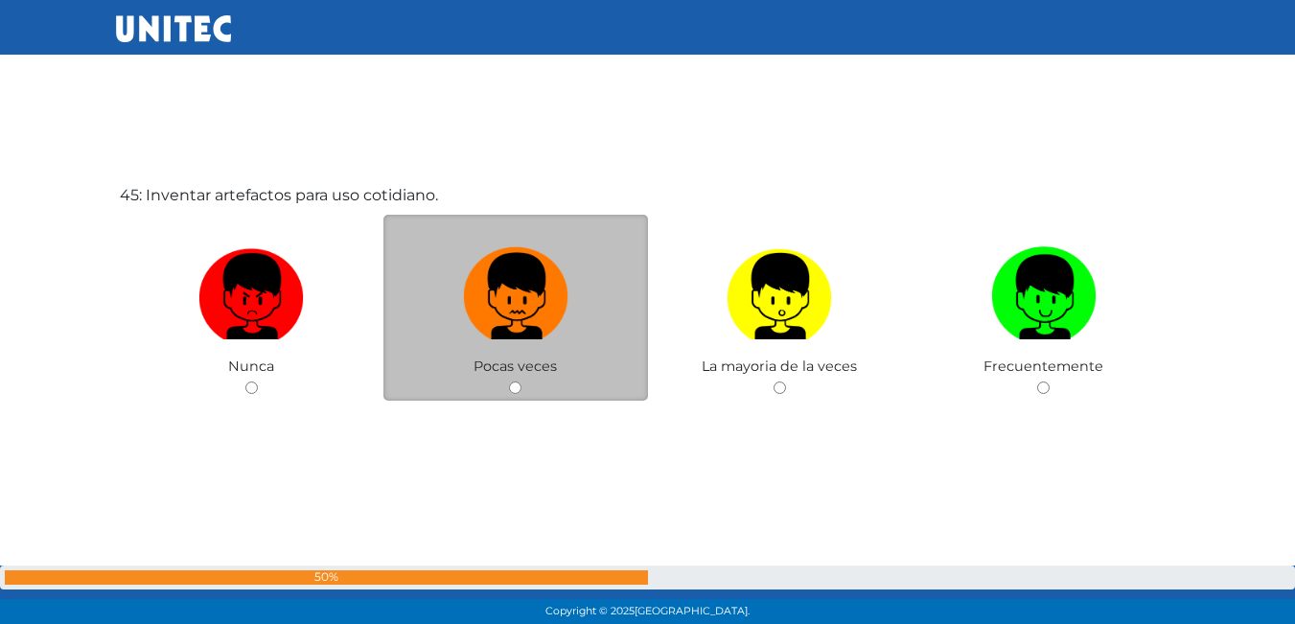
scroll to position [27552, 0]
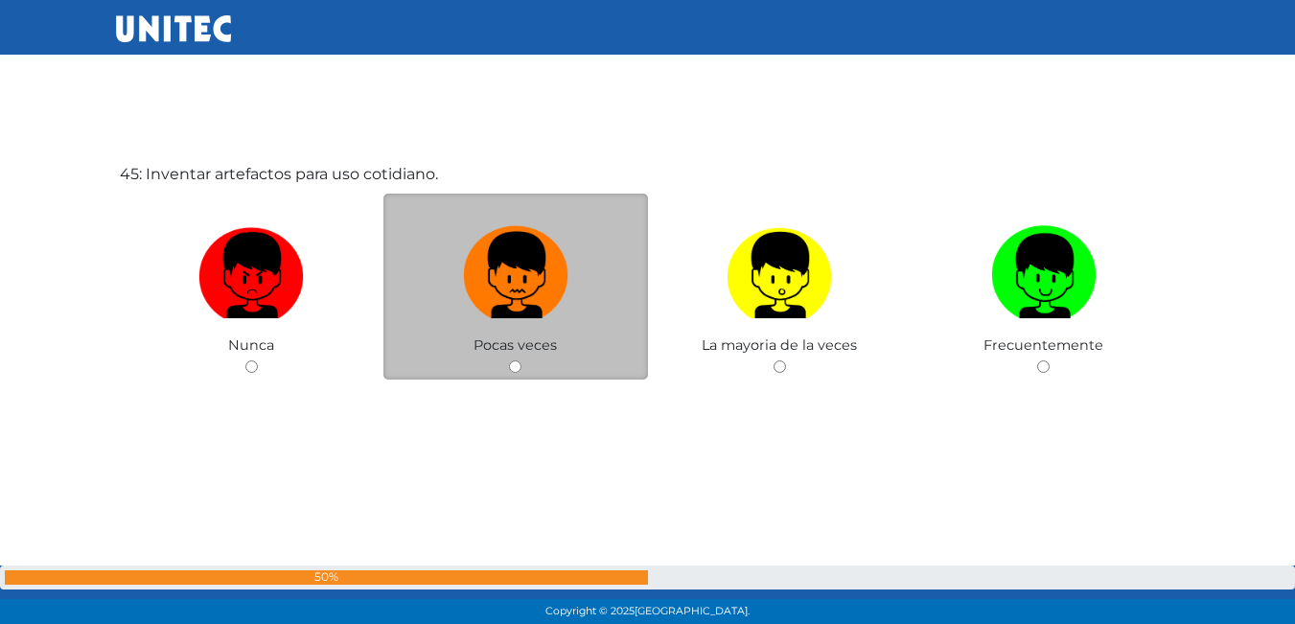
click at [503, 267] on img at bounding box center [515, 269] width 105 height 101
click at [509, 361] on input "radio" at bounding box center [515, 367] width 12 height 12
radio input "true"
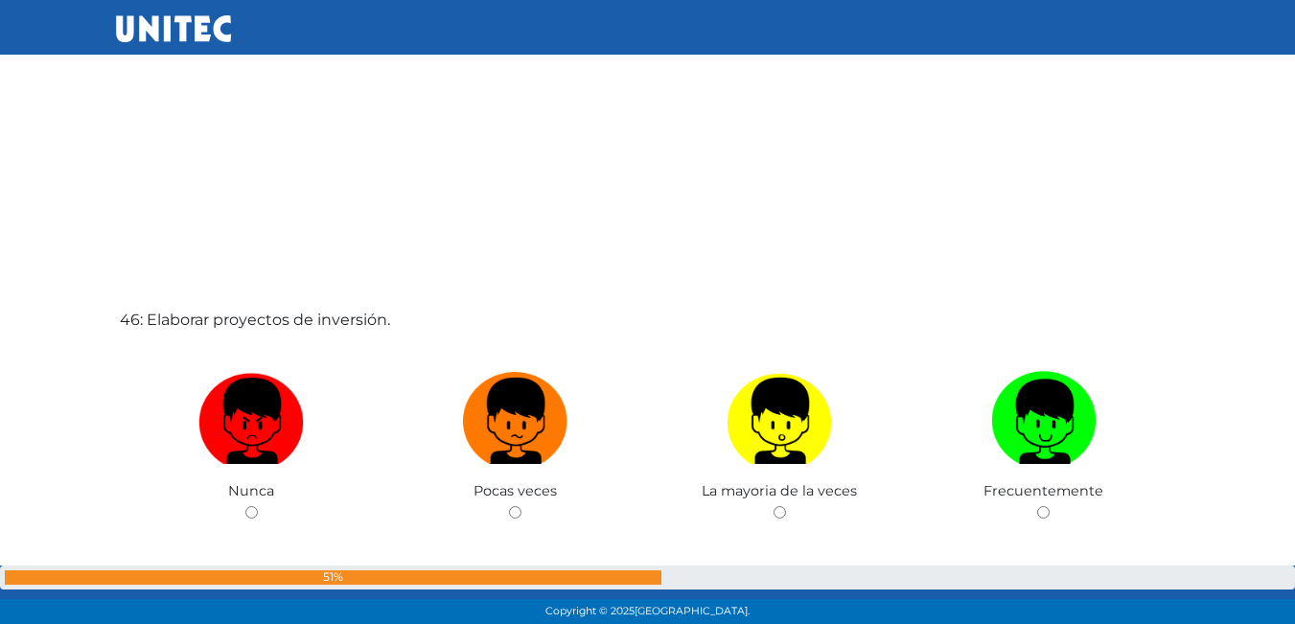
scroll to position [28032, 0]
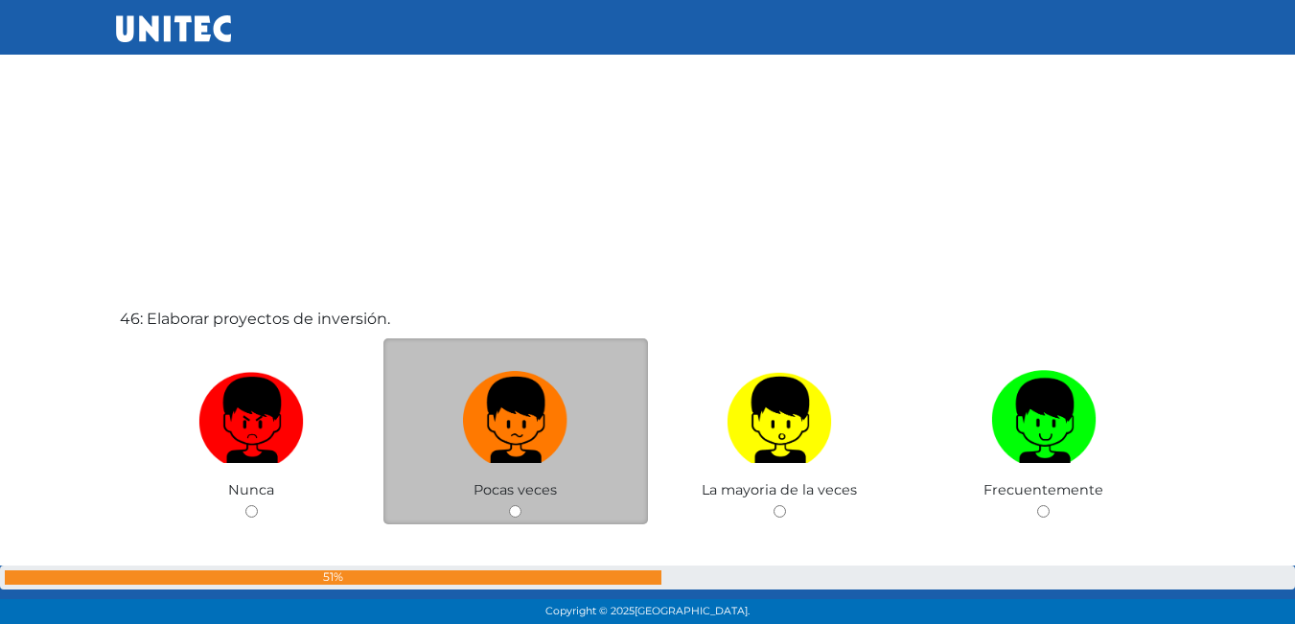
click at [573, 428] on label at bounding box center [516, 420] width 265 height 117
click at [522, 505] on input "radio" at bounding box center [515, 511] width 12 height 12
radio input "true"
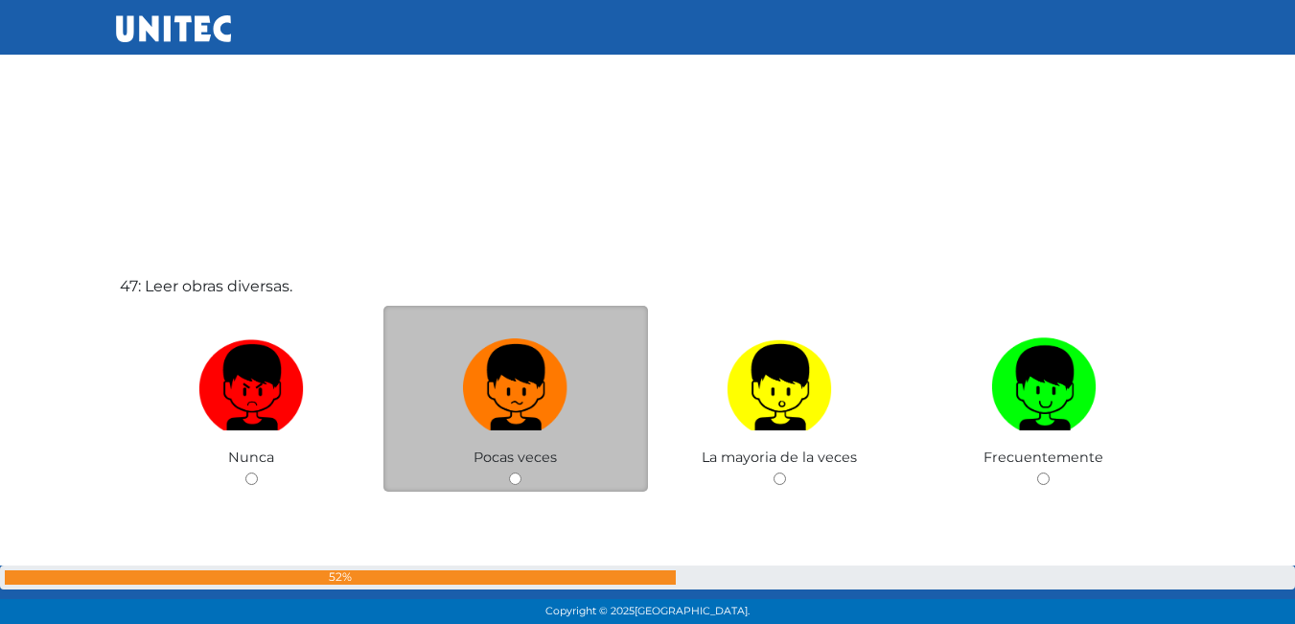
scroll to position [28791, 0]
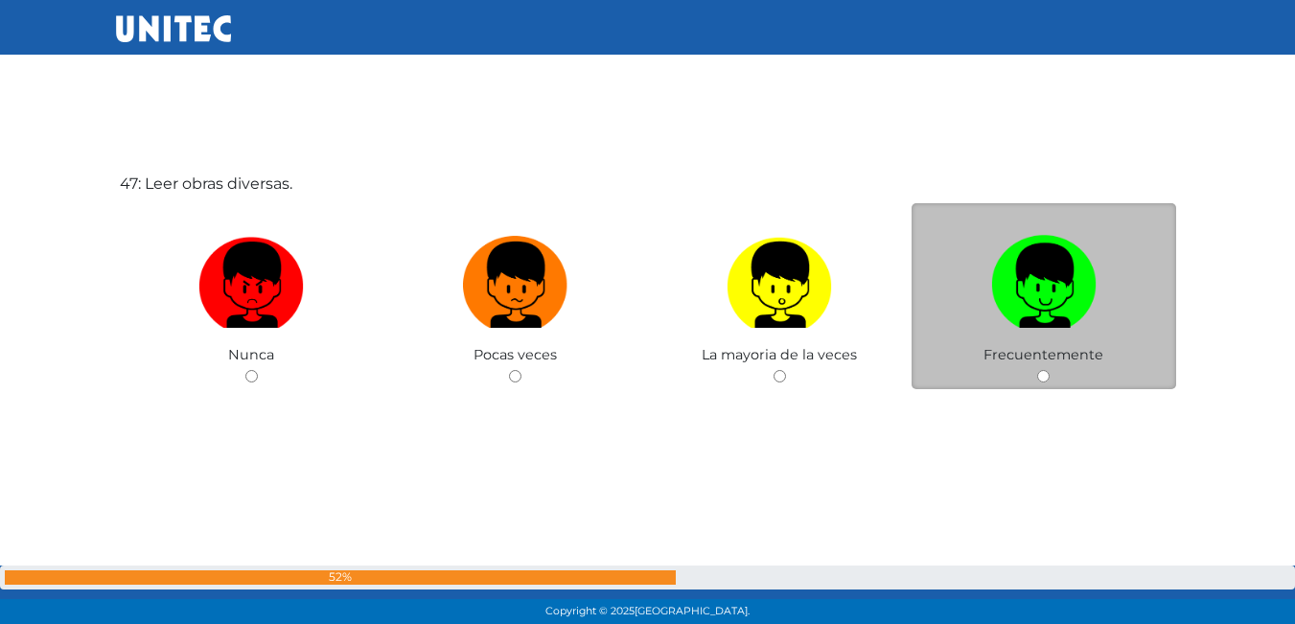
click at [1115, 263] on label at bounding box center [1044, 285] width 265 height 117
click at [1050, 370] on input "radio" at bounding box center [1043, 376] width 12 height 12
radio input "true"
click at [1029, 337] on label at bounding box center [1044, 285] width 265 height 117
click at [1037, 370] on input "radio" at bounding box center [1043, 376] width 12 height 12
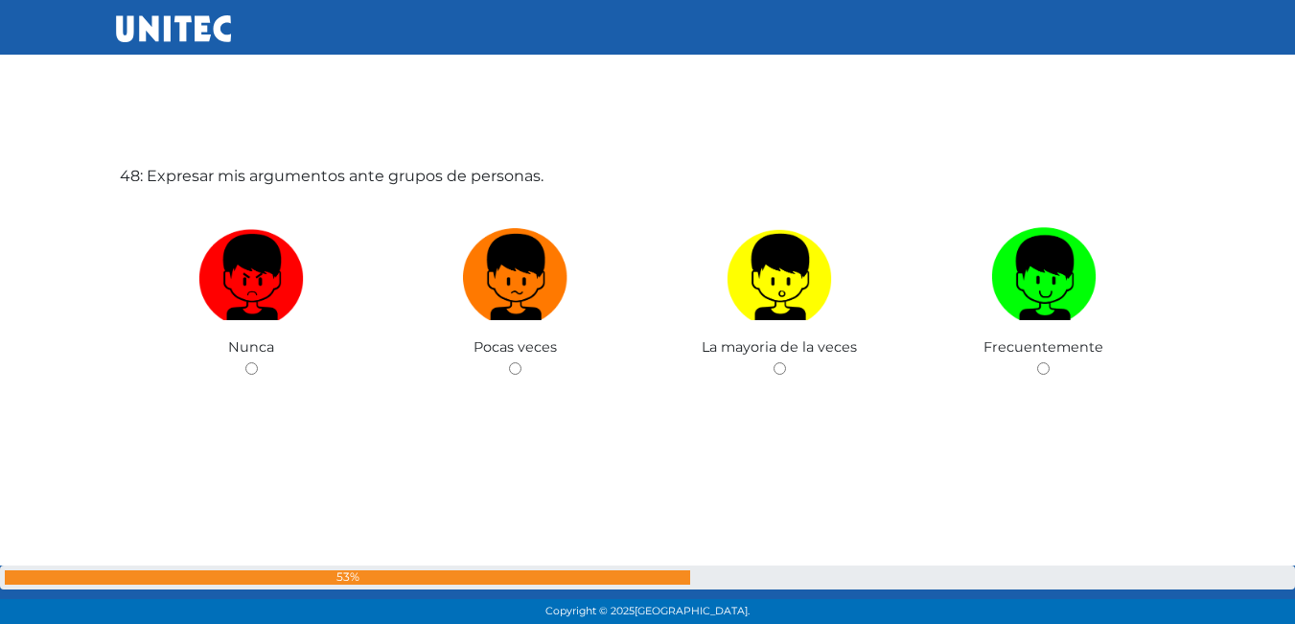
scroll to position [29515, 0]
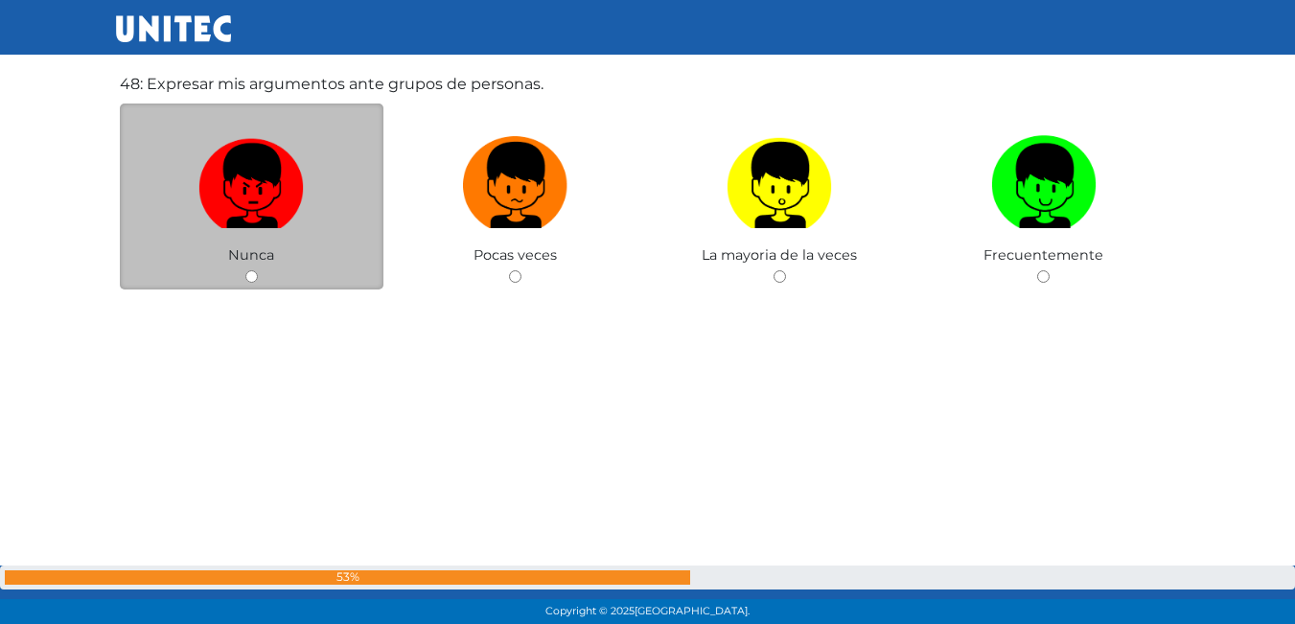
click at [208, 220] on img at bounding box center [250, 178] width 105 height 101
click at [245, 270] on input "radio" at bounding box center [251, 276] width 12 height 12
radio input "true"
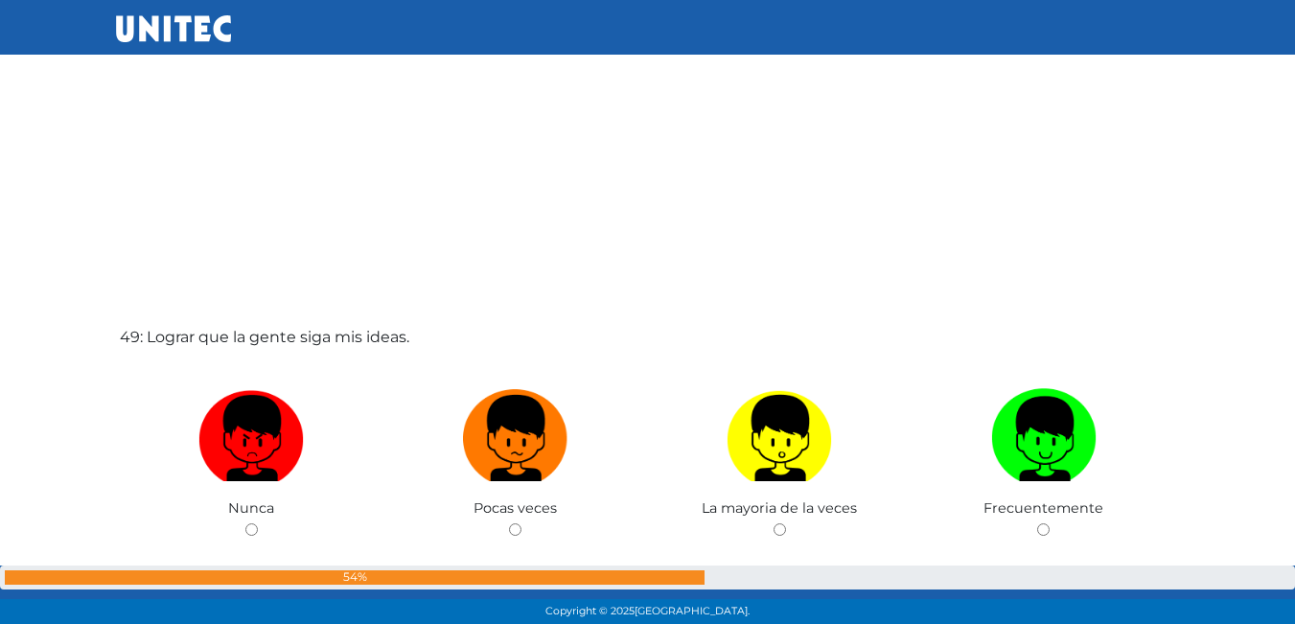
scroll to position [29969, 0]
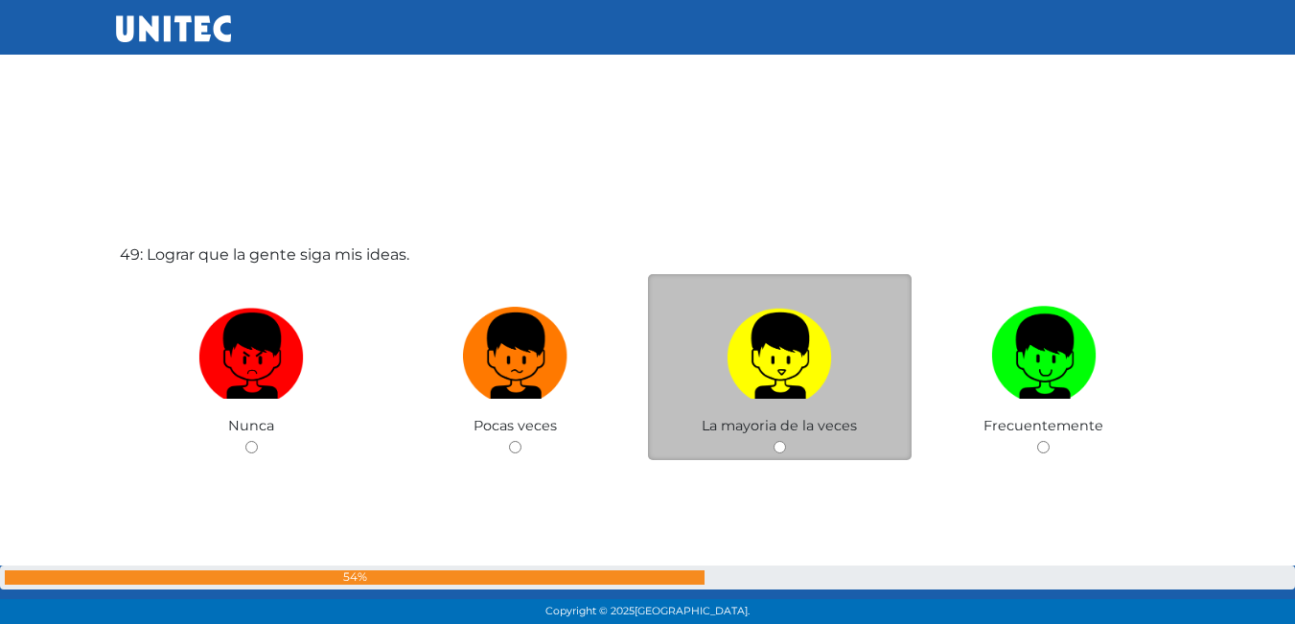
click at [780, 332] on img at bounding box center [779, 349] width 105 height 101
click at [780, 441] on input "radio" at bounding box center [780, 447] width 12 height 12
radio input "true"
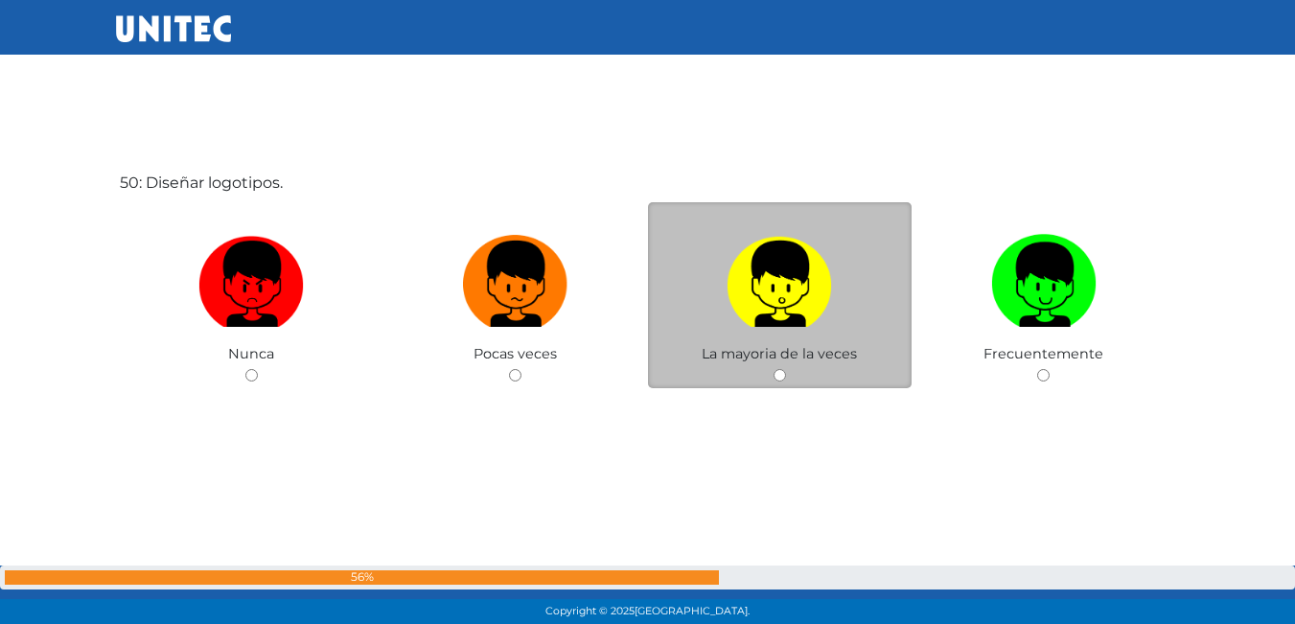
scroll to position [30680, 0]
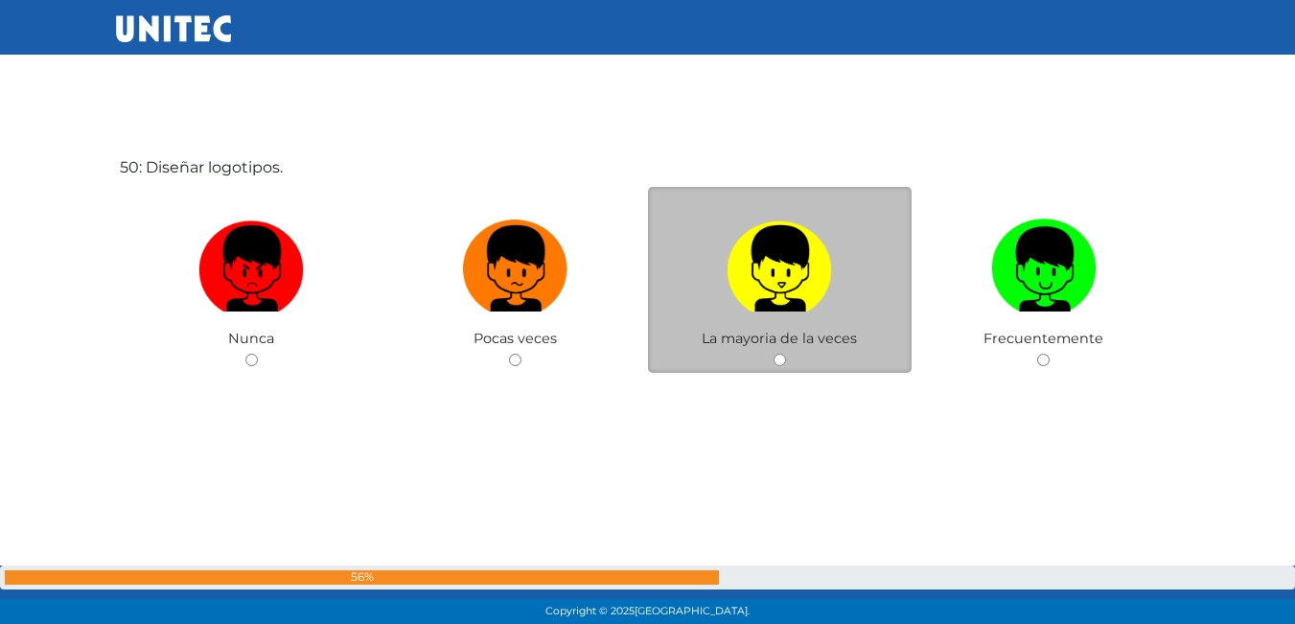
click at [762, 284] on img at bounding box center [779, 262] width 105 height 101
click at [774, 354] on input "radio" at bounding box center [780, 360] width 12 height 12
radio input "true"
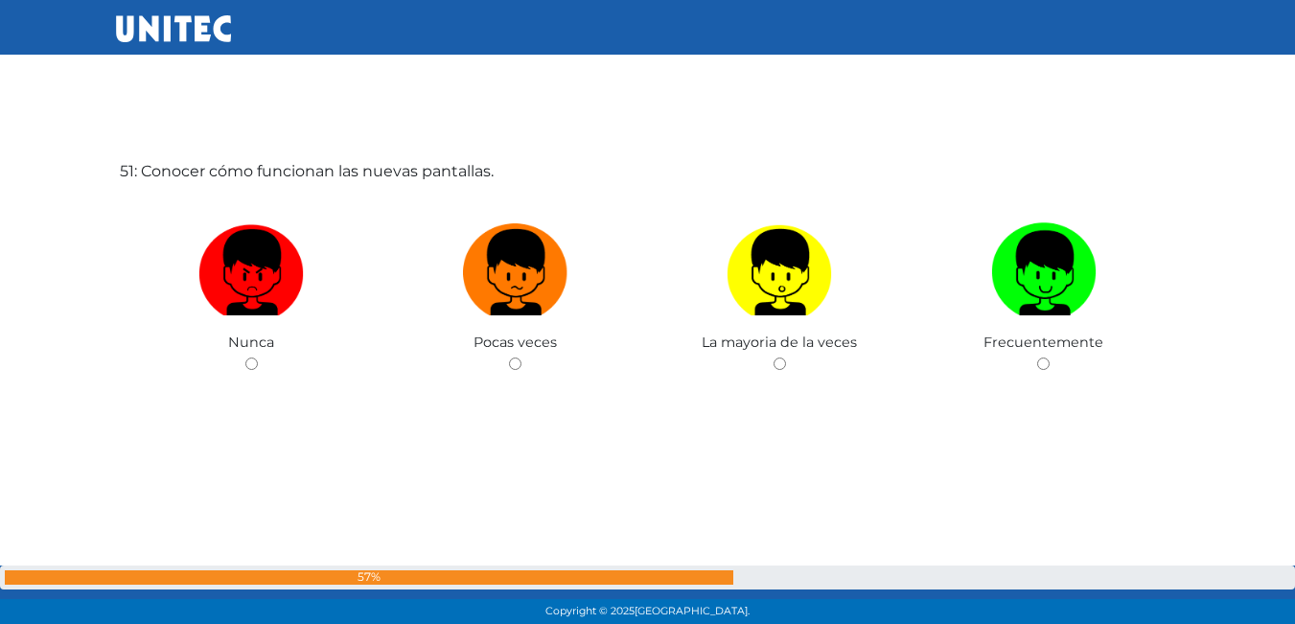
scroll to position [31304, 0]
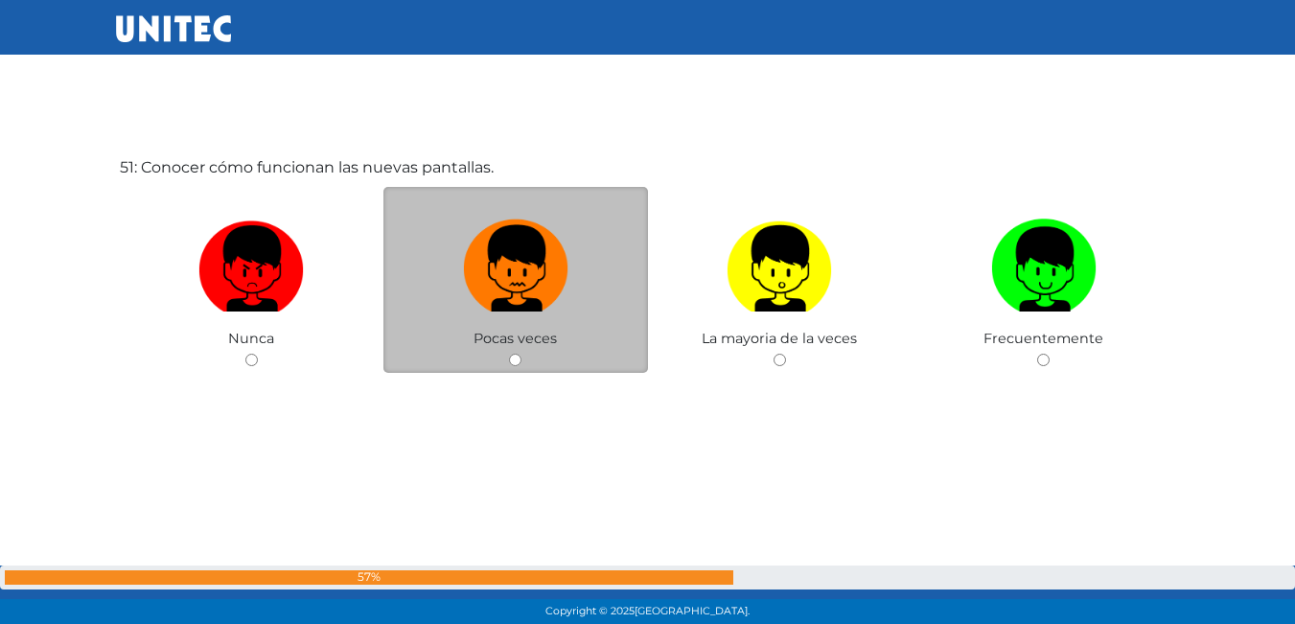
click at [536, 267] on img at bounding box center [515, 262] width 105 height 101
click at [522, 354] on input "radio" at bounding box center [515, 360] width 12 height 12
radio input "true"
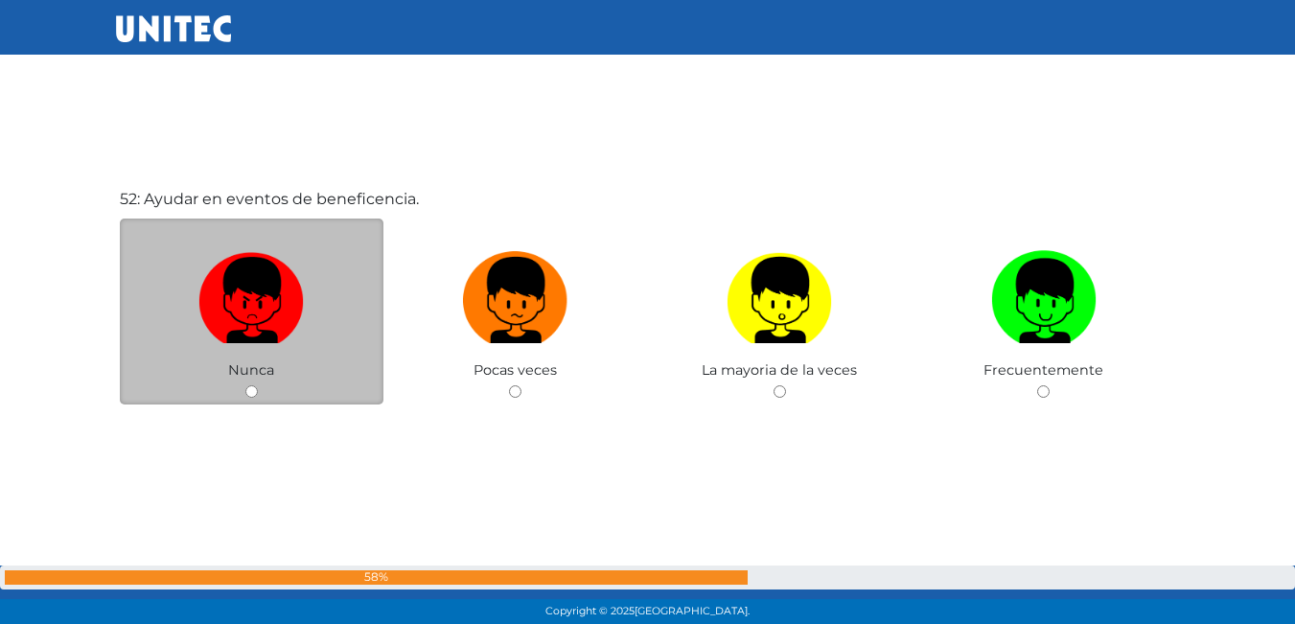
scroll to position [31934, 0]
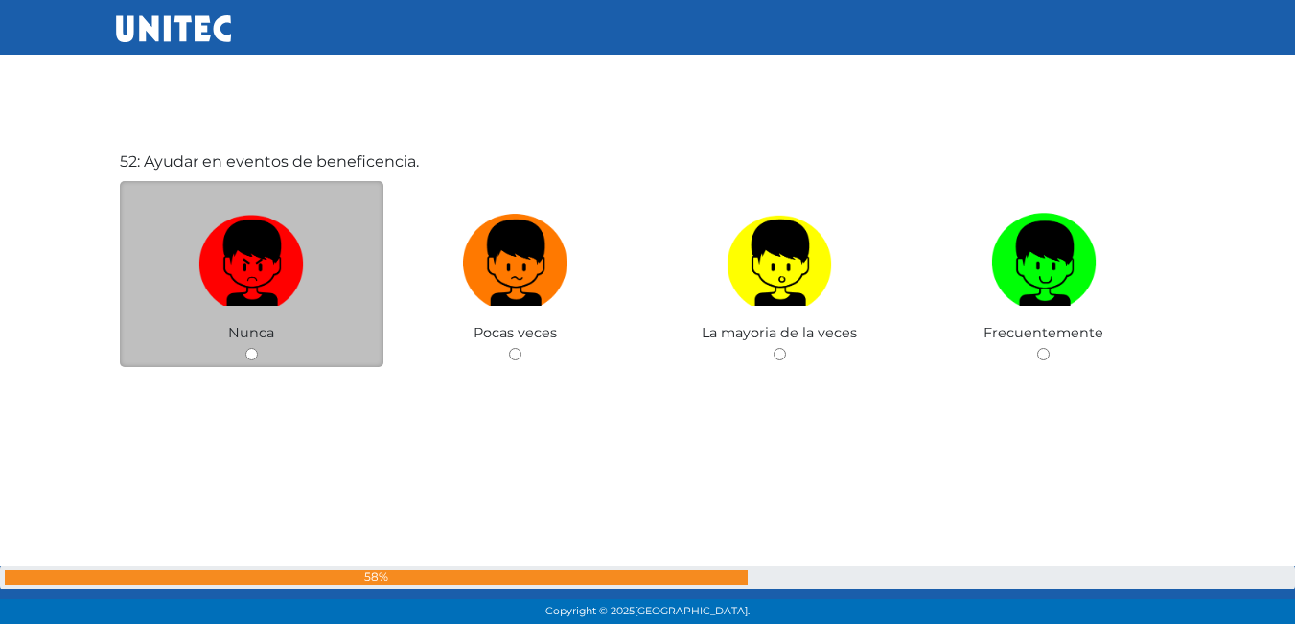
click at [207, 299] on img at bounding box center [250, 256] width 105 height 101
click at [245, 348] on input "radio" at bounding box center [251, 354] width 12 height 12
radio input "true"
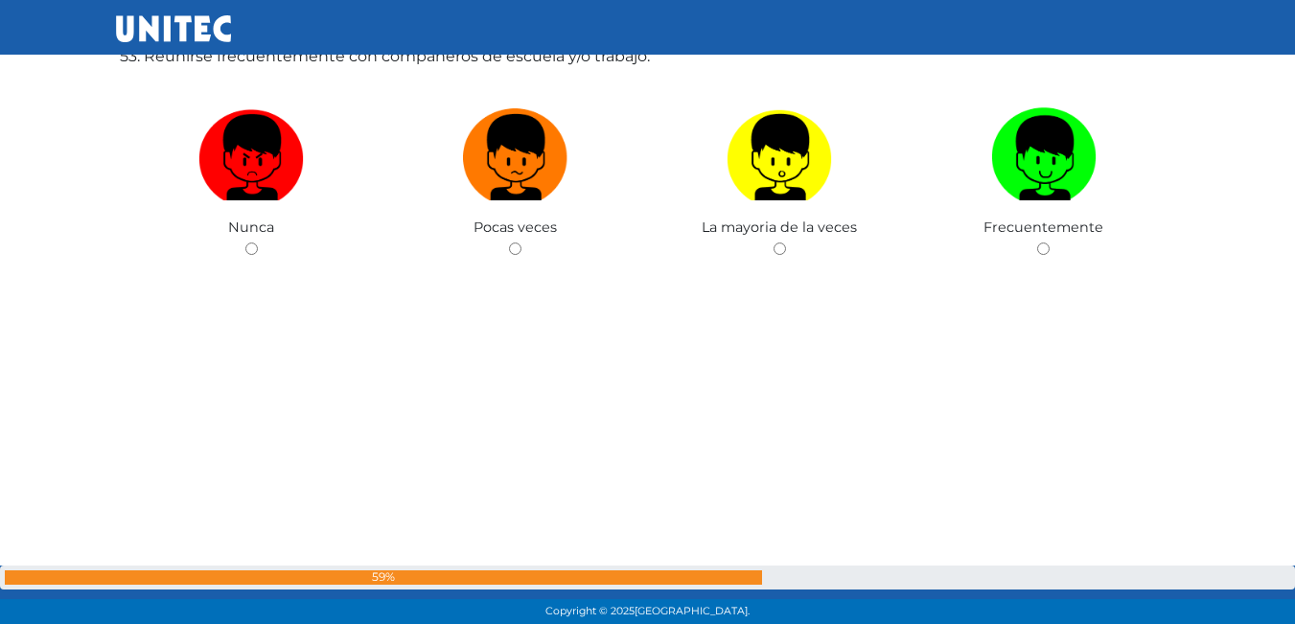
scroll to position [32568, 0]
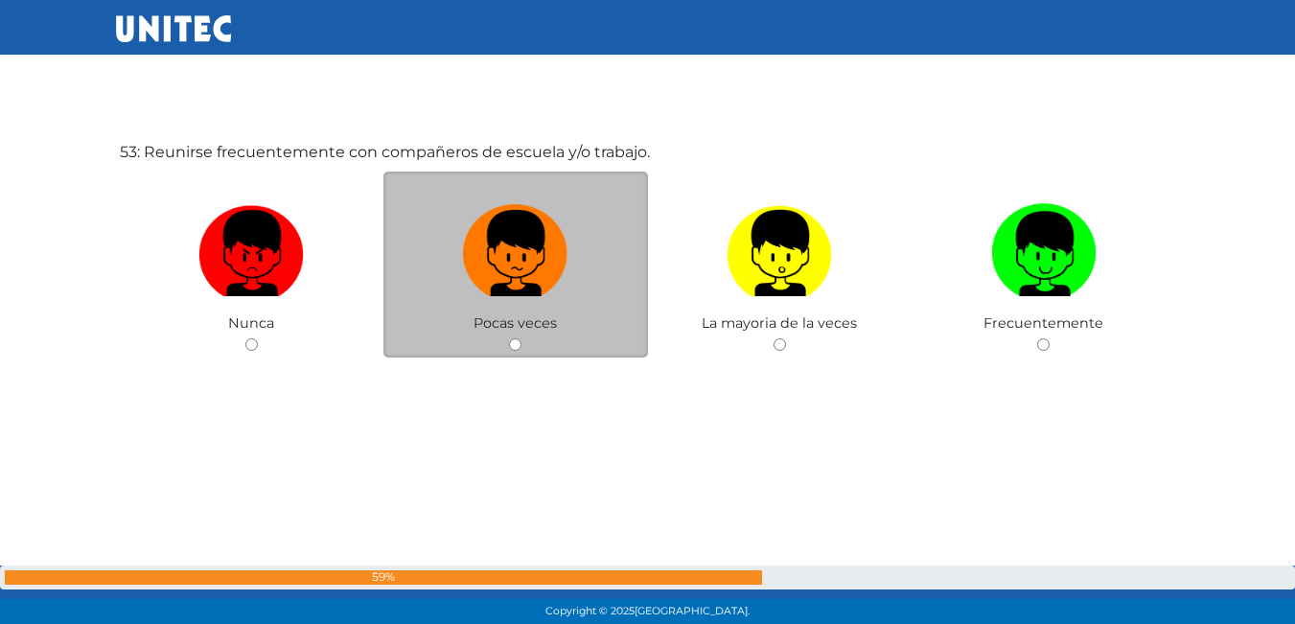
click at [500, 307] on label at bounding box center [516, 254] width 265 height 117
click at [509, 338] on input "radio" at bounding box center [515, 344] width 12 height 12
radio input "true"
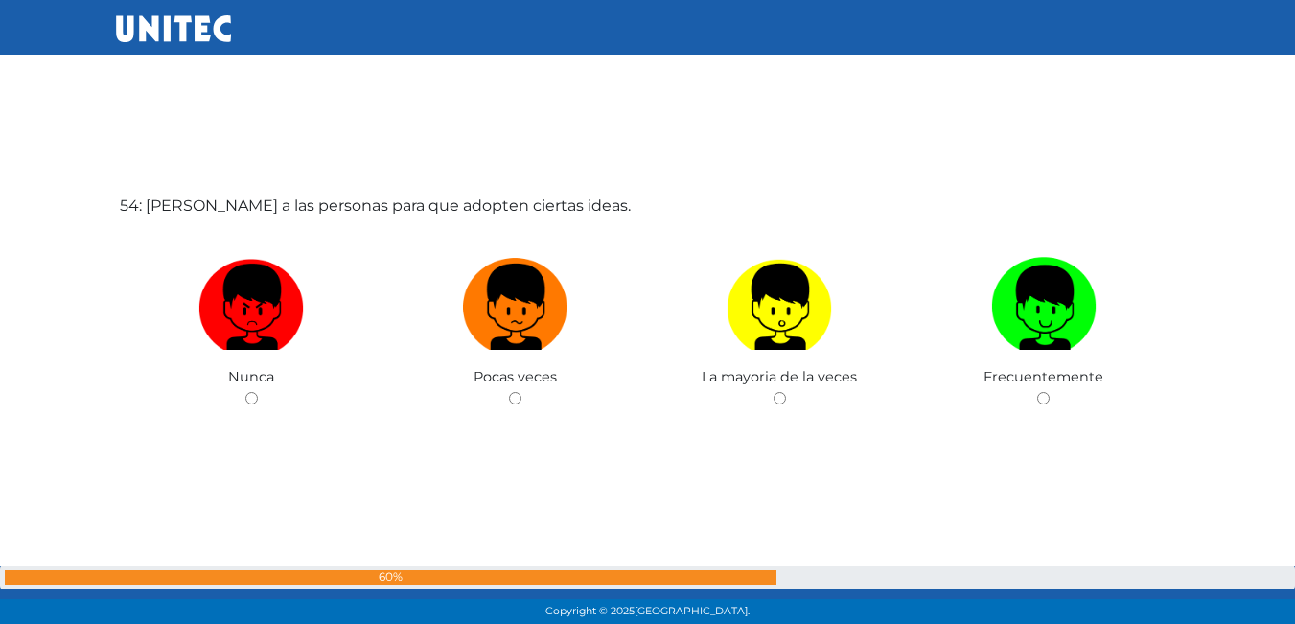
scroll to position [33147, 0]
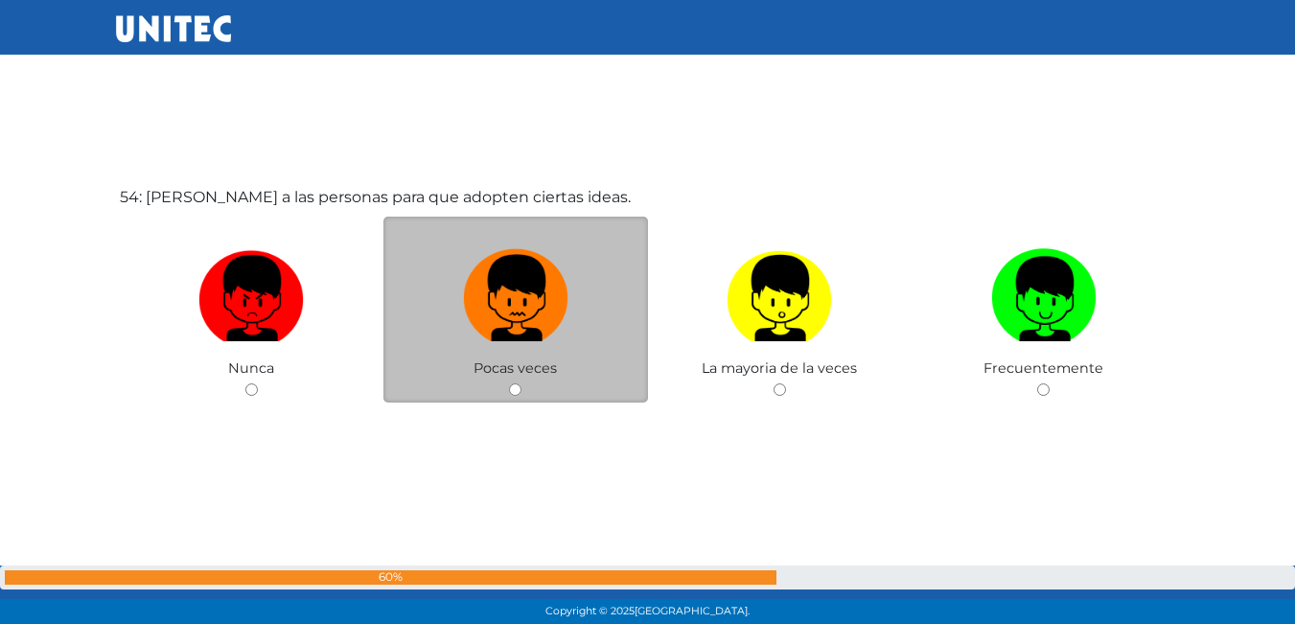
click at [541, 309] on img at bounding box center [515, 292] width 105 height 101
click at [522, 384] on input "radio" at bounding box center [515, 390] width 12 height 12
radio input "true"
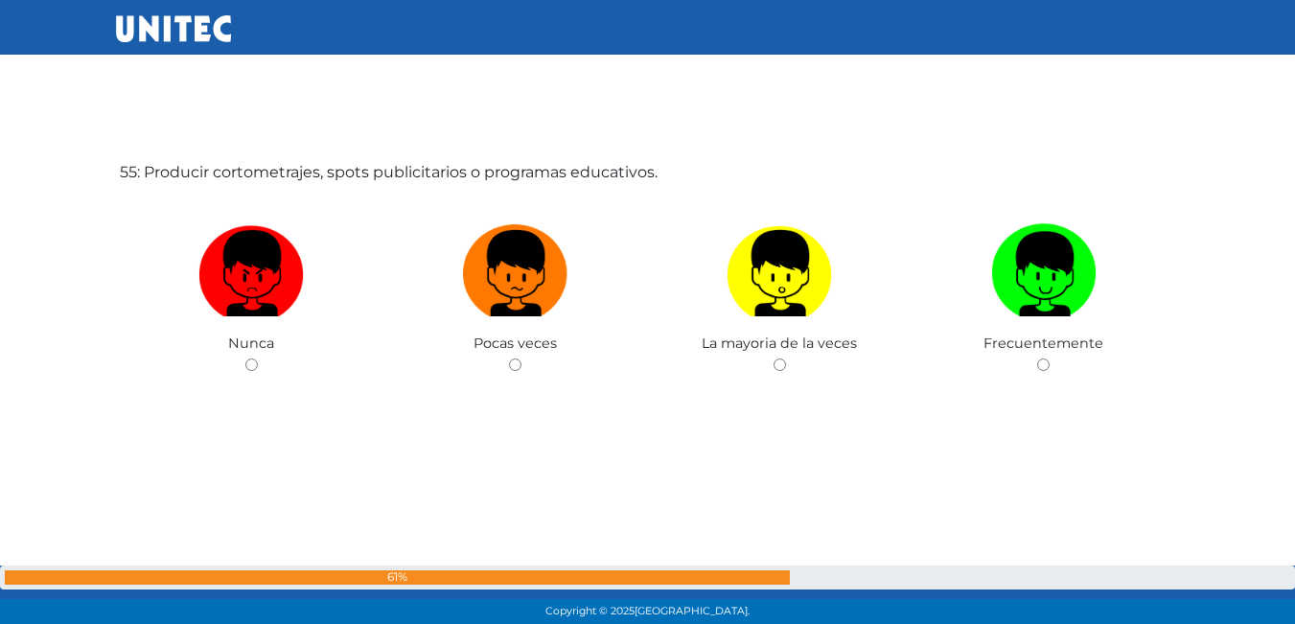
scroll to position [33801, 0]
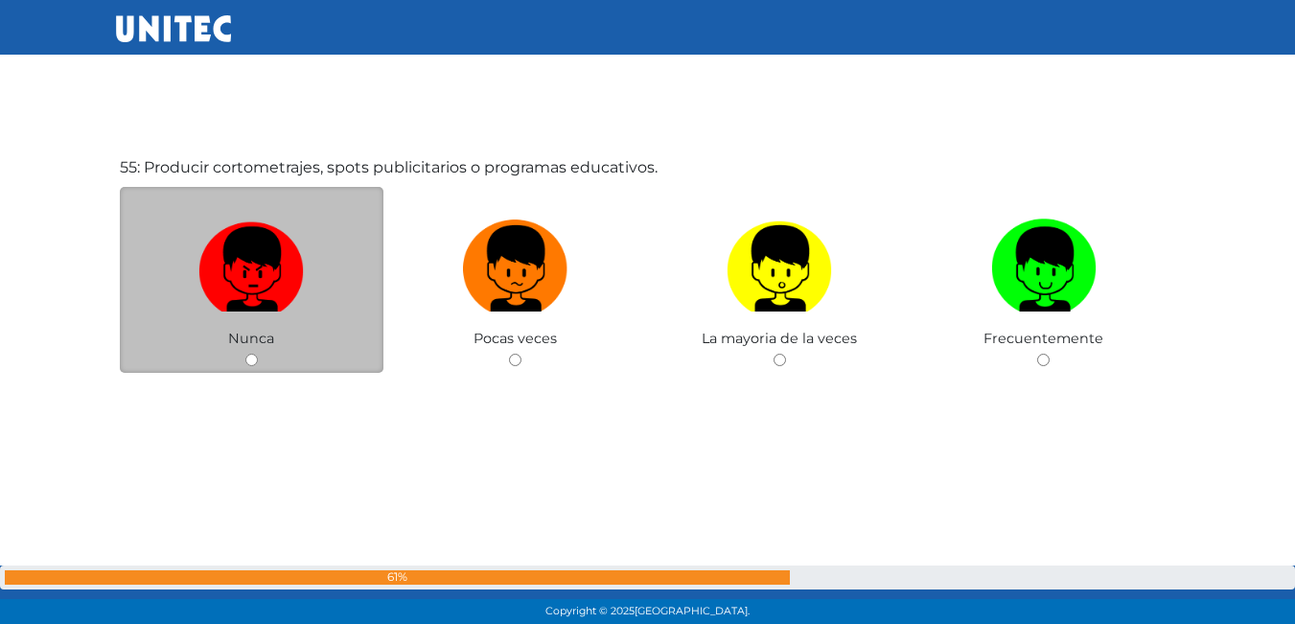
click at [234, 265] on img at bounding box center [250, 262] width 105 height 101
click at [245, 354] on input "radio" at bounding box center [251, 360] width 12 height 12
radio input "true"
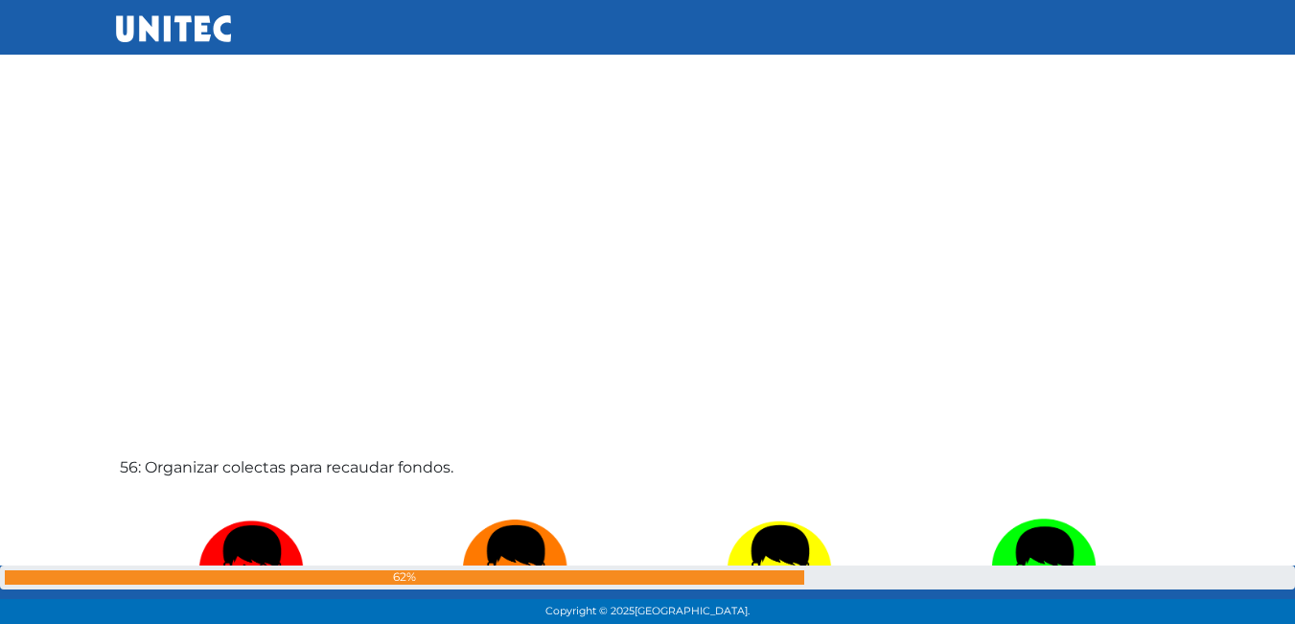
scroll to position [34281, 0]
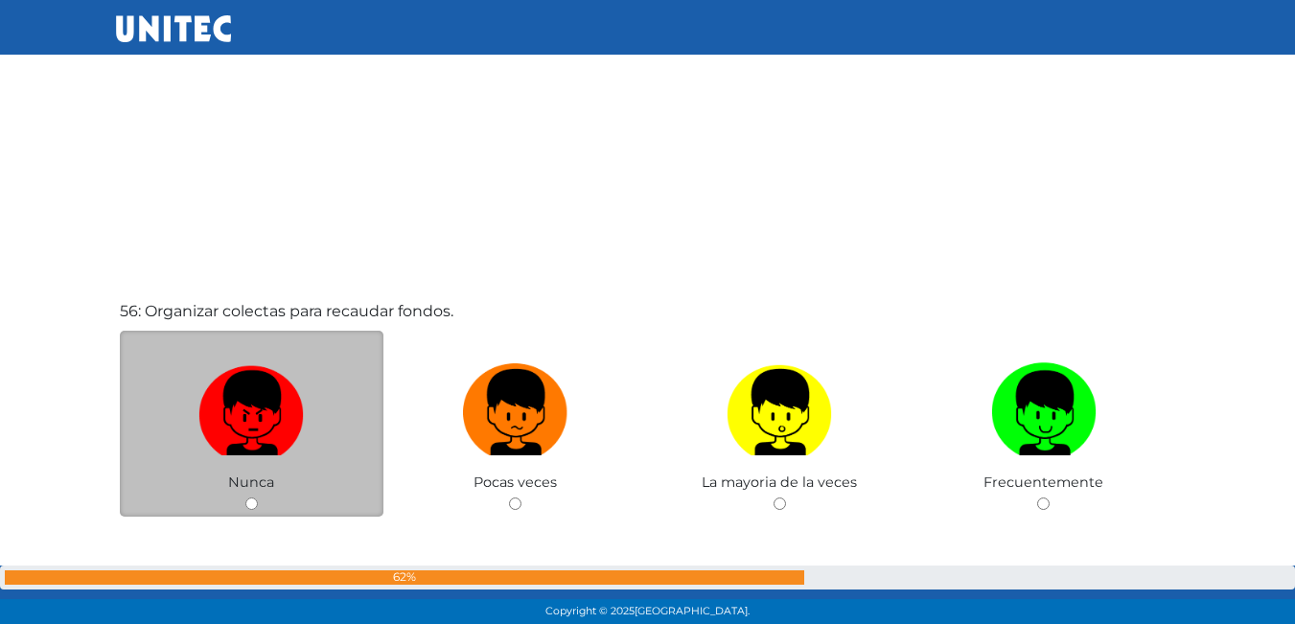
click at [282, 430] on img at bounding box center [250, 406] width 105 height 101
click at [258, 498] on input "radio" at bounding box center [251, 504] width 12 height 12
radio input "true"
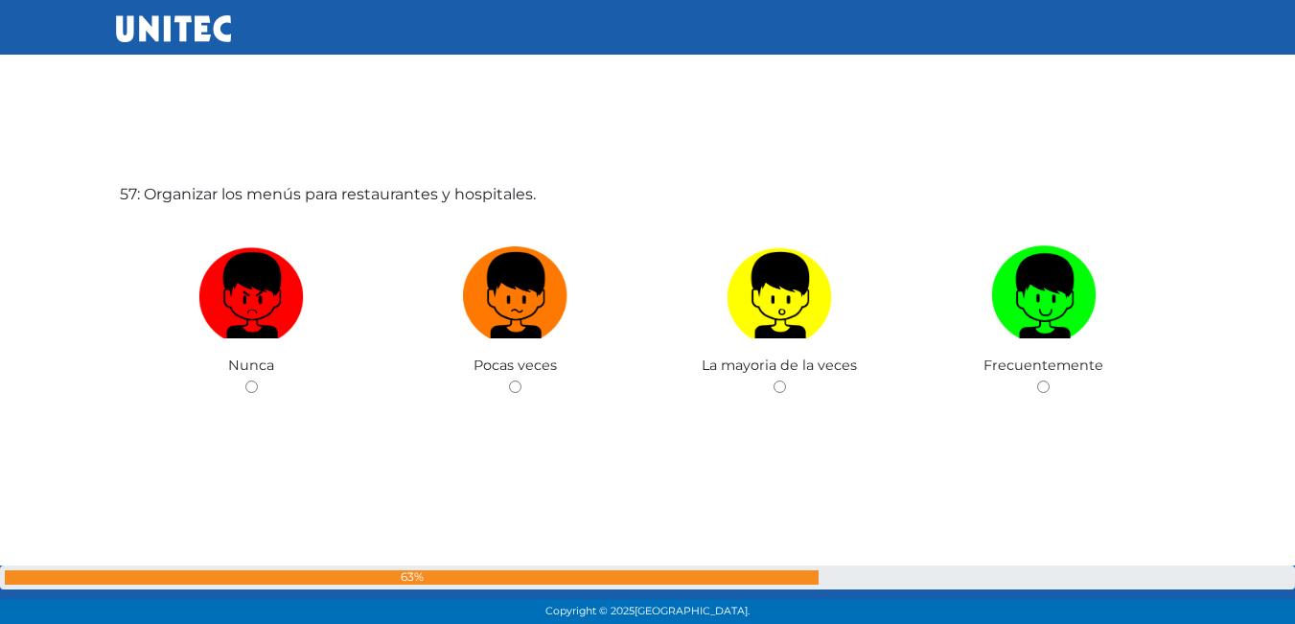
scroll to position [35049, 0]
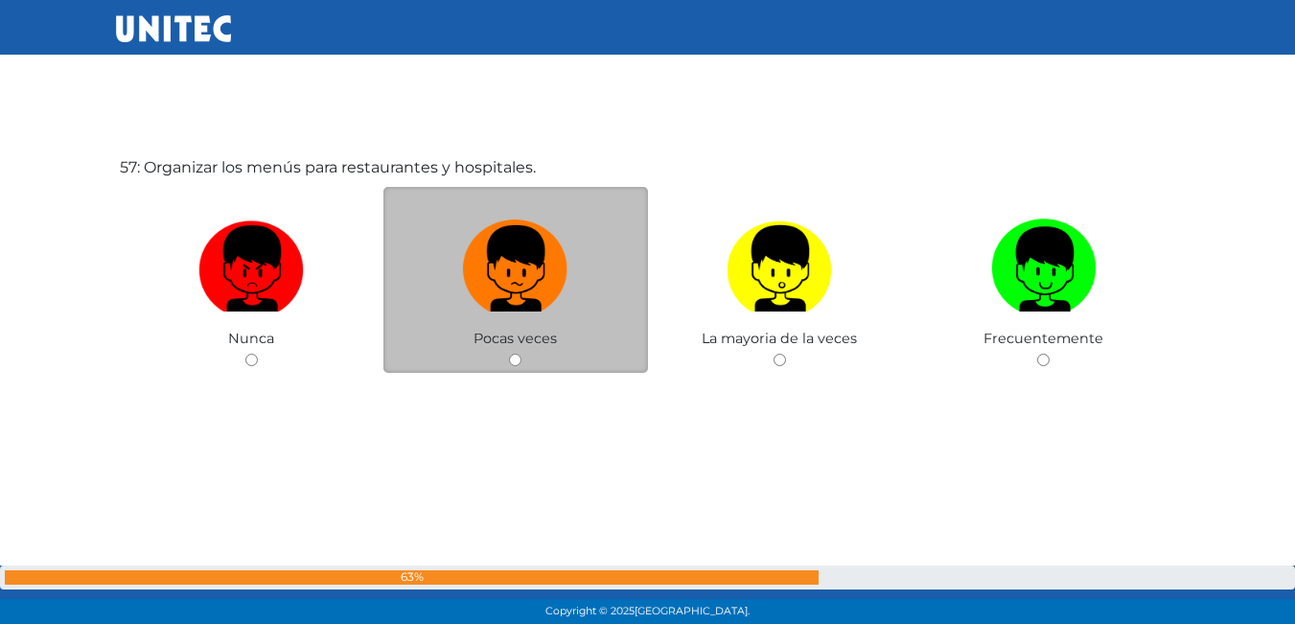
click at [562, 274] on img at bounding box center [515, 262] width 105 height 101
click at [522, 354] on input "radio" at bounding box center [515, 360] width 12 height 12
radio input "true"
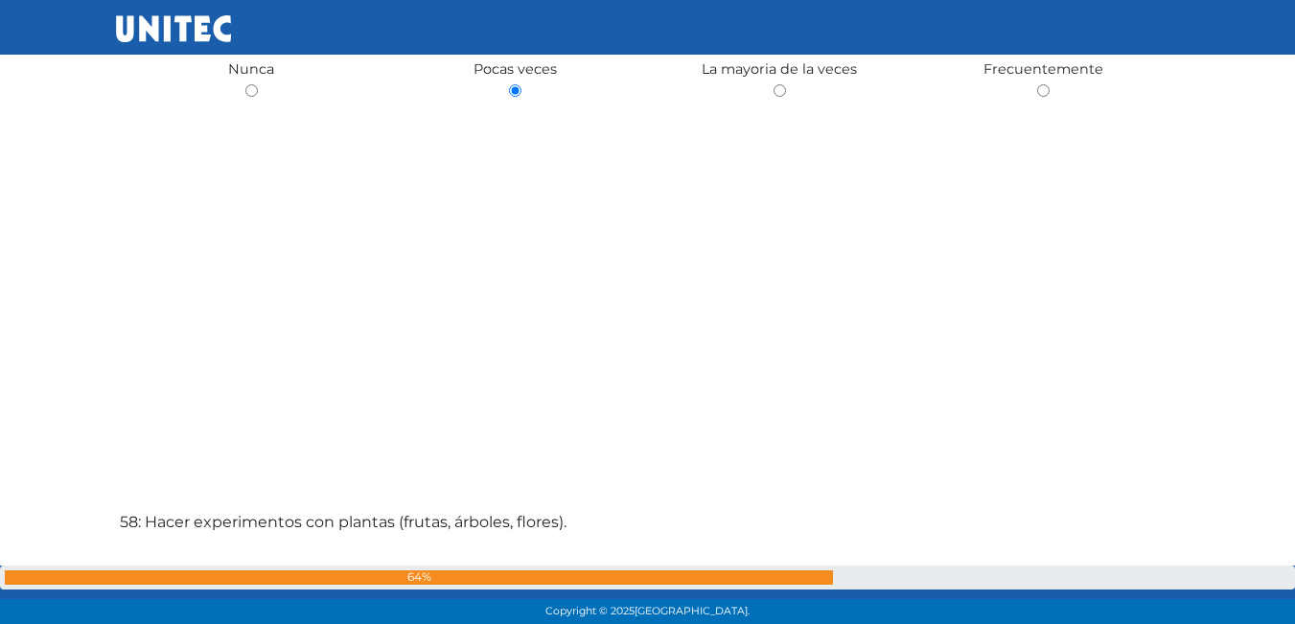
scroll to position [35507, 0]
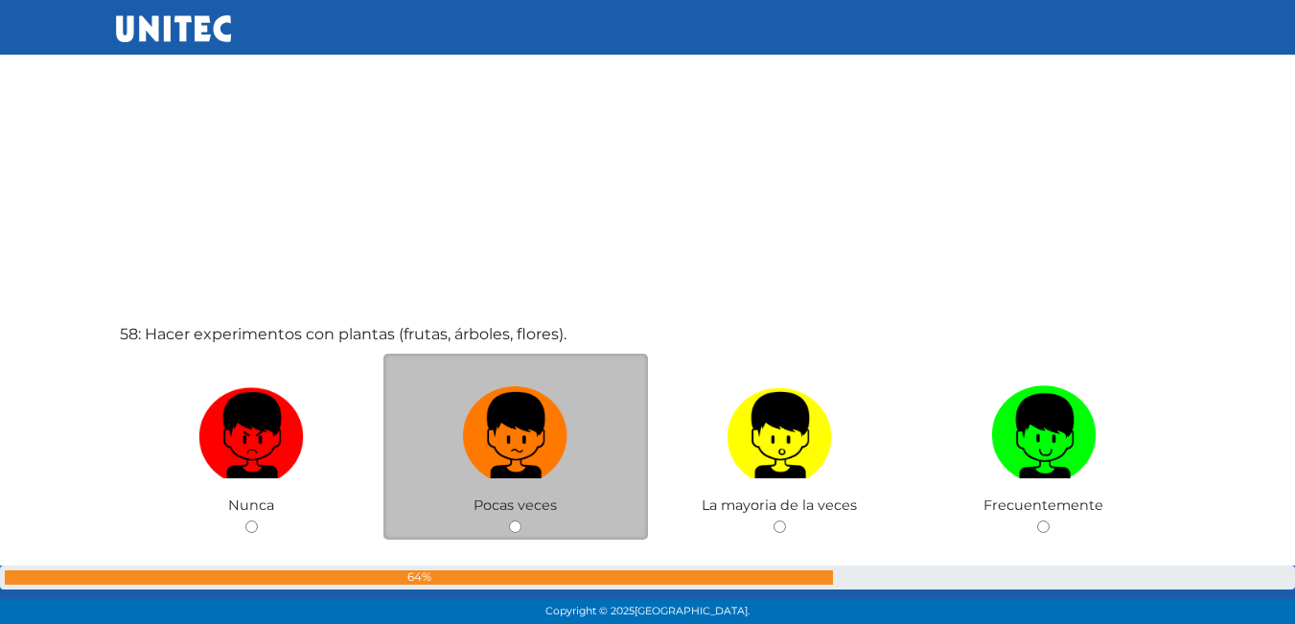
click at [543, 495] on div "Pocas veces" at bounding box center [516, 447] width 265 height 187
click at [590, 412] on label at bounding box center [516, 436] width 265 height 117
click at [522, 521] on input "radio" at bounding box center [515, 527] width 12 height 12
radio input "true"
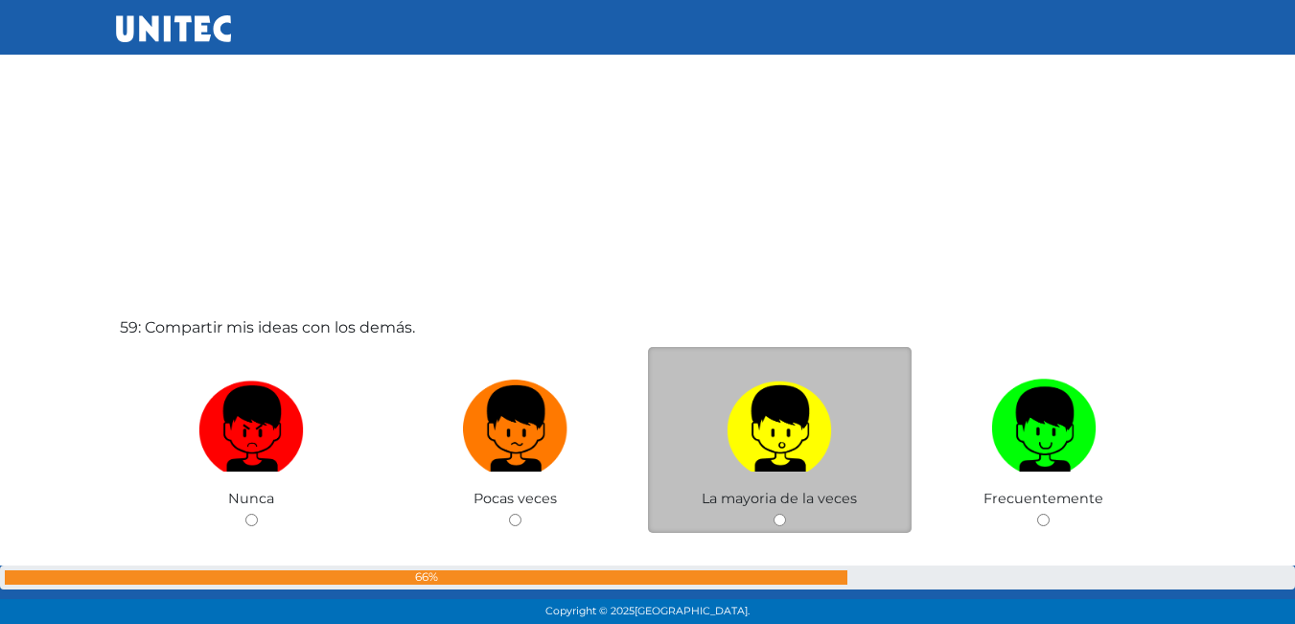
scroll to position [36145, 0]
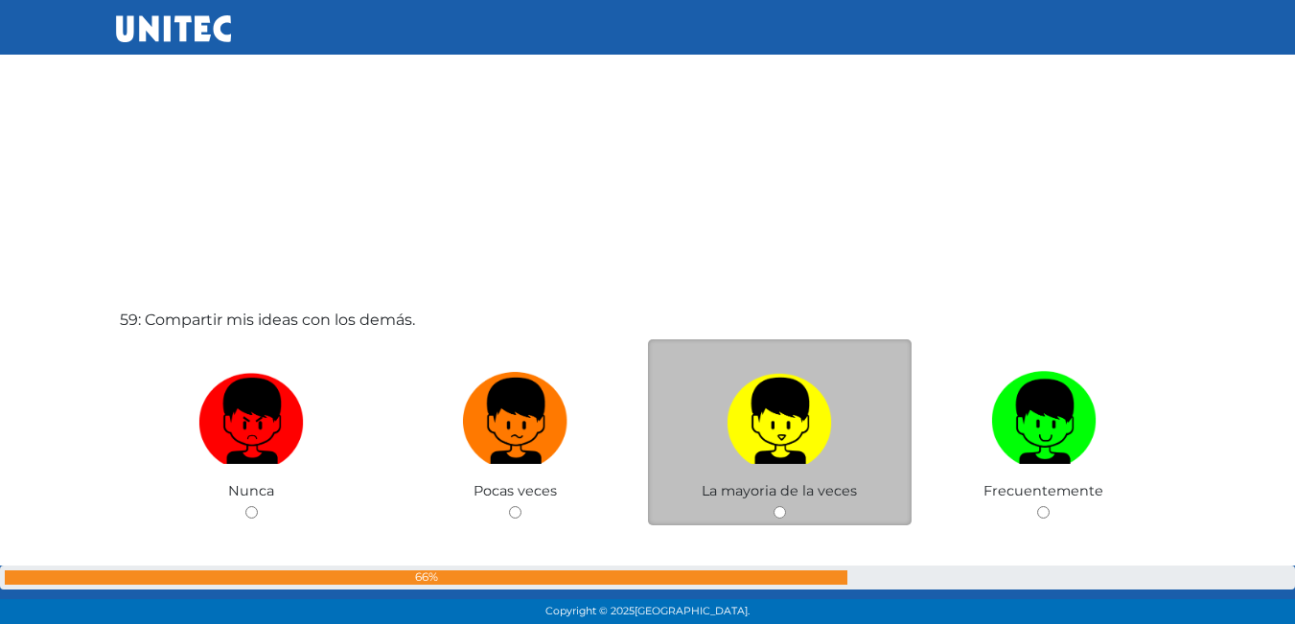
click at [822, 405] on img at bounding box center [779, 414] width 105 height 101
click at [786, 506] on input "radio" at bounding box center [780, 512] width 12 height 12
radio input "true"
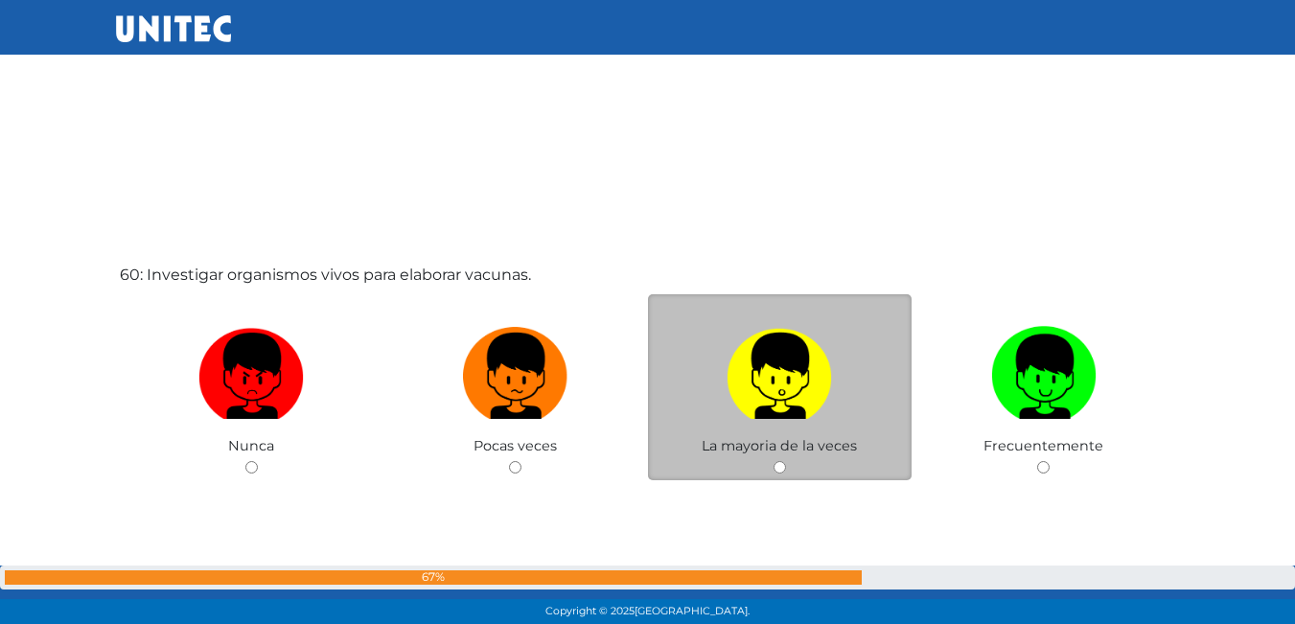
scroll to position [36816, 0]
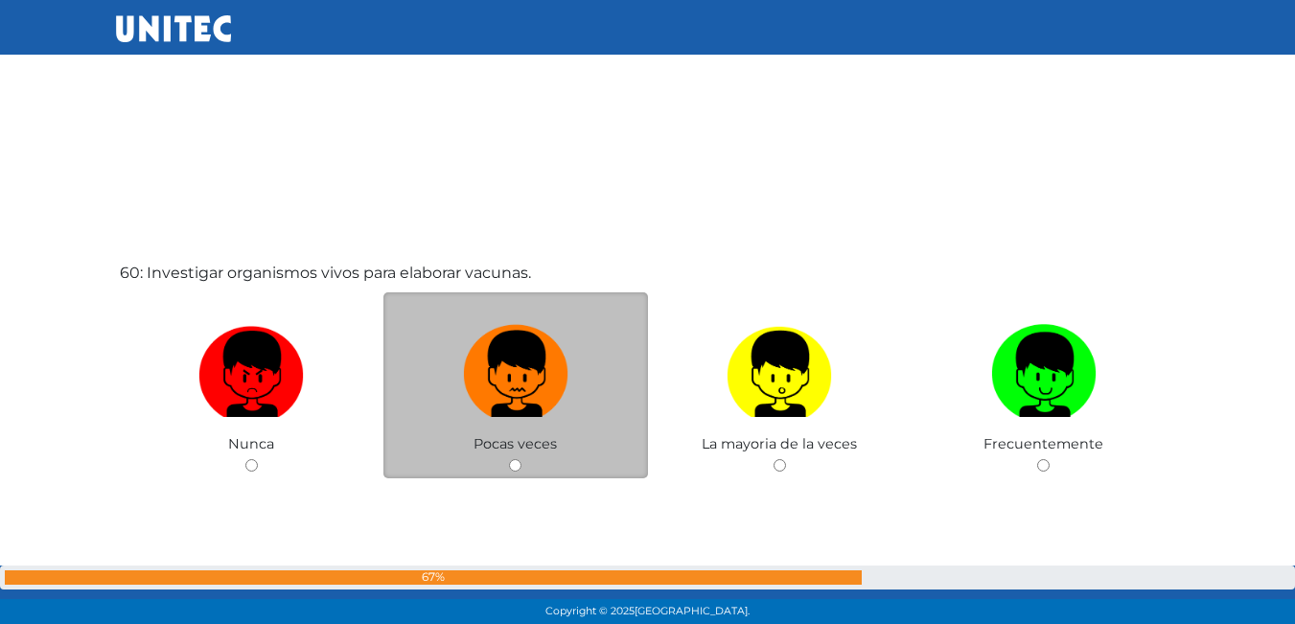
click at [534, 381] on img at bounding box center [515, 367] width 105 height 101
click at [522, 459] on input "radio" at bounding box center [515, 465] width 12 height 12
radio input "true"
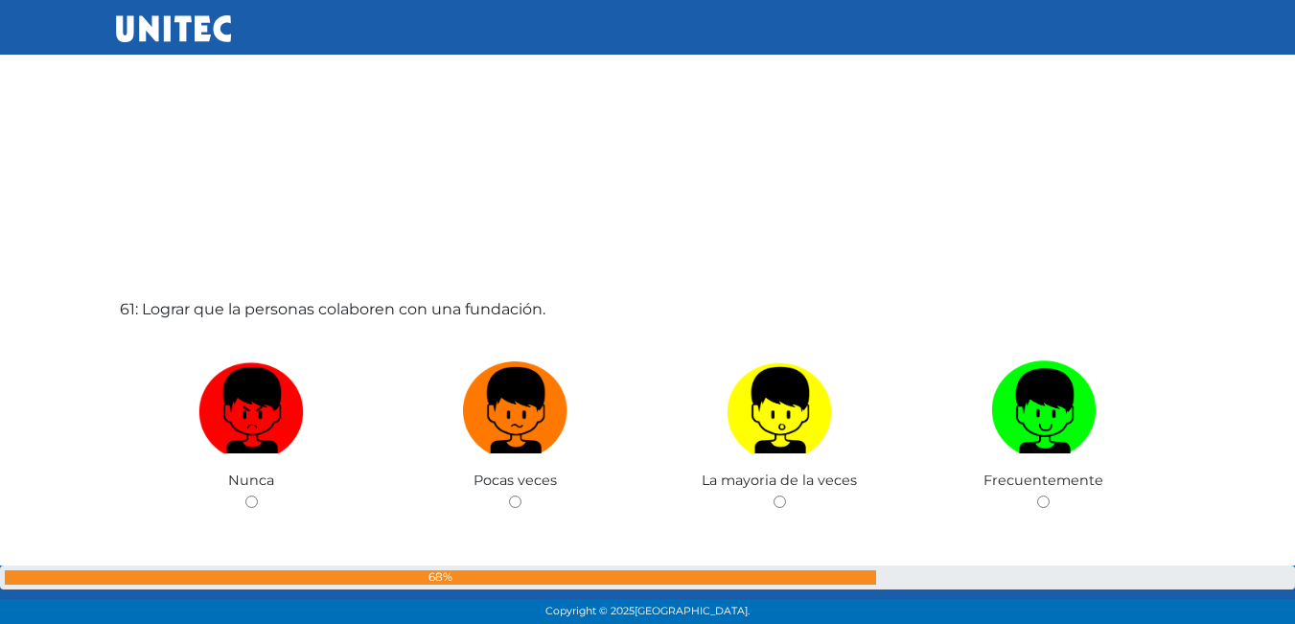
scroll to position [37438, 0]
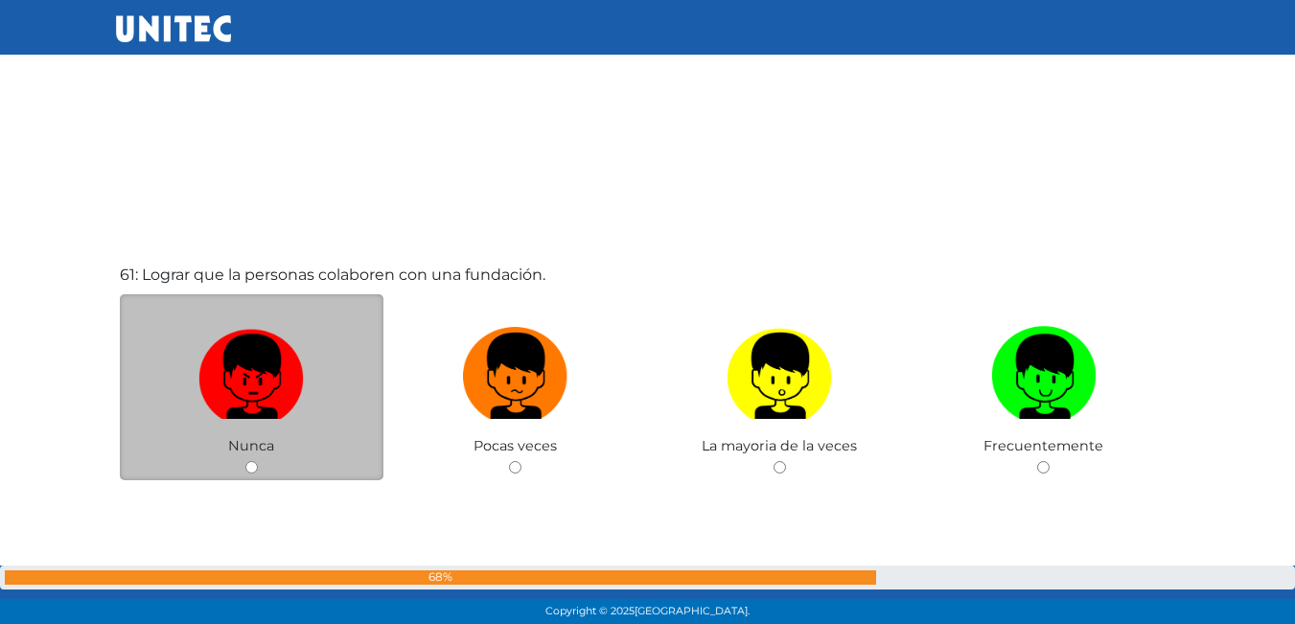
click at [265, 403] on img at bounding box center [250, 369] width 105 height 101
click at [258, 461] on input "radio" at bounding box center [251, 467] width 12 height 12
radio input "true"
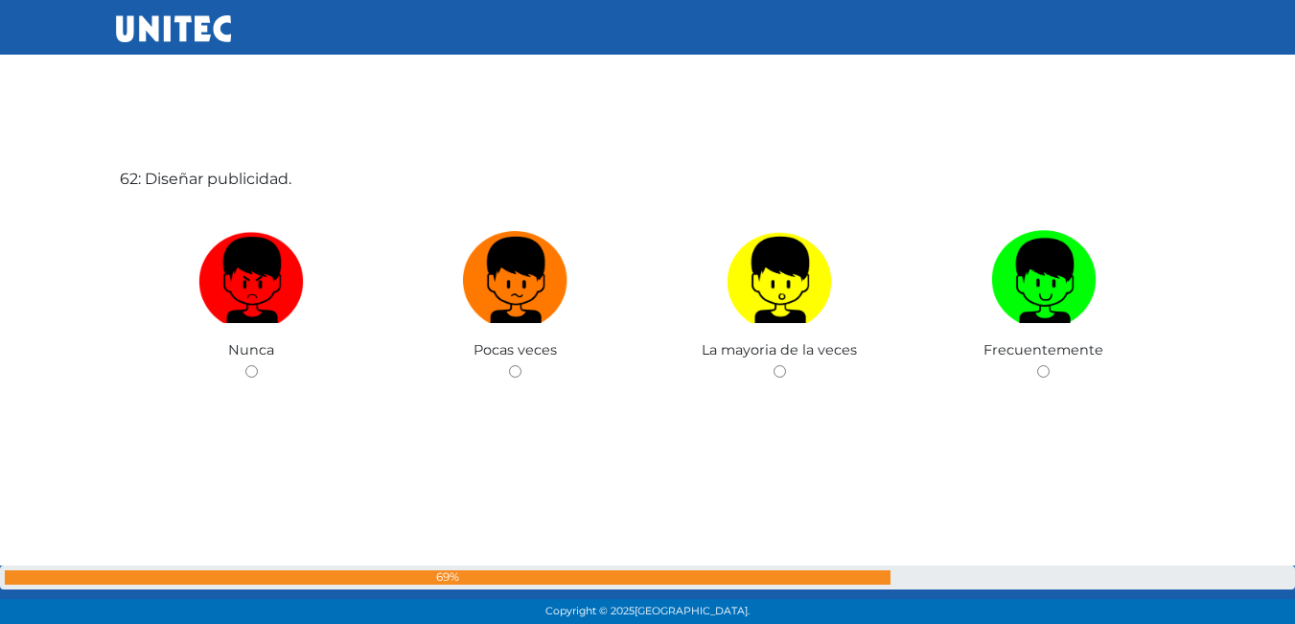
scroll to position [38170, 0]
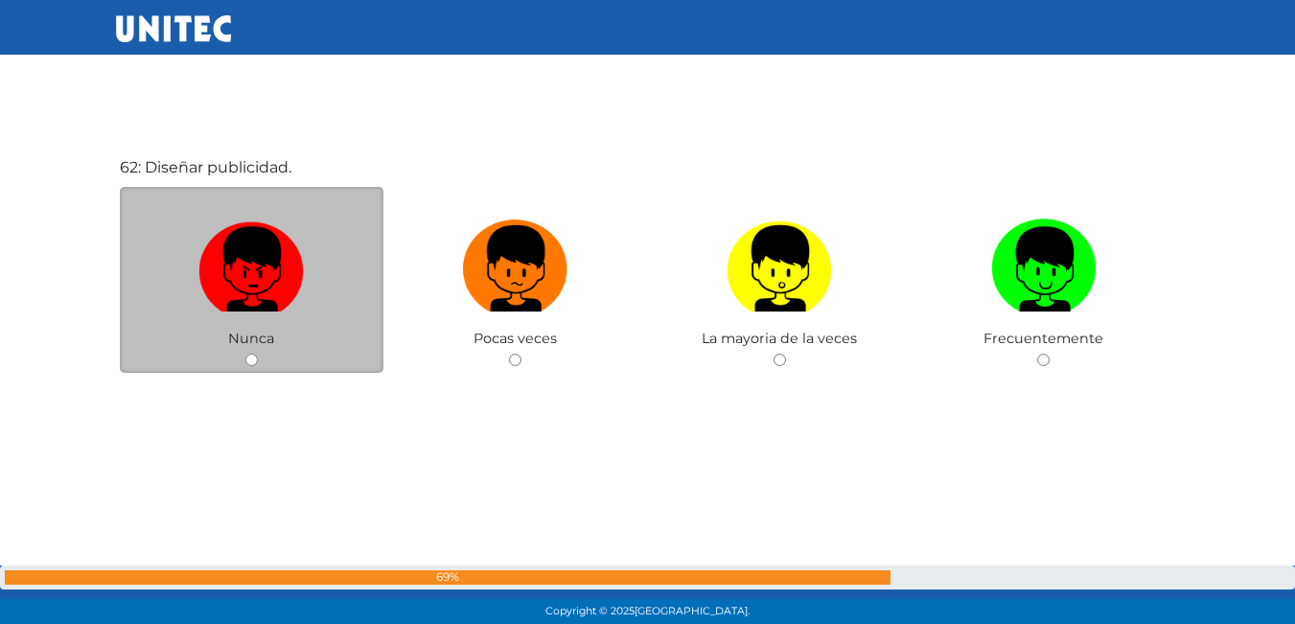
click at [284, 298] on img at bounding box center [250, 262] width 105 height 101
click at [258, 354] on input "radio" at bounding box center [251, 360] width 12 height 12
radio input "true"
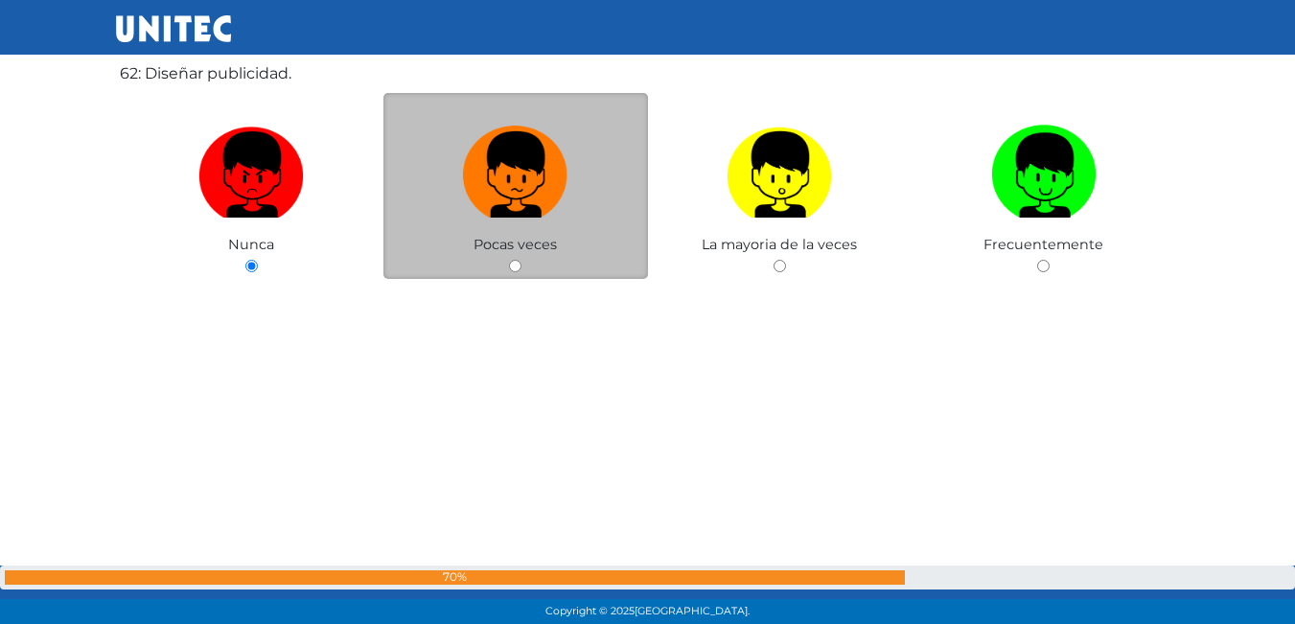
click at [529, 250] on span "Pocas veces" at bounding box center [515, 244] width 83 height 17
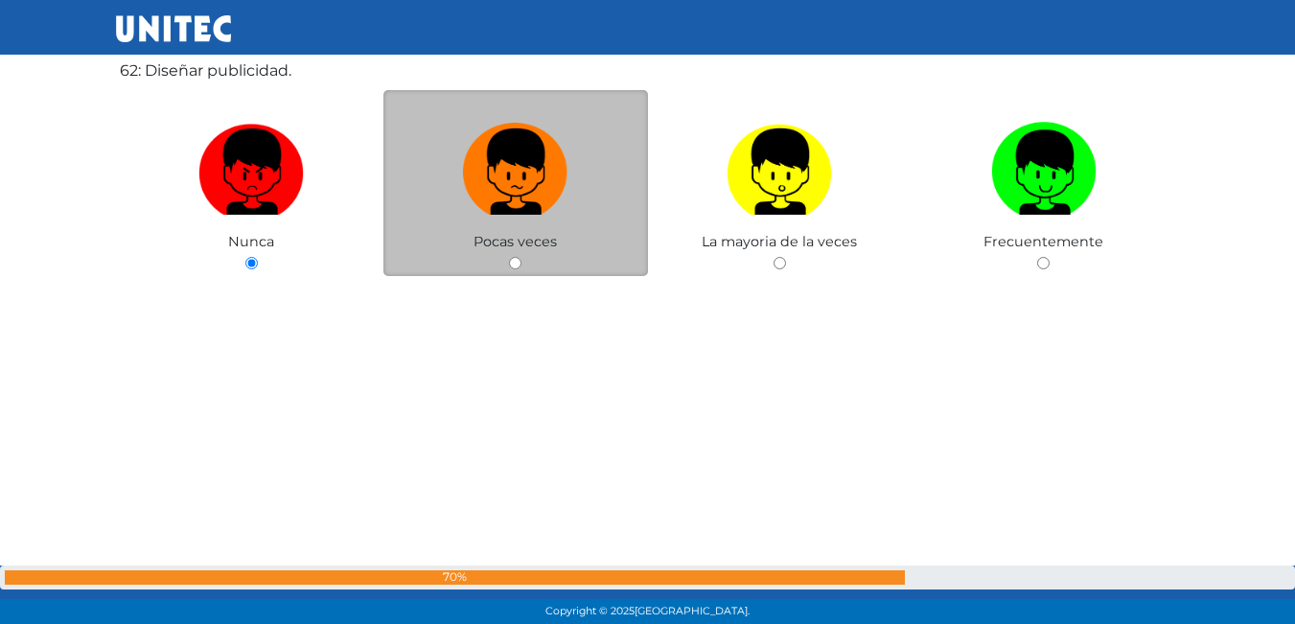
click at [570, 172] on label at bounding box center [516, 172] width 265 height 117
click at [522, 257] on input "radio" at bounding box center [515, 263] width 12 height 12
radio input "true"
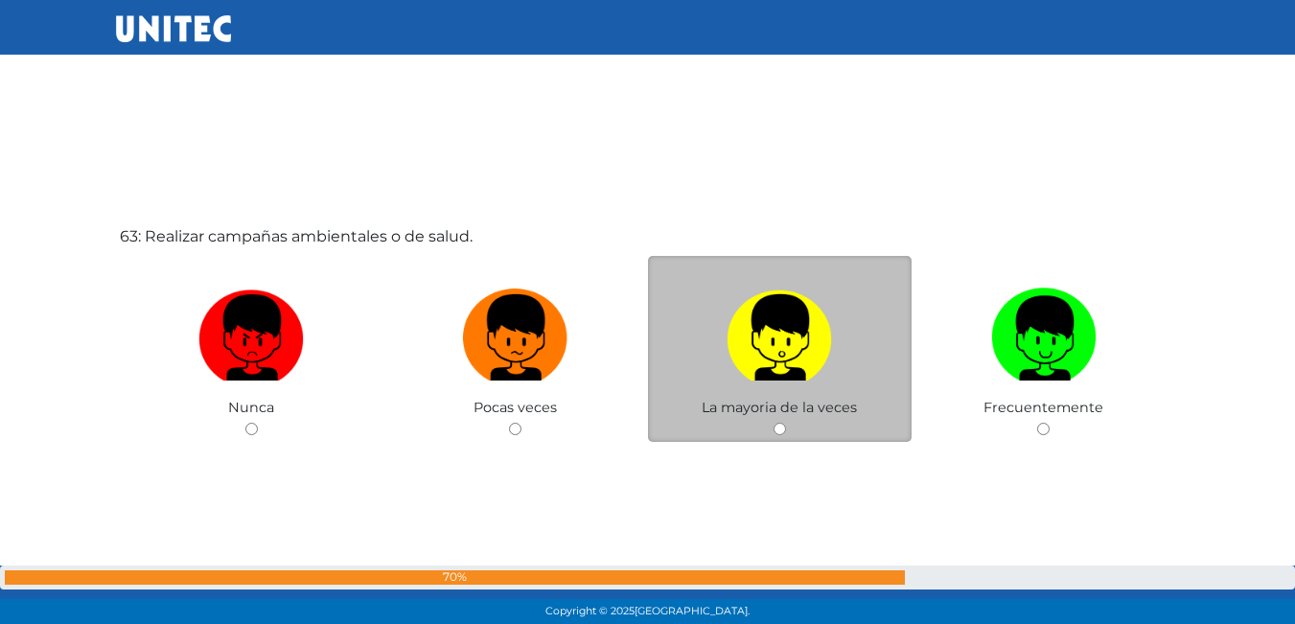
scroll to position [38821, 0]
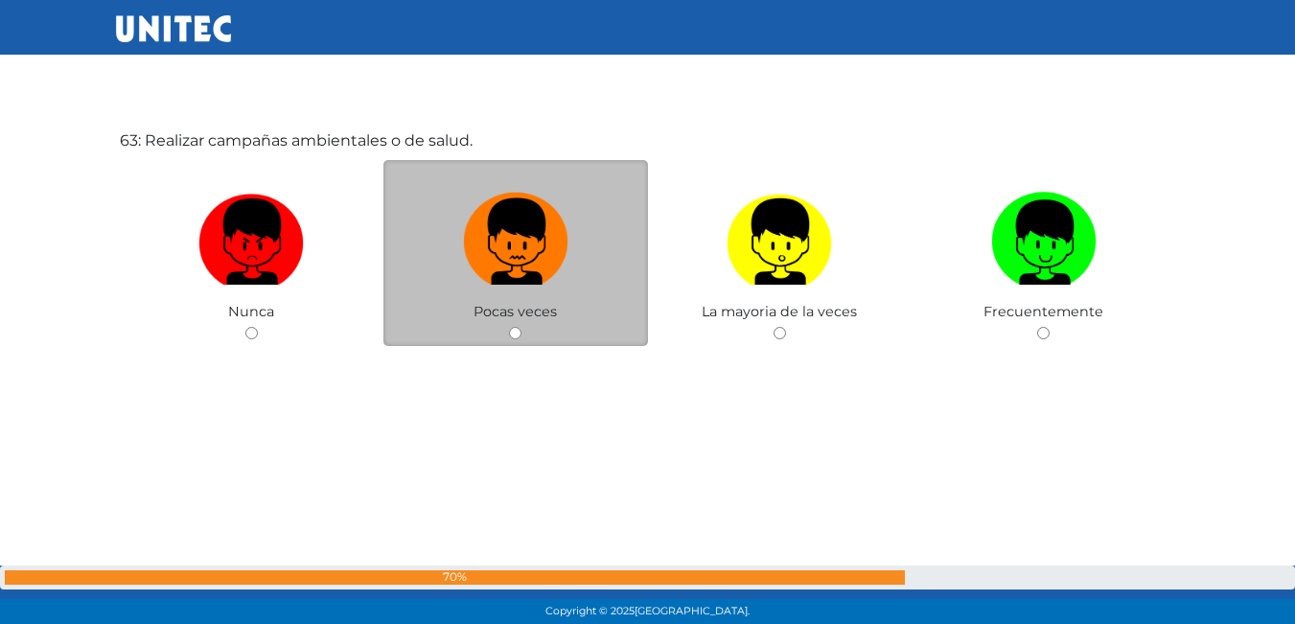
click at [519, 200] on img at bounding box center [515, 235] width 105 height 101
click at [519, 327] on input "radio" at bounding box center [515, 333] width 12 height 12
radio input "true"
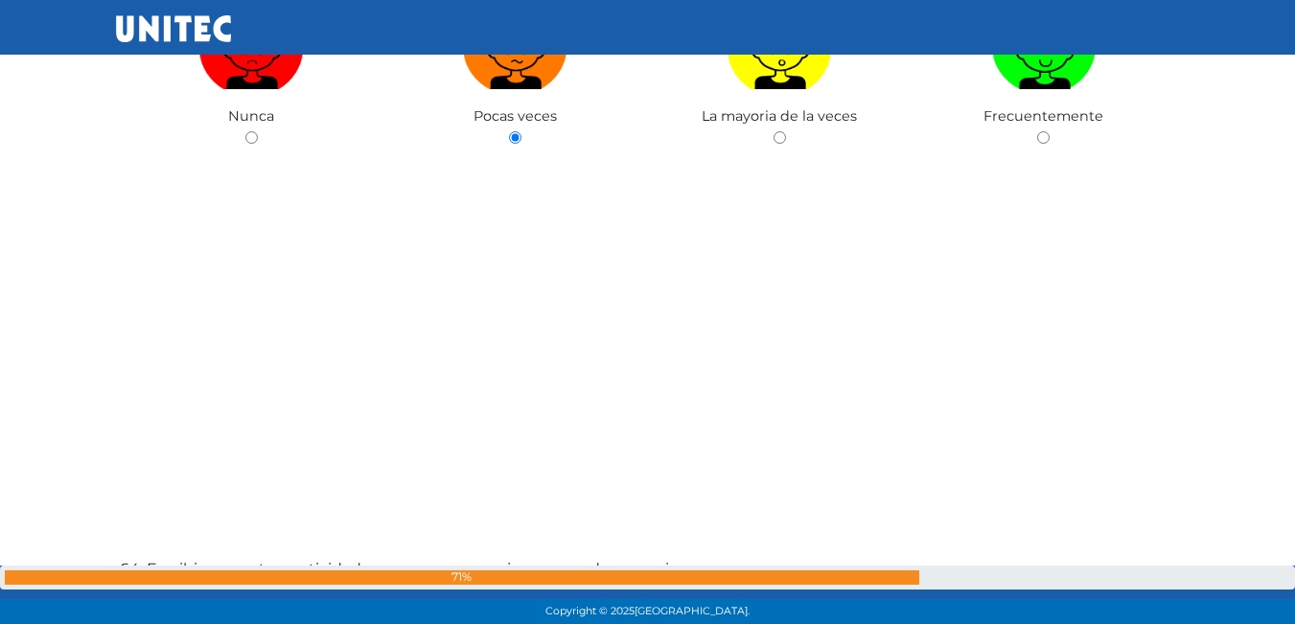
scroll to position [39304, 0]
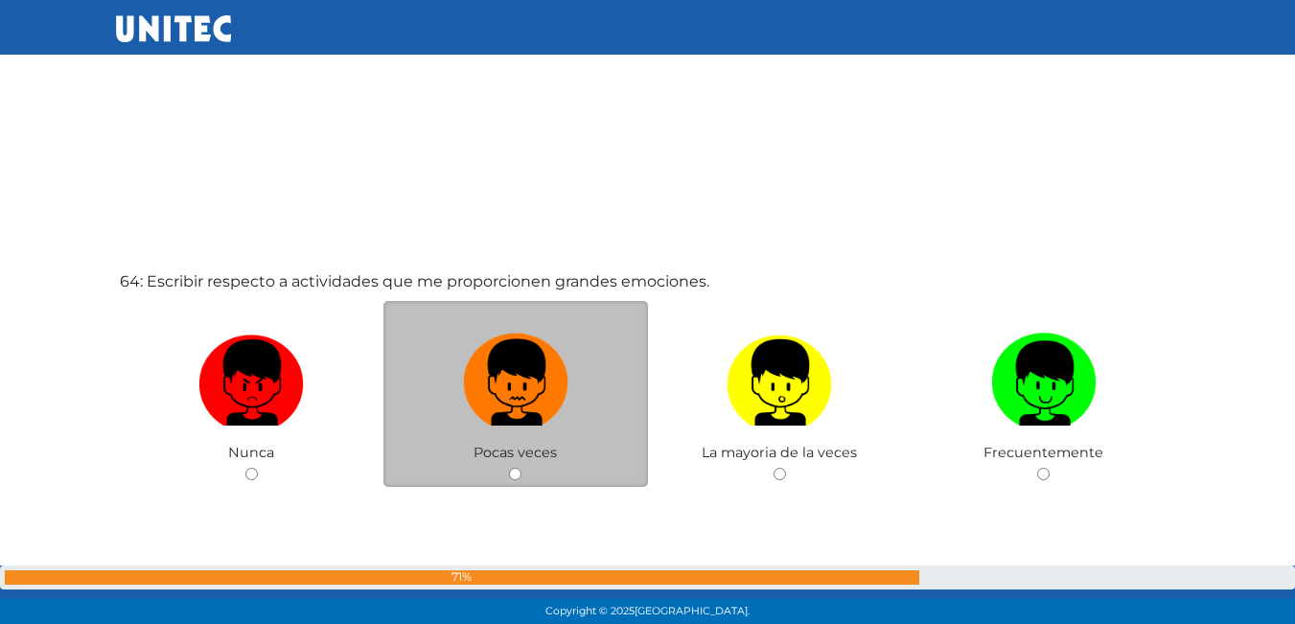
click at [520, 390] on img at bounding box center [515, 376] width 105 height 101
click at [520, 468] on input "radio" at bounding box center [515, 474] width 12 height 12
radio input "true"
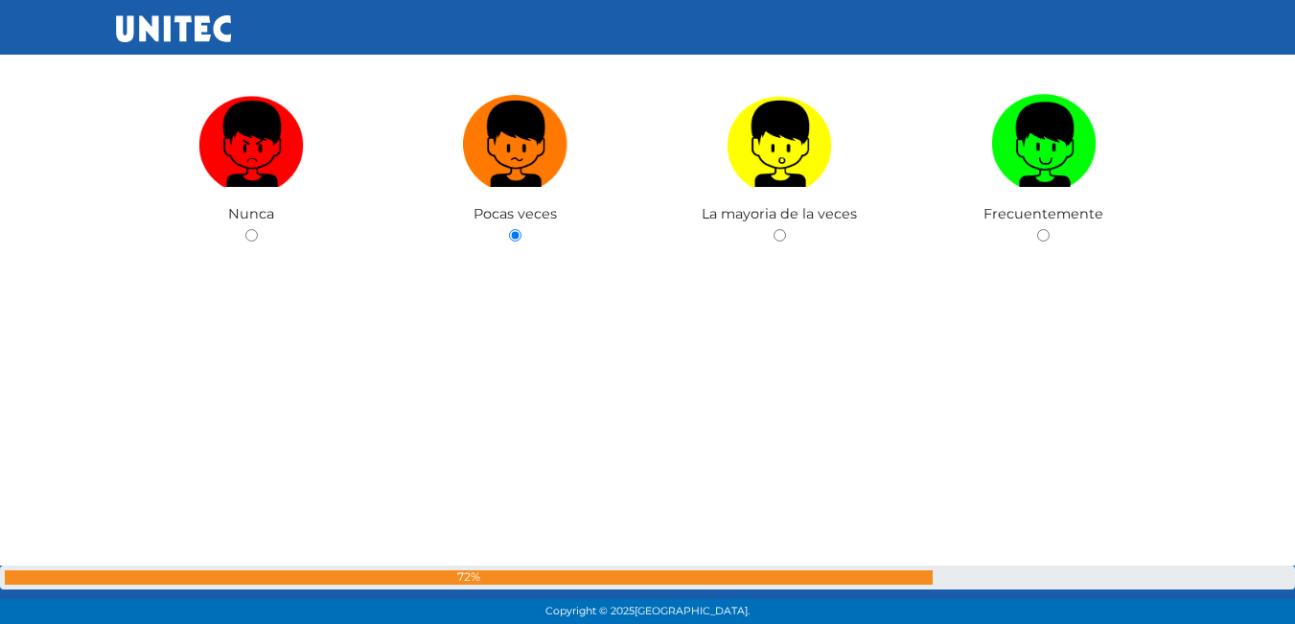
scroll to position [39831, 0]
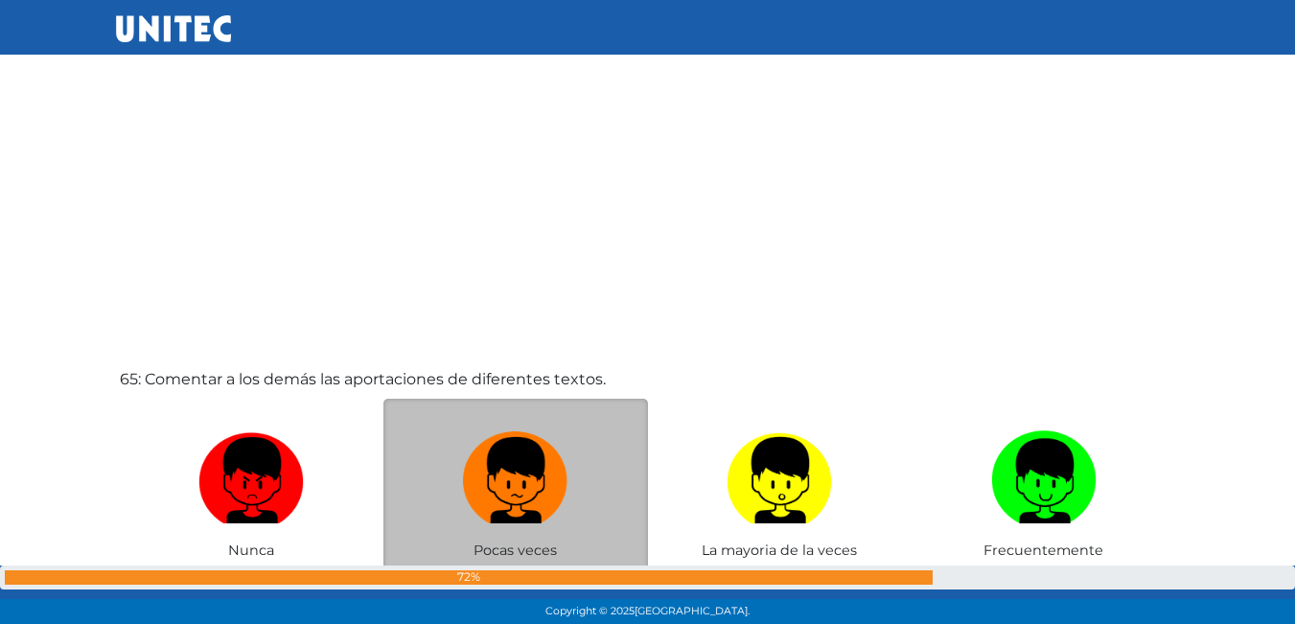
click at [572, 474] on label at bounding box center [516, 481] width 265 height 117
click at [522, 566] on input "radio" at bounding box center [515, 572] width 12 height 12
radio input "true"
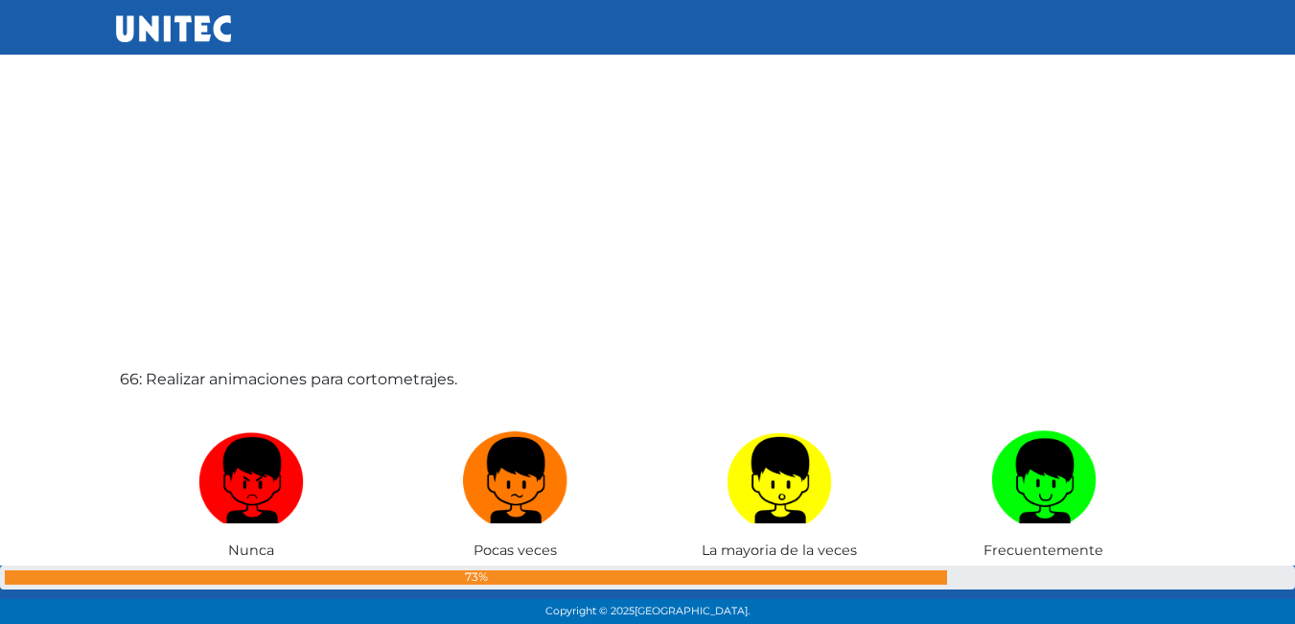
scroll to position [40457, 0]
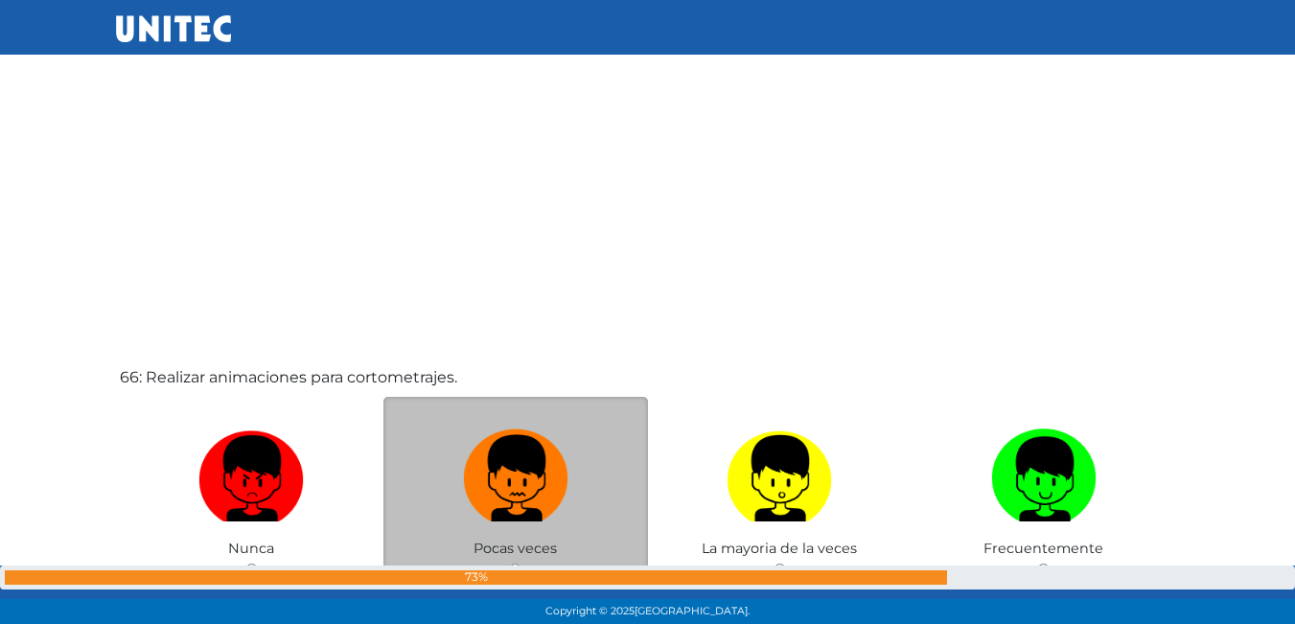
click at [566, 455] on label at bounding box center [516, 479] width 265 height 117
click at [522, 564] on input "radio" at bounding box center [515, 570] width 12 height 12
radio input "true"
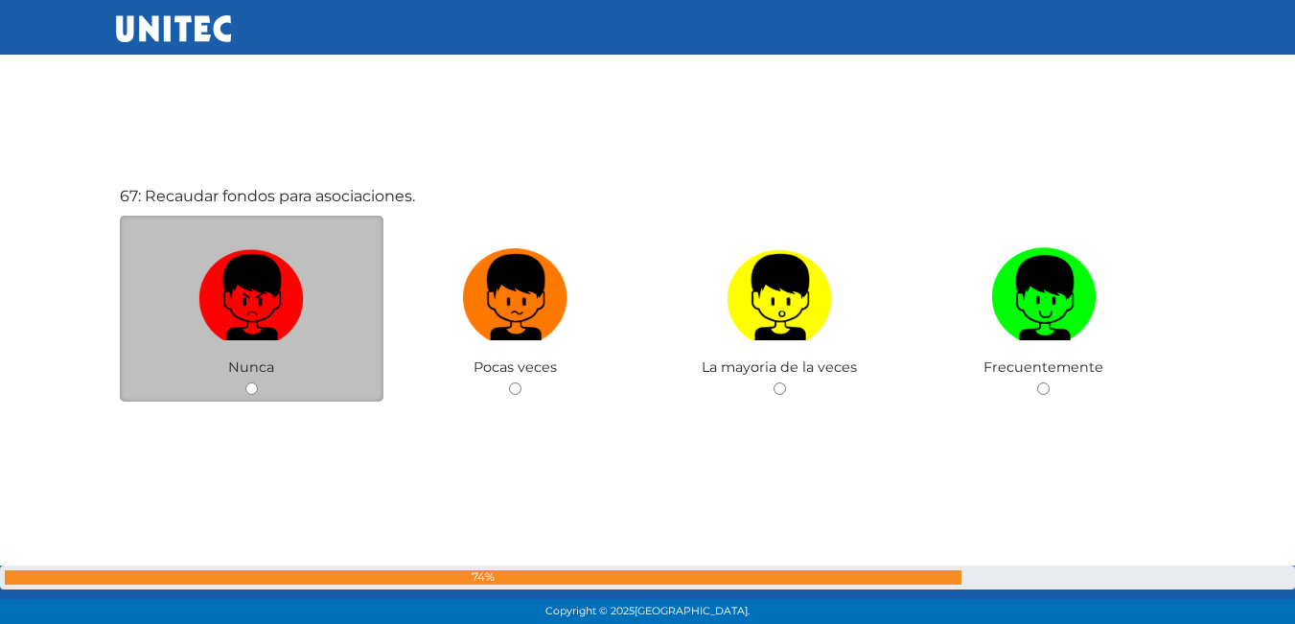
scroll to position [41279, 0]
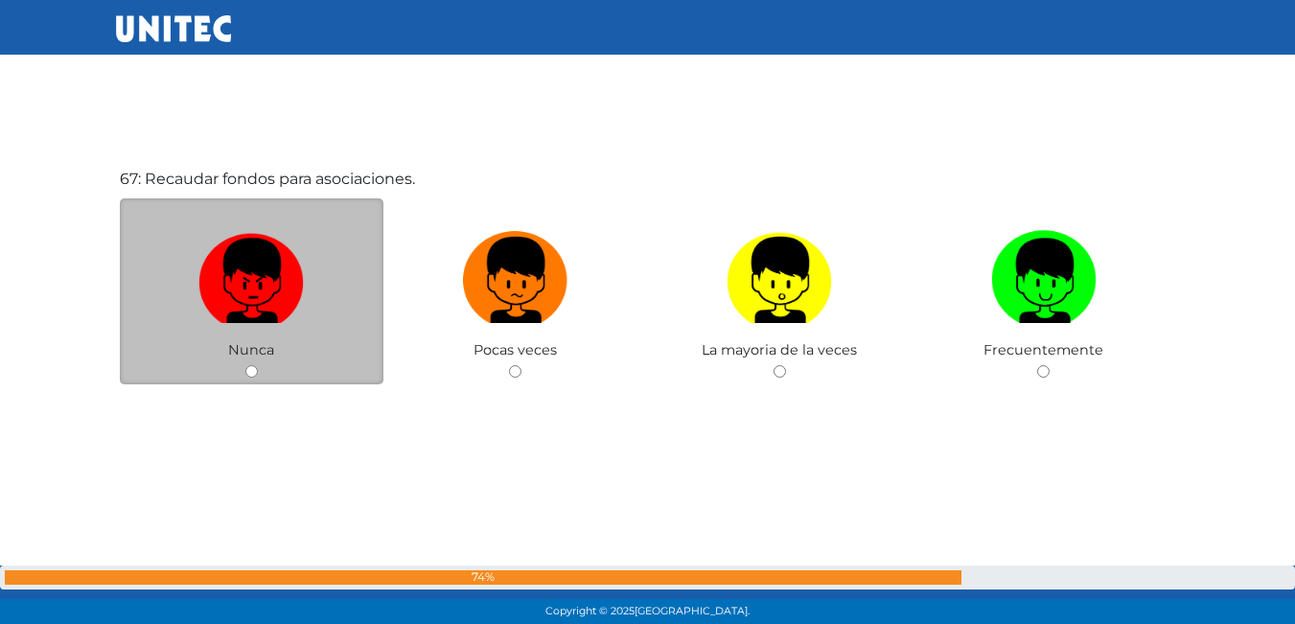
click at [287, 301] on img at bounding box center [250, 273] width 105 height 101
click at [258, 365] on input "radio" at bounding box center [251, 371] width 12 height 12
radio input "true"
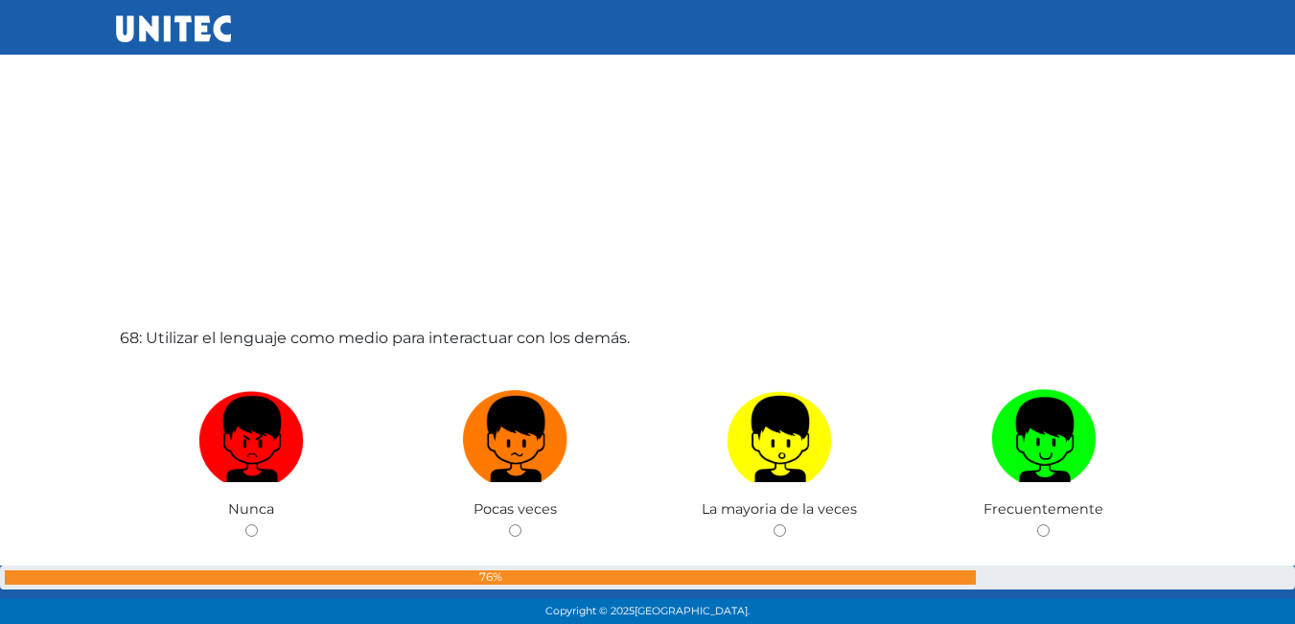
scroll to position [41759, 0]
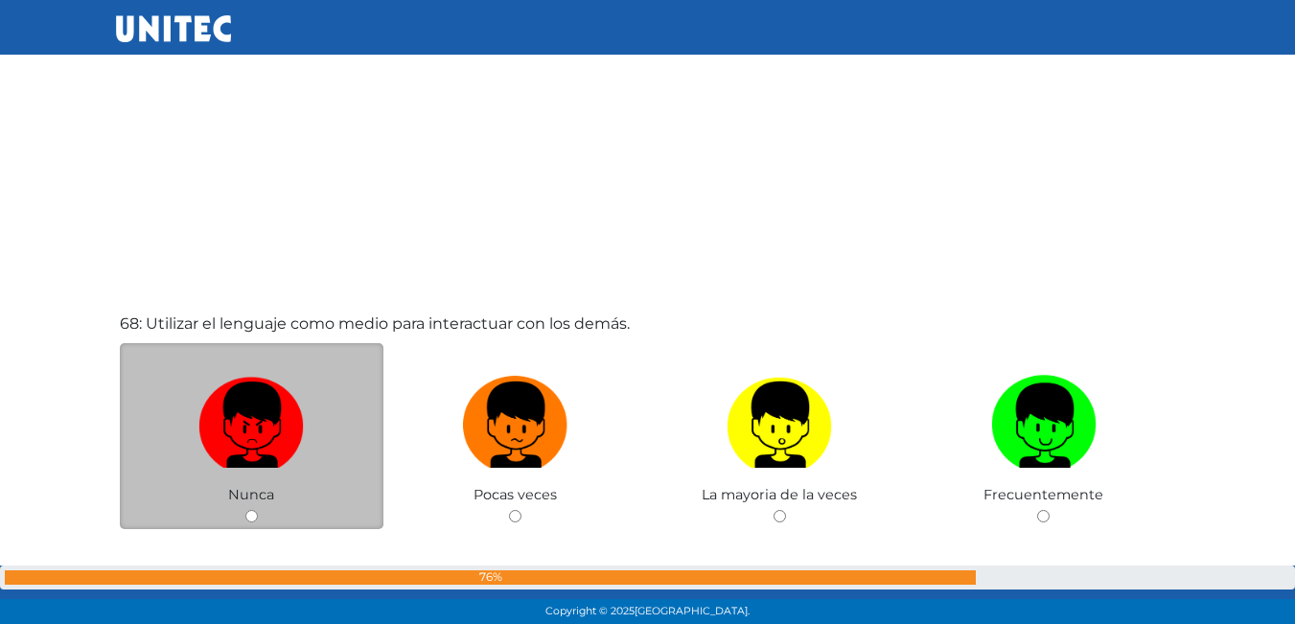
click at [340, 422] on label at bounding box center [252, 425] width 265 height 117
click at [258, 510] on input "radio" at bounding box center [251, 516] width 12 height 12
radio input "true"
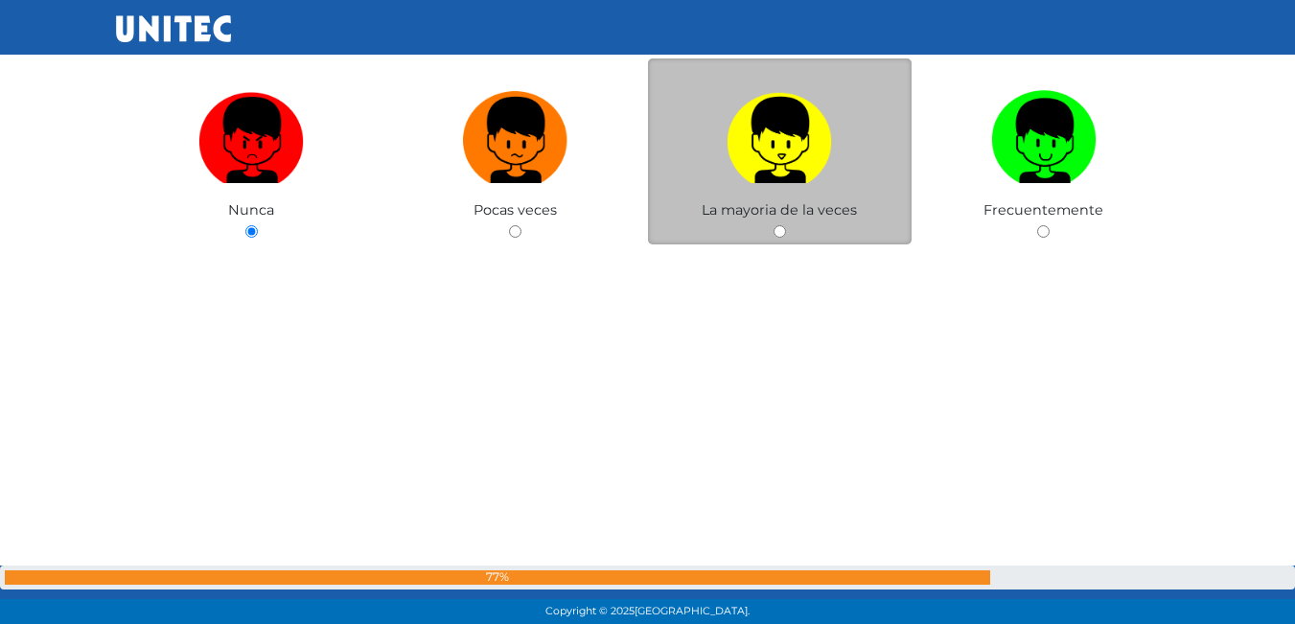
scroll to position [42044, 0]
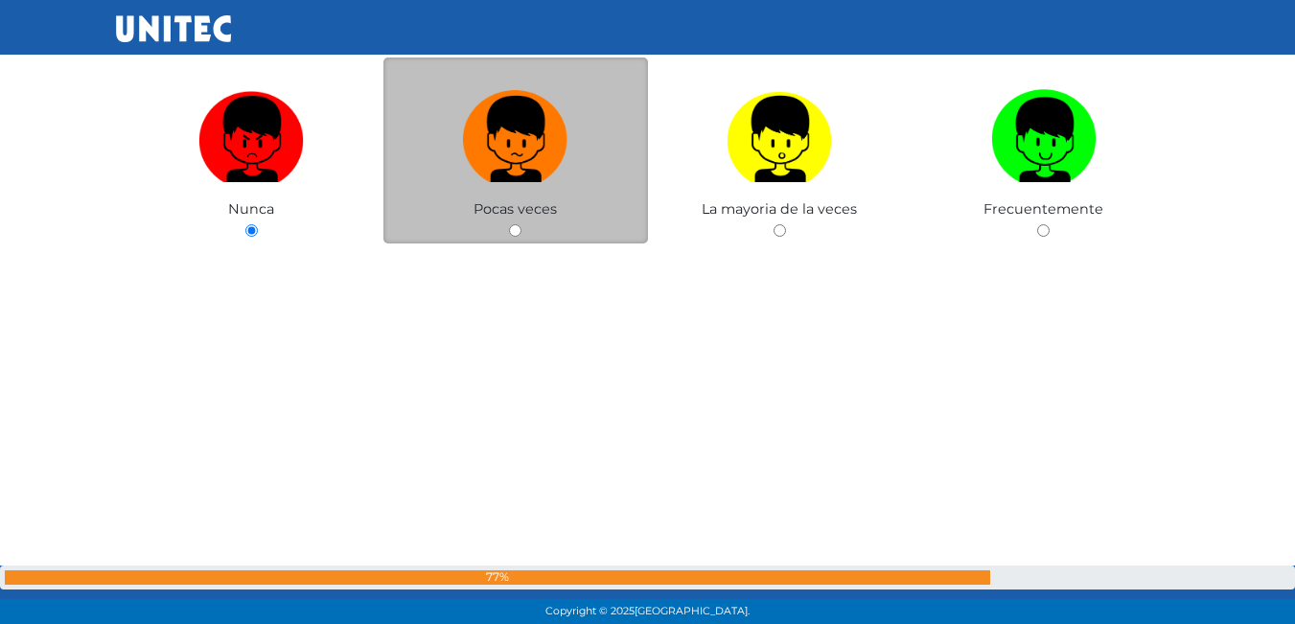
click at [542, 202] on span "Pocas veces" at bounding box center [515, 208] width 83 height 17
click at [553, 188] on label at bounding box center [516, 139] width 265 height 117
click at [522, 224] on input "radio" at bounding box center [515, 230] width 12 height 12
radio input "true"
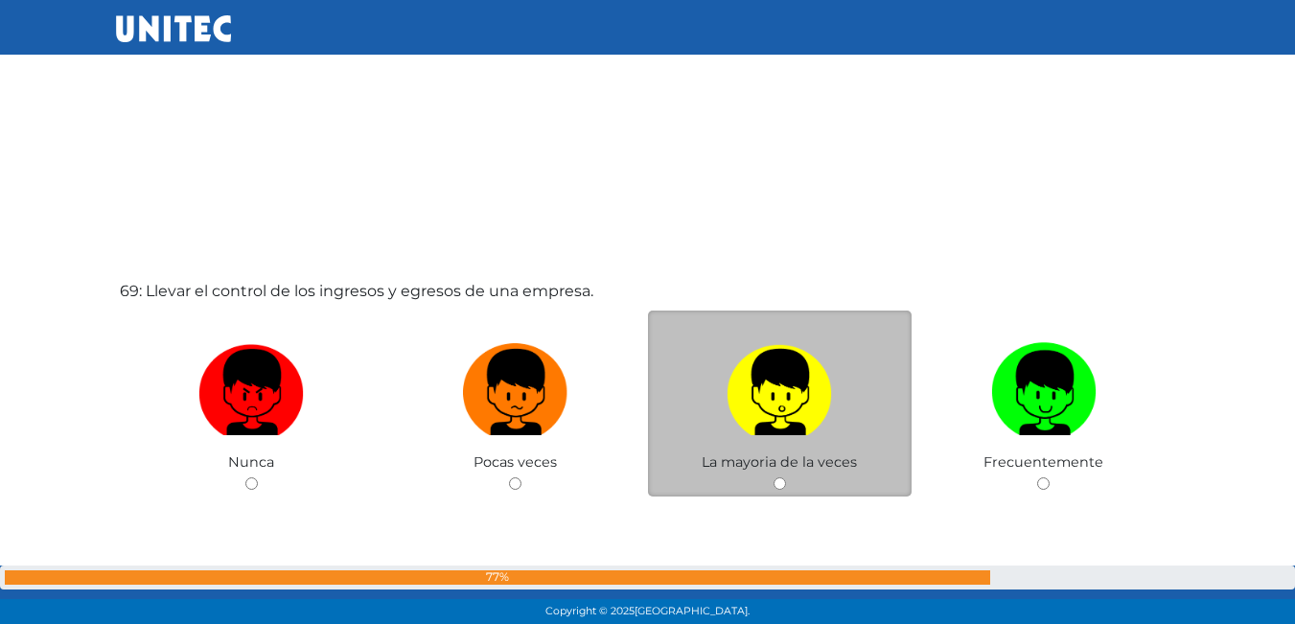
scroll to position [42511, 0]
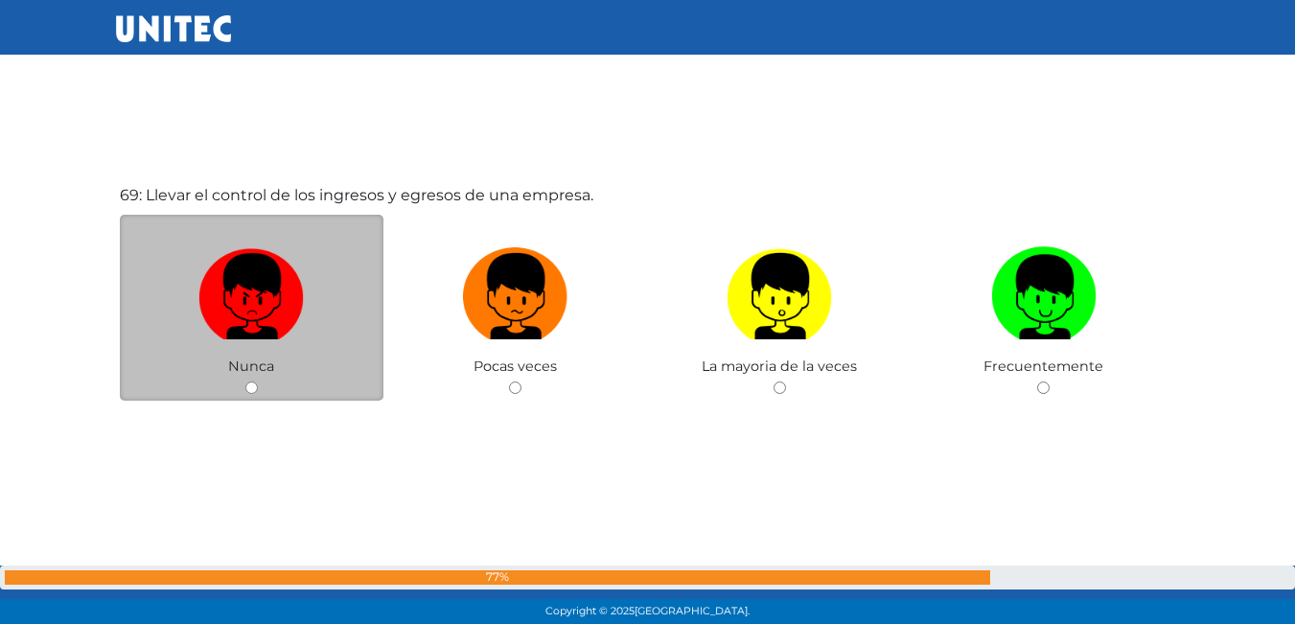
click at [240, 359] on span "Nunca" at bounding box center [251, 366] width 46 height 17
click at [251, 327] on img at bounding box center [250, 290] width 105 height 101
click at [251, 382] on input "radio" at bounding box center [251, 388] width 12 height 12
radio input "true"
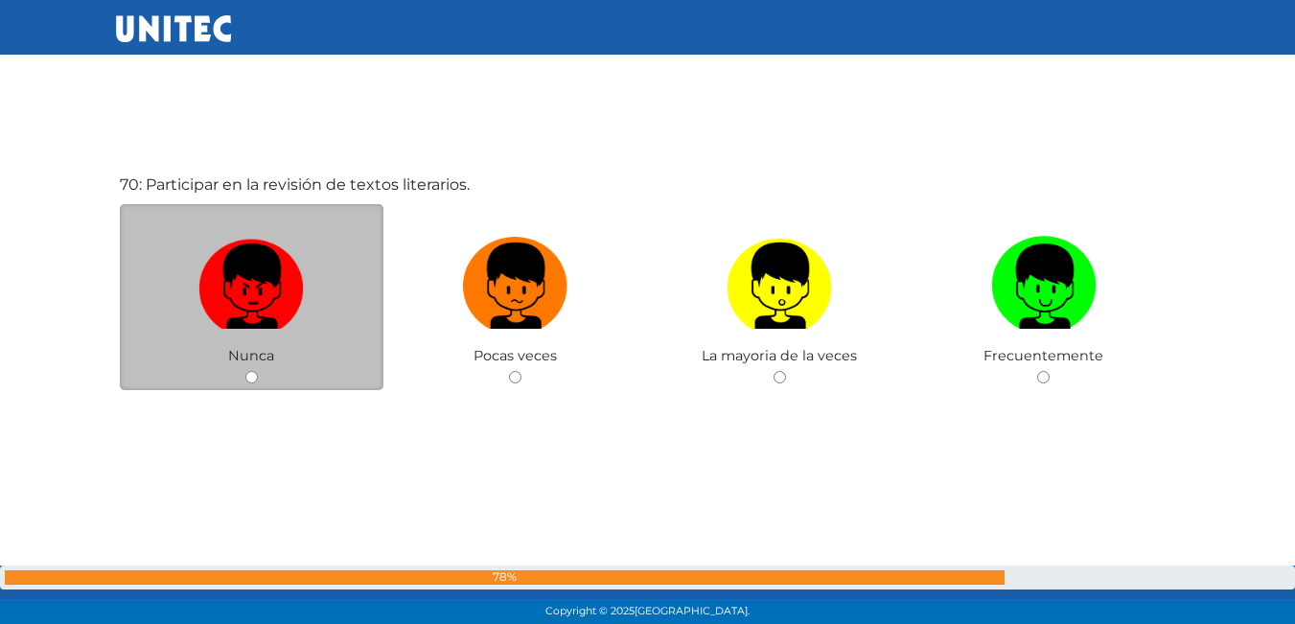
click at [261, 271] on img at bounding box center [250, 279] width 105 height 101
click at [258, 371] on input "radio" at bounding box center [251, 377] width 12 height 12
radio input "true"
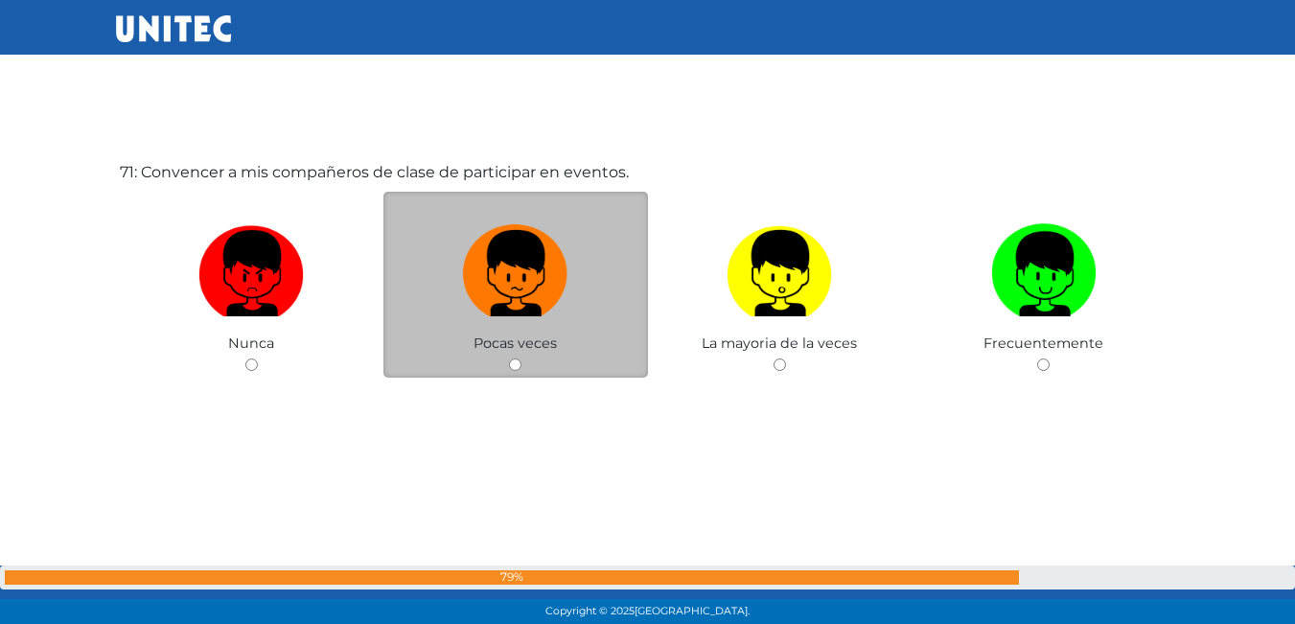
scroll to position [43788, 0]
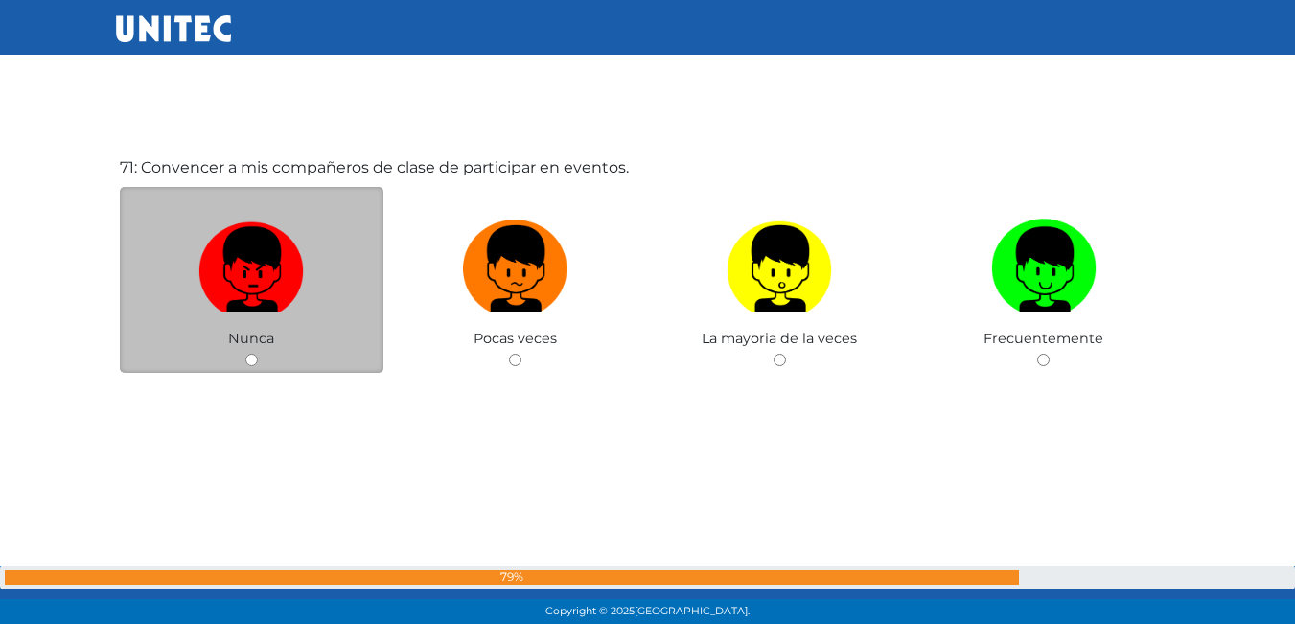
click at [236, 308] on img at bounding box center [250, 262] width 105 height 101
click at [245, 354] on input "radio" at bounding box center [251, 360] width 12 height 12
radio input "true"
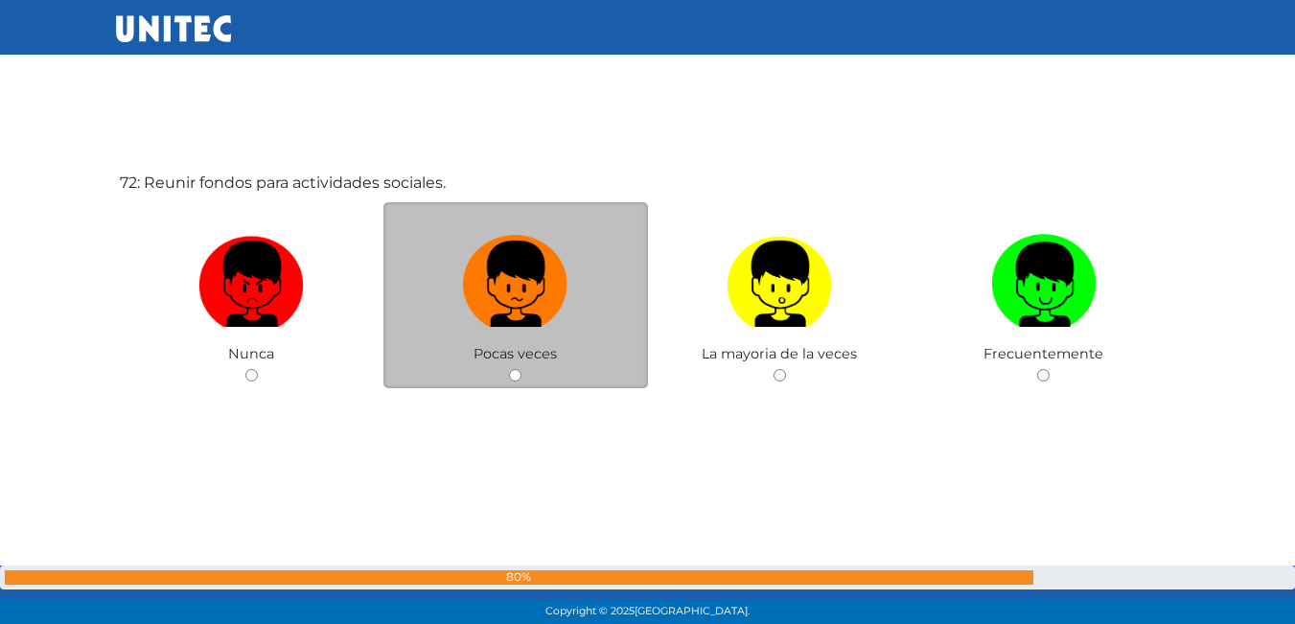
scroll to position [44412, 0]
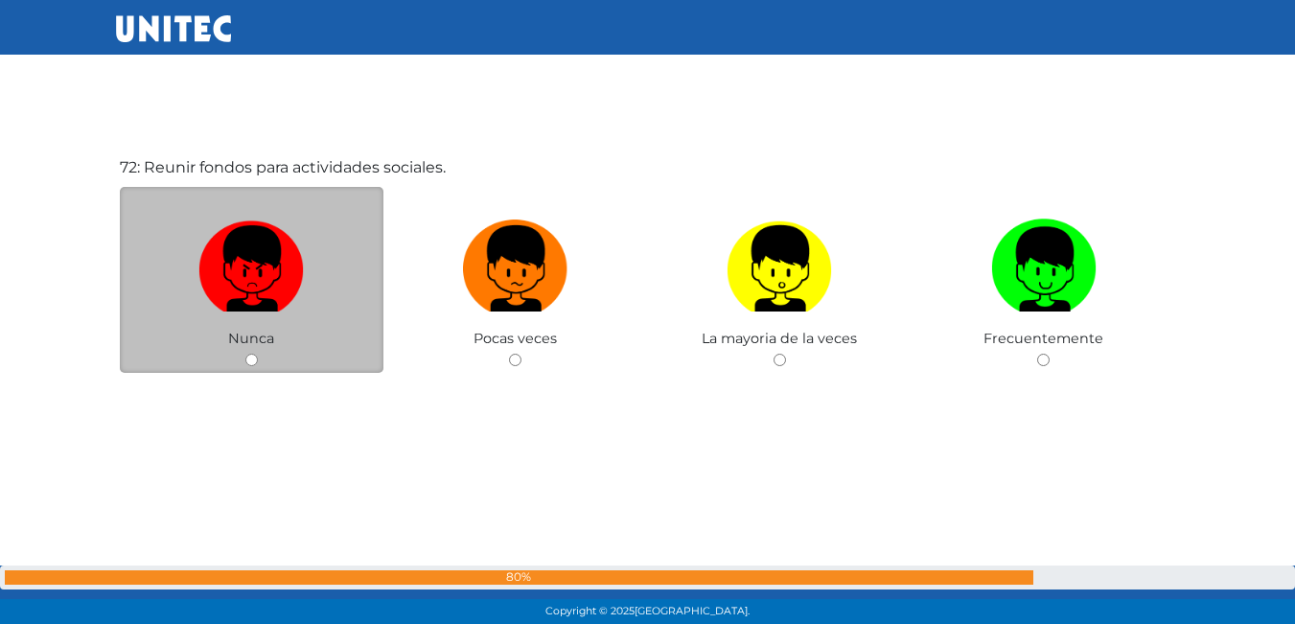
click at [267, 321] on label at bounding box center [252, 269] width 265 height 117
click at [258, 354] on input "radio" at bounding box center [251, 360] width 12 height 12
radio input "true"
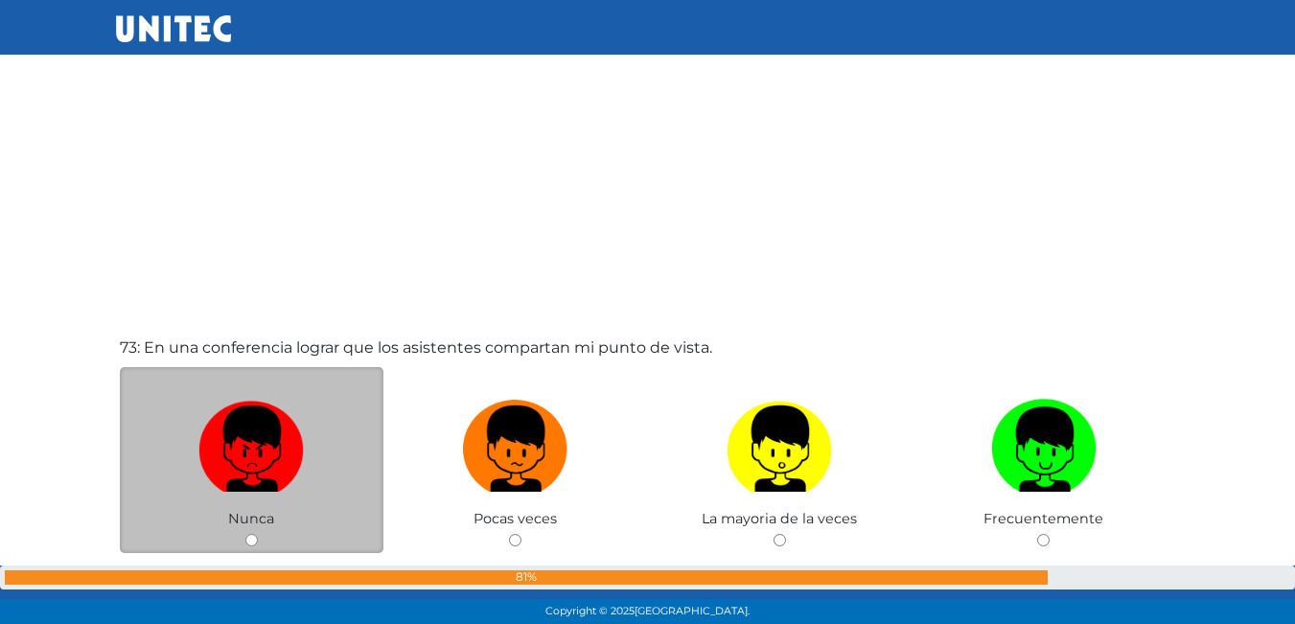
click at [284, 378] on div "Nunca" at bounding box center [252, 460] width 265 height 187
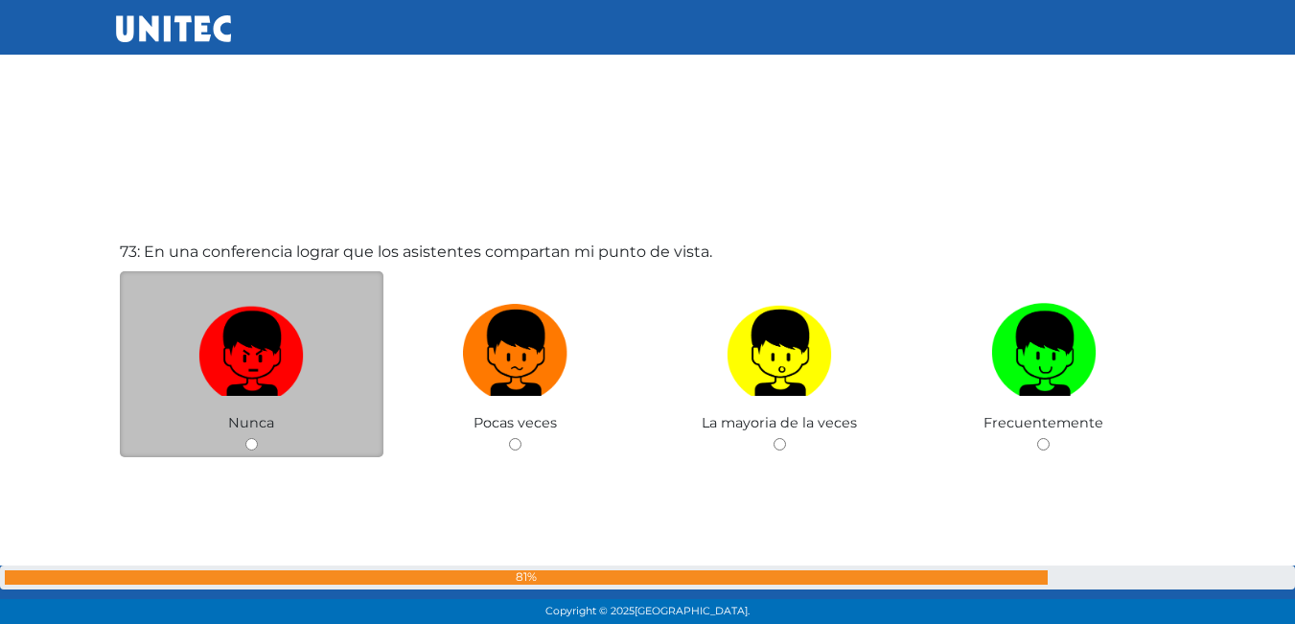
click at [296, 343] on img at bounding box center [250, 346] width 105 height 101
click at [258, 438] on input "radio" at bounding box center [251, 444] width 12 height 12
radio input "true"
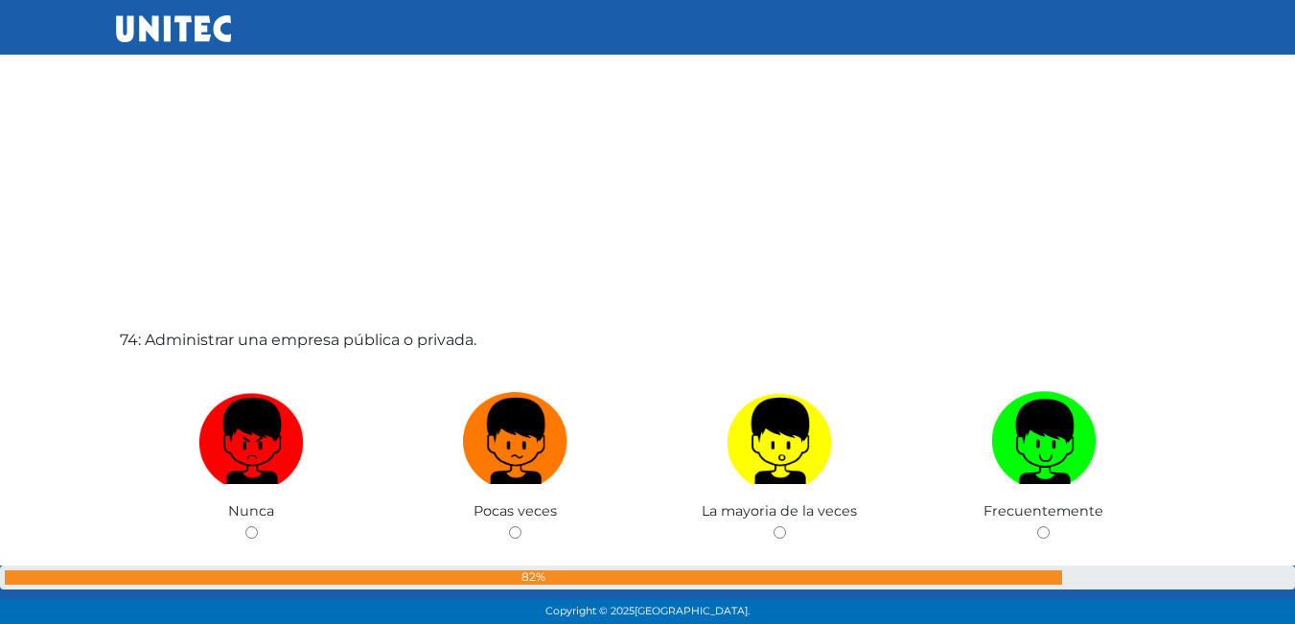
scroll to position [45493, 0]
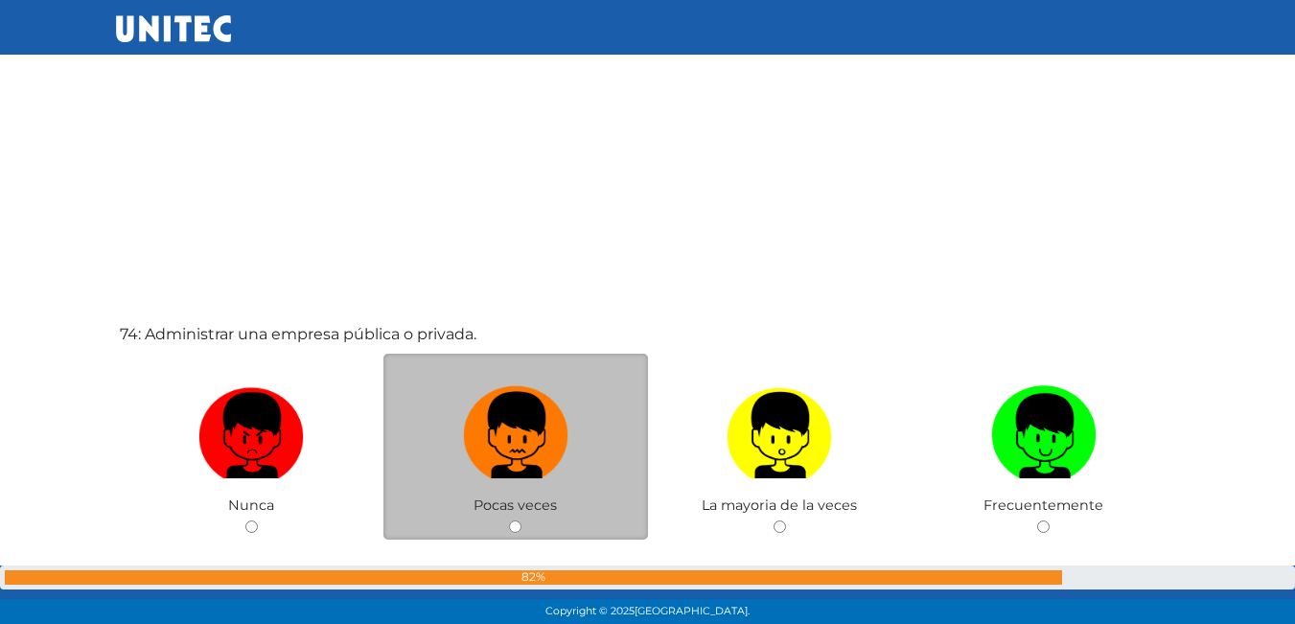
click at [524, 399] on img at bounding box center [515, 429] width 105 height 101
click at [522, 521] on input "radio" at bounding box center [515, 527] width 12 height 12
radio input "true"
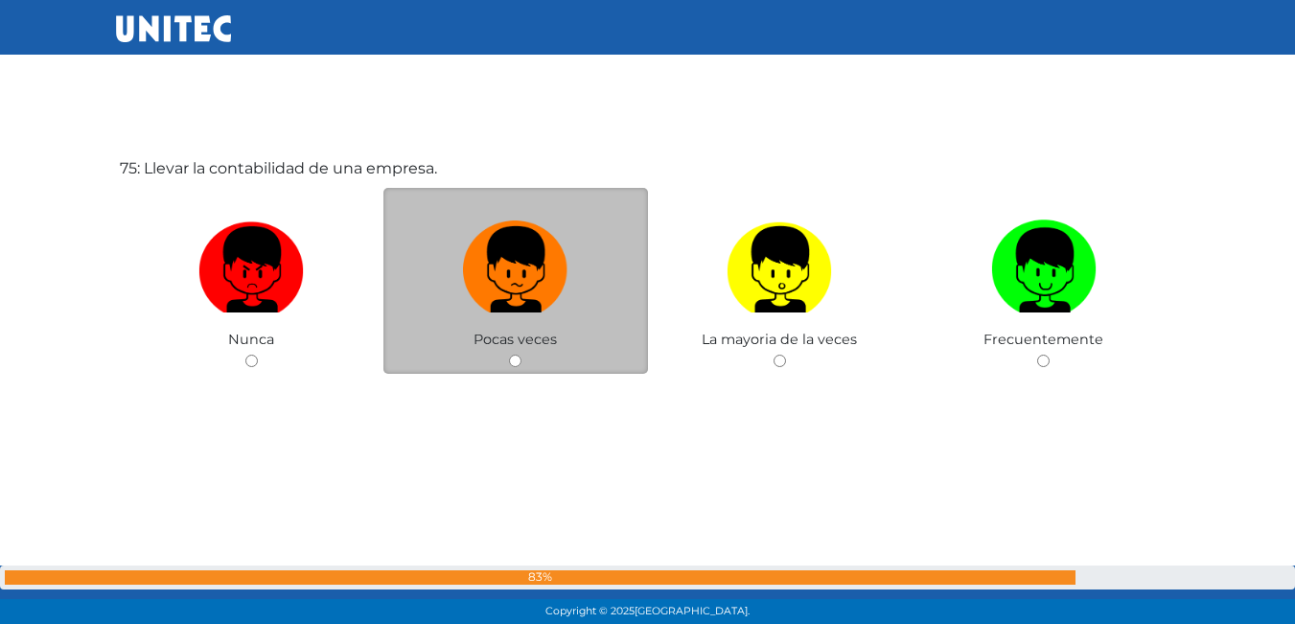
scroll to position [46284, 0]
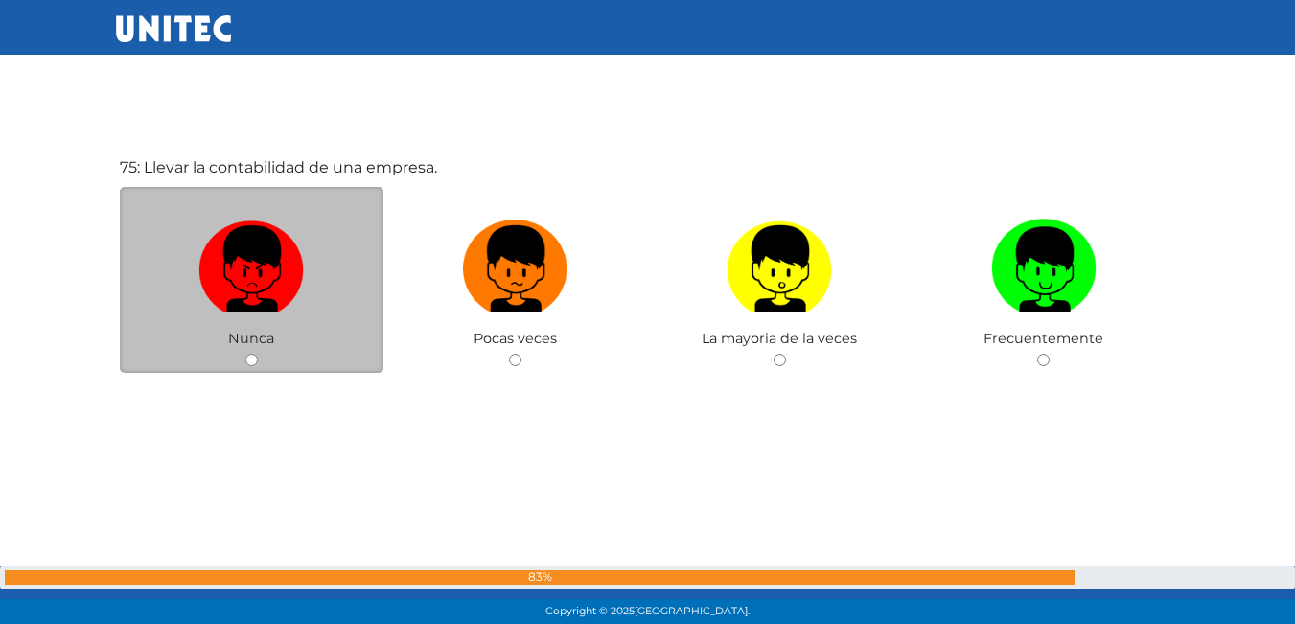
click at [272, 319] on label at bounding box center [252, 269] width 265 height 117
click at [258, 354] on input "radio" at bounding box center [251, 360] width 12 height 12
radio input "true"
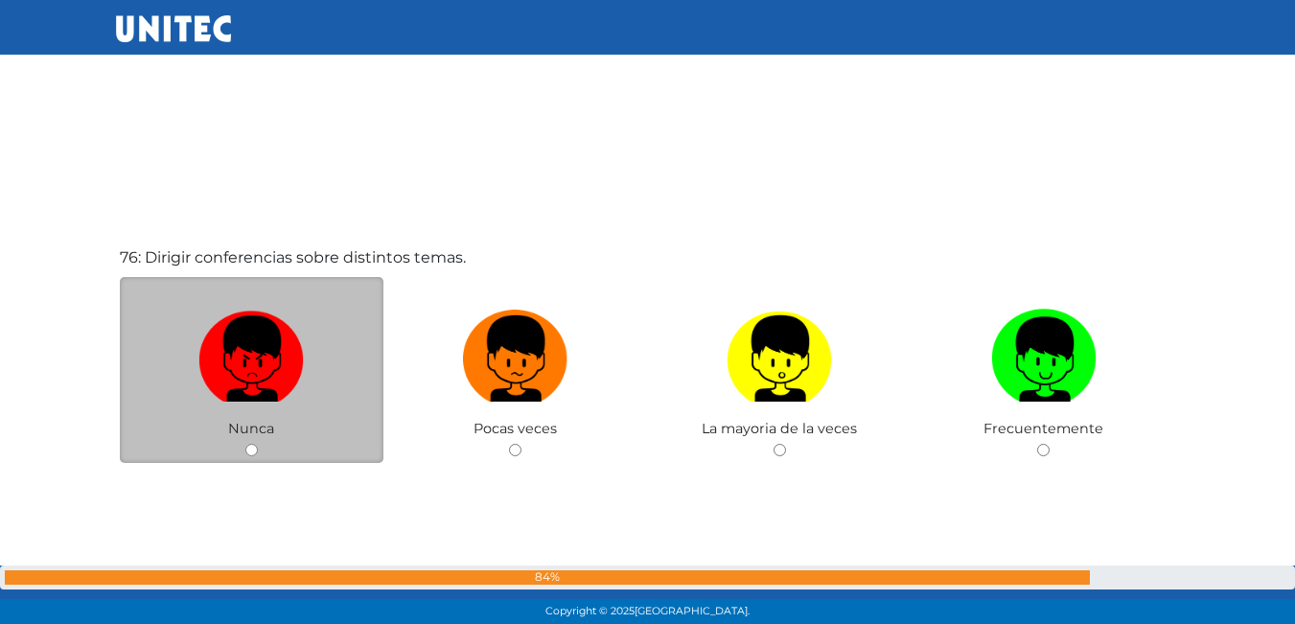
scroll to position [46839, 0]
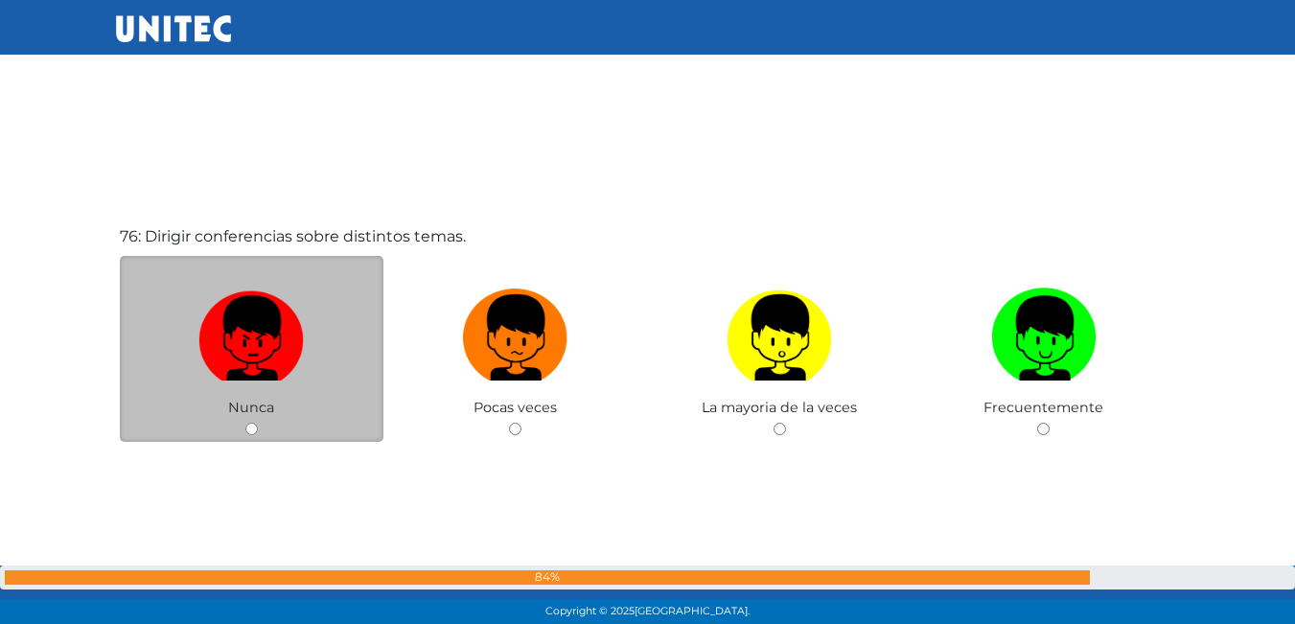
click at [241, 323] on img at bounding box center [250, 331] width 105 height 101
click at [245, 423] on input "radio" at bounding box center [251, 429] width 12 height 12
radio input "true"
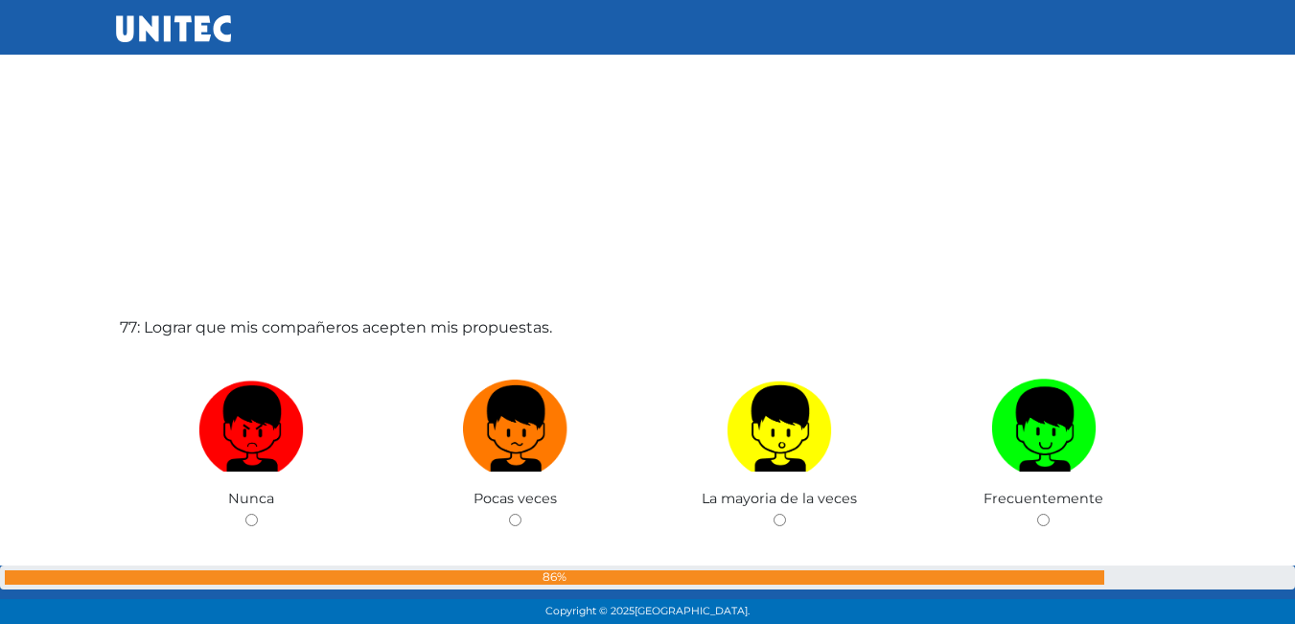
scroll to position [47415, 0]
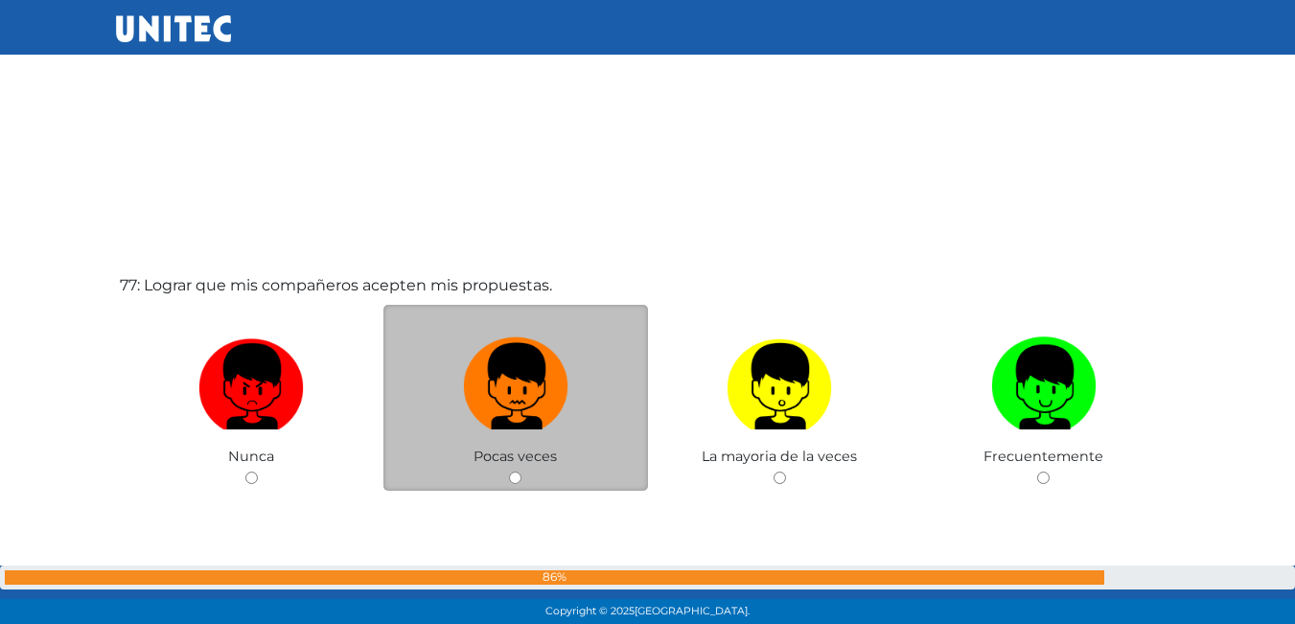
click at [485, 364] on img at bounding box center [515, 380] width 105 height 101
click at [509, 472] on input "radio" at bounding box center [515, 478] width 12 height 12
radio input "true"
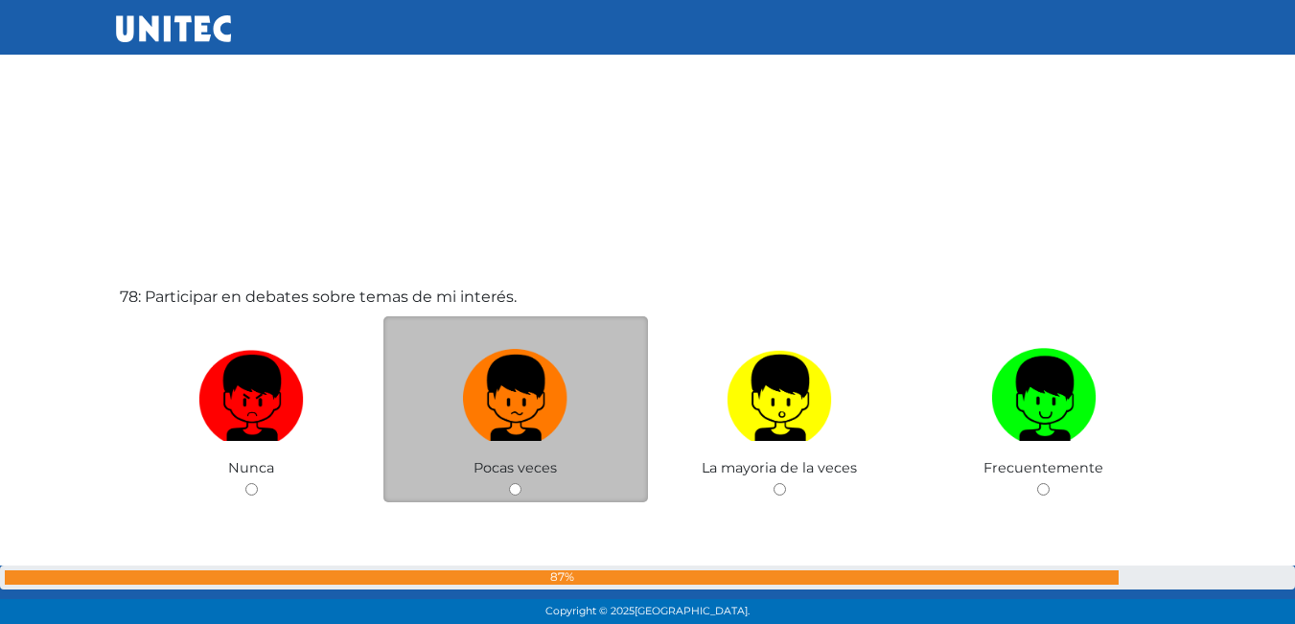
scroll to position [48054, 0]
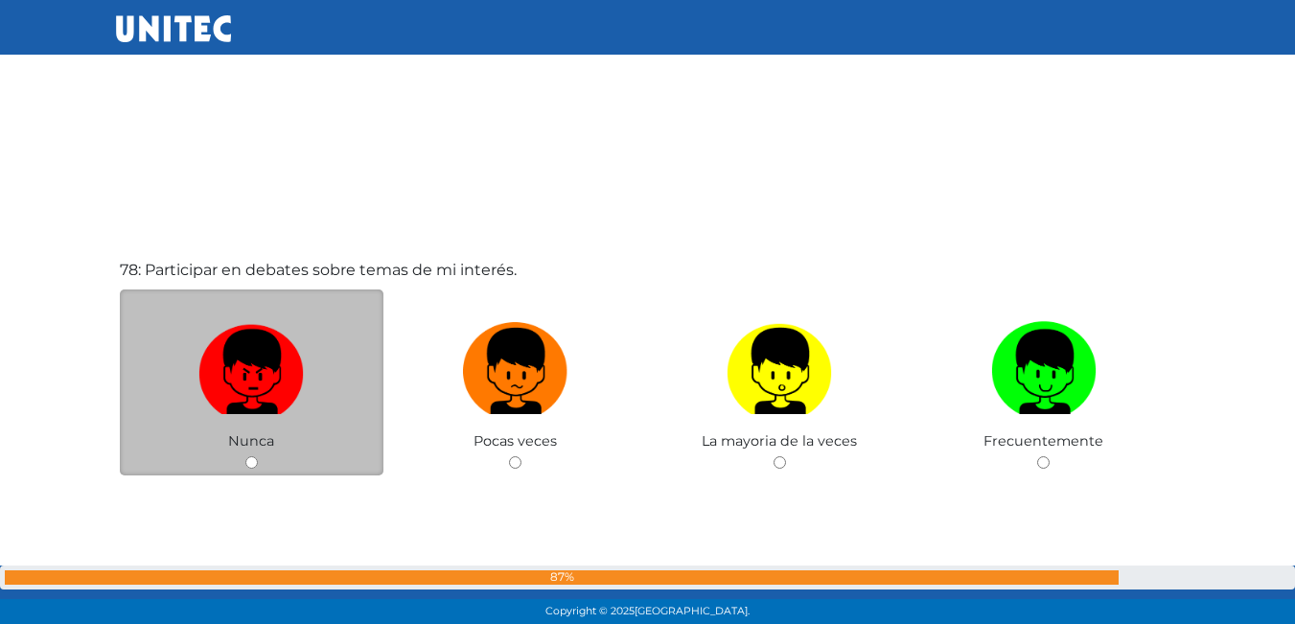
click at [270, 413] on img at bounding box center [250, 364] width 105 height 101
click at [258, 456] on input "radio" at bounding box center [251, 462] width 12 height 12
radio input "true"
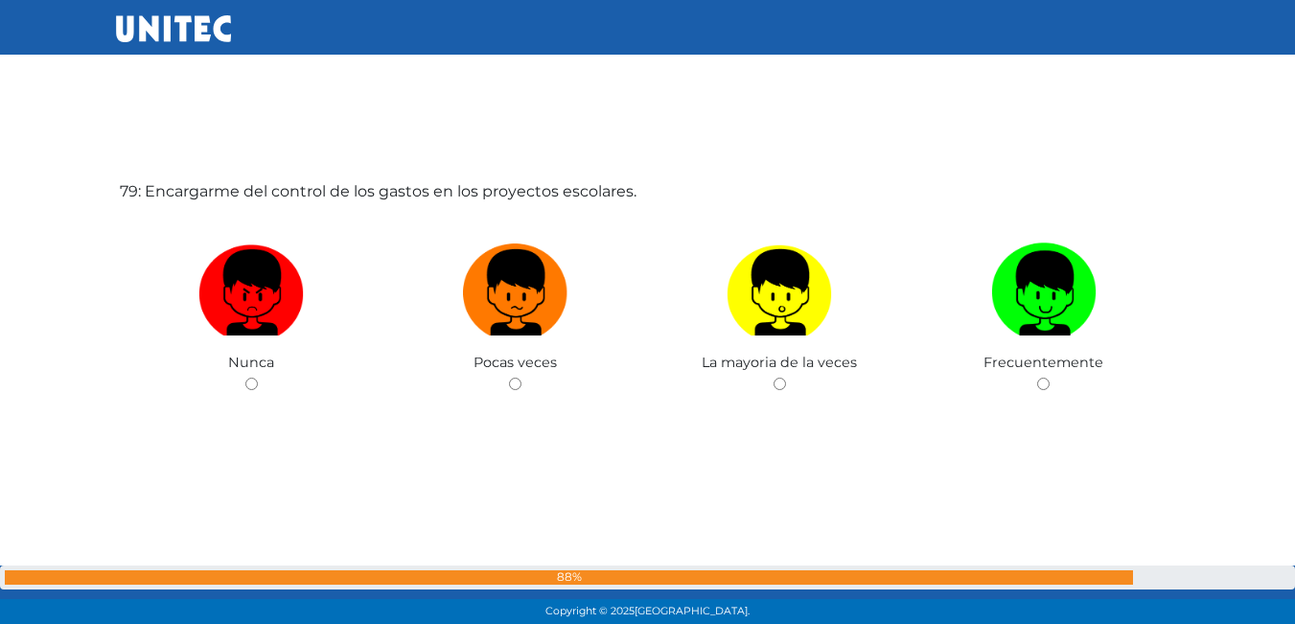
scroll to position [48781, 0]
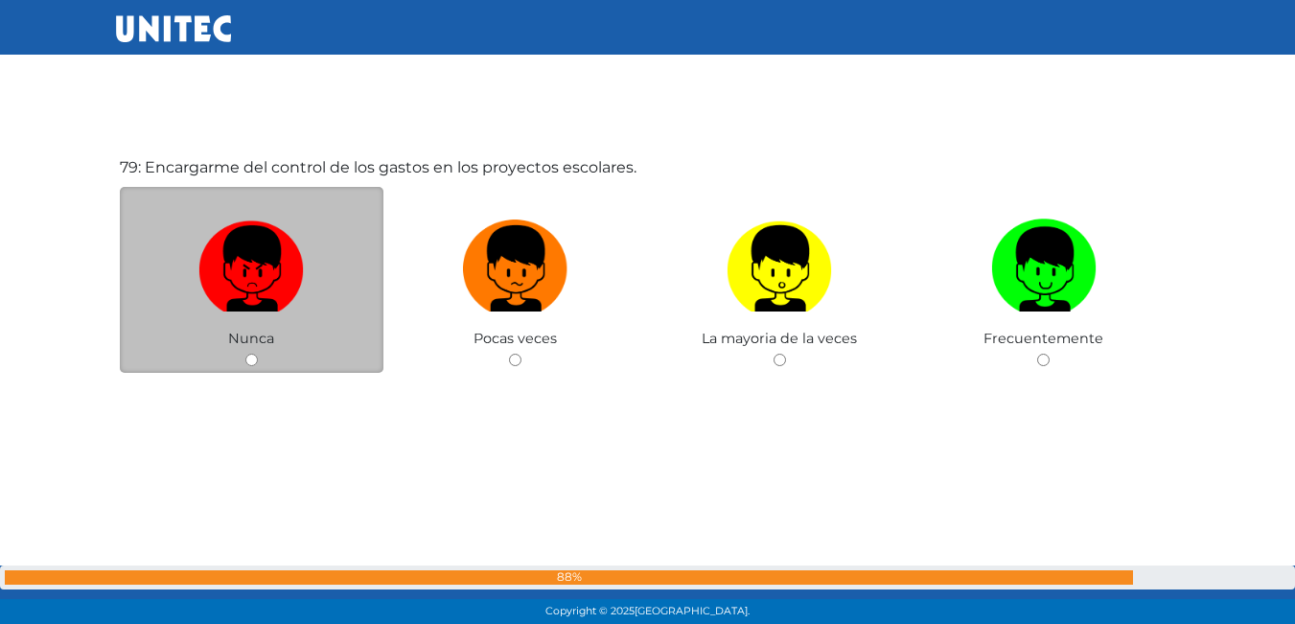
click at [324, 303] on label at bounding box center [252, 269] width 265 height 117
click at [258, 354] on input "radio" at bounding box center [251, 360] width 12 height 12
radio input "true"
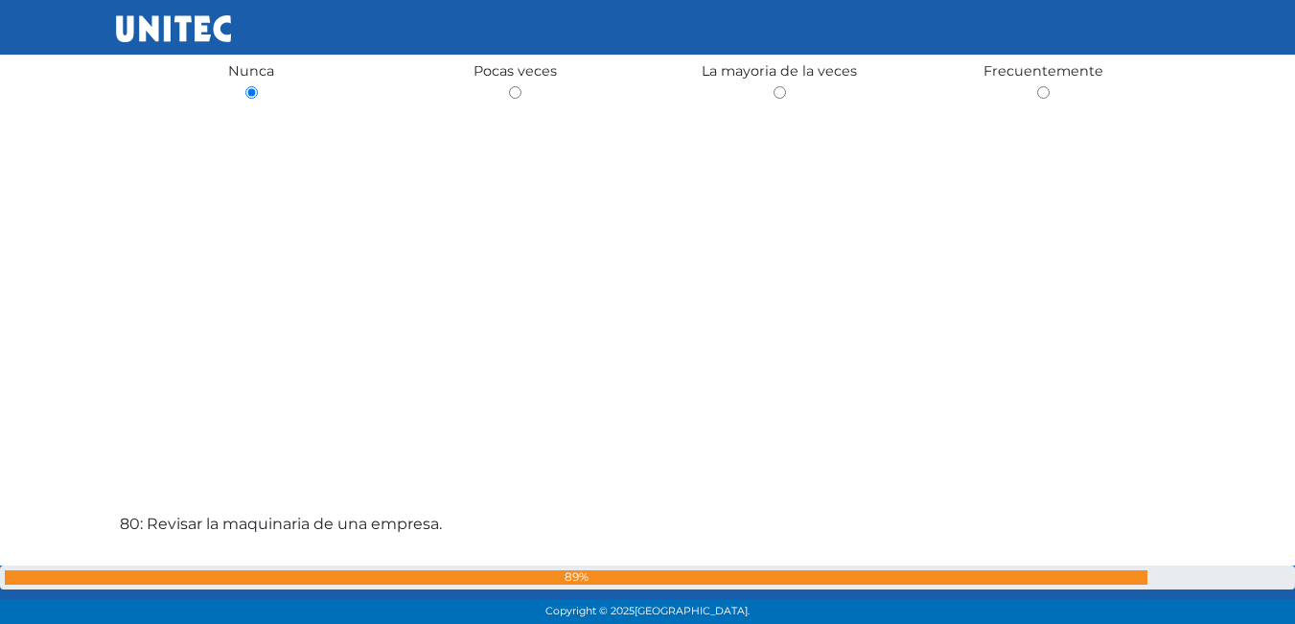
scroll to position [49240, 0]
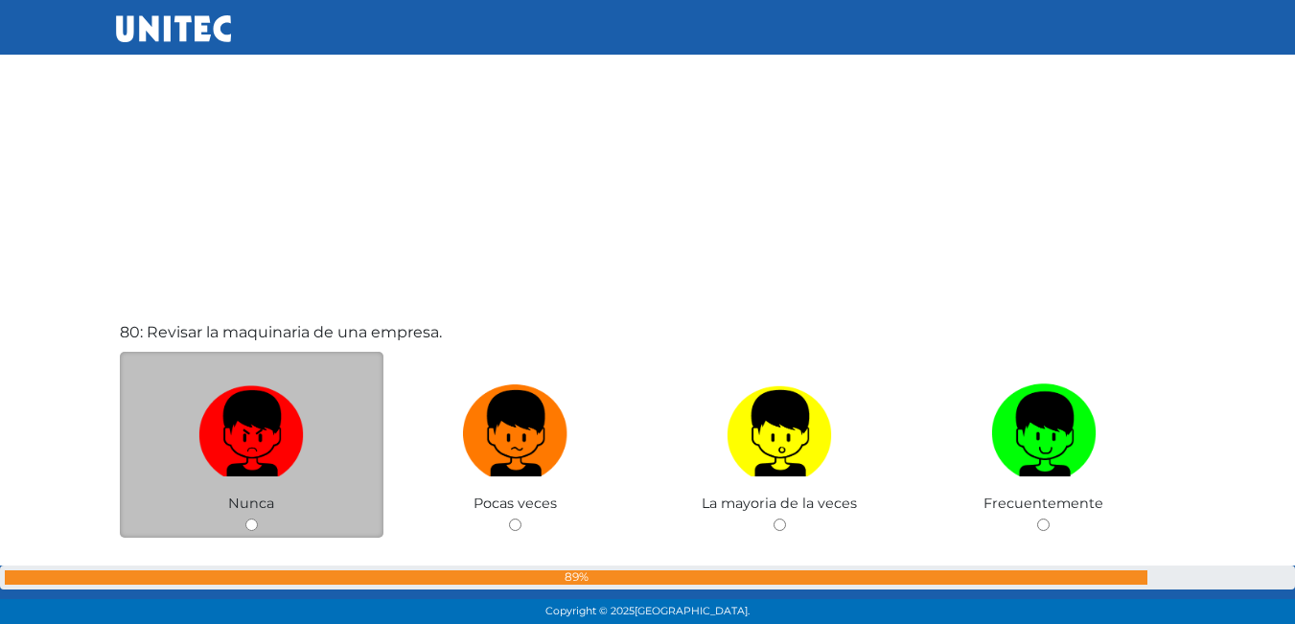
click at [308, 453] on label at bounding box center [252, 434] width 265 height 117
click at [258, 519] on input "radio" at bounding box center [251, 525] width 12 height 12
radio input "true"
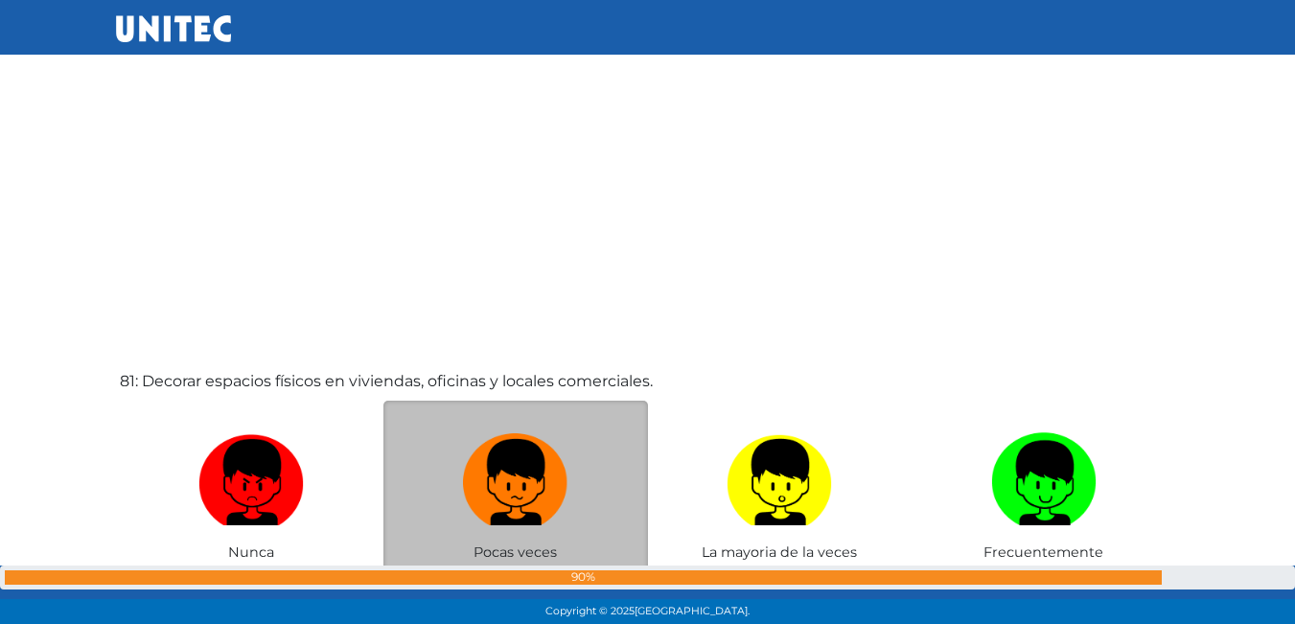
scroll to position [49911, 0]
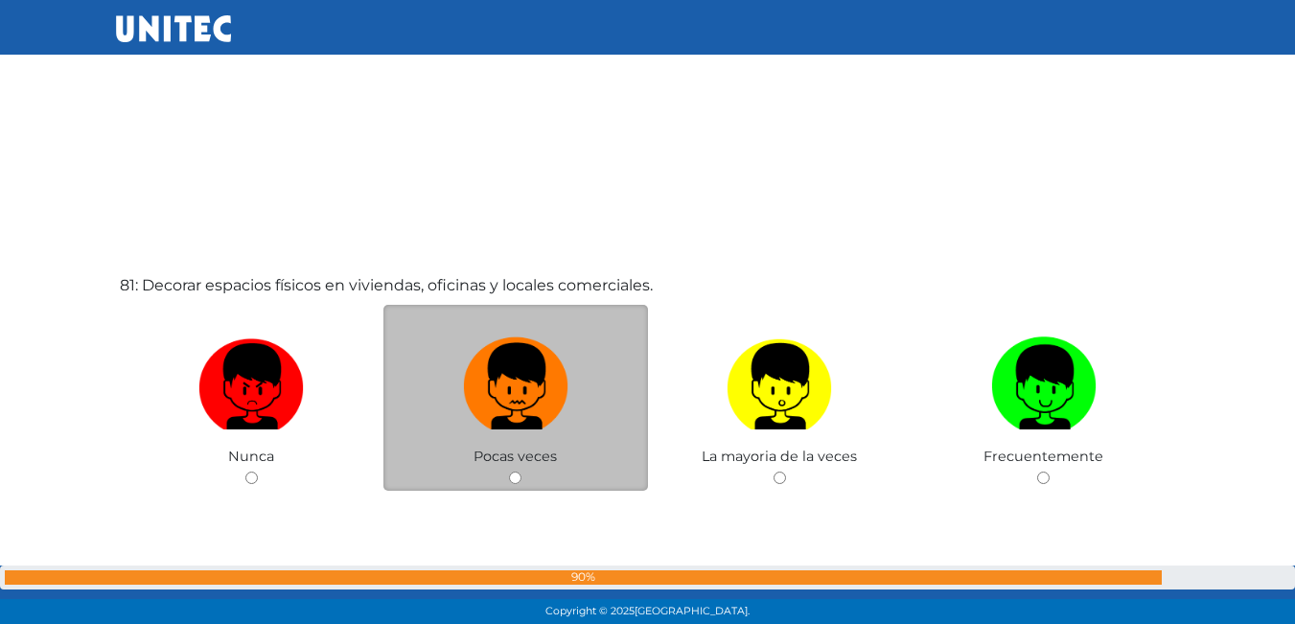
click at [546, 396] on img at bounding box center [515, 380] width 105 height 101
click at [522, 472] on input "radio" at bounding box center [515, 478] width 12 height 12
radio input "true"
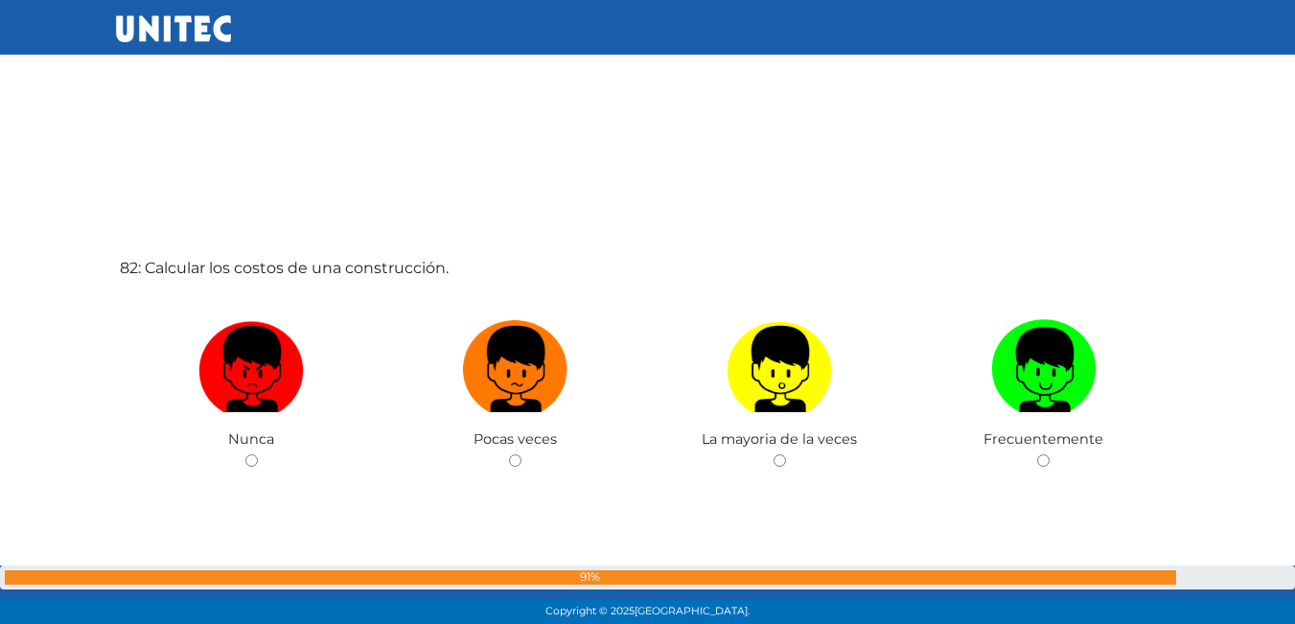
scroll to position [50653, 0]
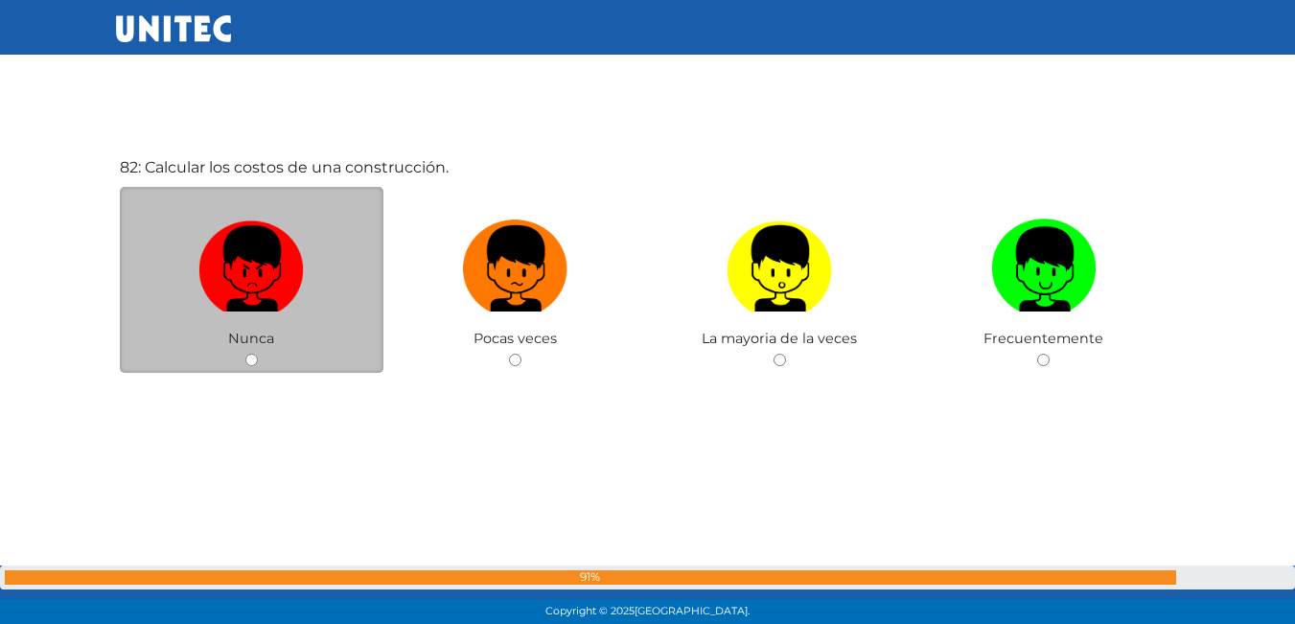
click at [309, 340] on div "Nunca" at bounding box center [252, 280] width 265 height 187
click at [334, 317] on label at bounding box center [252, 269] width 265 height 117
click at [258, 354] on input "radio" at bounding box center [251, 360] width 12 height 12
radio input "true"
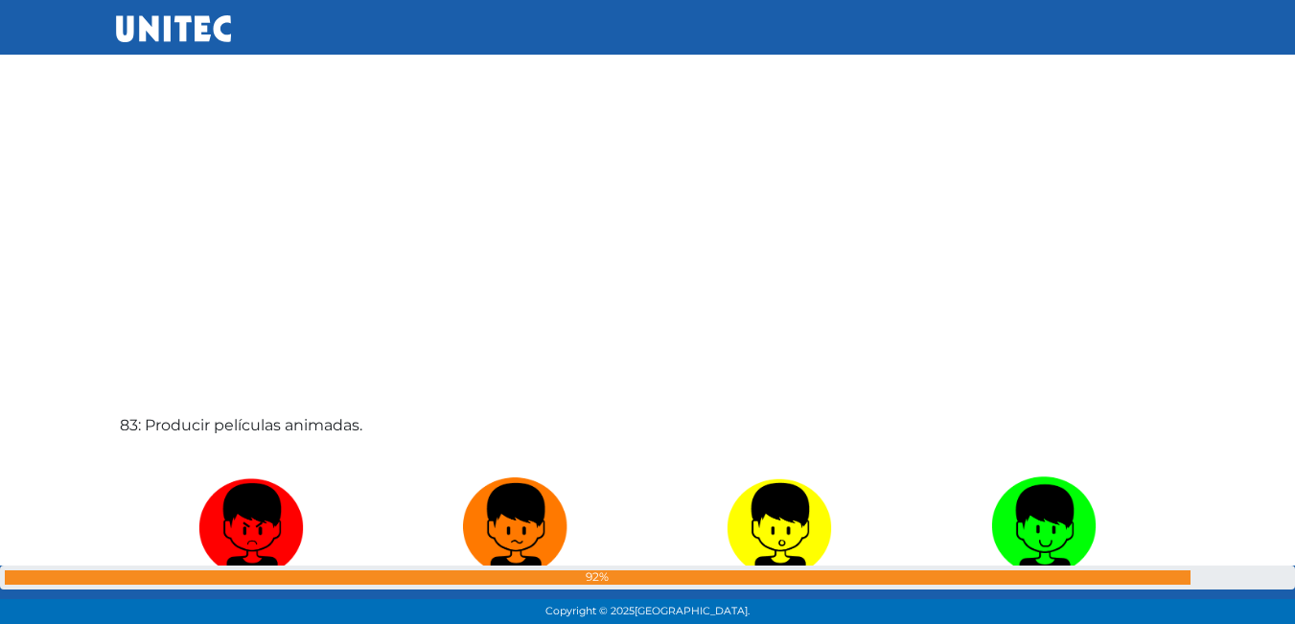
scroll to position [51211, 0]
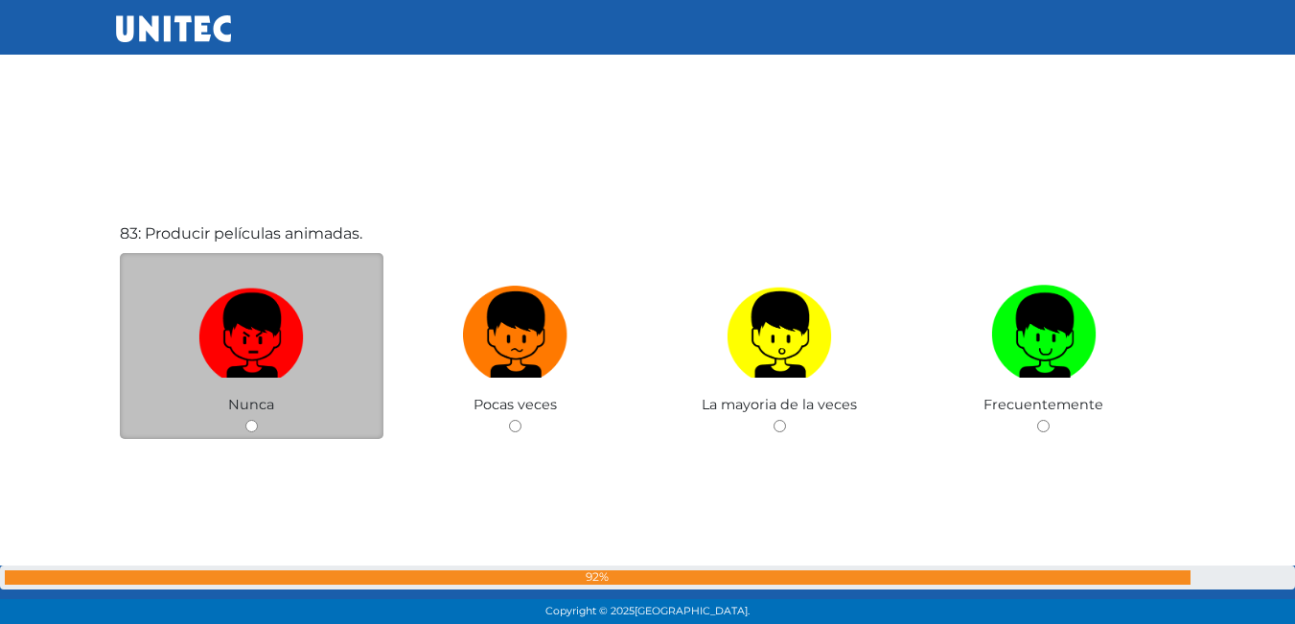
click at [241, 361] on img at bounding box center [250, 328] width 105 height 101
click at [245, 420] on input "radio" at bounding box center [251, 426] width 12 height 12
radio input "true"
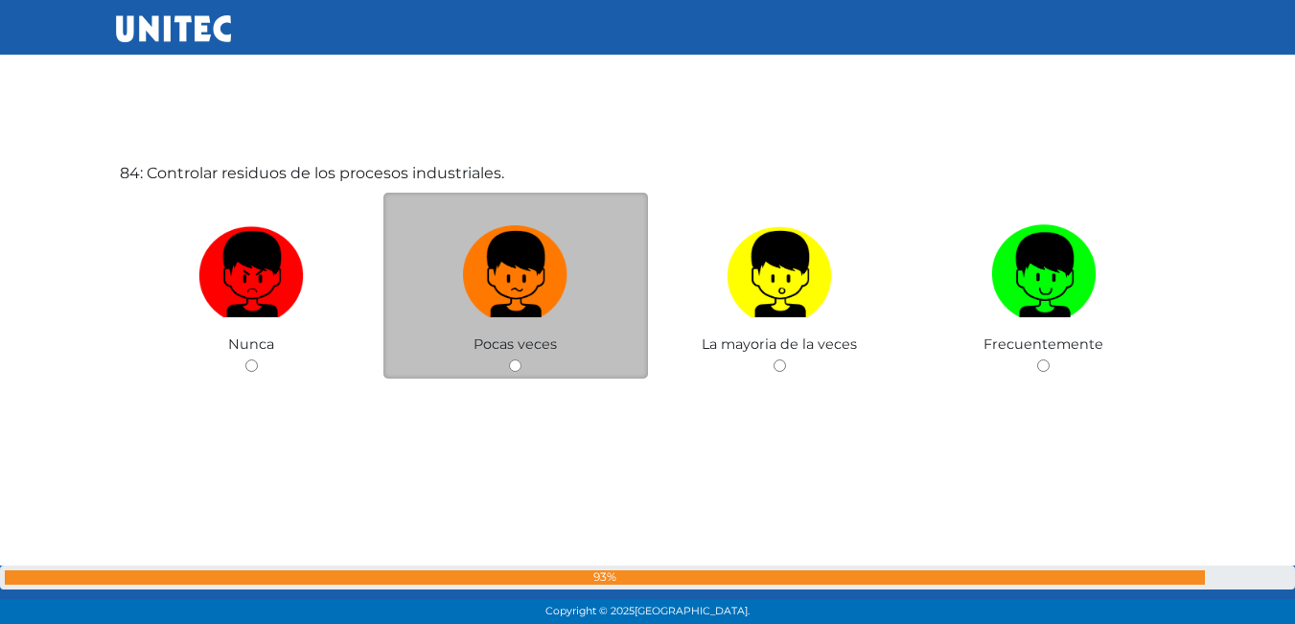
scroll to position [51902, 0]
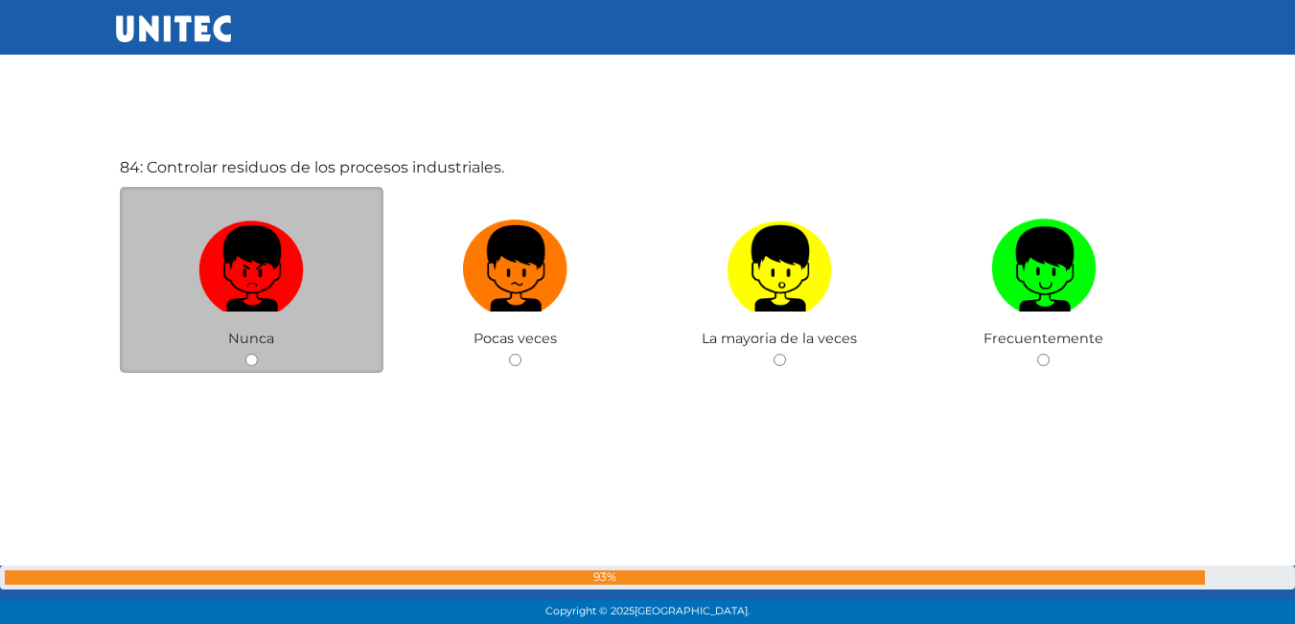
click at [255, 324] on label at bounding box center [252, 269] width 265 height 117
click at [255, 354] on input "radio" at bounding box center [251, 360] width 12 height 12
radio input "true"
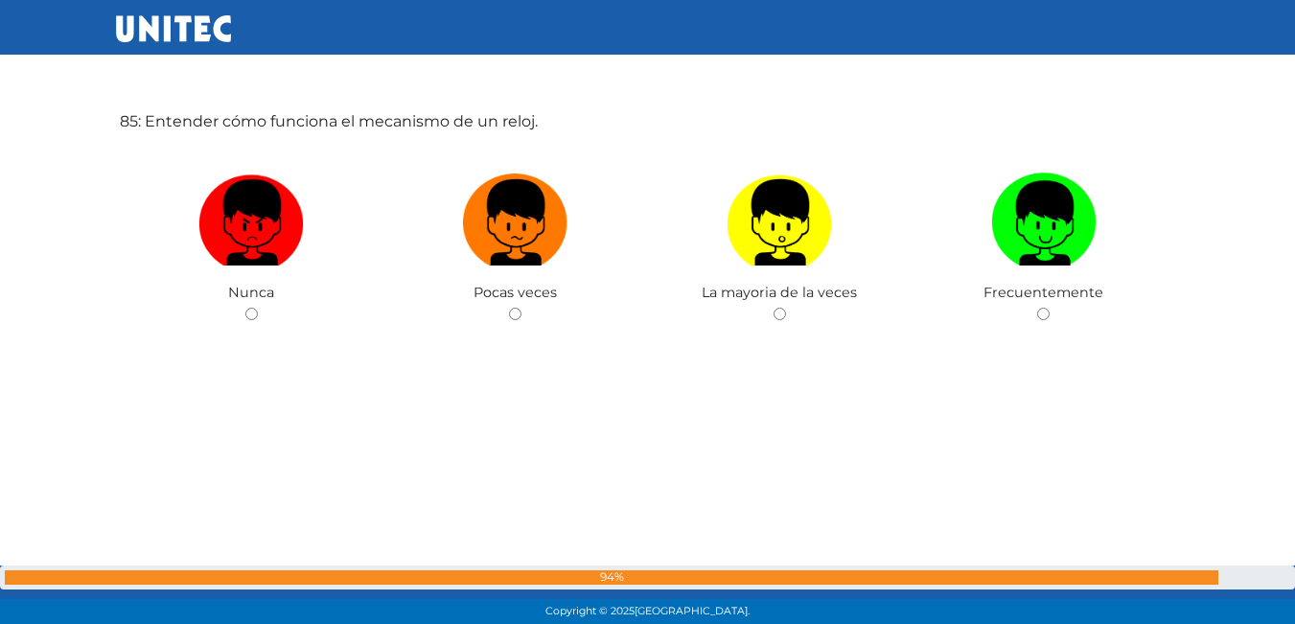
scroll to position [52573, 0]
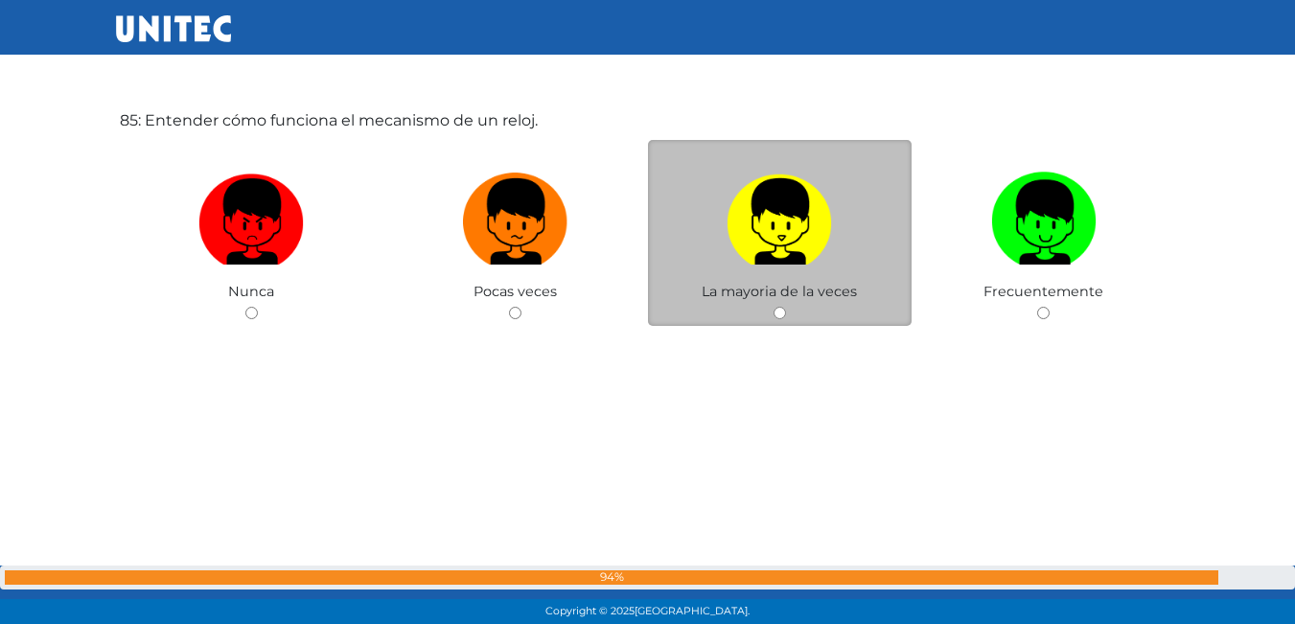
click at [778, 245] on img at bounding box center [779, 215] width 105 height 101
click at [778, 307] on input "radio" at bounding box center [780, 313] width 12 height 12
radio input "true"
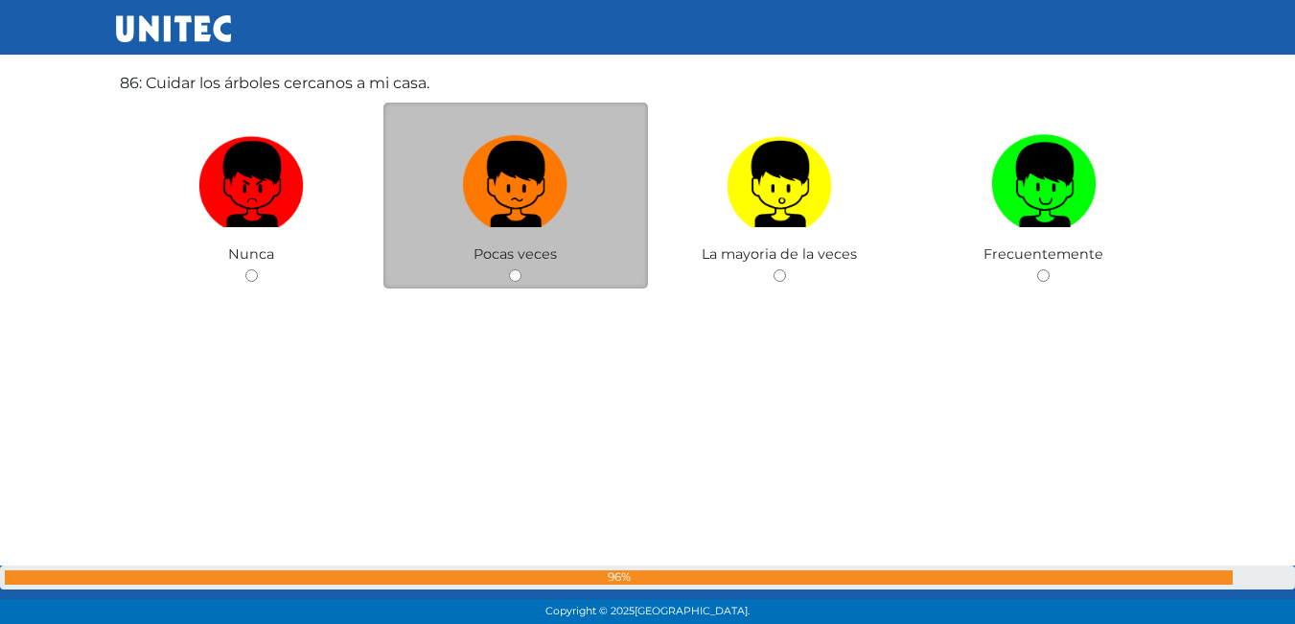
scroll to position [53244, 0]
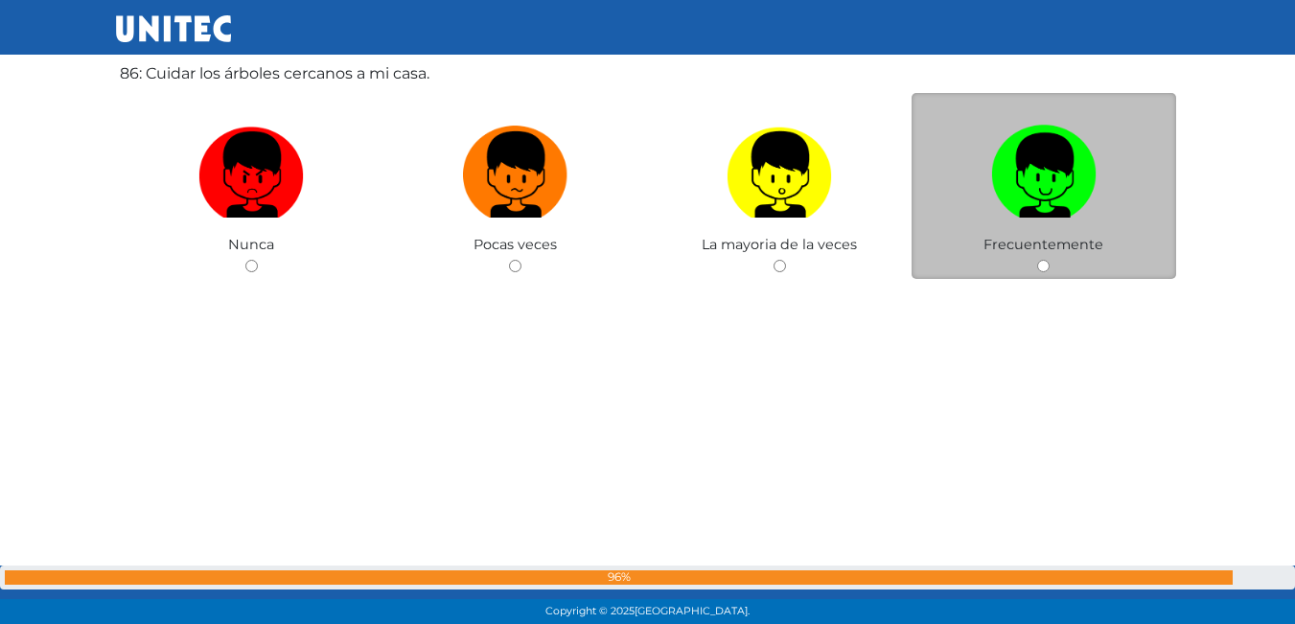
click at [1029, 231] on label at bounding box center [1044, 175] width 265 height 117
click at [1037, 260] on input "radio" at bounding box center [1043, 266] width 12 height 12
radio input "true"
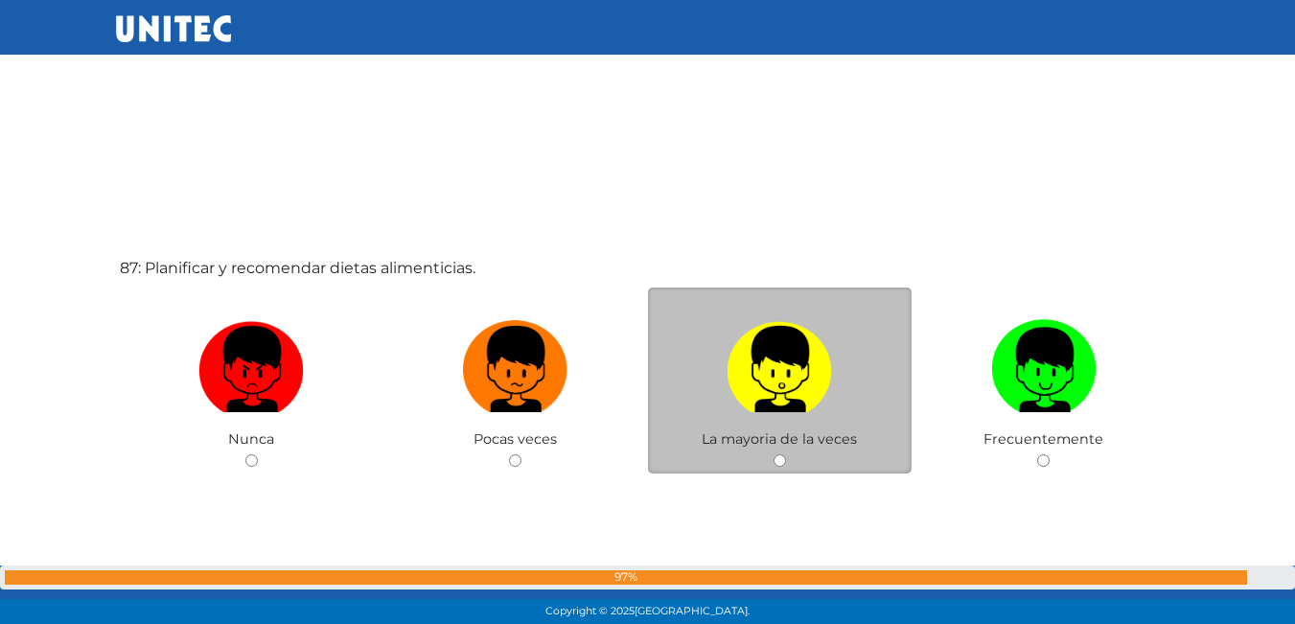
scroll to position [53708, 0]
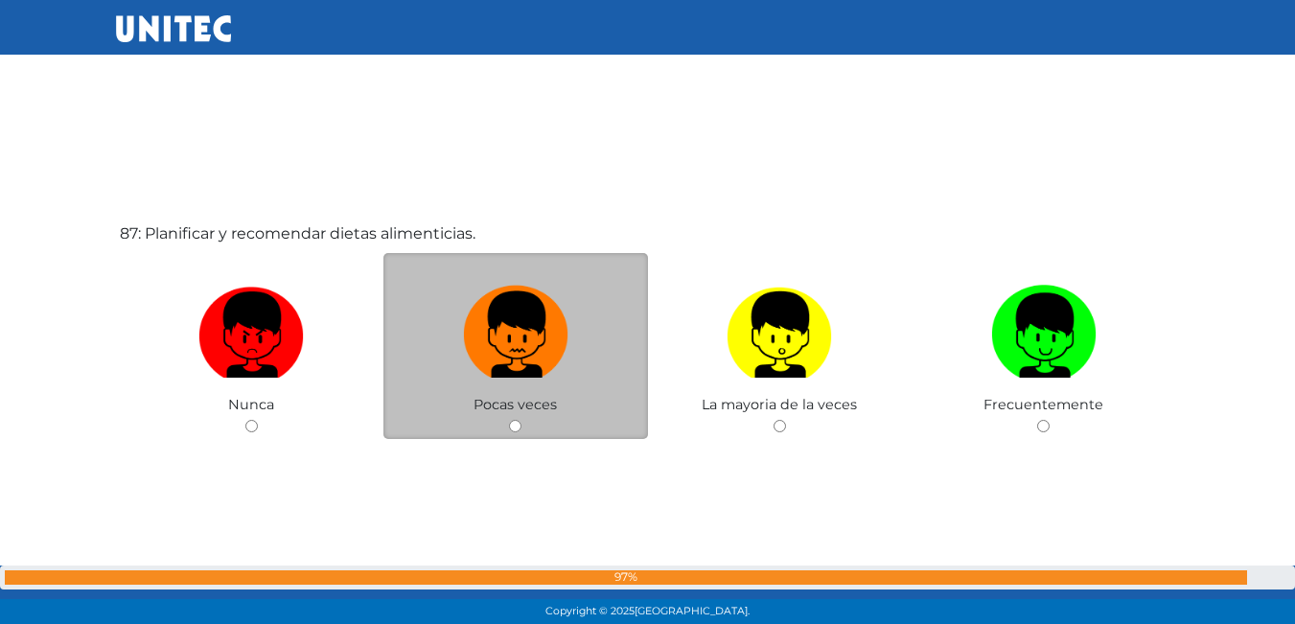
click at [473, 314] on img at bounding box center [515, 328] width 105 height 101
click at [509, 420] on input "radio" at bounding box center [515, 426] width 12 height 12
radio input "true"
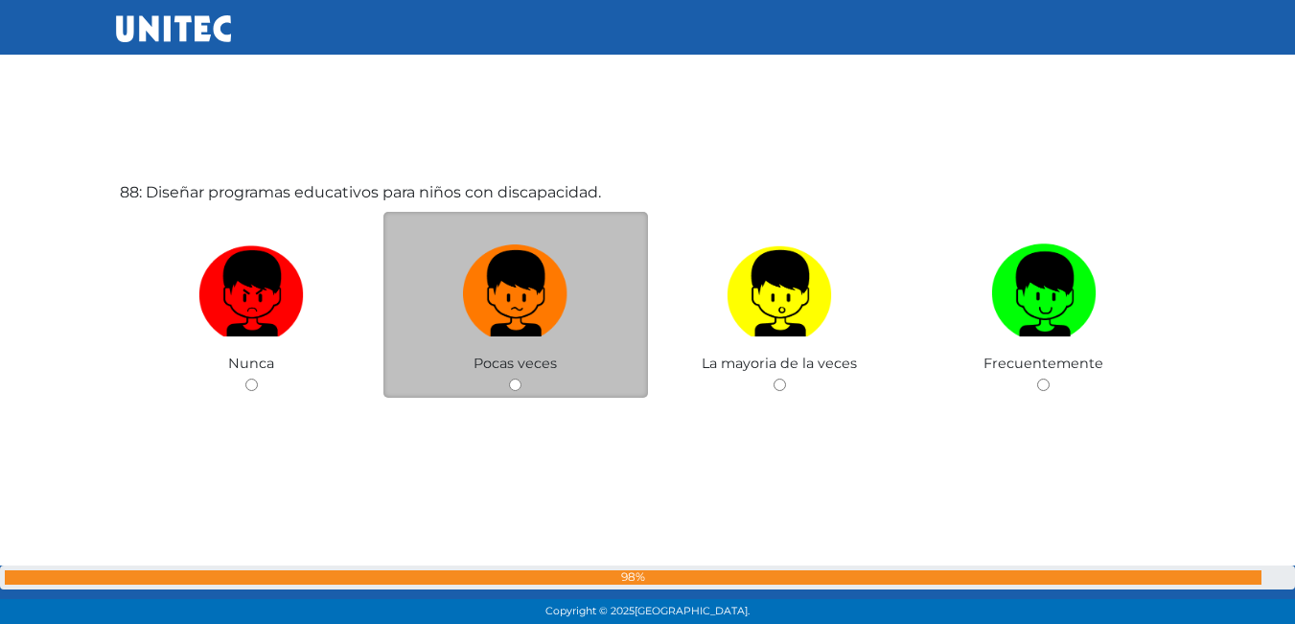
scroll to position [54398, 0]
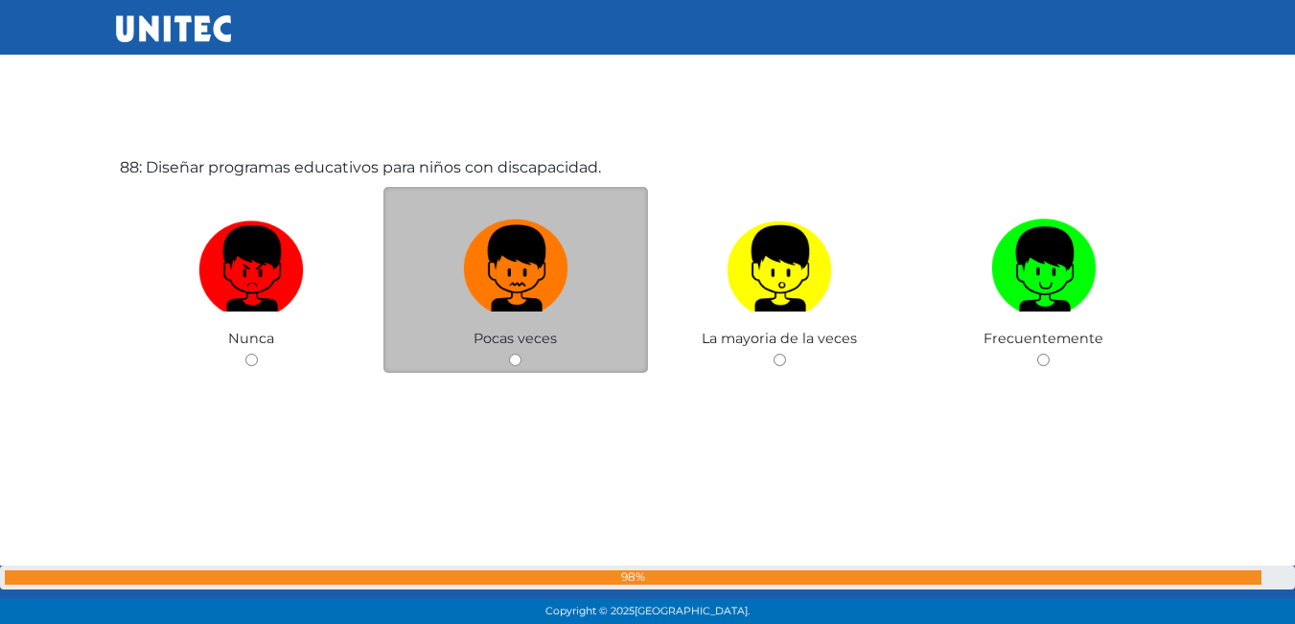
click at [516, 267] on img at bounding box center [515, 262] width 105 height 101
click at [516, 354] on input "radio" at bounding box center [515, 360] width 12 height 12
radio input "true"
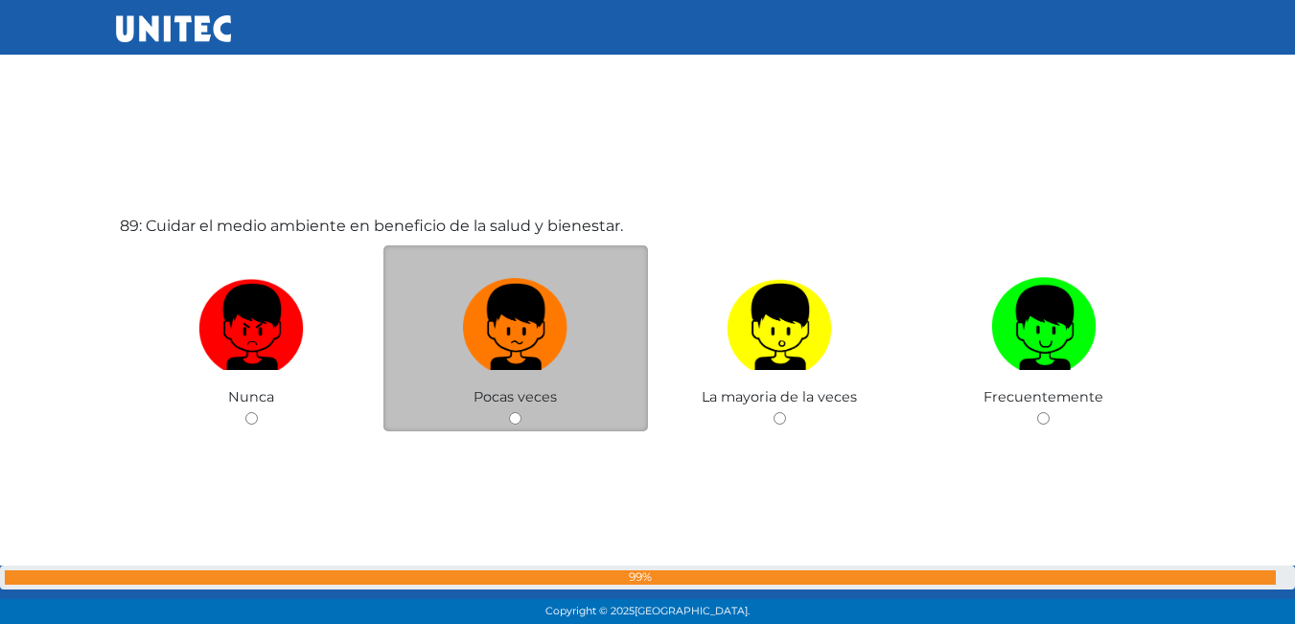
scroll to position [55023, 0]
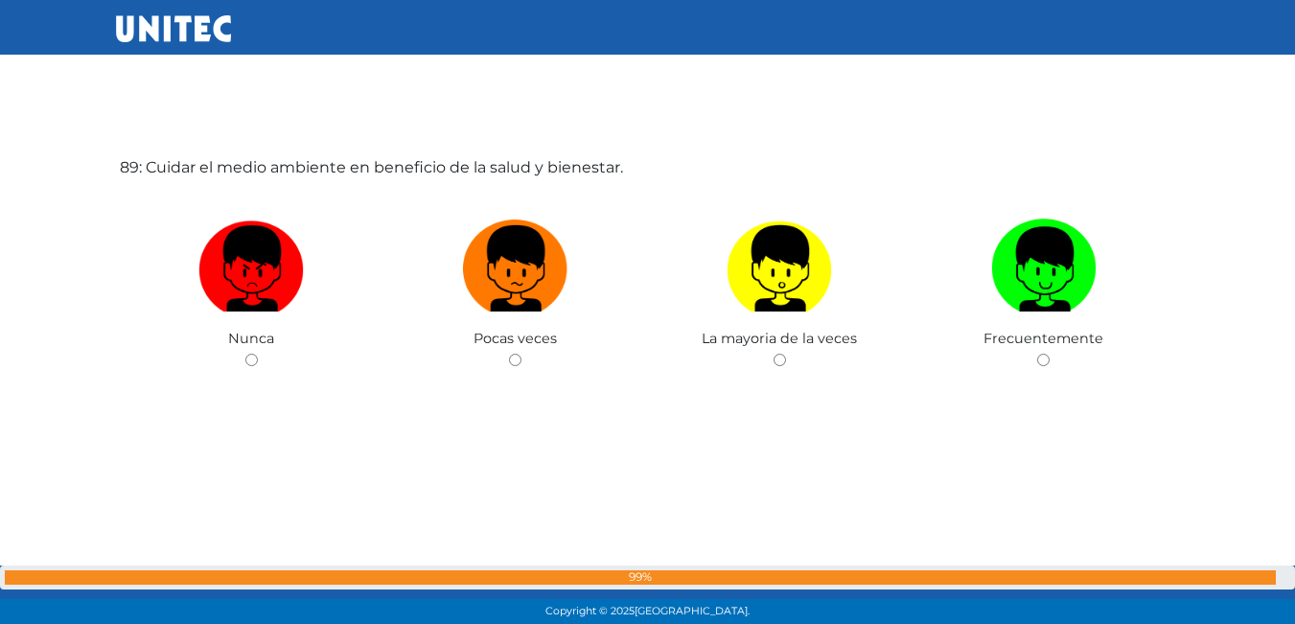
drag, startPoint x: 454, startPoint y: 384, endPoint x: 1057, endPoint y: 141, distance: 650.4
click at [1057, 141] on div "89: Cuidar el medio ambiente en beneficio de la salud y bienestar. Nunca Pocas …" at bounding box center [648, 312] width 1064 height 624
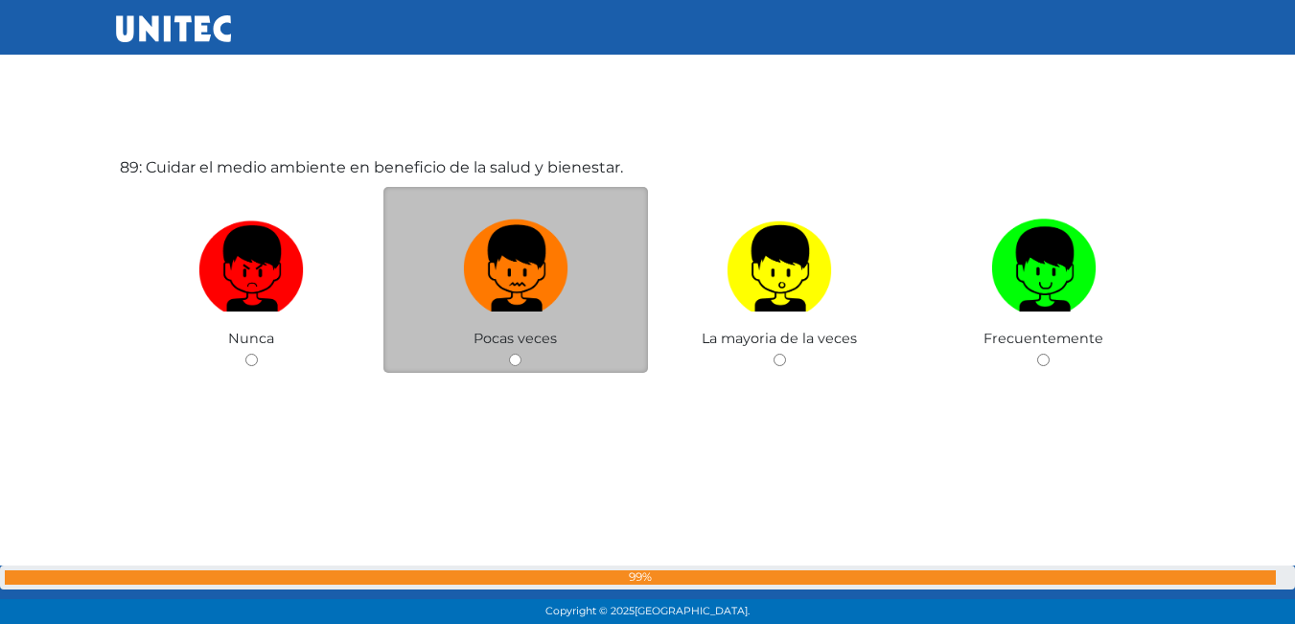
click at [521, 261] on img at bounding box center [515, 262] width 105 height 101
click at [521, 354] on input "radio" at bounding box center [515, 360] width 12 height 12
radio input "true"
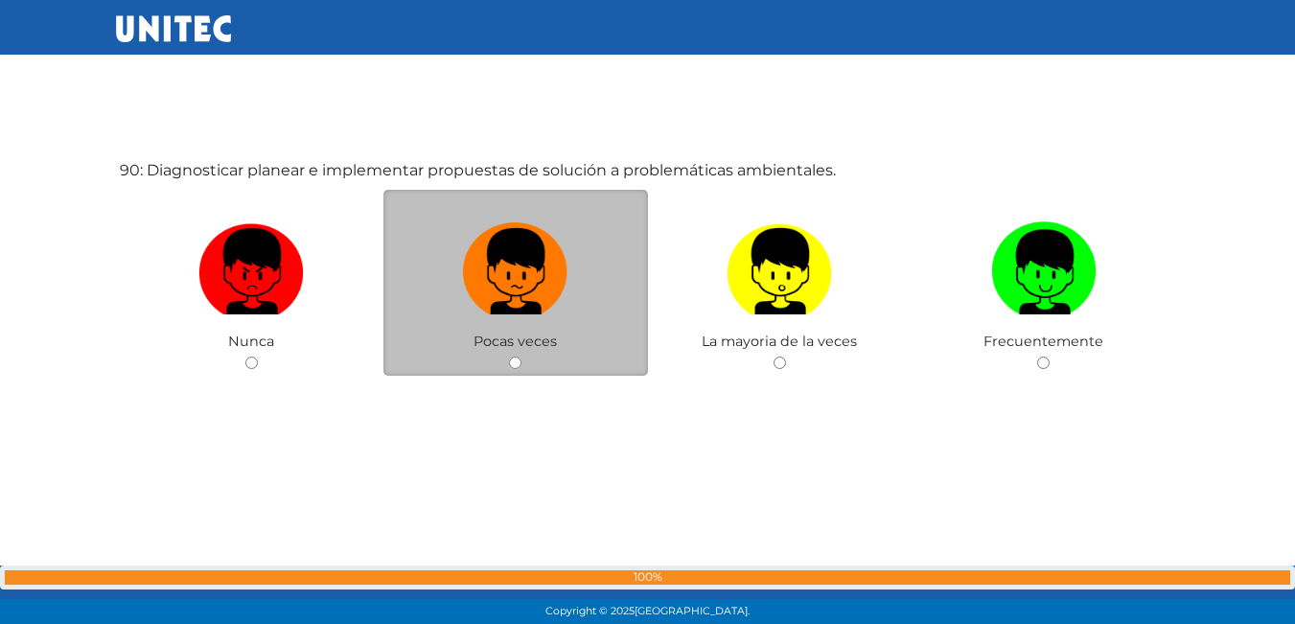
scroll to position [55647, 0]
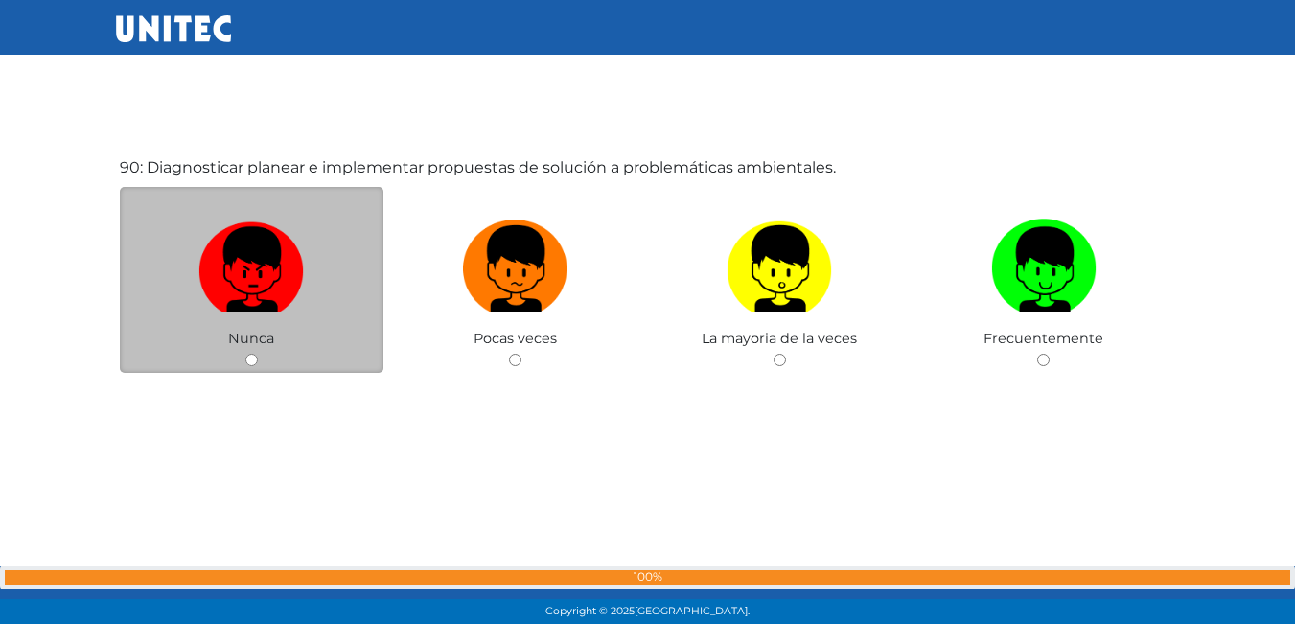
click at [259, 284] on img at bounding box center [250, 262] width 105 height 101
click at [258, 354] on input "radio" at bounding box center [251, 360] width 12 height 12
radio input "true"
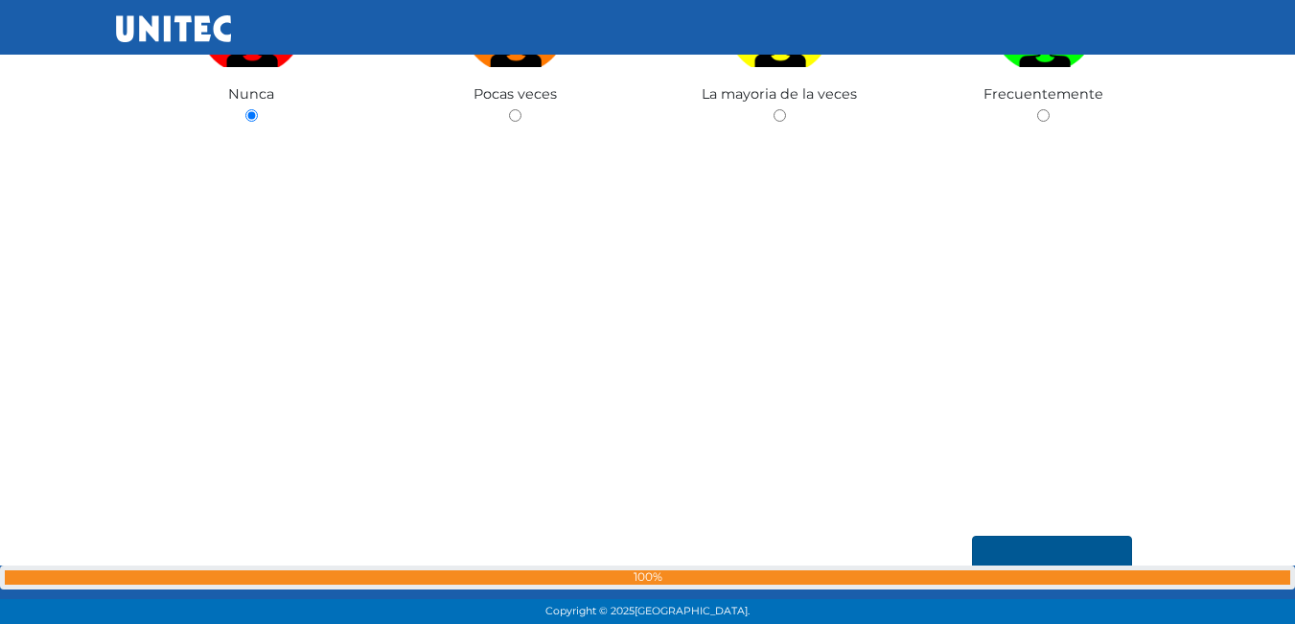
scroll to position [56032, 0]
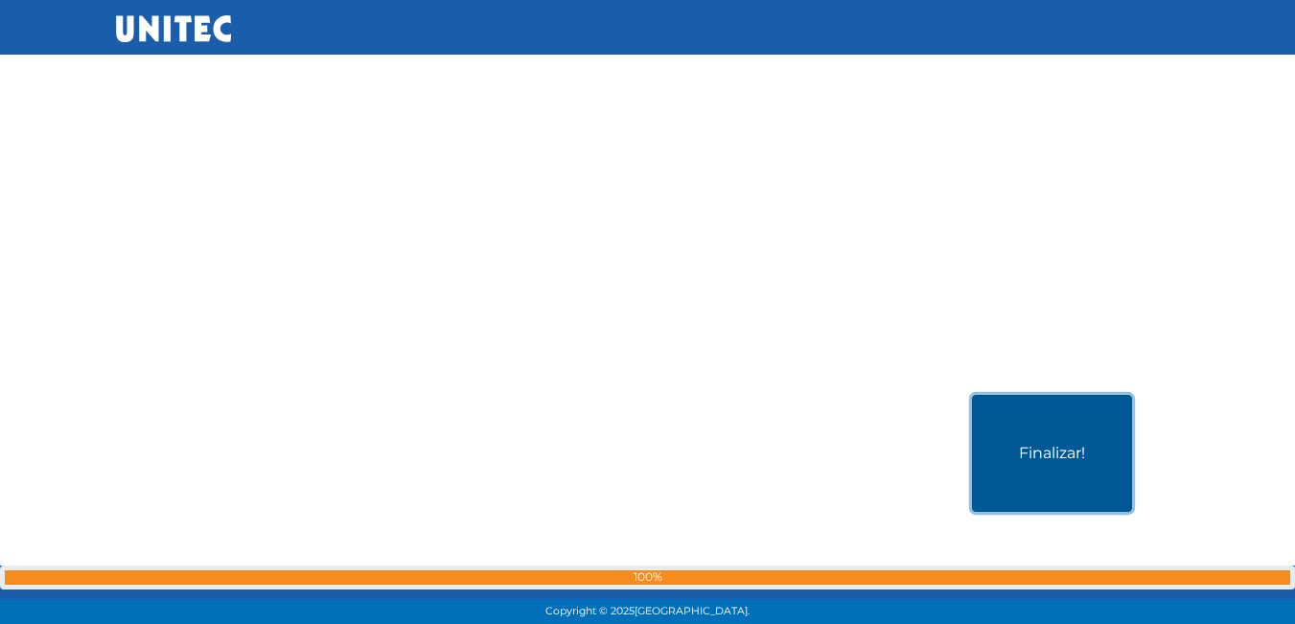
click at [1057, 455] on button "Finalizar!" at bounding box center [1052, 453] width 160 height 117
